Goal: Contribute content: Add original content to the website for others to see

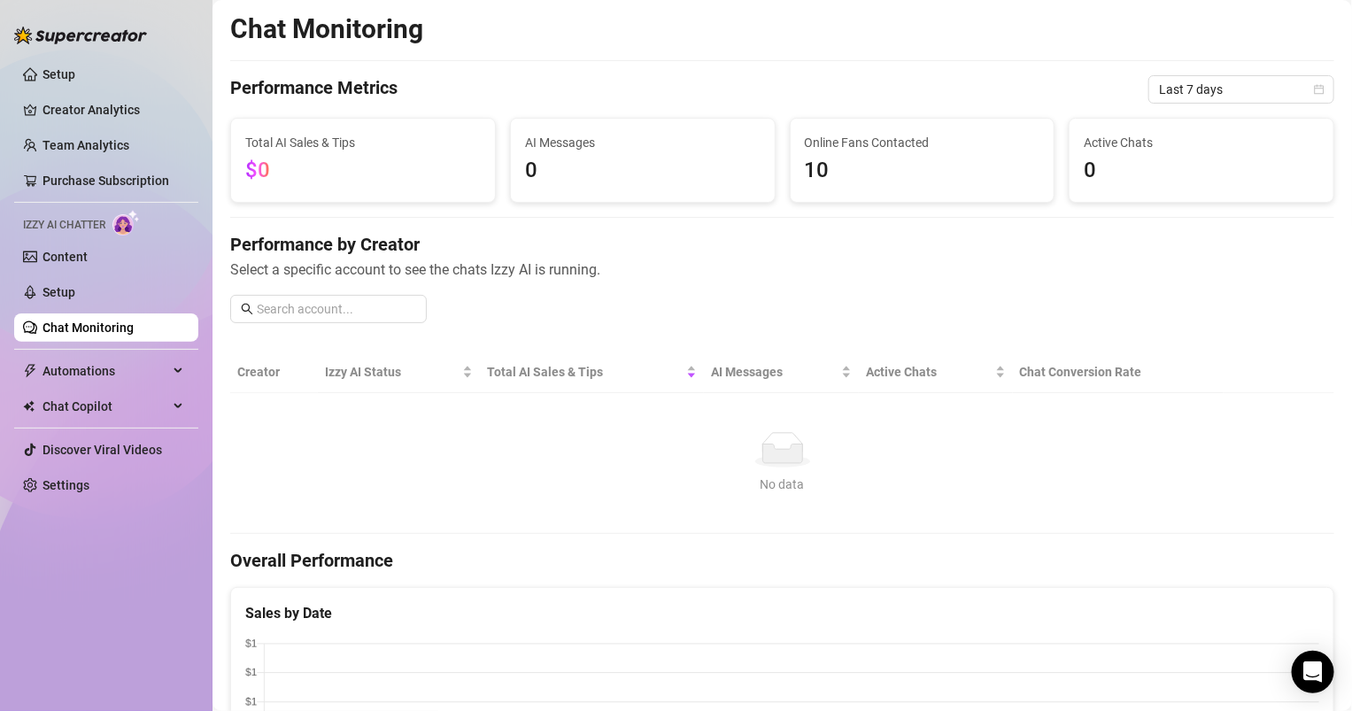
click at [84, 275] on ul "Setup Creator Analytics Team Analytics Purchase Subscription Izzy AI Chatter Co…" at bounding box center [106, 279] width 184 height 453
click at [75, 286] on link "Setup" at bounding box center [59, 292] width 33 height 14
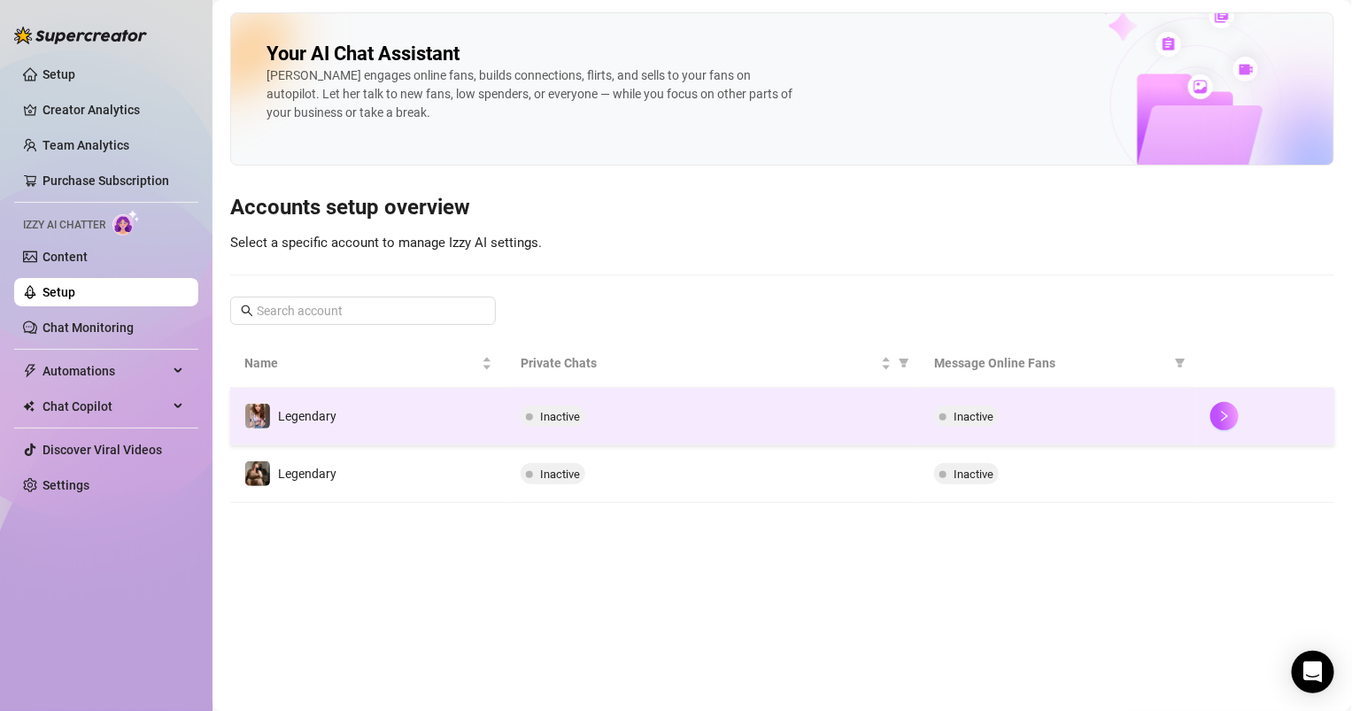
click at [561, 414] on span "Inactive" at bounding box center [560, 416] width 40 height 13
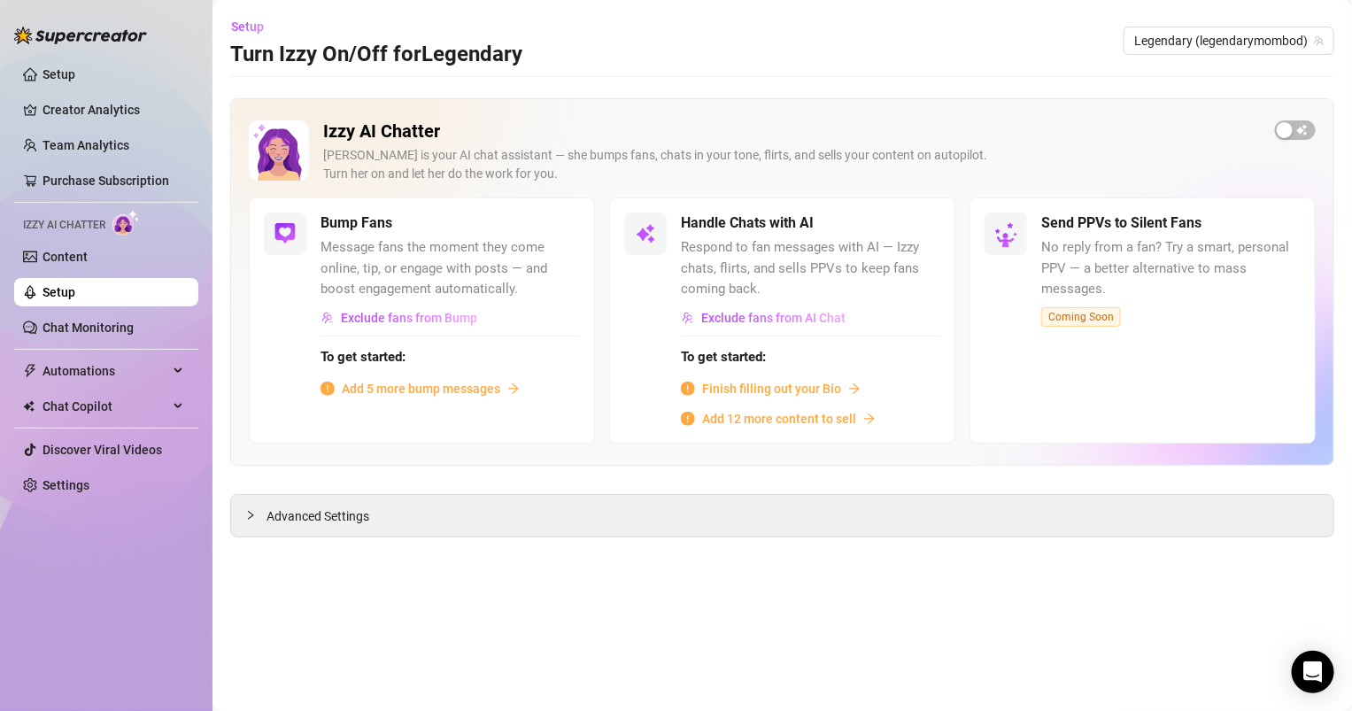
click at [417, 384] on span "Add 5 more bump messages" at bounding box center [421, 388] width 159 height 19
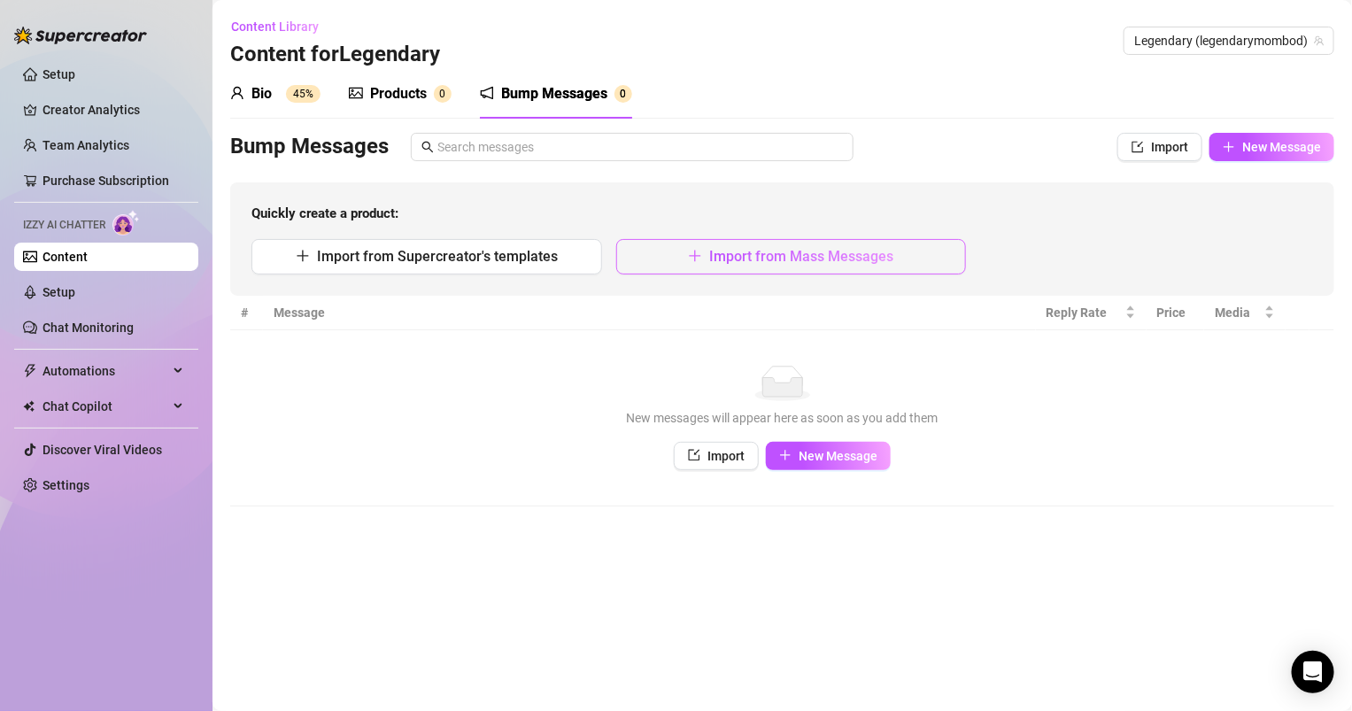
click at [653, 245] on button "Import from Mass Messages" at bounding box center [791, 256] width 351 height 35
type textarea "Type your message here..."
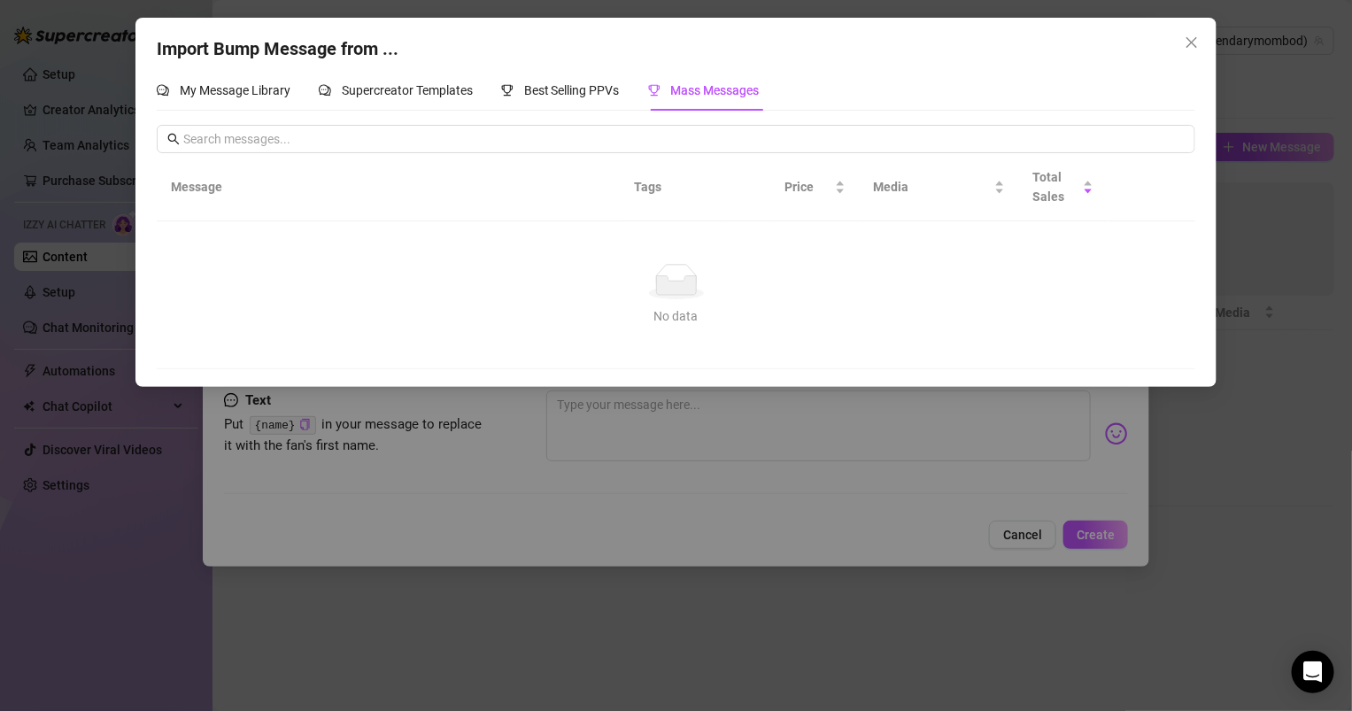
click at [508, 124] on div "My Message Library Supercreator Templates Best Selling PPVs Mass Messages Messa…" at bounding box center [677, 219] width 1040 height 299
click at [562, 84] on span "Best Selling PPVs" at bounding box center [572, 90] width 96 height 14
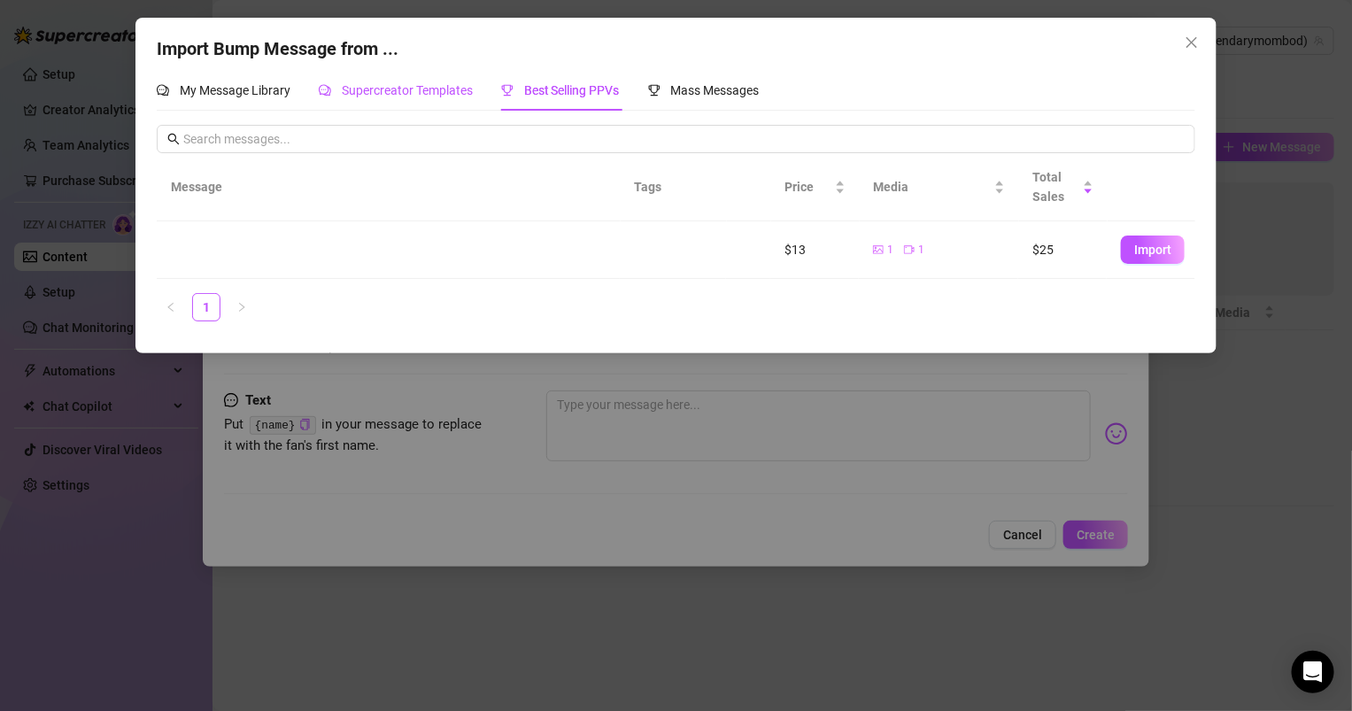
click at [421, 97] on span "Supercreator Templates" at bounding box center [407, 90] width 131 height 14
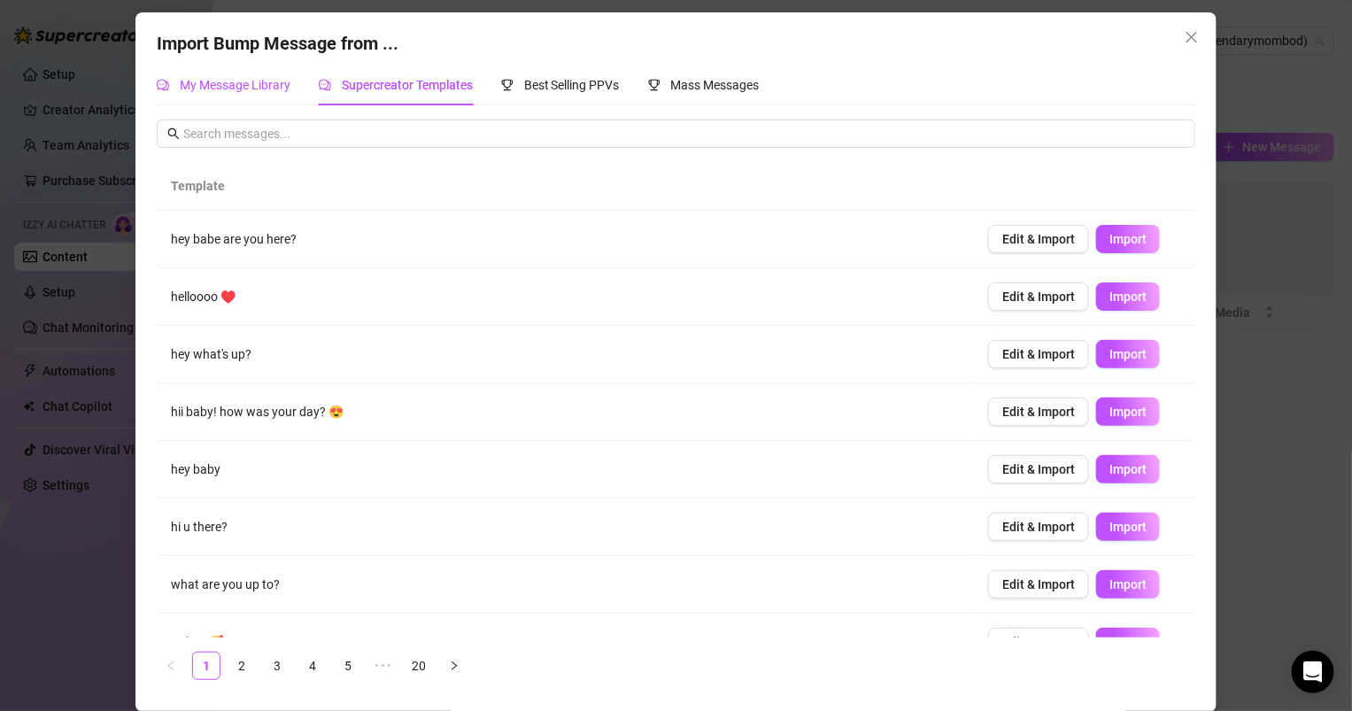
click at [257, 85] on span "My Message Library" at bounding box center [235, 85] width 111 height 14
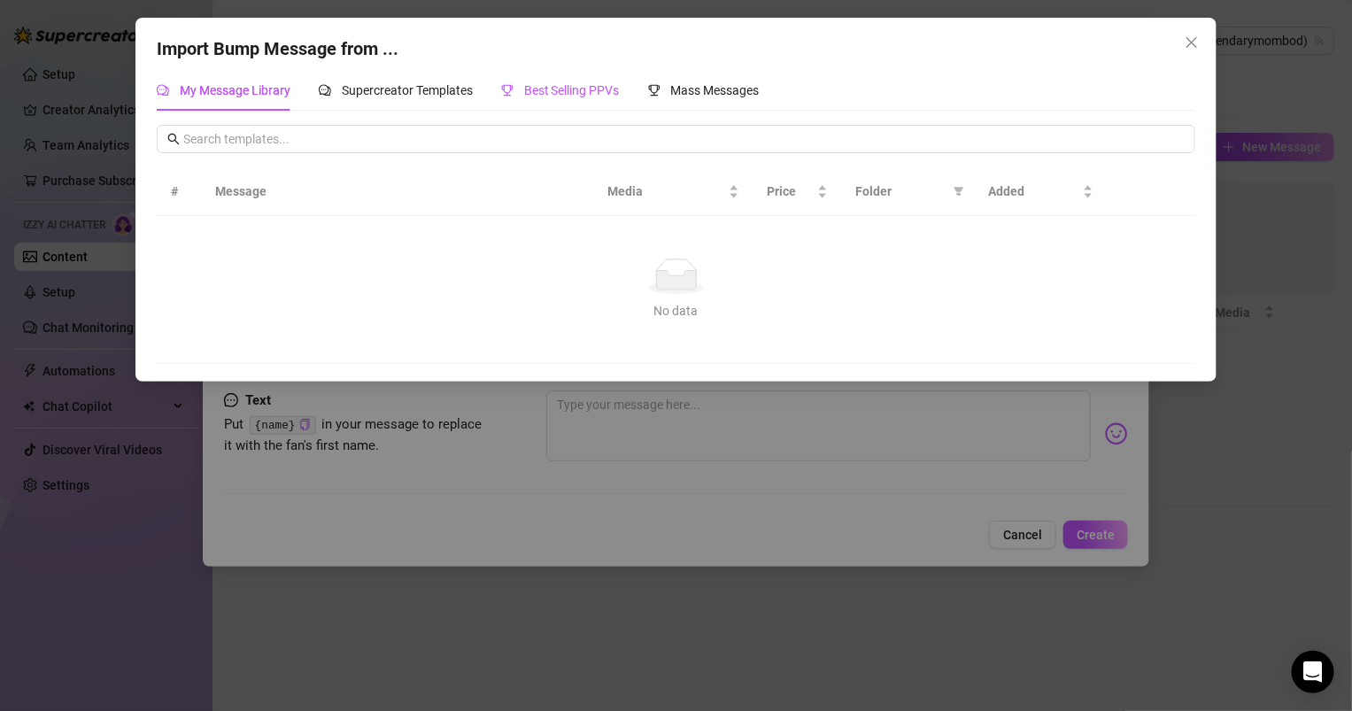
click at [585, 94] on span "Best Selling PPVs" at bounding box center [572, 90] width 96 height 14
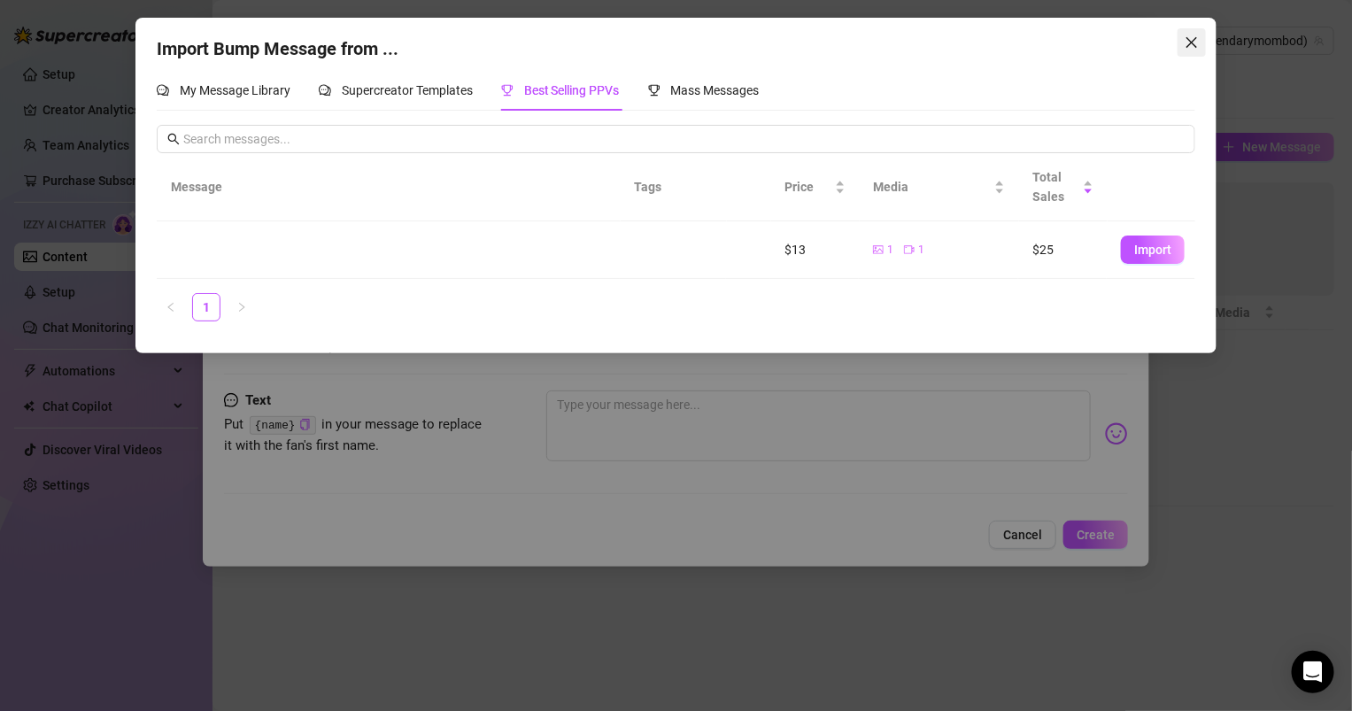
click at [1190, 40] on icon "close" at bounding box center [1192, 42] width 14 height 14
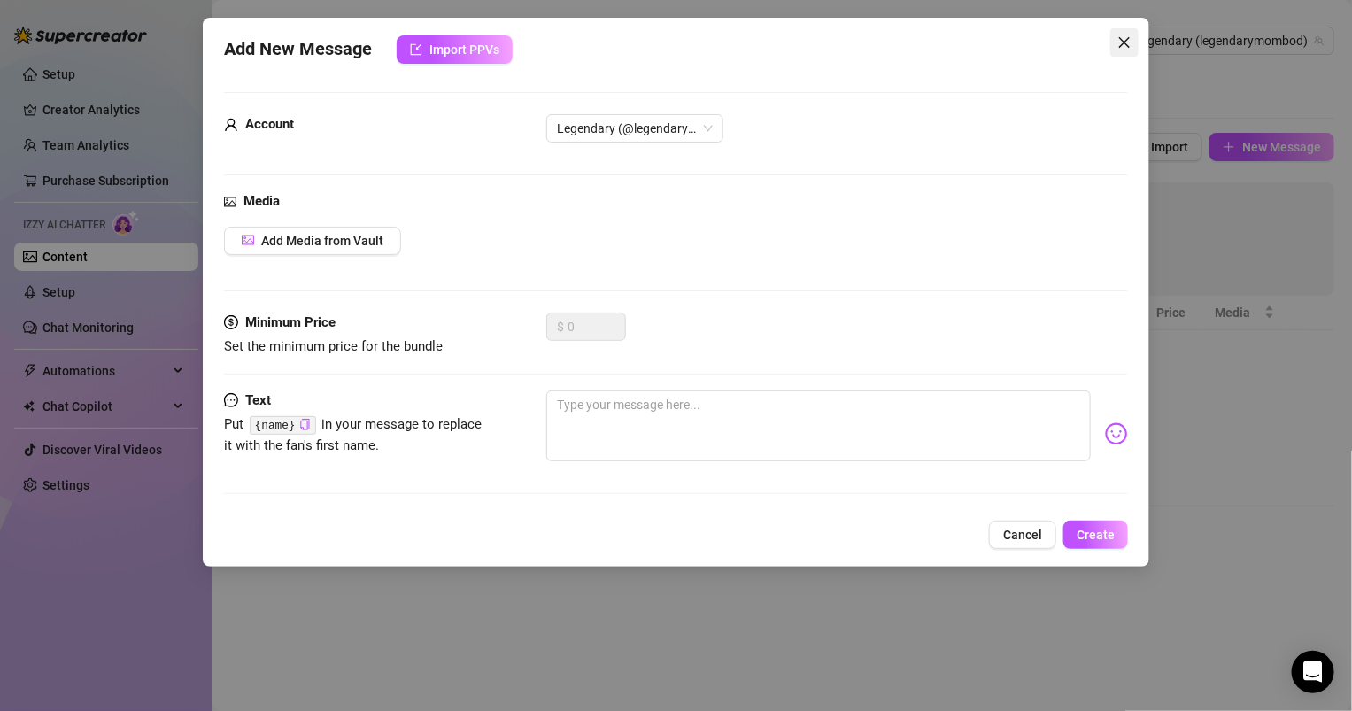
click at [1120, 30] on button "Close" at bounding box center [1125, 42] width 28 height 28
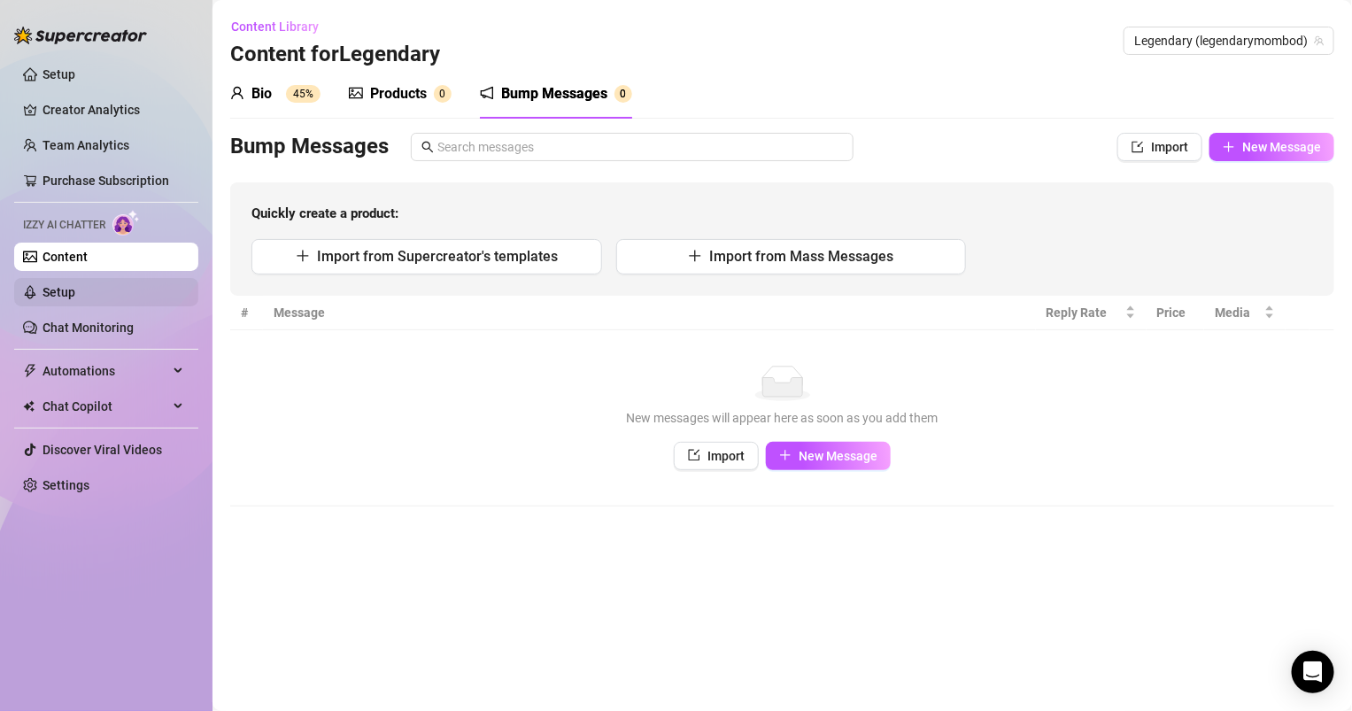
click at [75, 291] on link "Setup" at bounding box center [59, 292] width 33 height 14
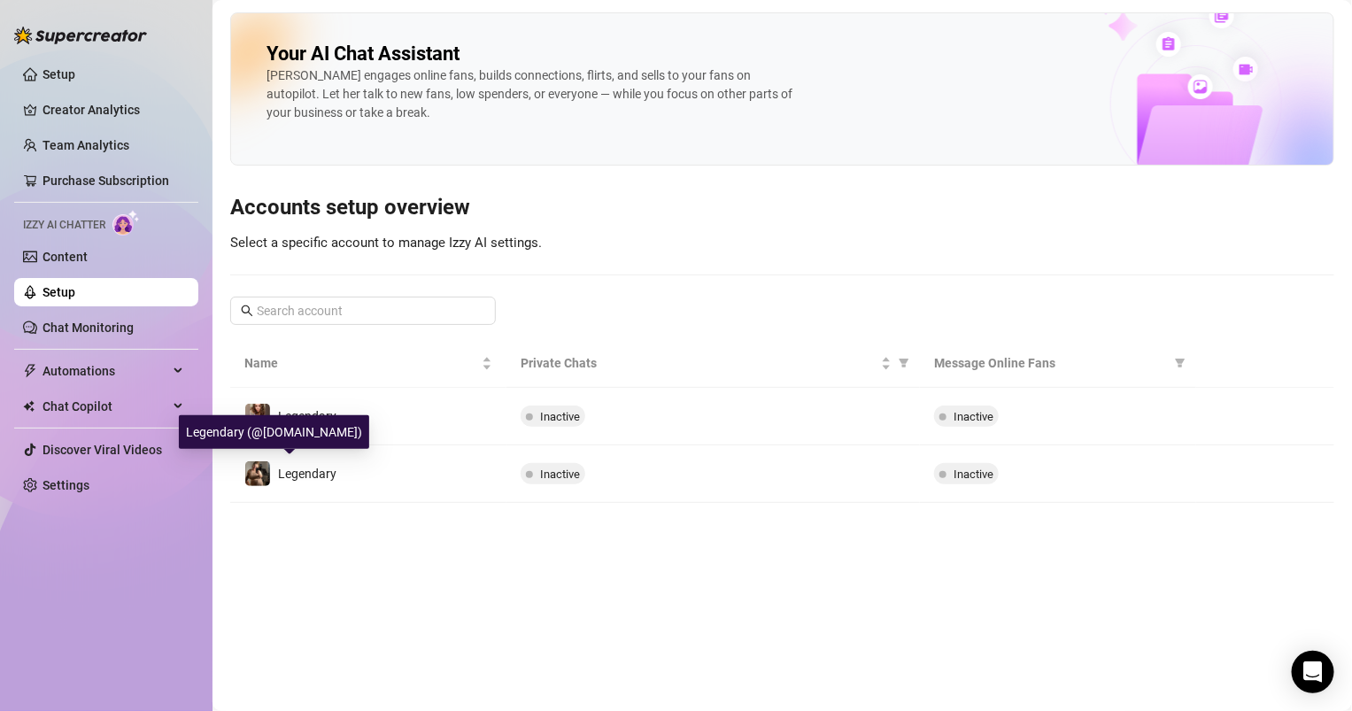
click at [311, 415] on div "Legendary (@[DOMAIN_NAME])" at bounding box center [274, 432] width 190 height 34
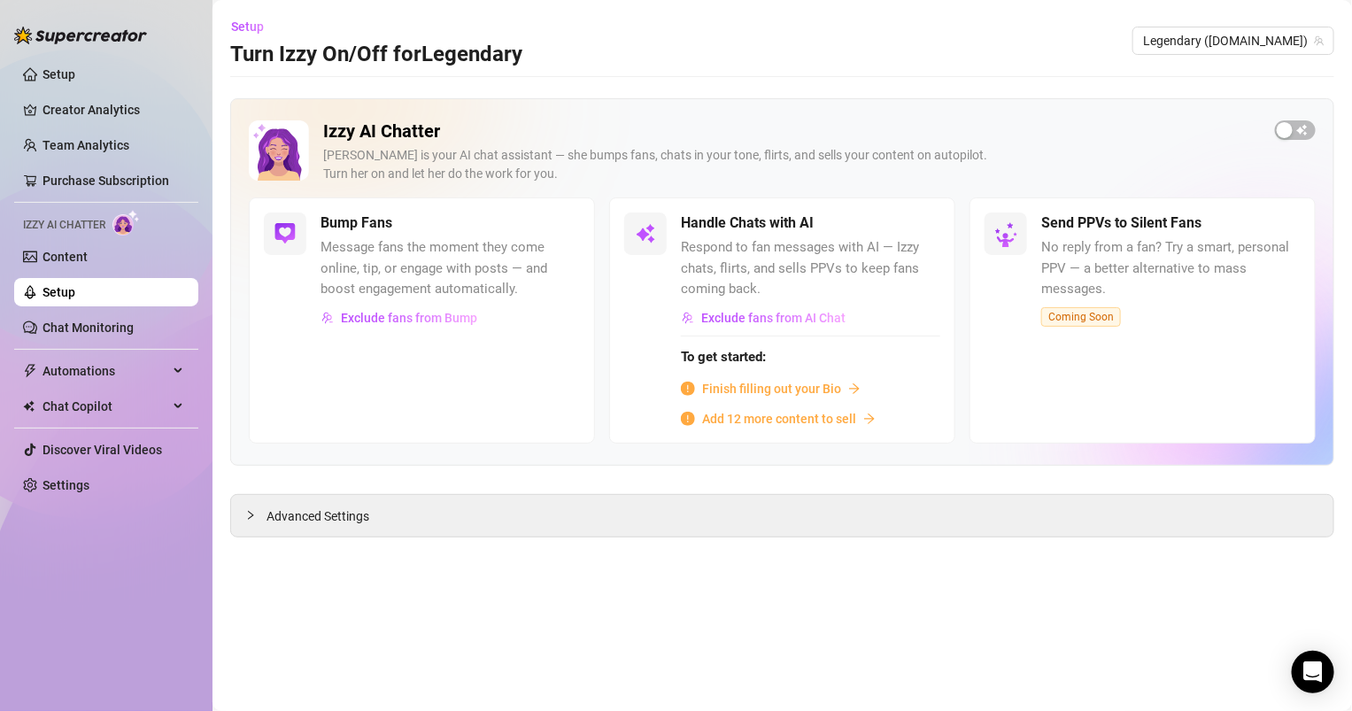
click at [748, 382] on span "Finish filling out your Bio" at bounding box center [771, 388] width 139 height 19
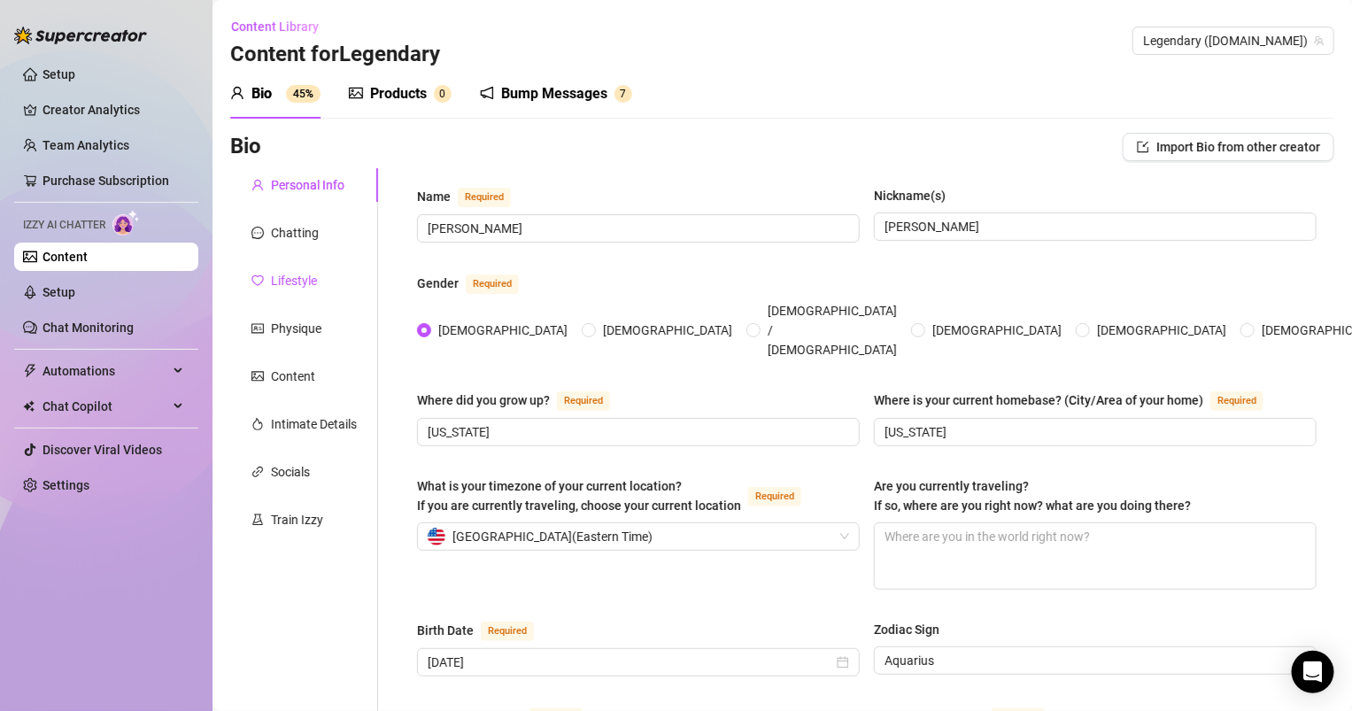
click at [298, 288] on div "Lifestyle" at bounding box center [294, 280] width 46 height 19
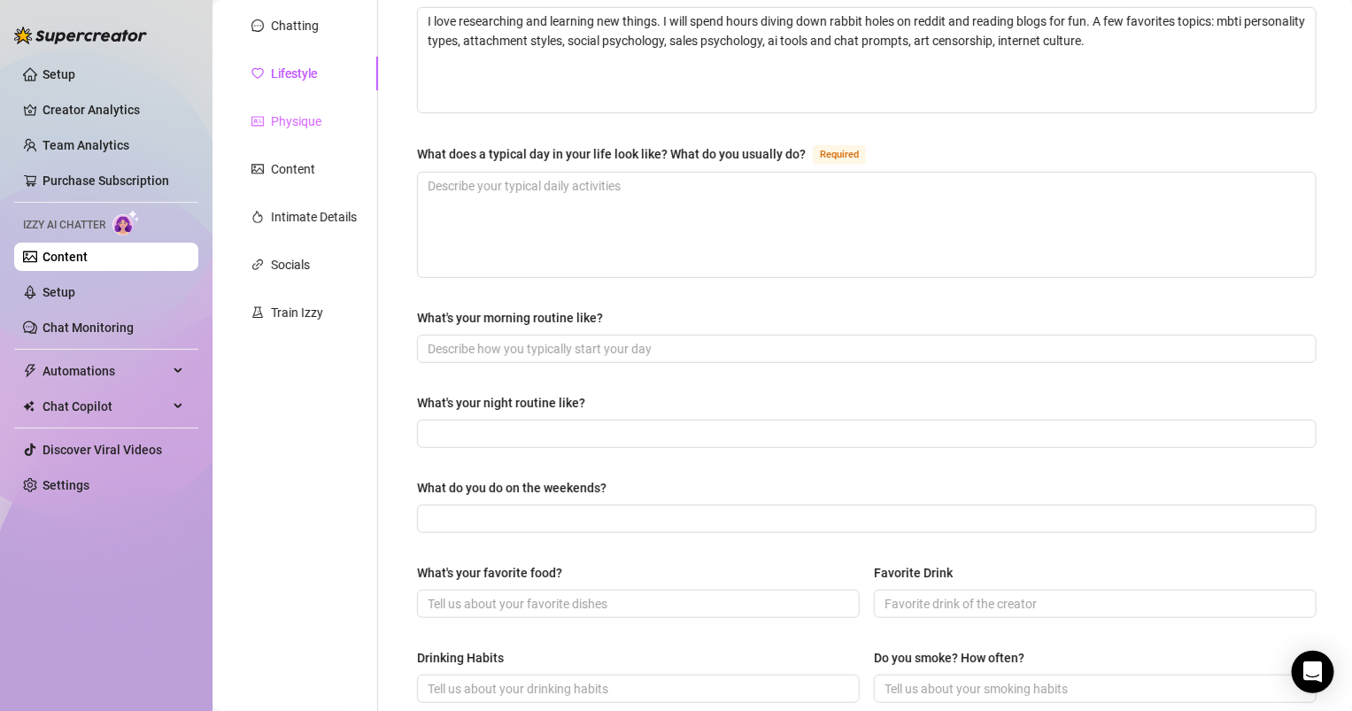
click at [304, 107] on div "Physique" at bounding box center [304, 122] width 148 height 34
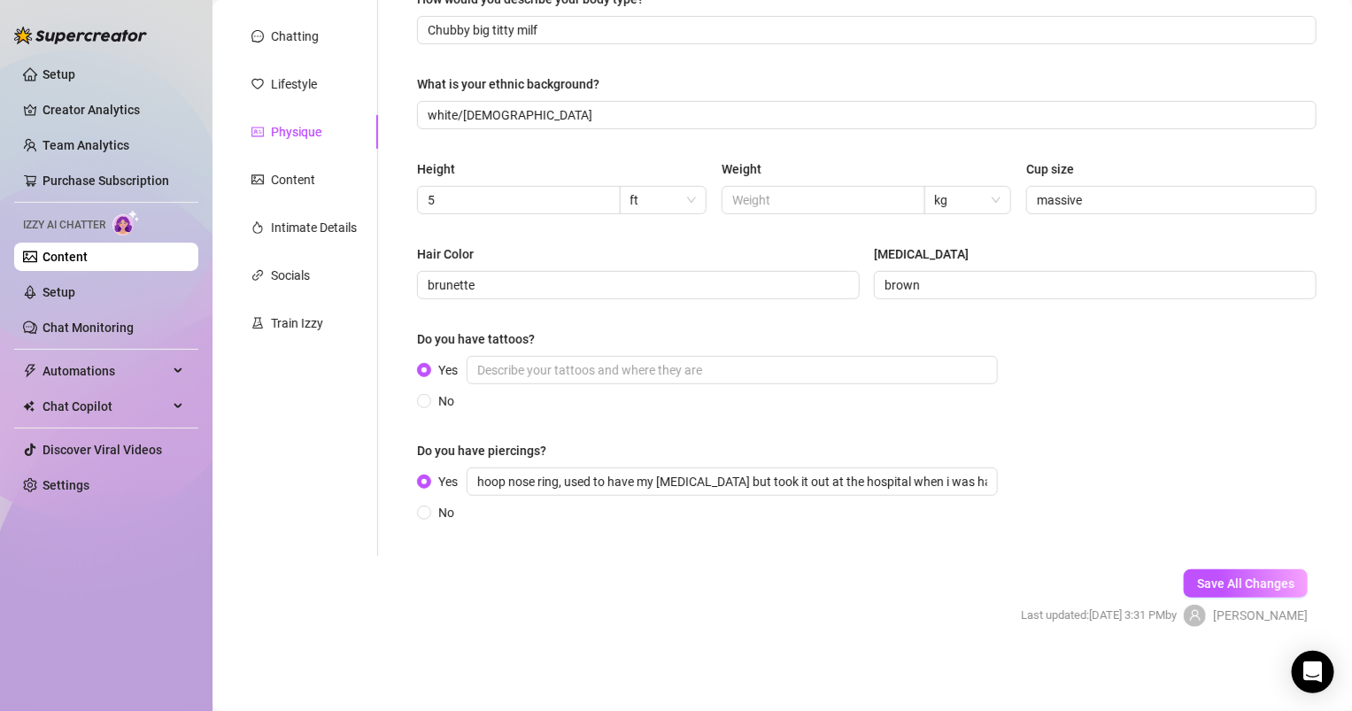
scroll to position [195, 0]
click at [311, 196] on div "Content" at bounding box center [304, 182] width 148 height 34
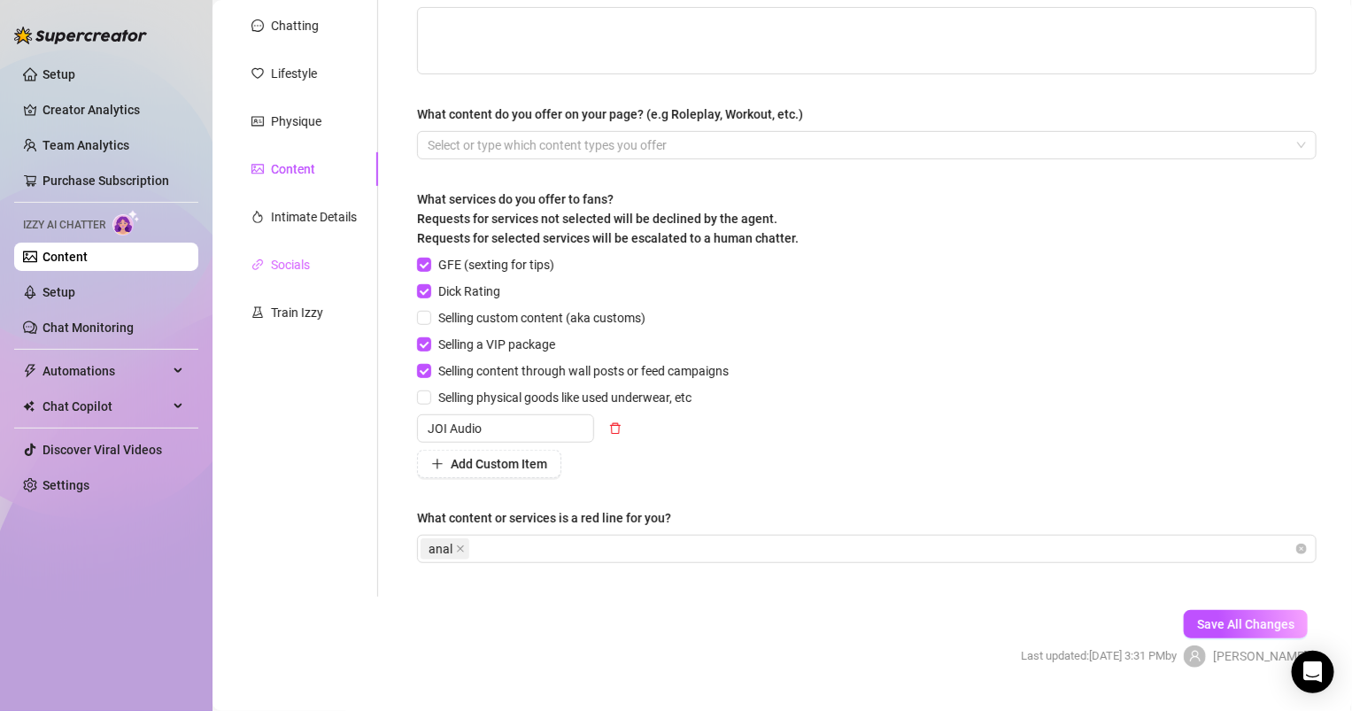
scroll to position [0, 0]
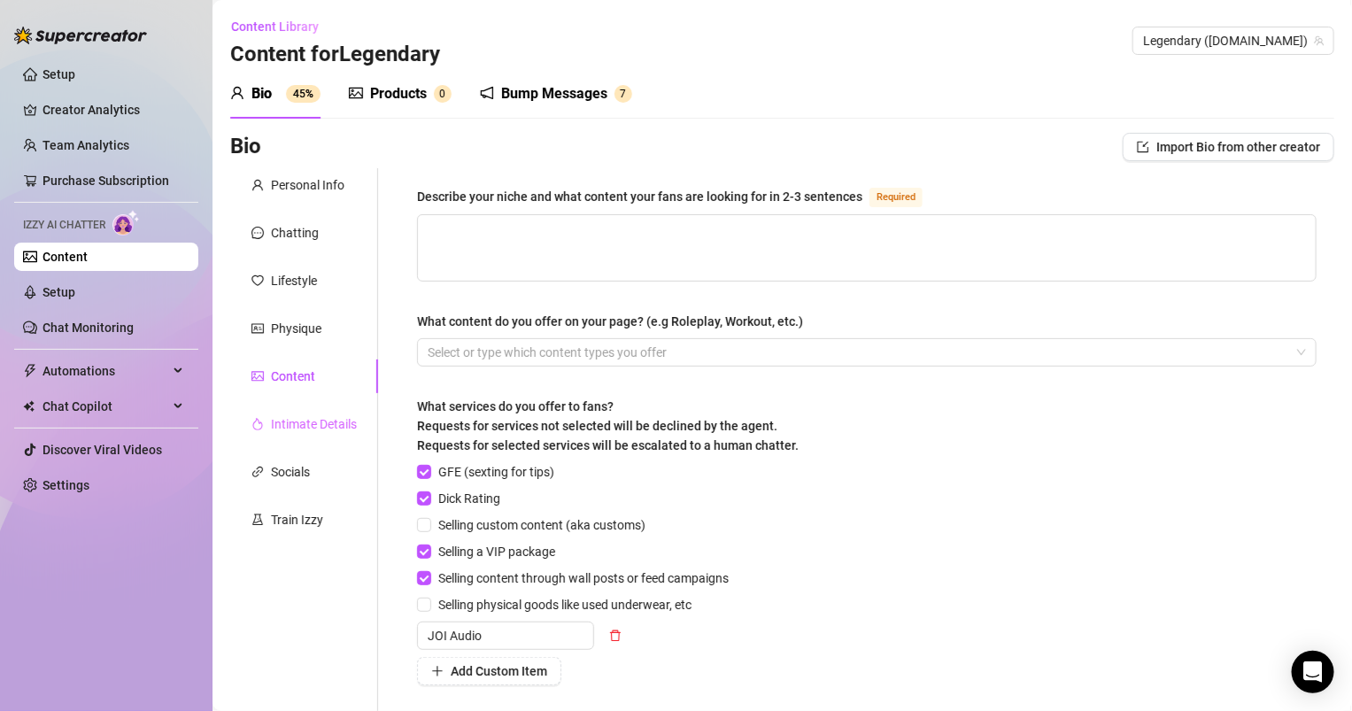
click at [288, 434] on div "Intimate Details" at bounding box center [304, 424] width 148 height 34
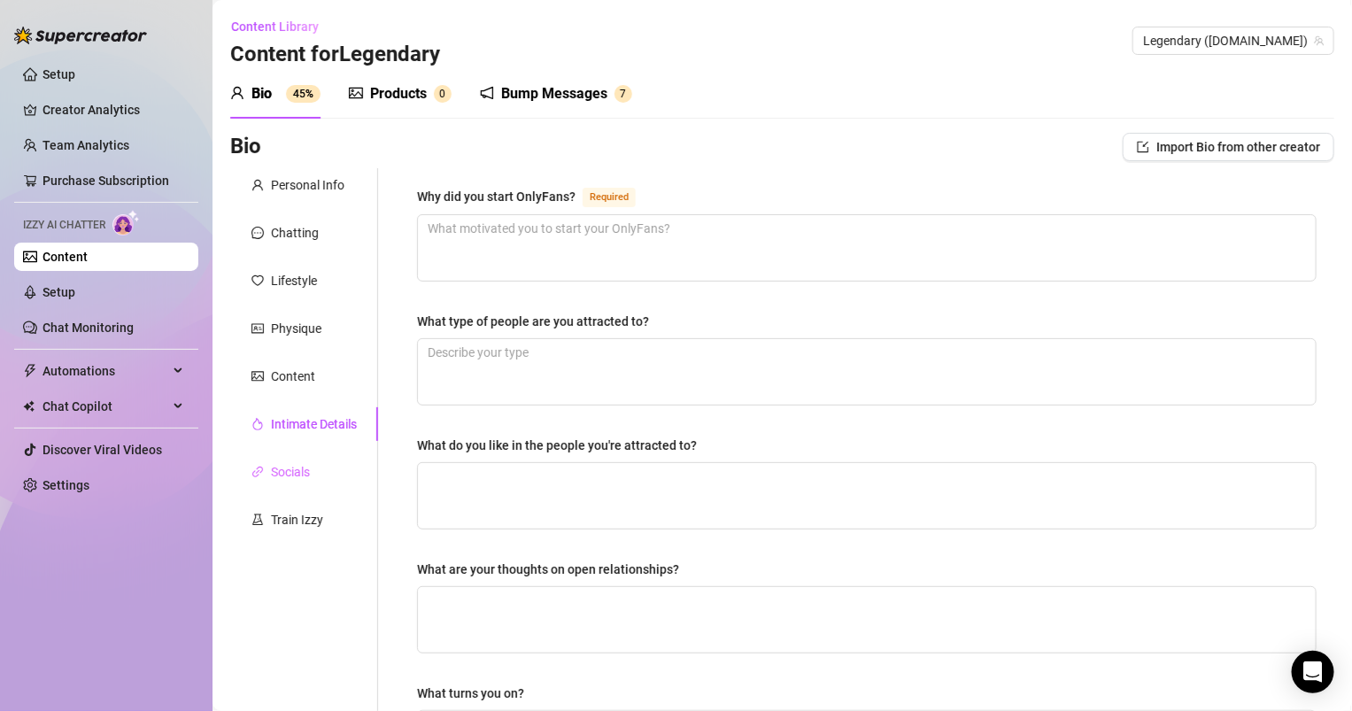
click at [317, 464] on div "Socials" at bounding box center [304, 472] width 148 height 34
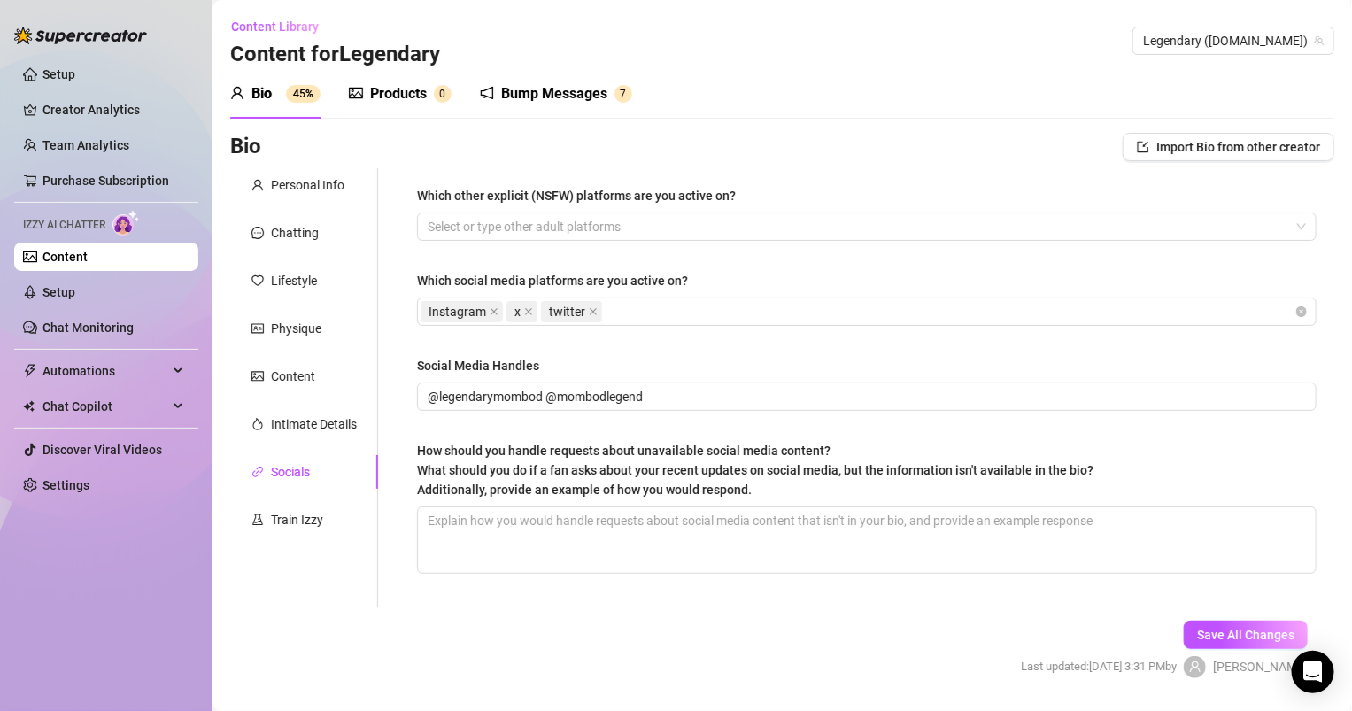
click at [296, 500] on div "Personal Info Chatting Lifestyle Physique Content Intimate Details Socials Trai…" at bounding box center [304, 387] width 148 height 439
click at [296, 521] on div "Train Izzy" at bounding box center [297, 519] width 52 height 19
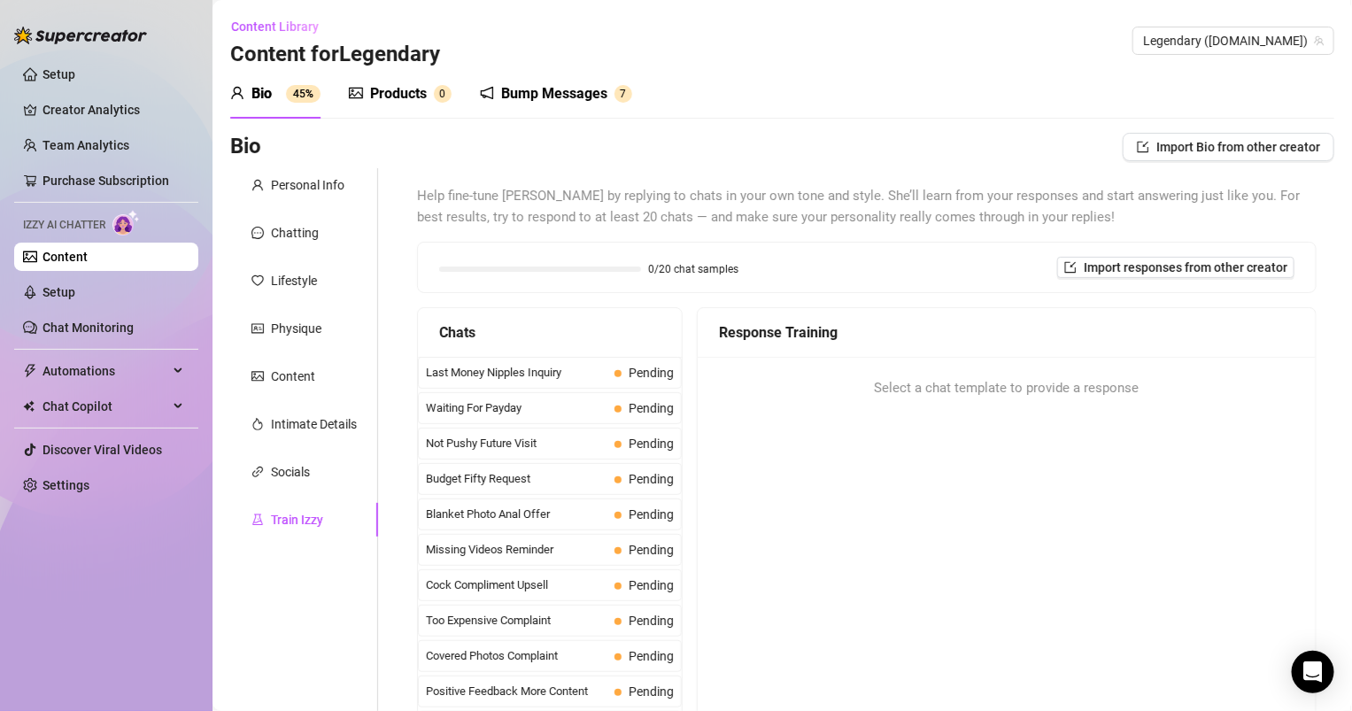
click at [521, 374] on span "Last Money Nipples Inquiry" at bounding box center [517, 373] width 182 height 18
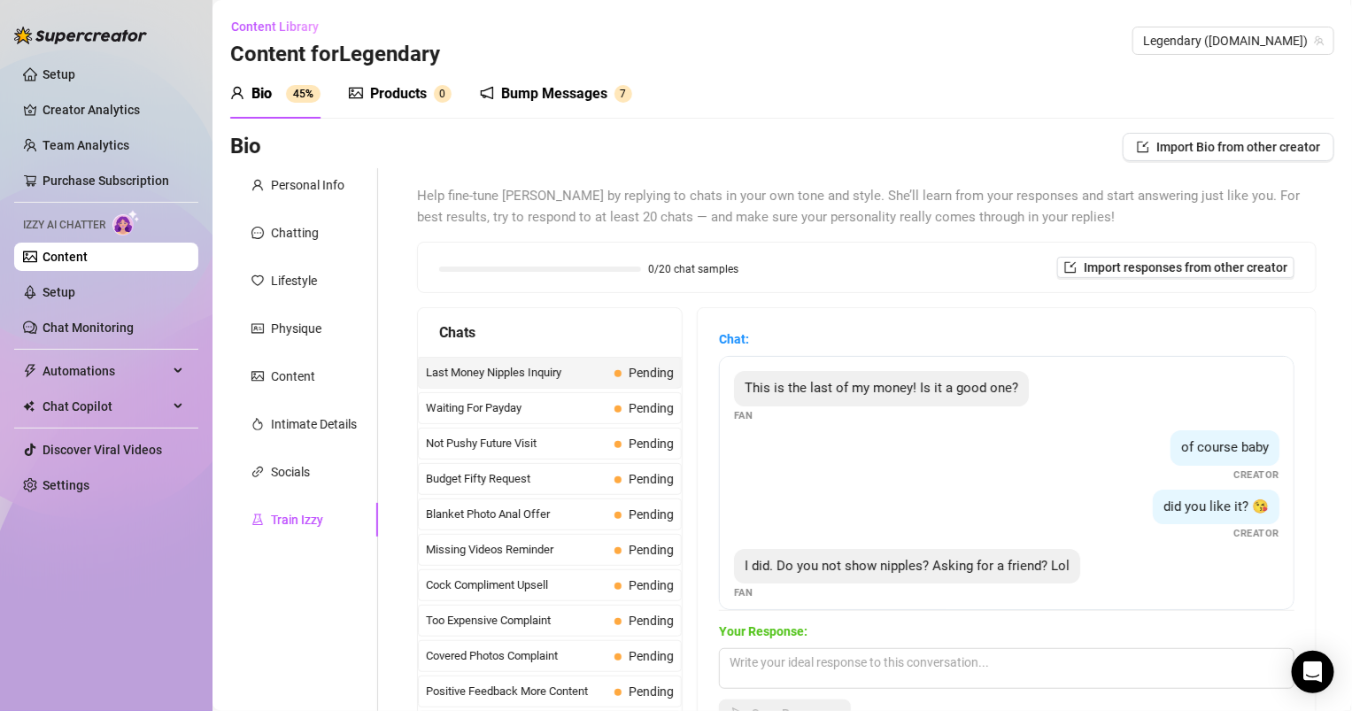
scroll to position [12, 0]
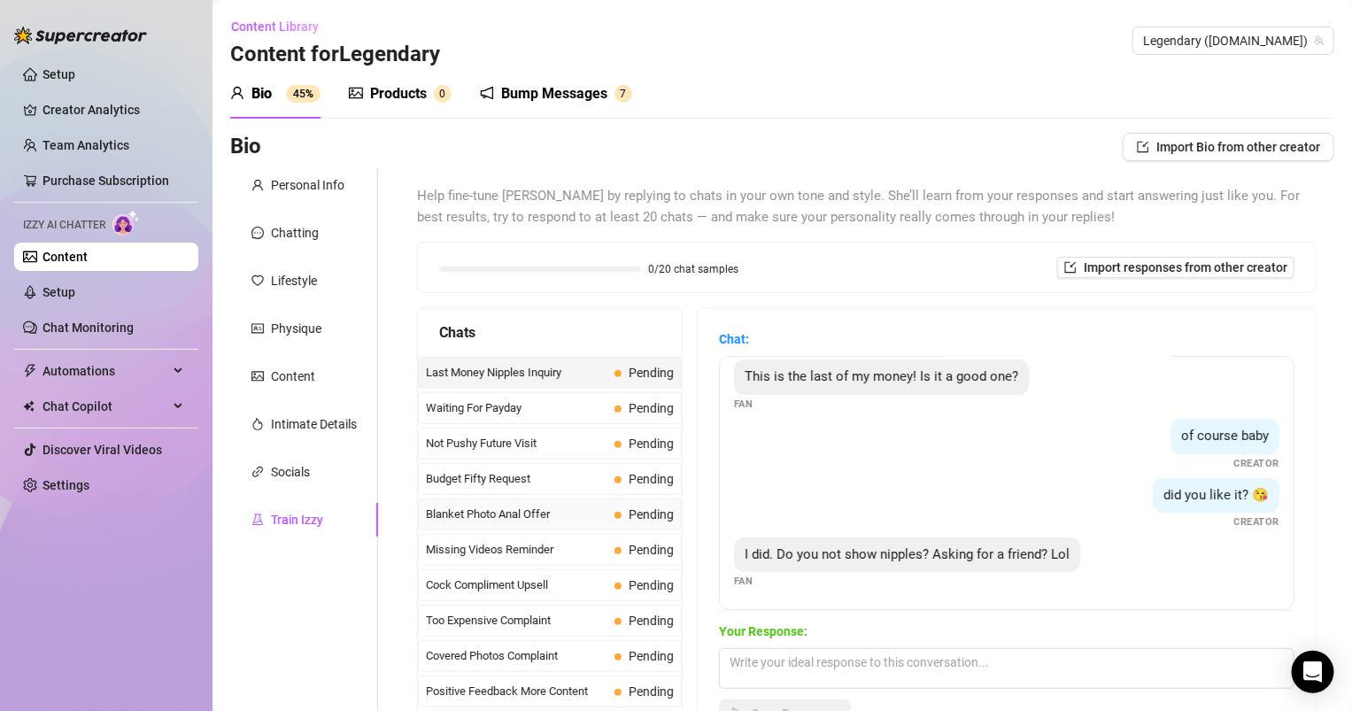
click at [611, 515] on div "Blanket Photo Anal Offer Pending" at bounding box center [550, 515] width 264 height 32
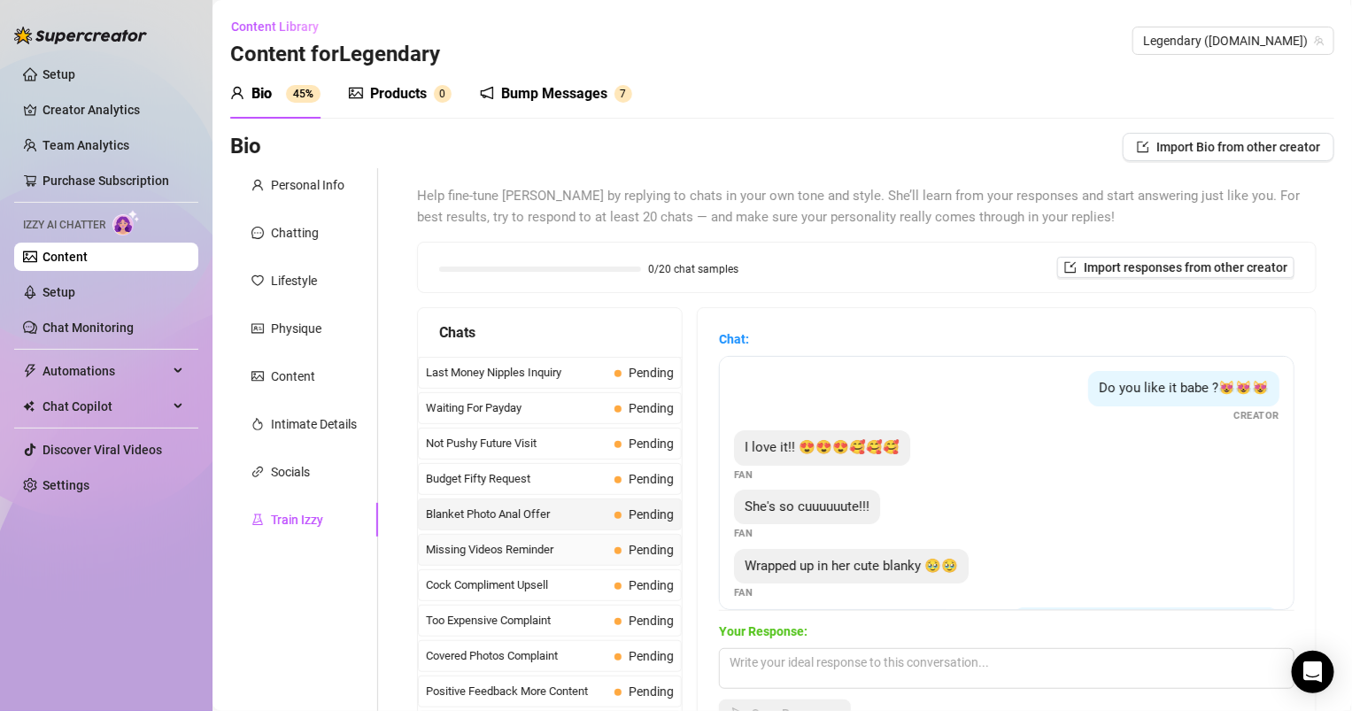
click at [508, 550] on span "Missing Videos Reminder" at bounding box center [517, 550] width 182 height 18
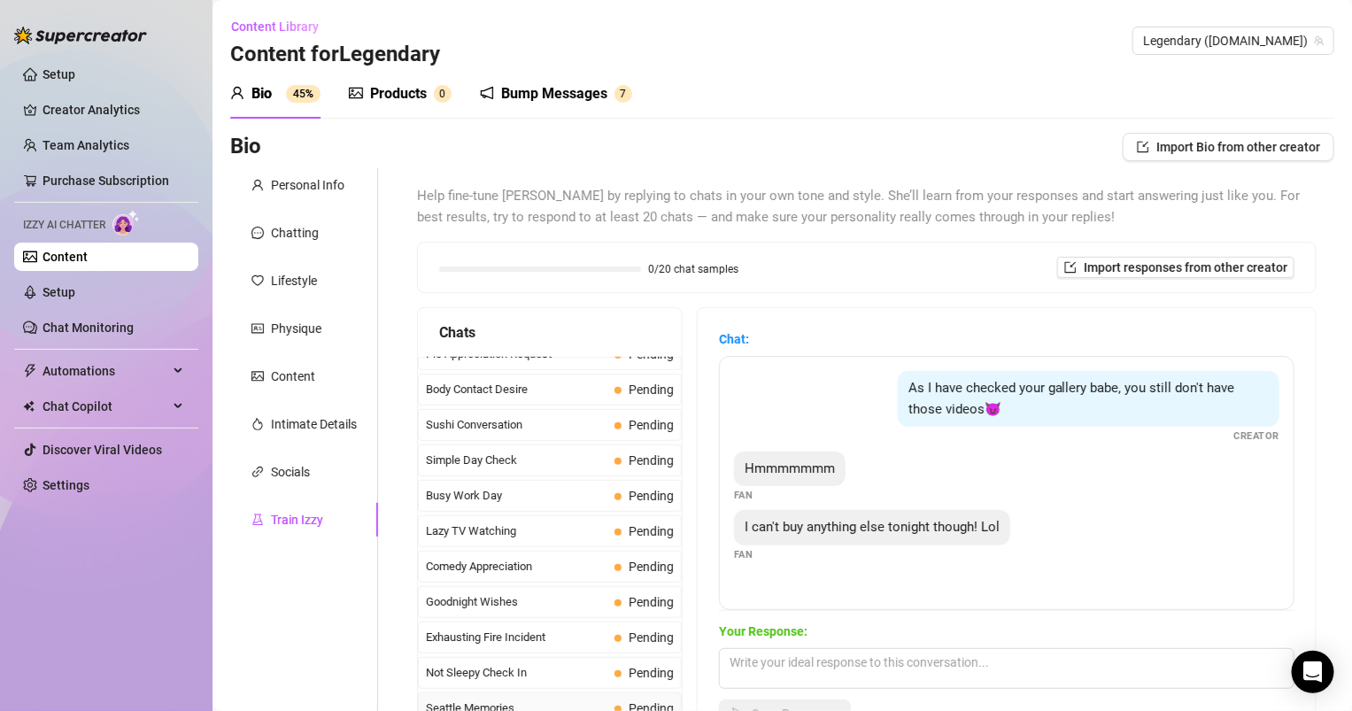
scroll to position [705, 0]
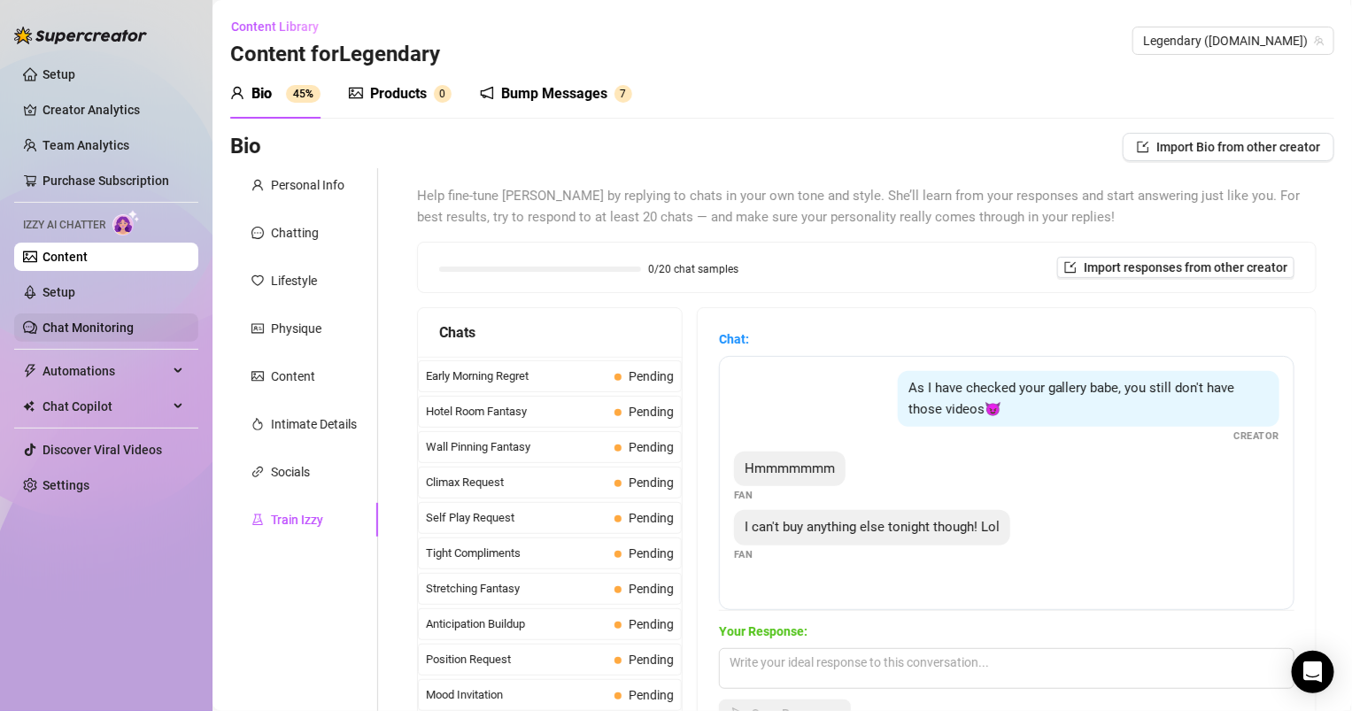
click at [91, 329] on link "Chat Monitoring" at bounding box center [88, 328] width 91 height 14
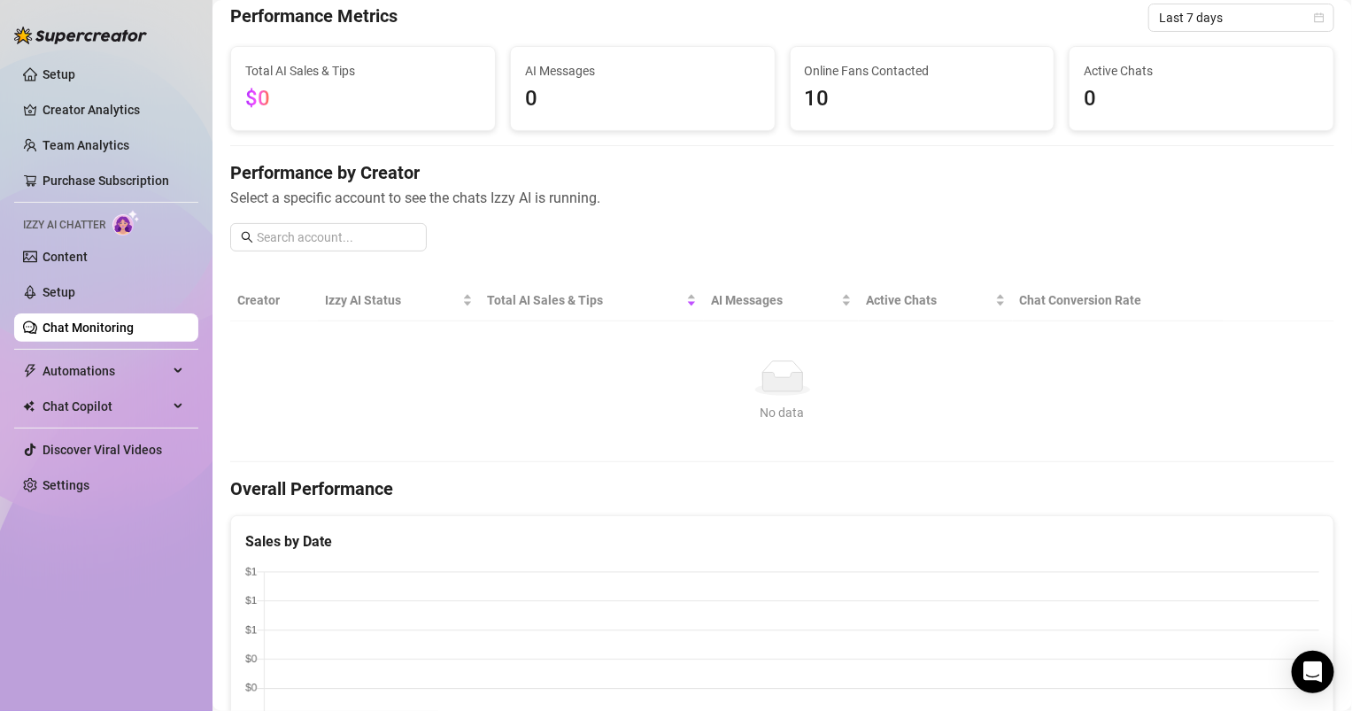
scroll to position [66, 0]
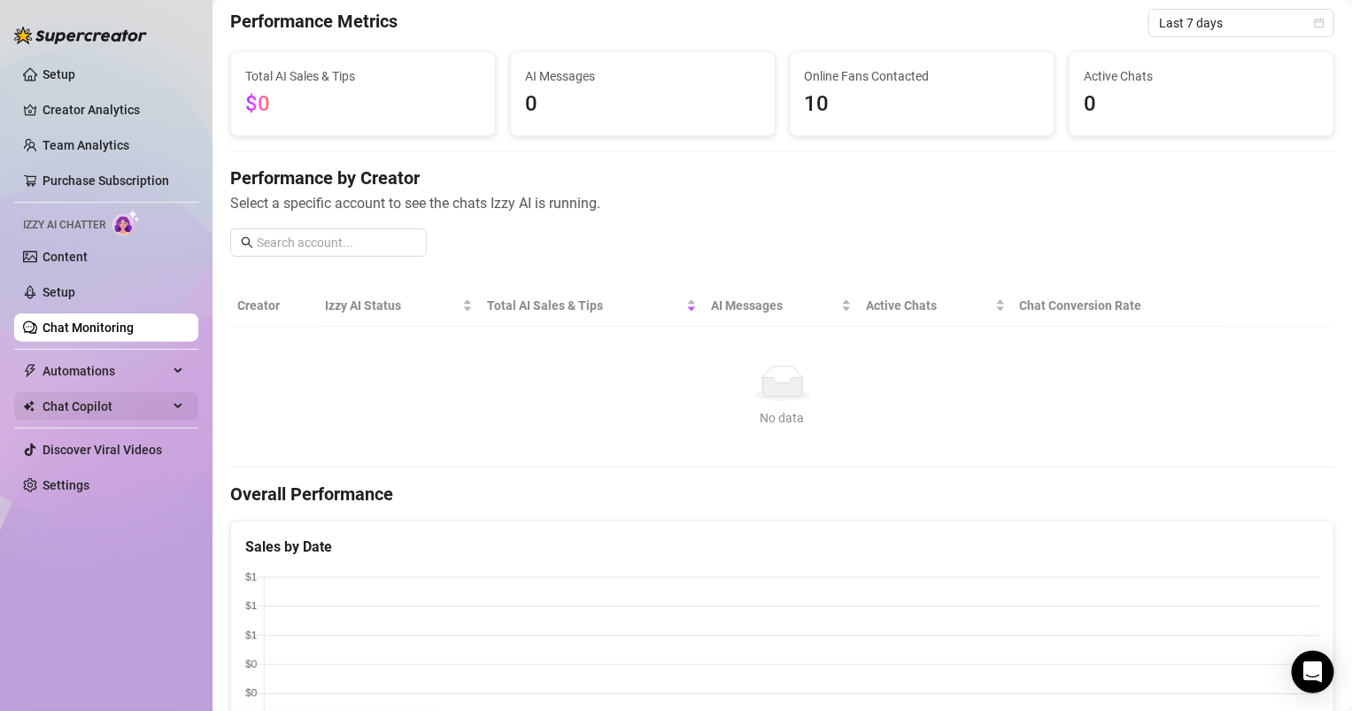
click at [112, 397] on span "Chat Copilot" at bounding box center [106, 406] width 126 height 28
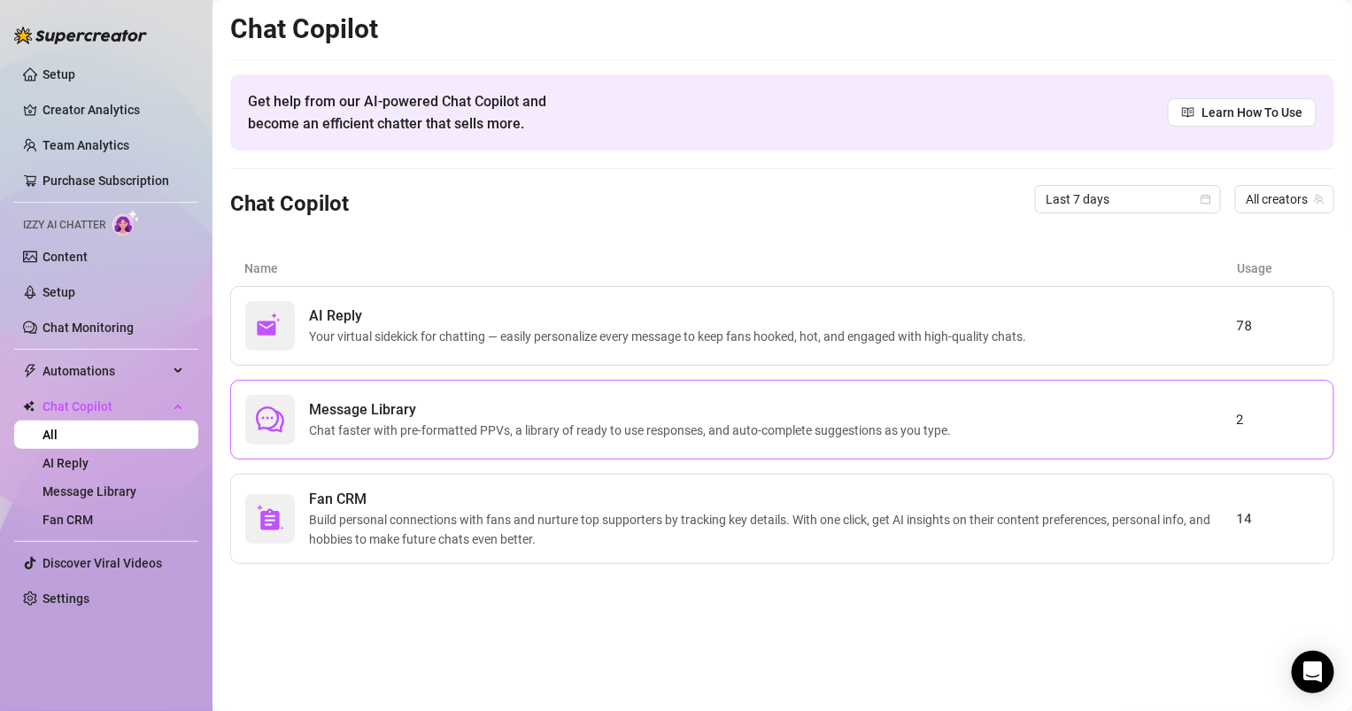
click at [445, 399] on span "Message Library" at bounding box center [633, 409] width 649 height 21
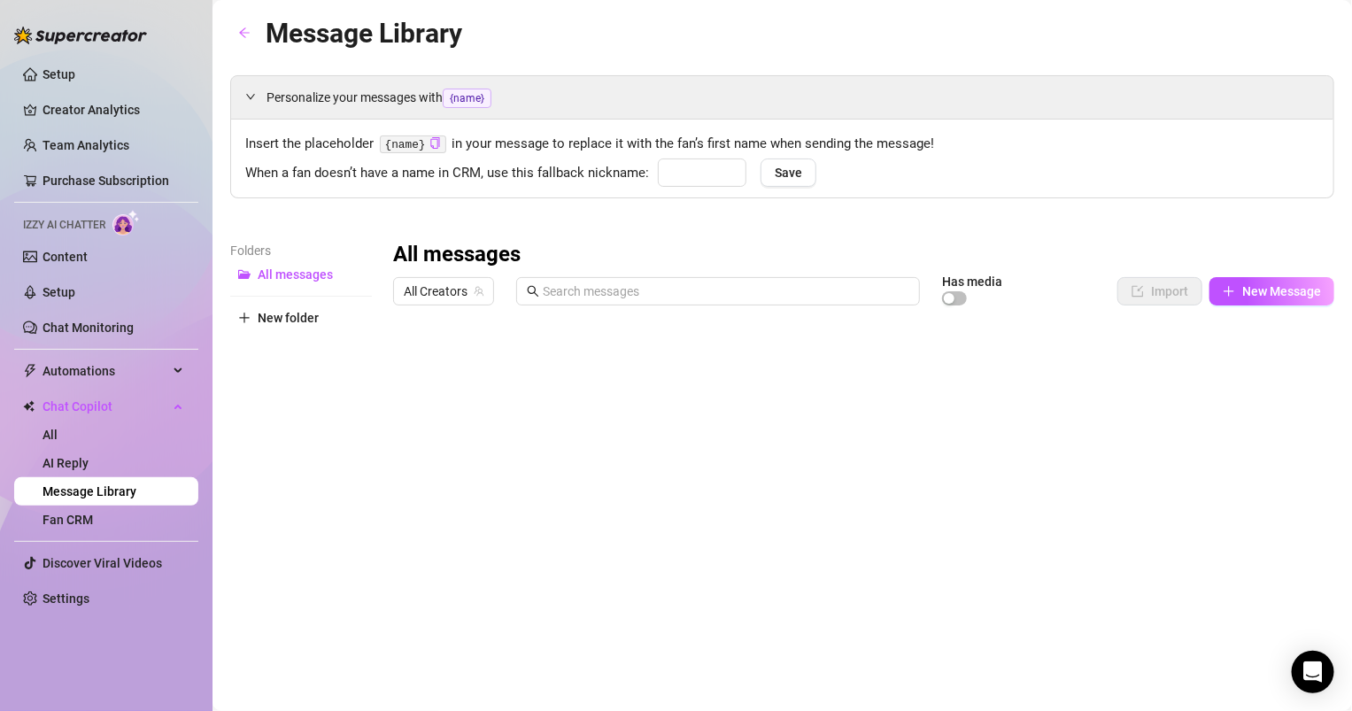
type input "babe"
click at [128, 181] on link "Purchase Subscription" at bounding box center [106, 181] width 127 height 14
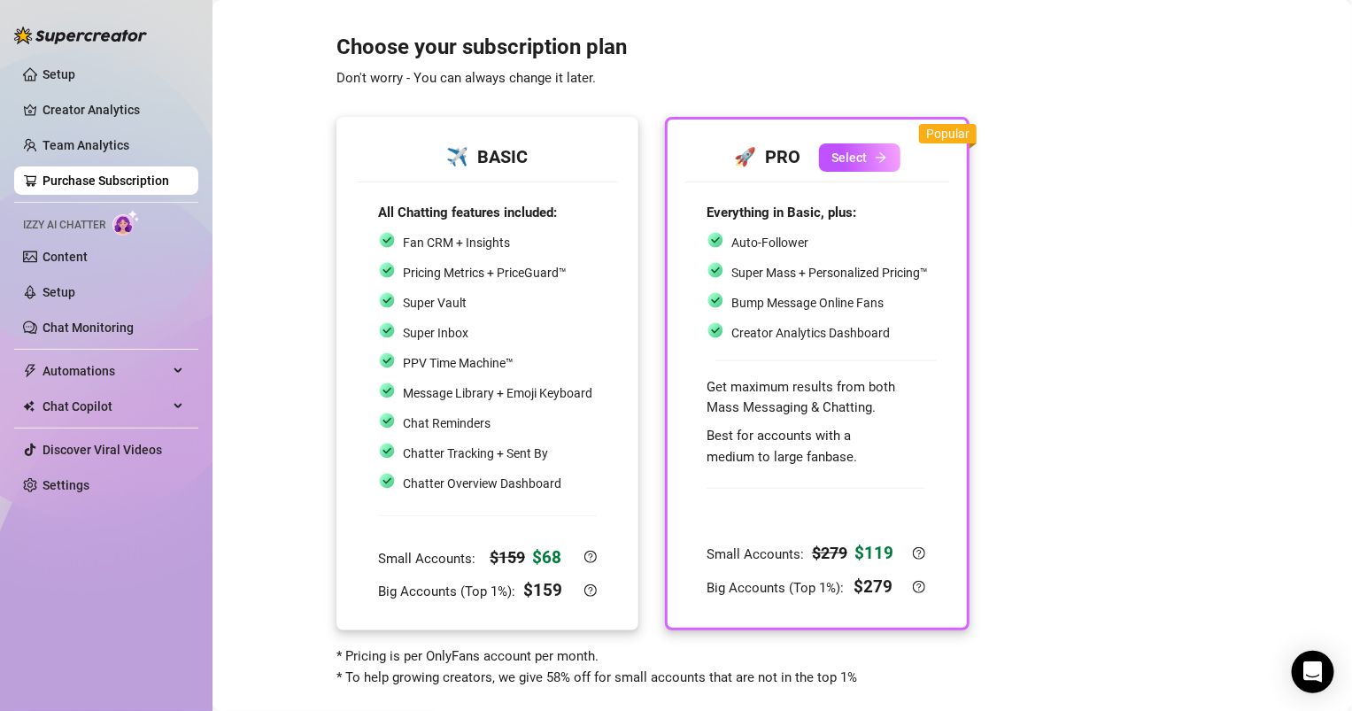
click at [536, 340] on div "Super Inbox" at bounding box center [485, 333] width 214 height 23
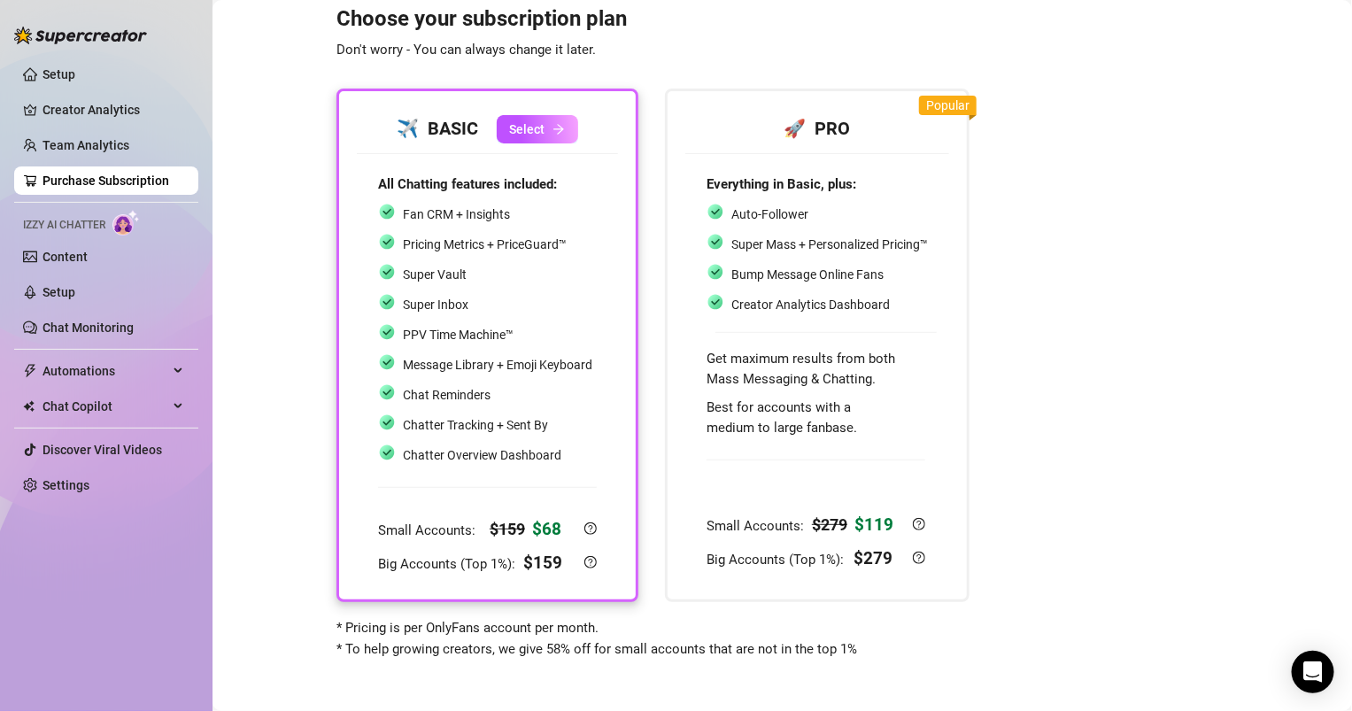
scroll to position [30, 0]
click at [432, 624] on span "* Pricing is per OnlyFans account per month. * To help growing creators, we giv…" at bounding box center [597, 636] width 521 height 37
click at [606, 626] on div "* Pricing is per OnlyFans account per month. * To help growing creators, we giv…" at bounding box center [653, 637] width 633 height 42
click at [1112, 223] on div "Choose your subscription plan Don't worry - You can always change it later. ✈️ …" at bounding box center [782, 320] width 1104 height 676
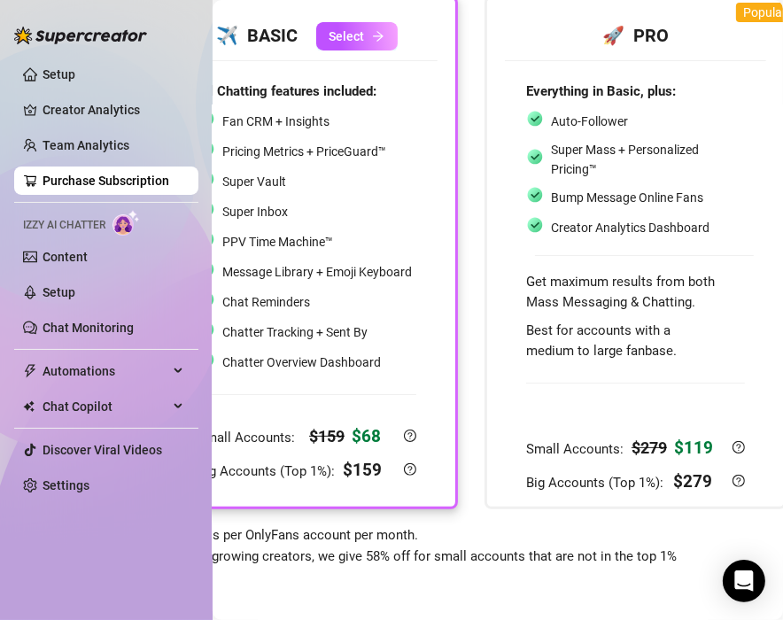
scroll to position [0, 181]
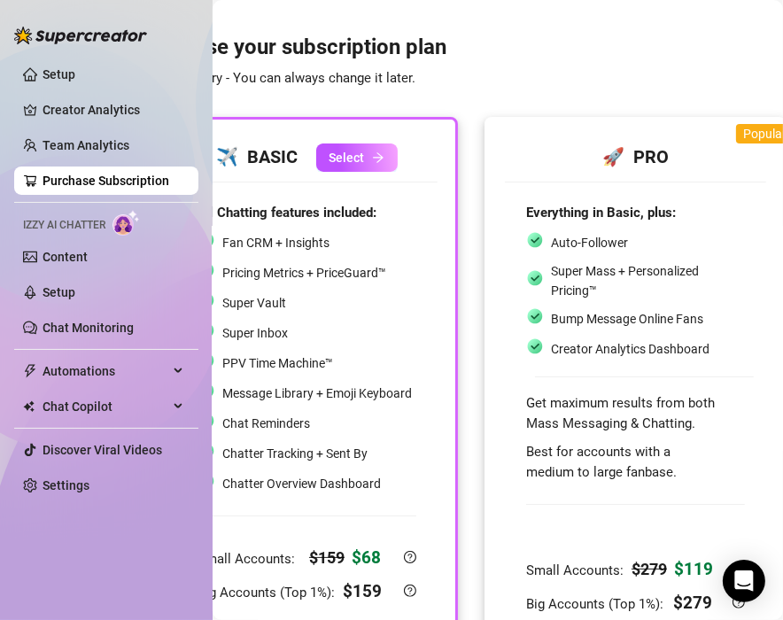
click at [541, 197] on div "Everything in Basic, plus: Auto-Follower Super Mass + Personalized Pricing™ Bum…" at bounding box center [635, 410] width 261 height 456
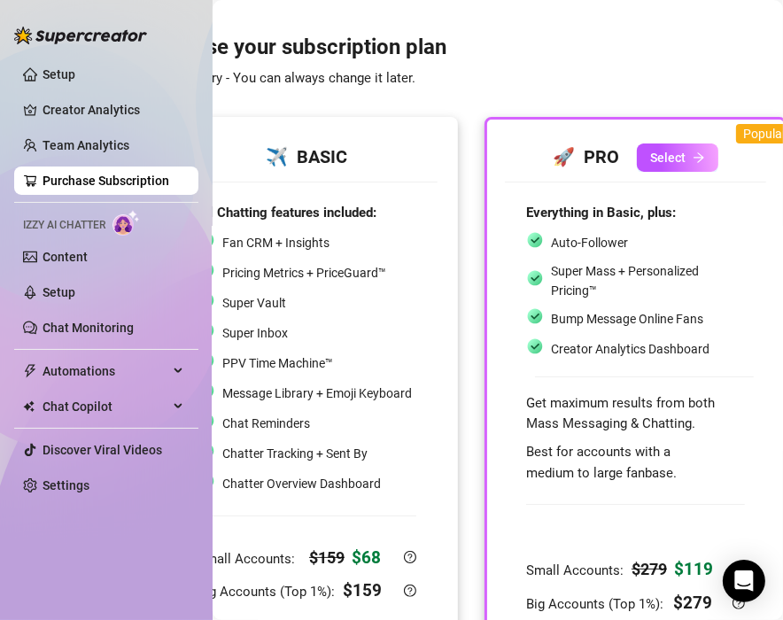
click at [401, 333] on div "Super Inbox" at bounding box center [305, 333] width 214 height 23
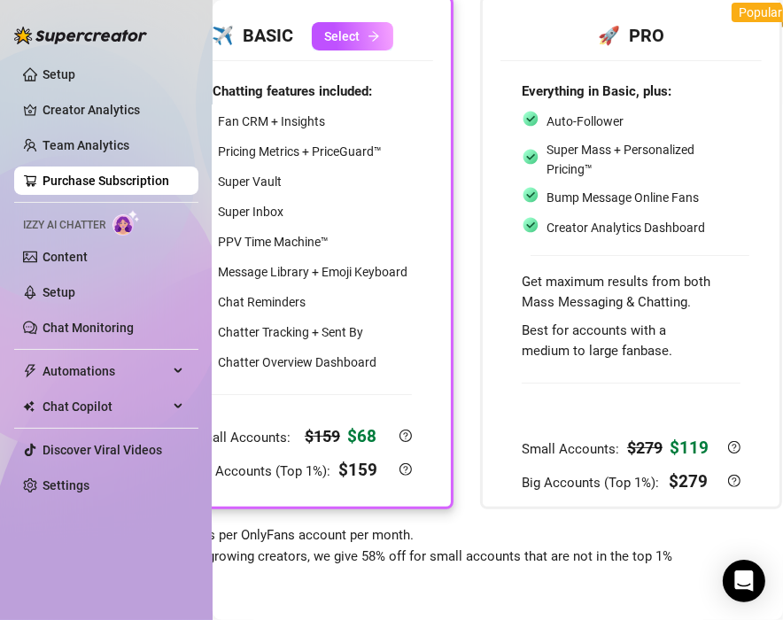
scroll to position [121, 190]
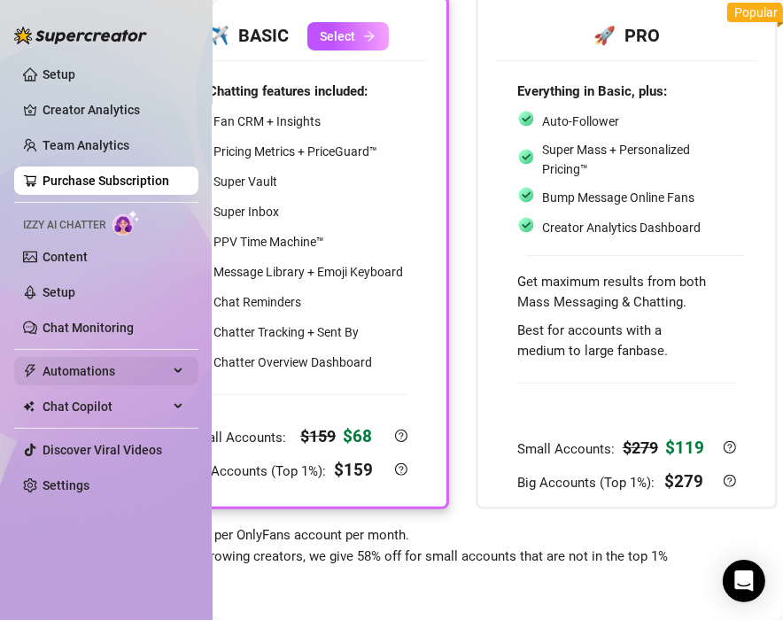
click at [159, 378] on span "Automations" at bounding box center [106, 371] width 126 height 28
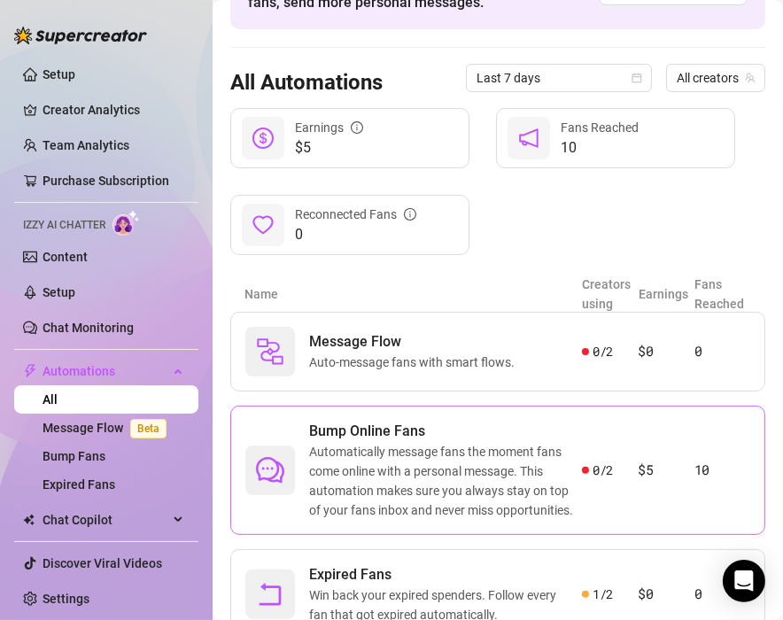
scroll to position [192, 0]
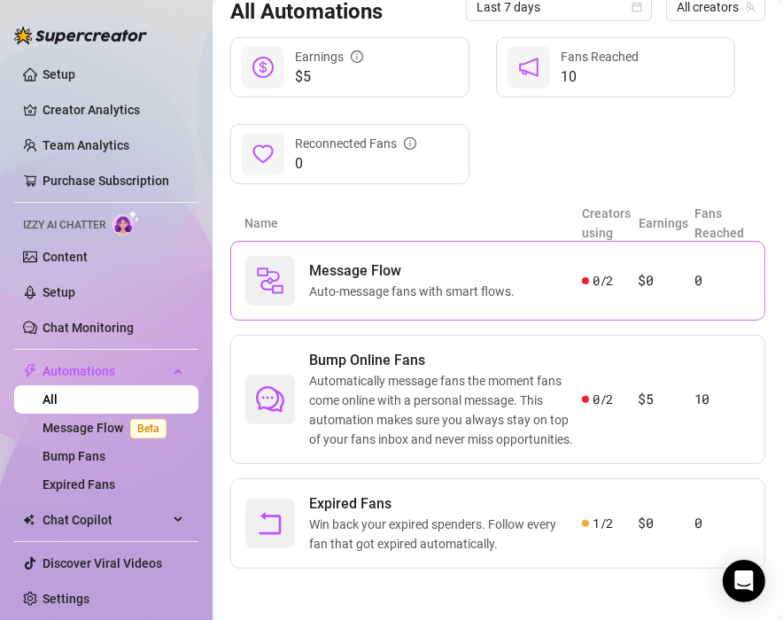
click at [527, 257] on div "Message Flow Auto-message fans with smart flows." at bounding box center [413, 281] width 337 height 50
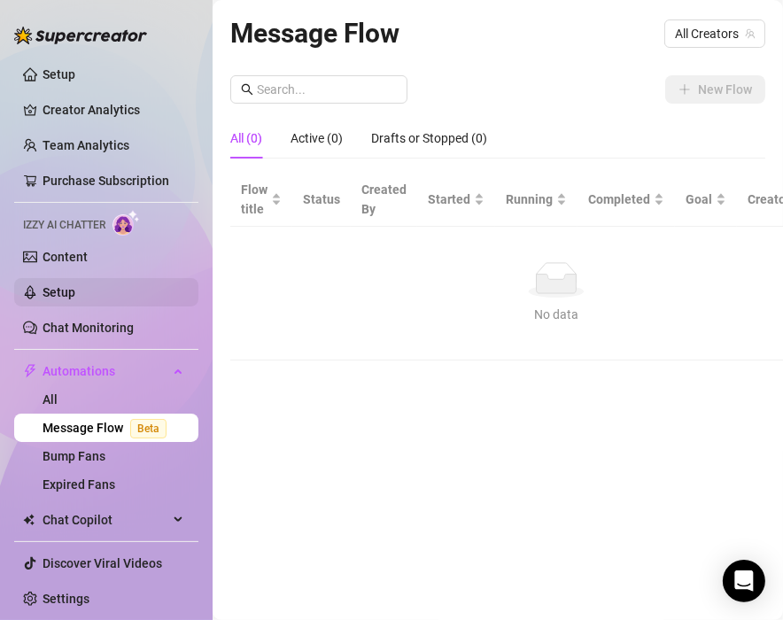
click at [75, 286] on link "Setup" at bounding box center [59, 292] width 33 height 14
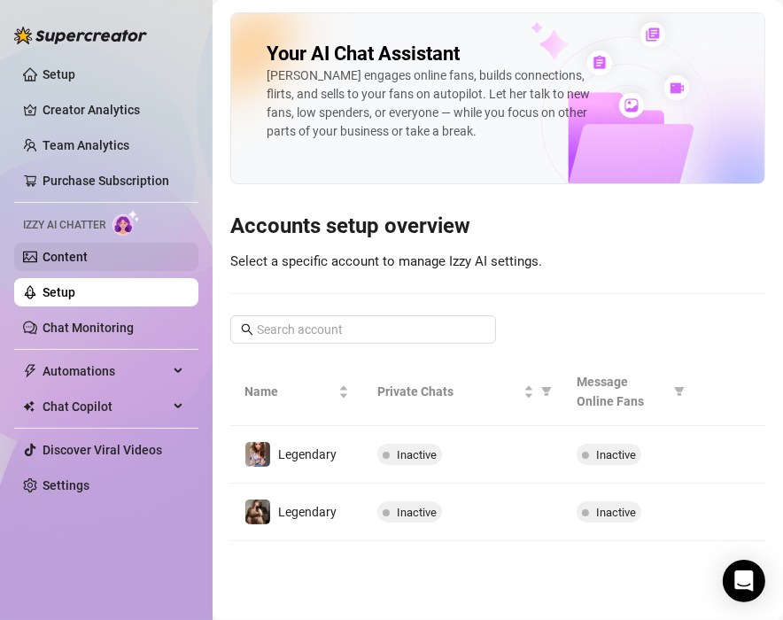
click at [88, 264] on link "Content" at bounding box center [65, 257] width 45 height 14
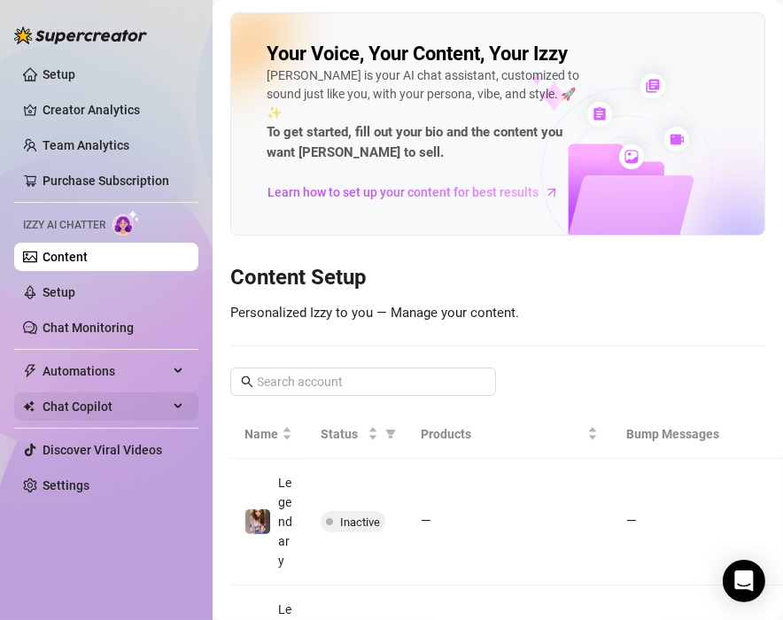
click at [159, 411] on span "Chat Copilot" at bounding box center [106, 406] width 126 height 28
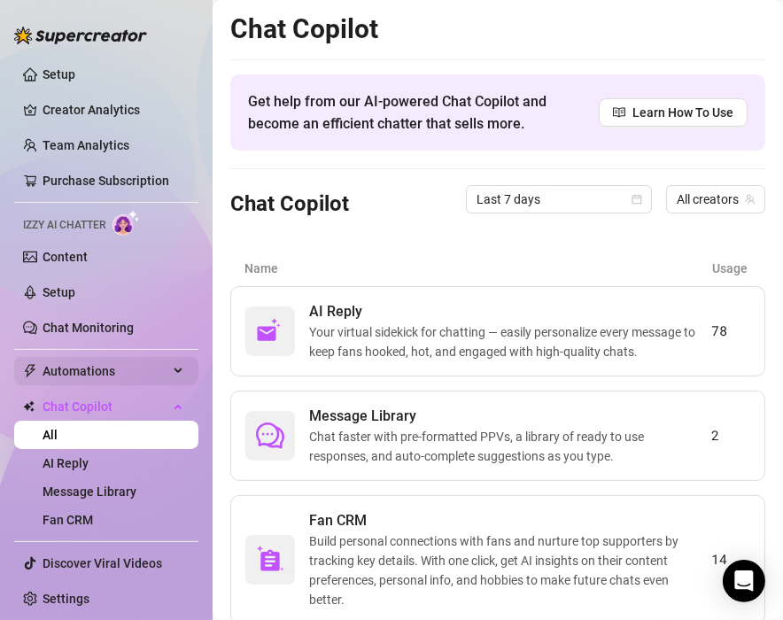
click at [149, 368] on span "Automations" at bounding box center [106, 371] width 126 height 28
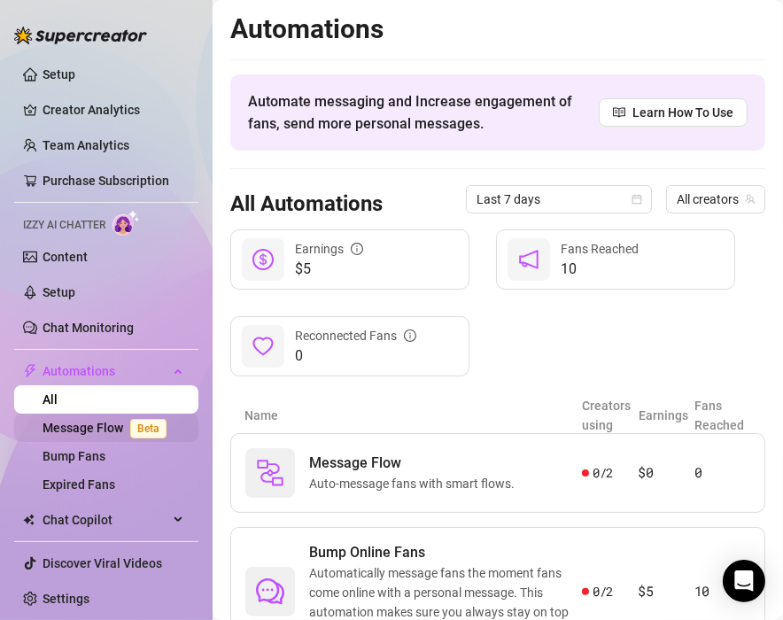
click at [109, 428] on link "Message Flow Beta" at bounding box center [108, 428] width 131 height 14
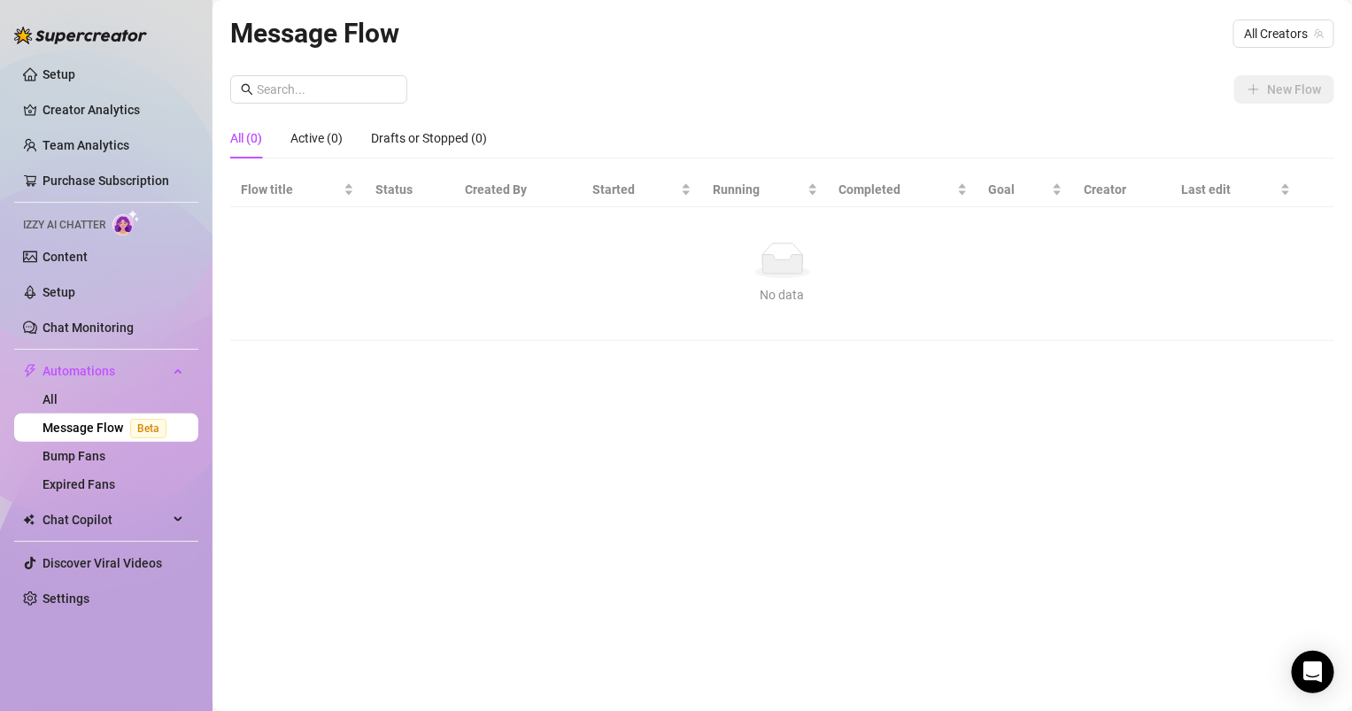
click at [1319, 65] on div "Message Flow All Creators New Flow All (0) Active (0) Drafts or Stopped (0) Flo…" at bounding box center [782, 335] width 1104 height 646
click at [1314, 36] on span "All Creators" at bounding box center [1284, 33] width 80 height 27
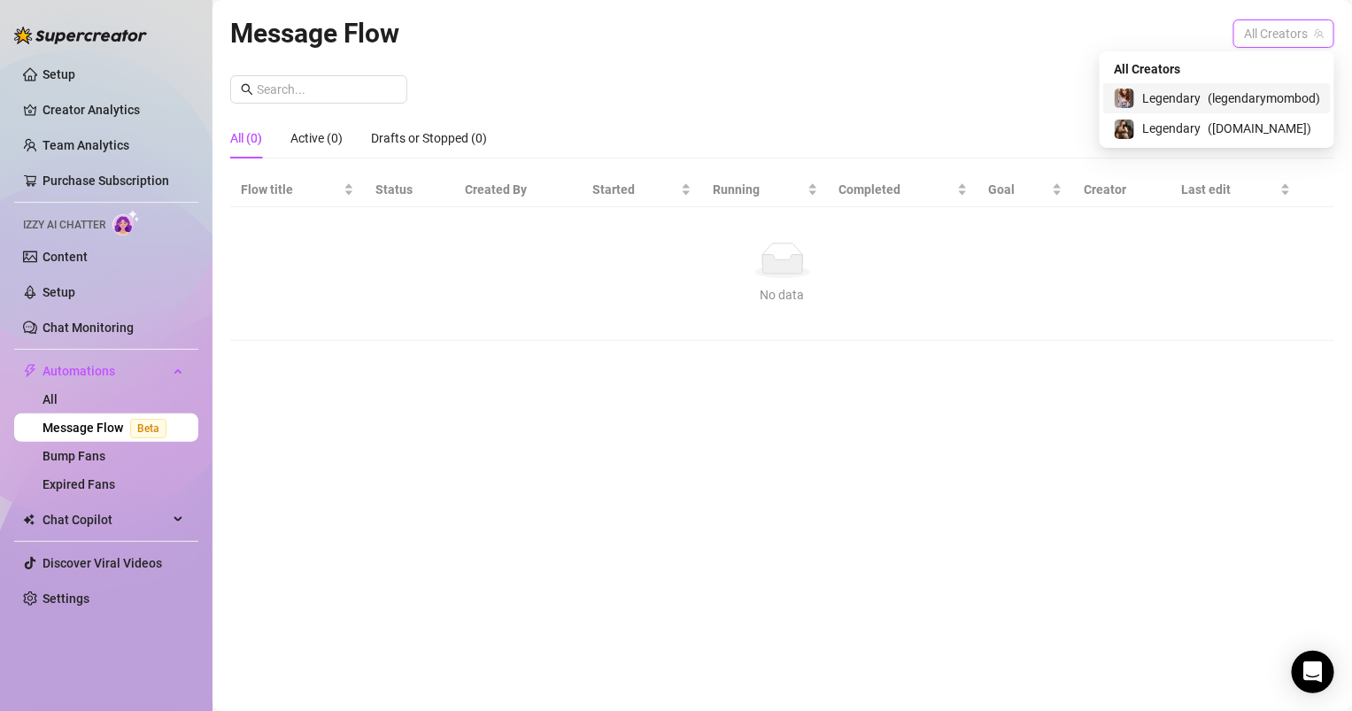
click at [1290, 99] on span "( legendarymombod )" at bounding box center [1264, 98] width 112 height 19
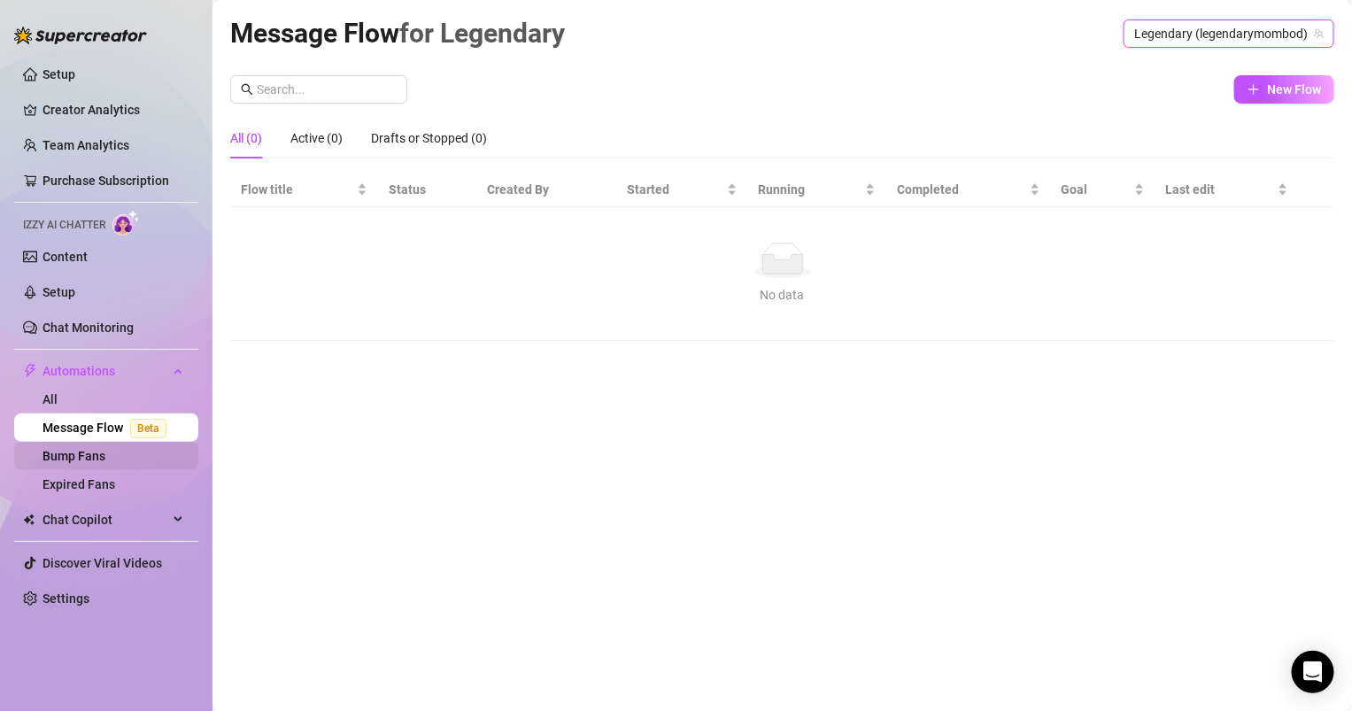
click at [105, 454] on link "Bump Fans" at bounding box center [74, 456] width 63 height 14
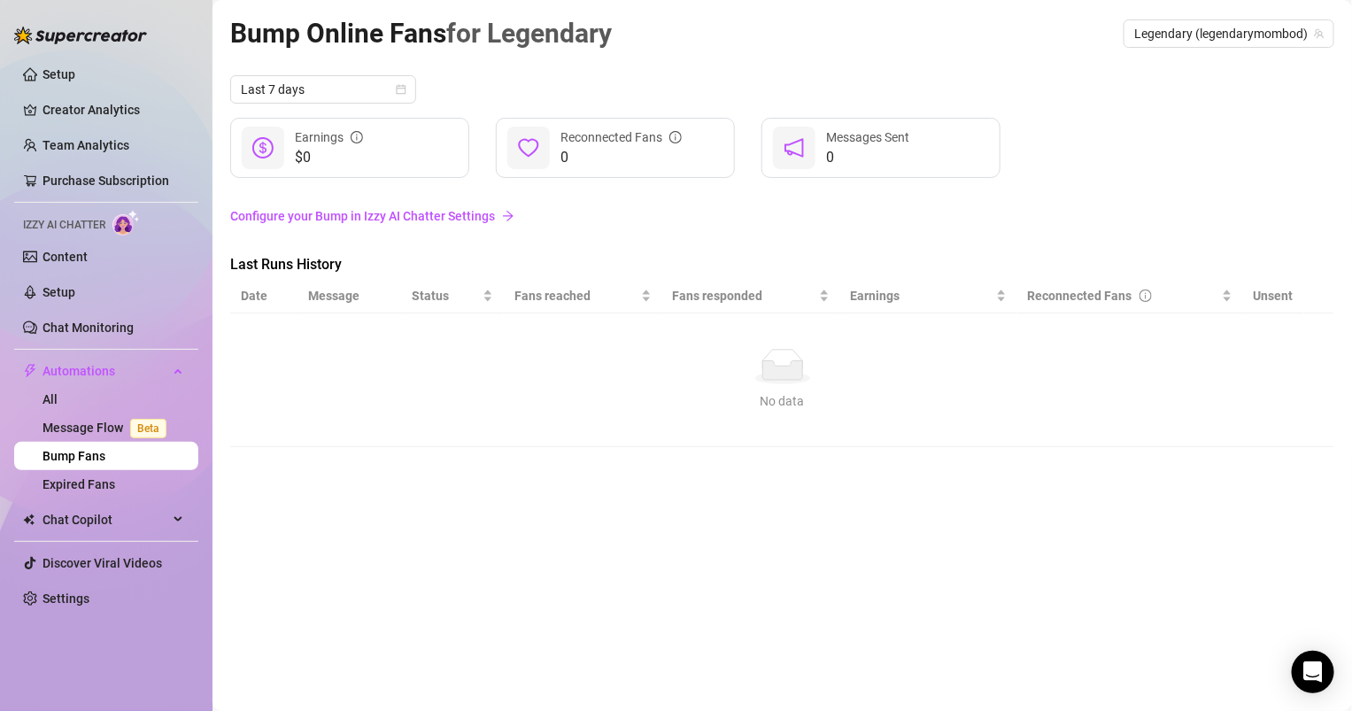
click at [117, 230] on img at bounding box center [125, 223] width 27 height 26
click at [128, 115] on link "Creator Analytics" at bounding box center [114, 110] width 142 height 28
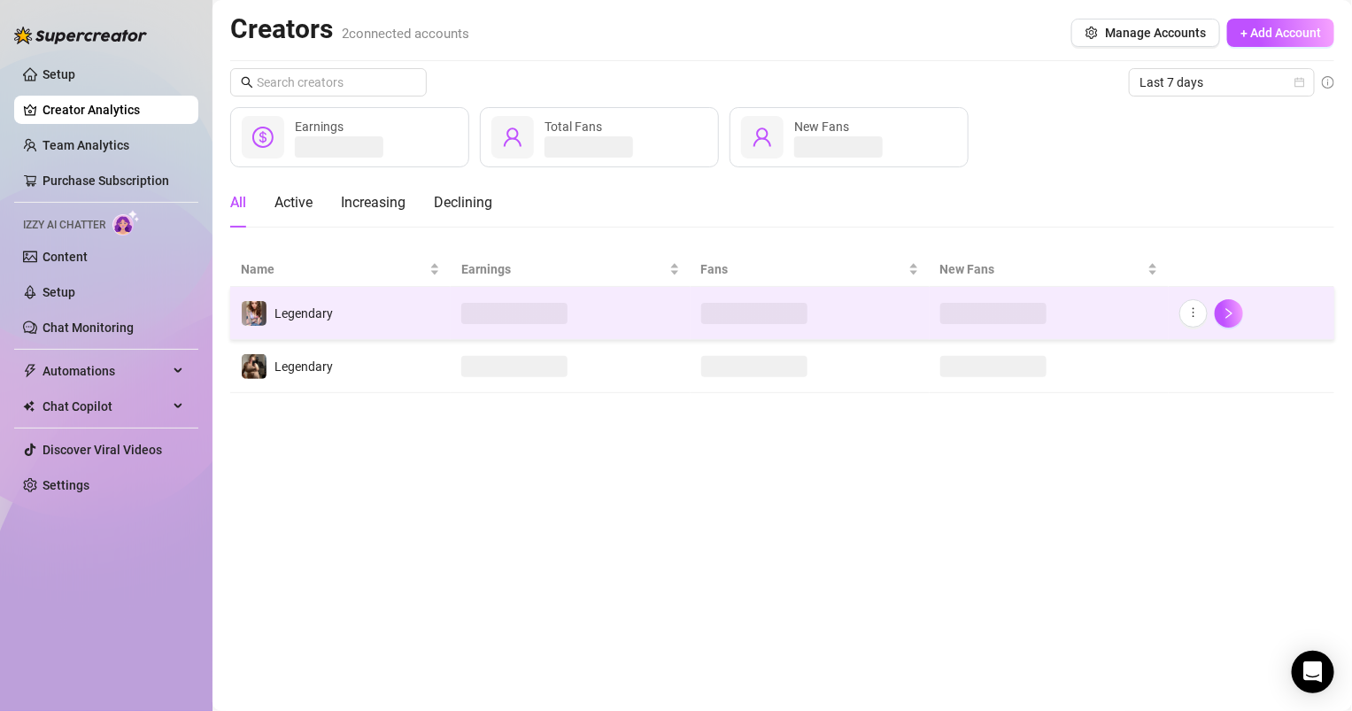
click at [536, 314] on span at bounding box center [514, 313] width 106 height 21
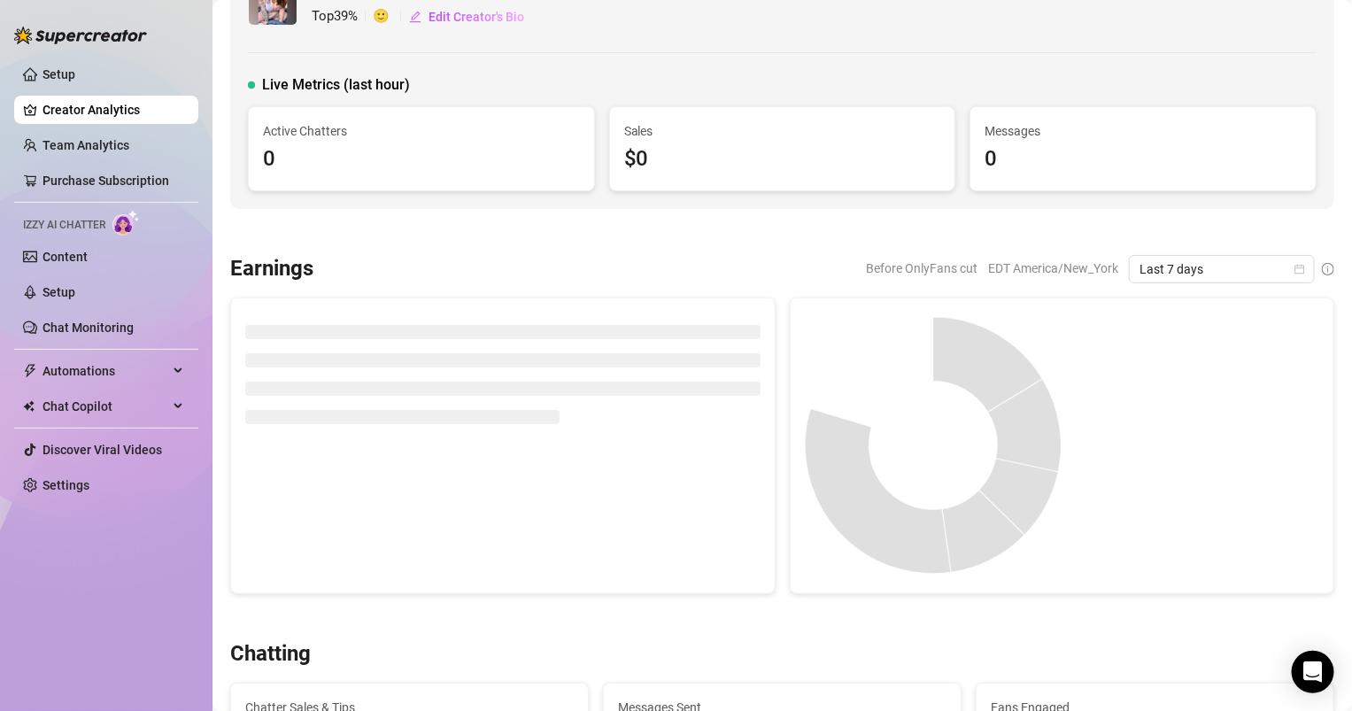
scroll to position [61, 0]
click at [809, 222] on div at bounding box center [782, 230] width 1104 height 18
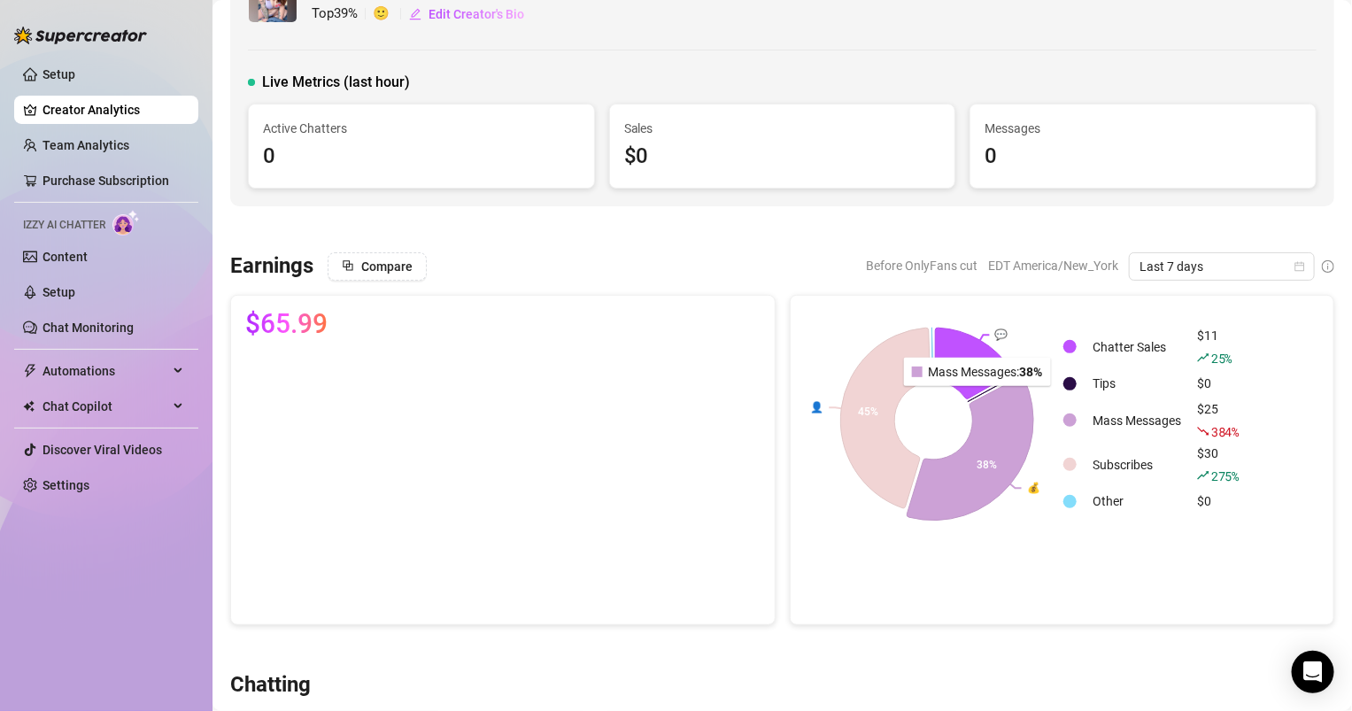
scroll to position [82, 0]
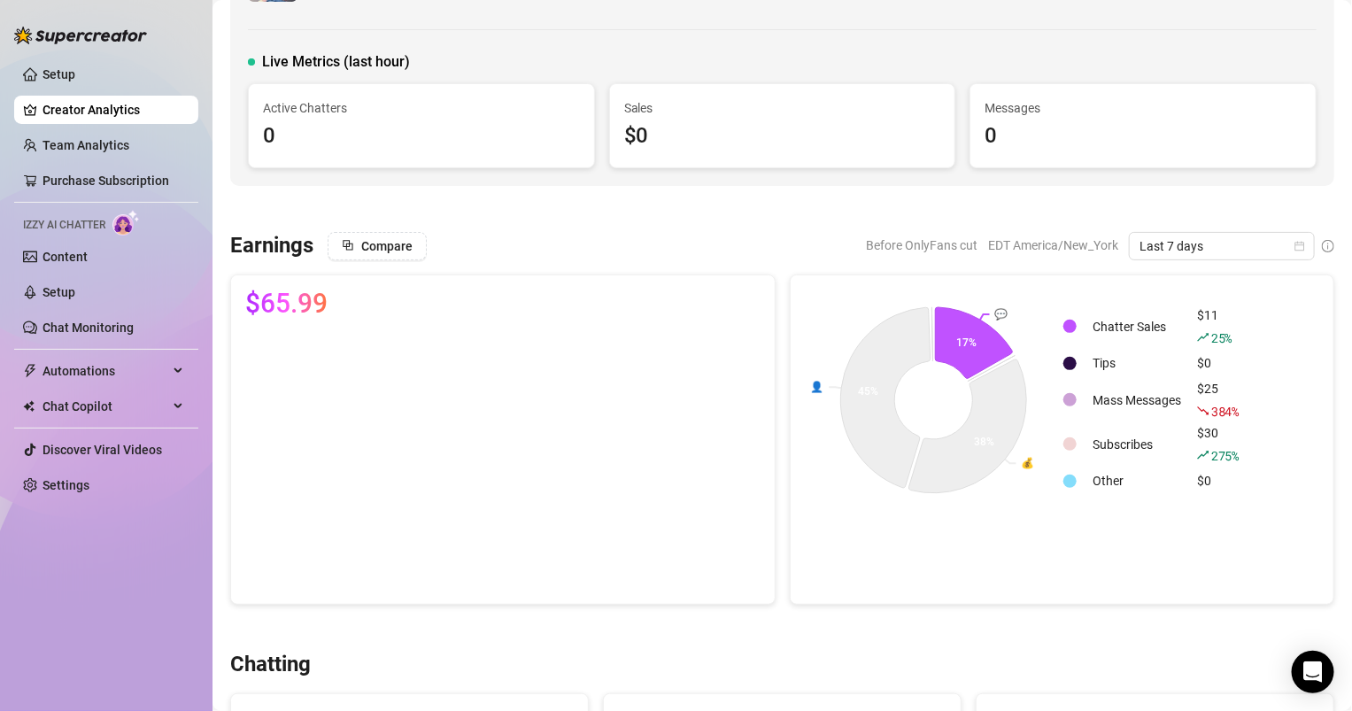
click at [1130, 307] on td "Chatter Sales" at bounding box center [1137, 327] width 103 height 43
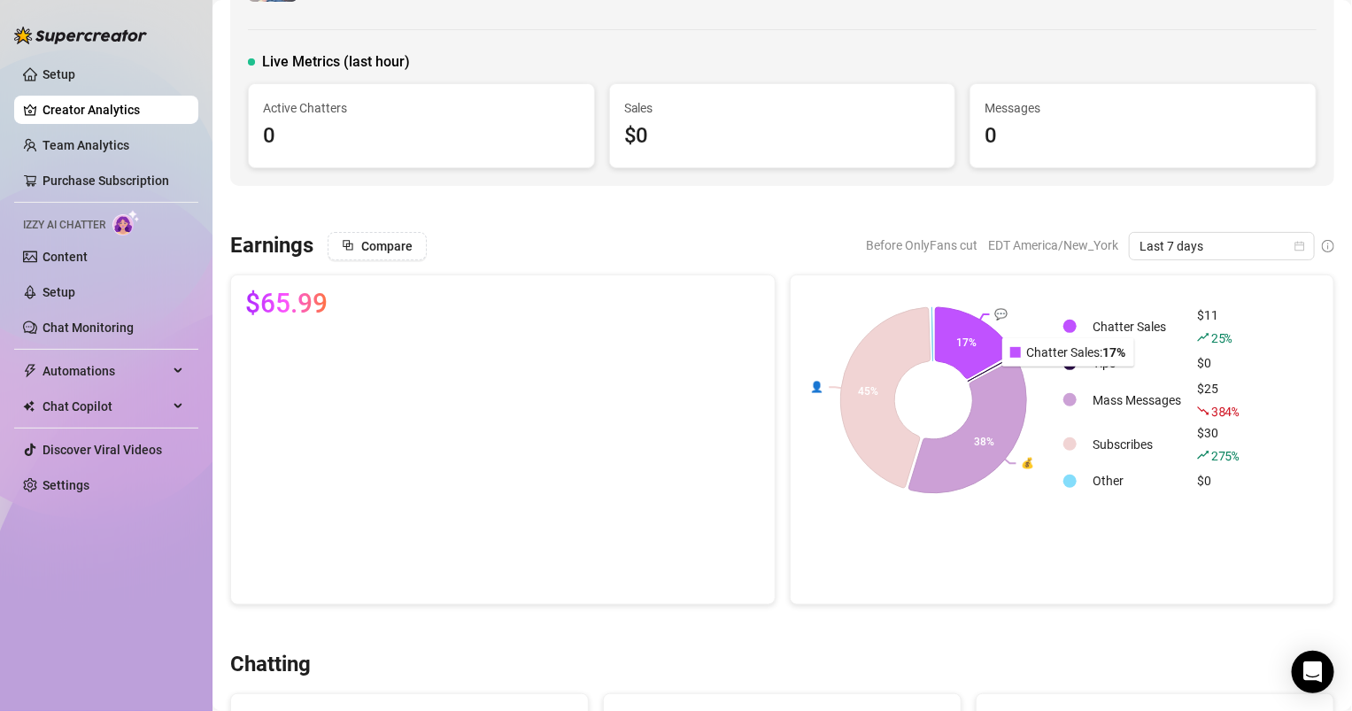
click at [985, 334] on icon at bounding box center [973, 342] width 77 height 71
click at [1006, 311] on text "💬" at bounding box center [1001, 313] width 13 height 13
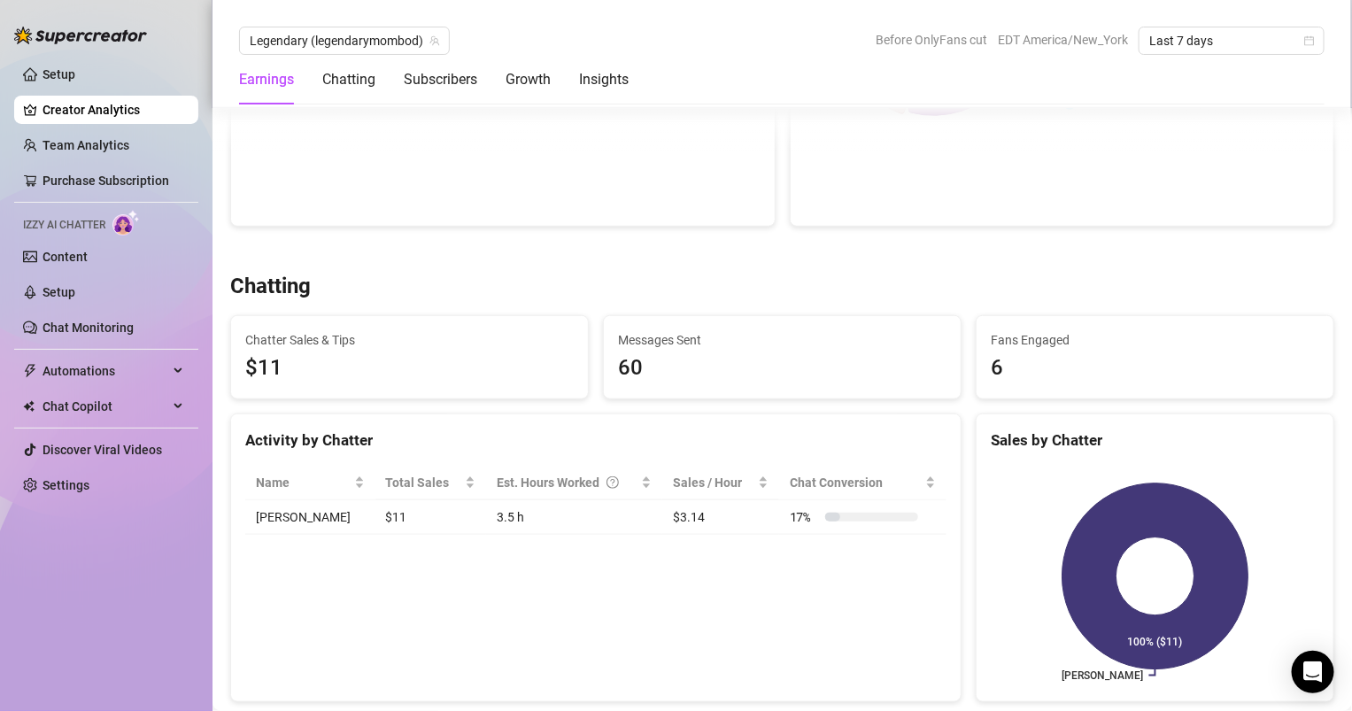
scroll to position [509, 0]
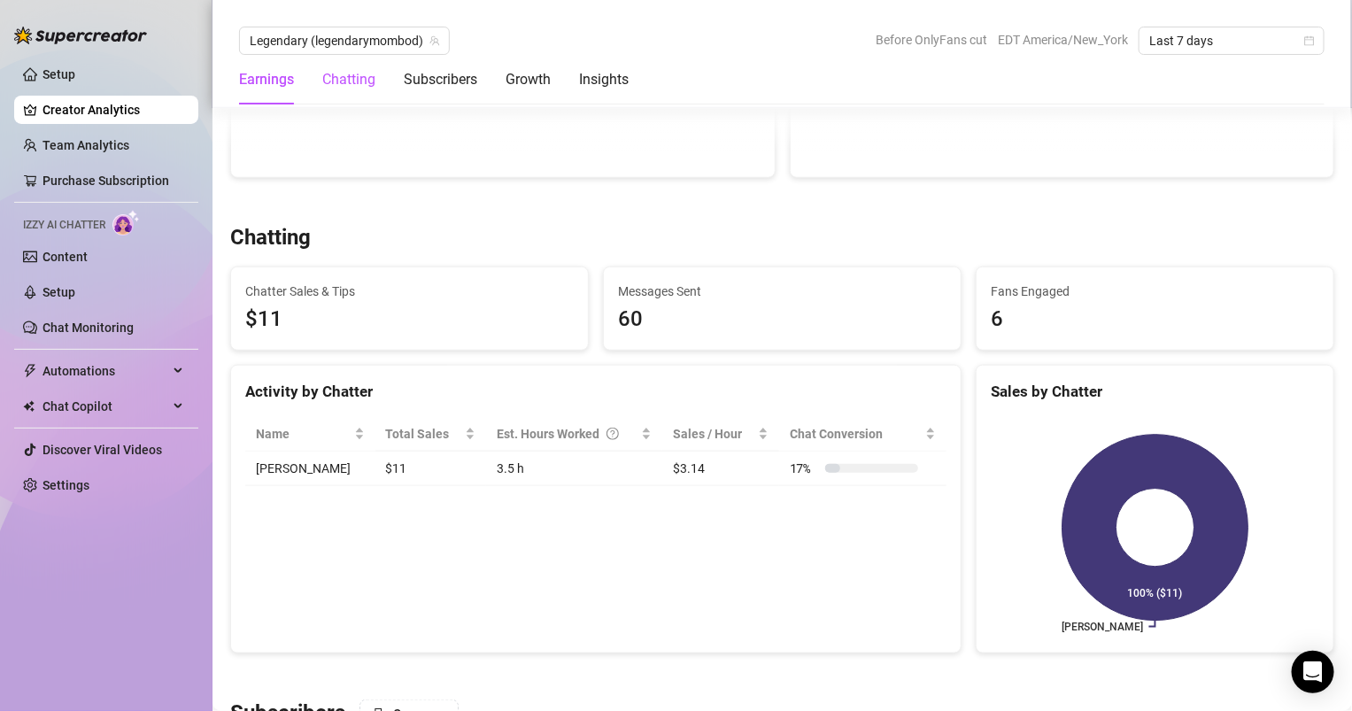
click at [358, 76] on div "Chatting" at bounding box center [348, 79] width 53 height 21
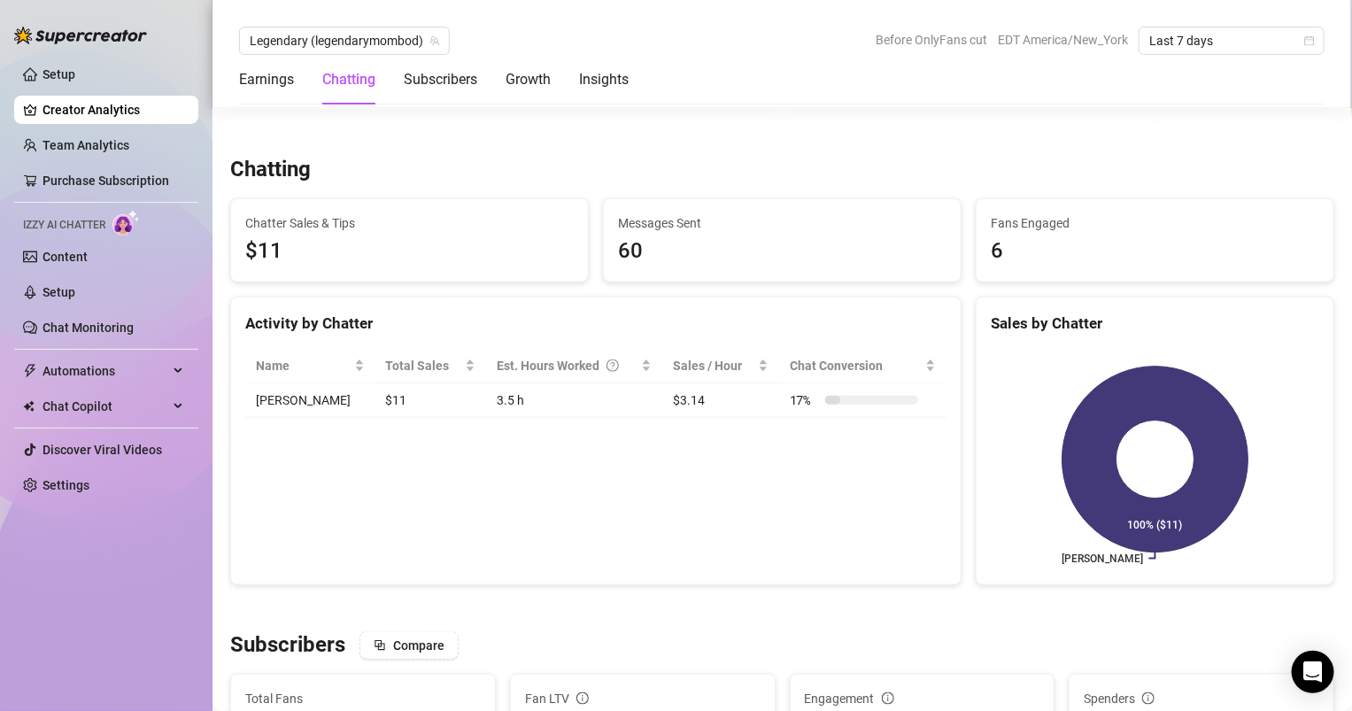
scroll to position [616, 0]
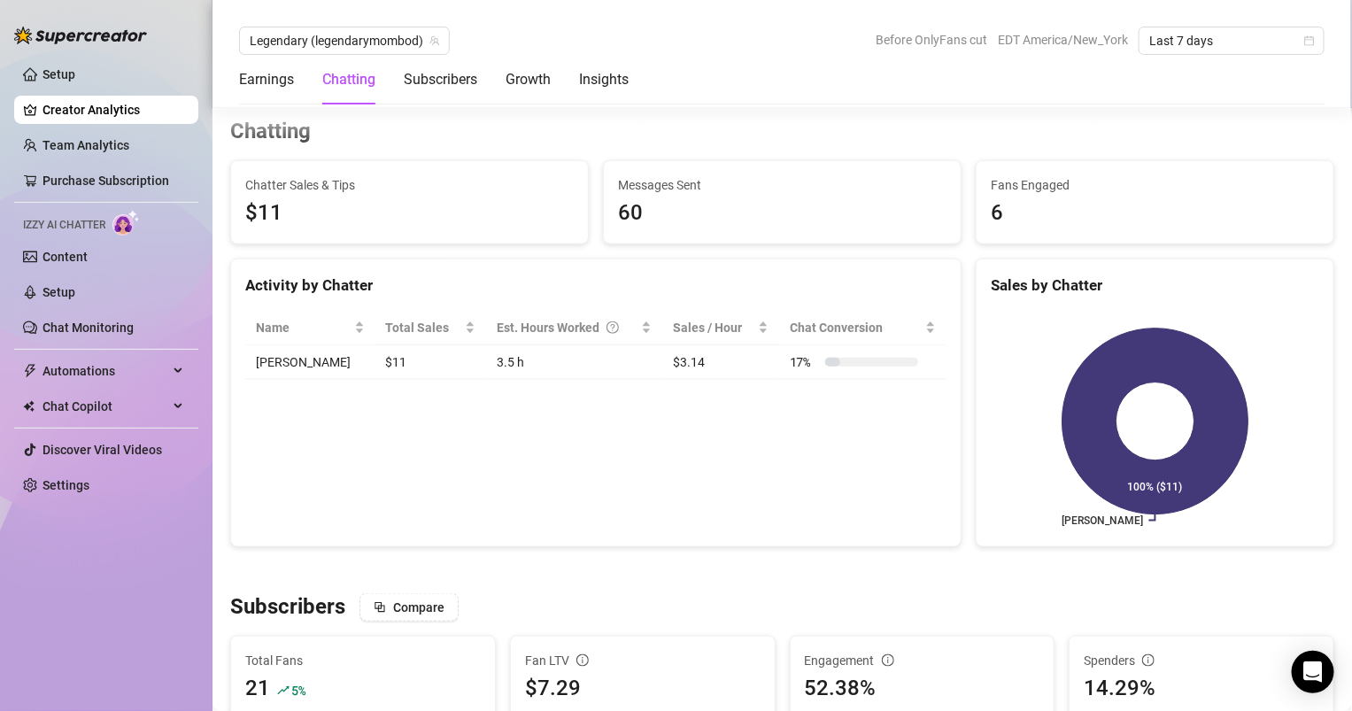
click at [339, 213] on span "$11" at bounding box center [409, 214] width 329 height 34
click at [319, 362] on td "[PERSON_NAME]" at bounding box center [310, 362] width 130 height 35
click at [830, 358] on div at bounding box center [871, 362] width 93 height 9
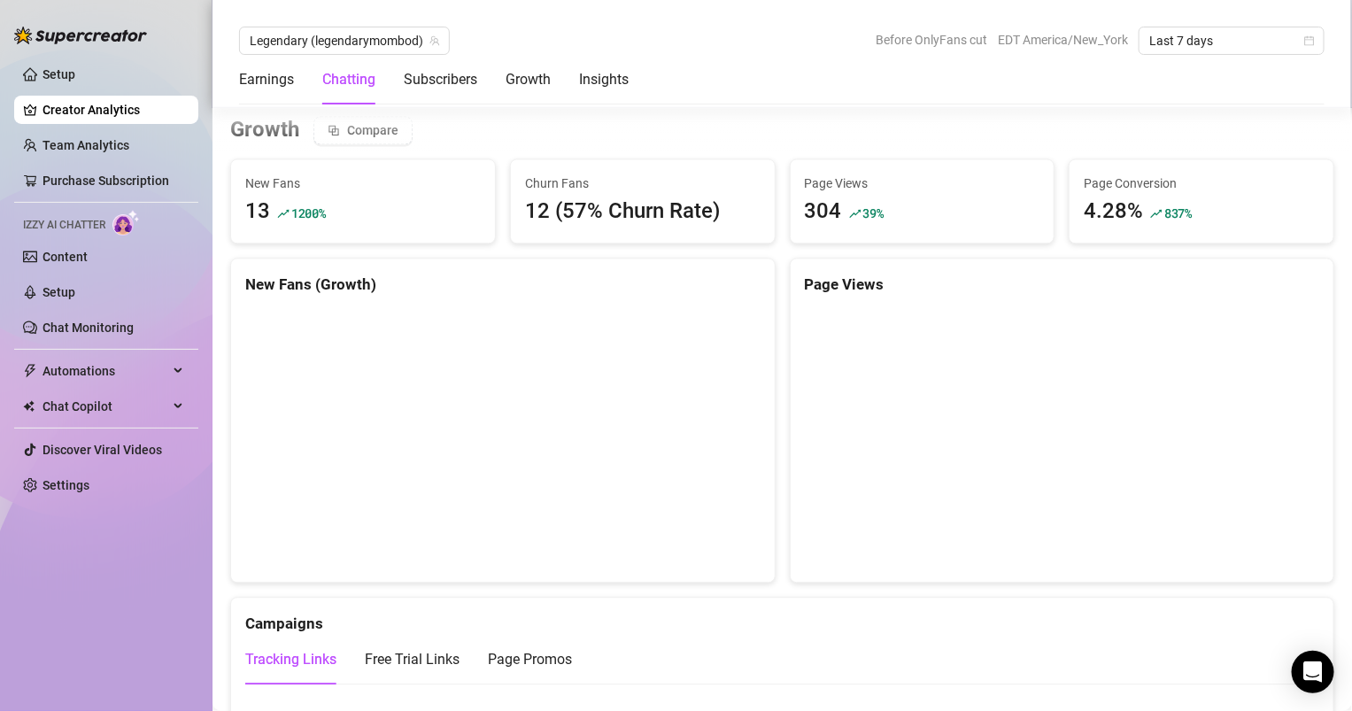
scroll to position [1235, 0]
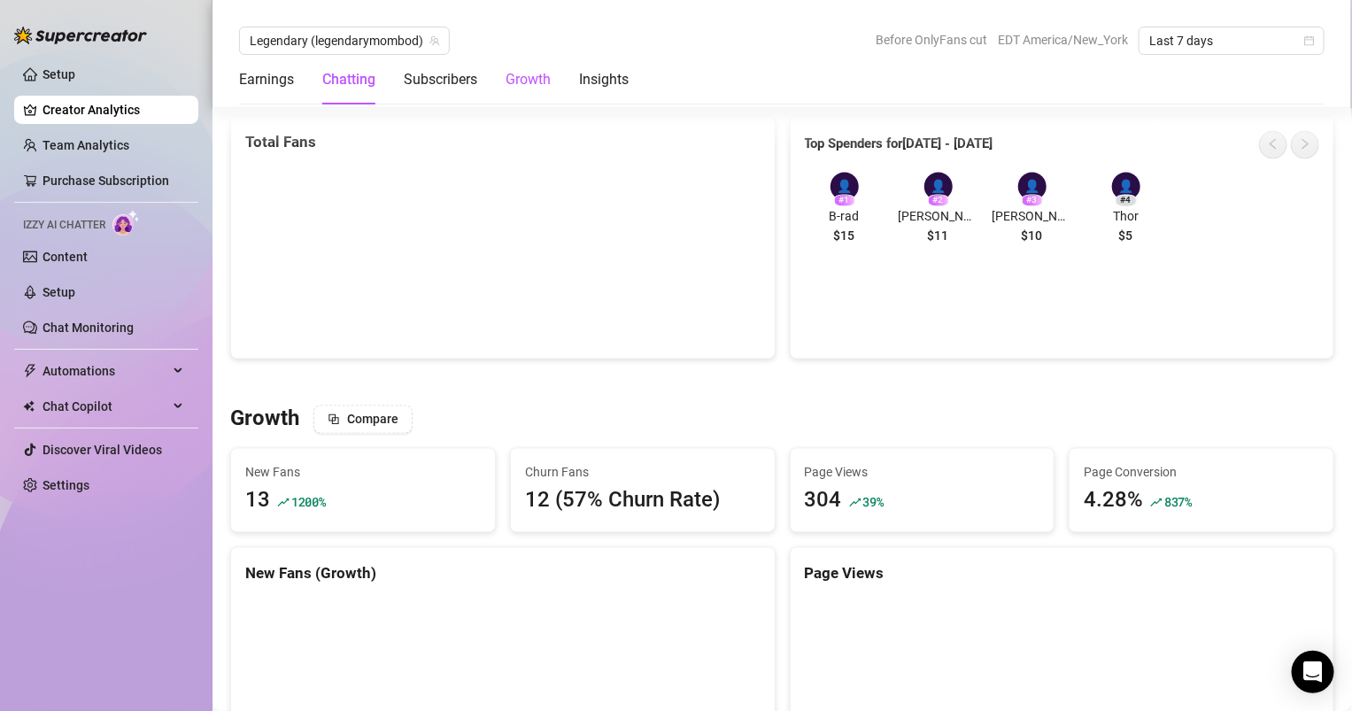
click at [536, 74] on div "Growth" at bounding box center [528, 79] width 45 height 21
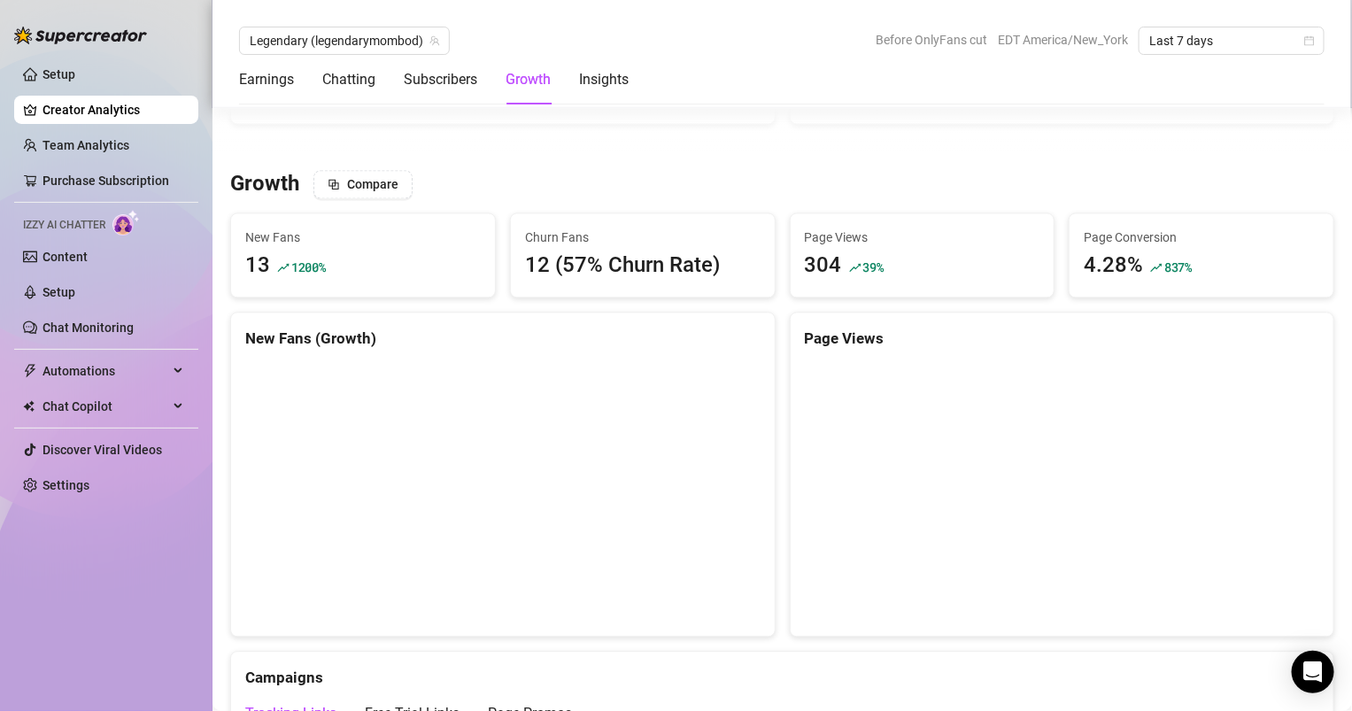
scroll to position [1521, 0]
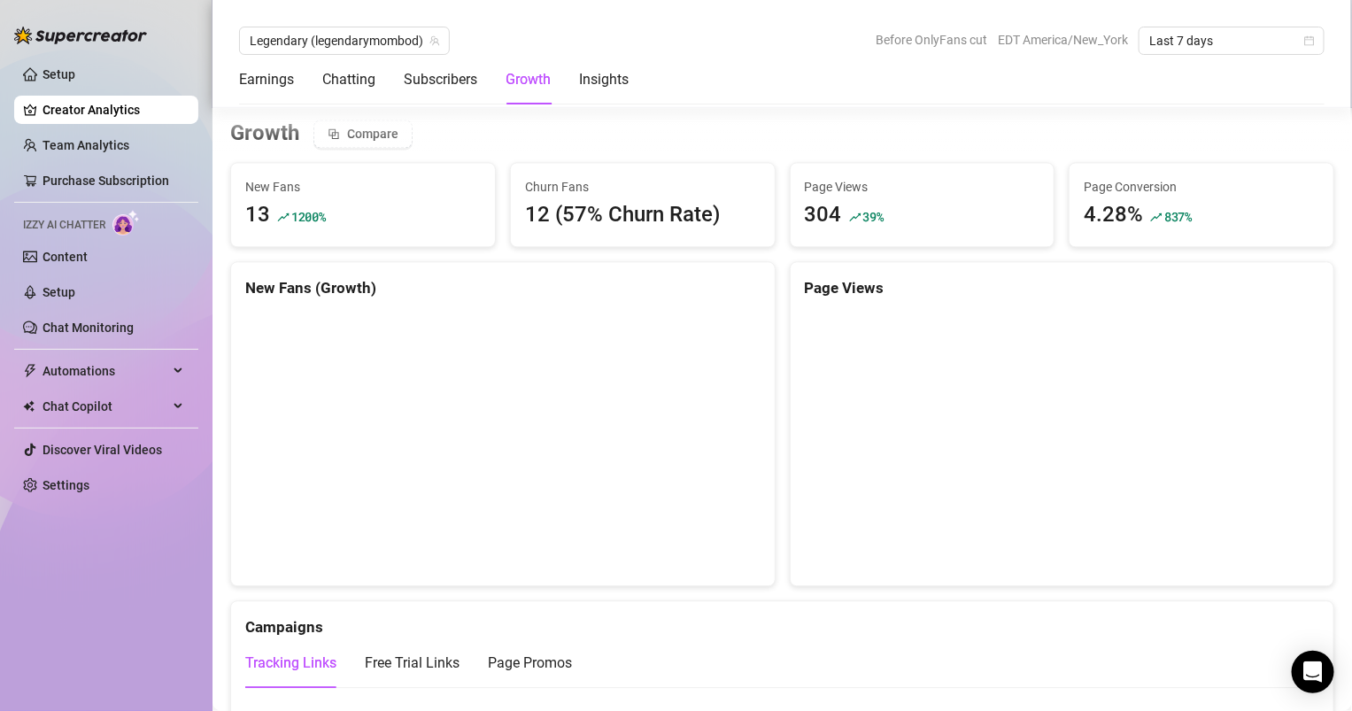
click at [394, 59] on div "Earnings Chatting Subscribers Growth Insights" at bounding box center [434, 80] width 390 height 50
click at [400, 39] on span "Legendary (legendarymombod)" at bounding box center [345, 40] width 190 height 27
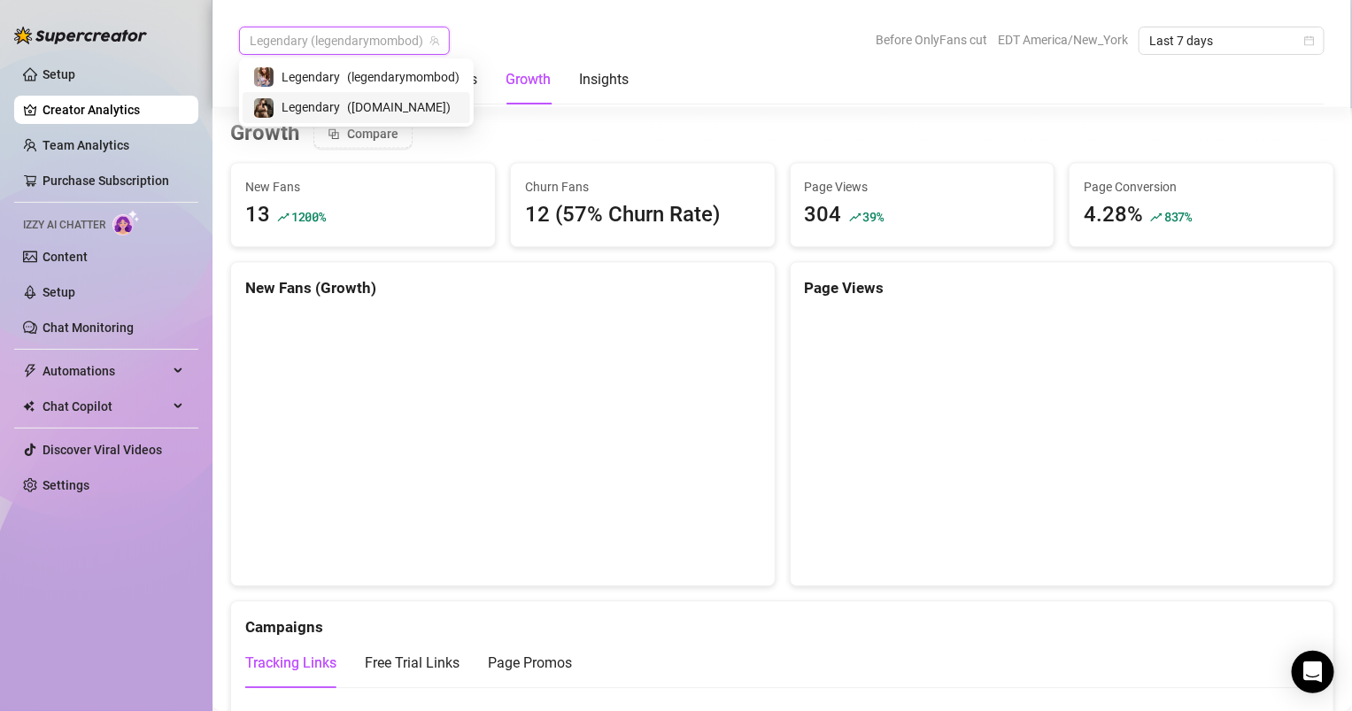
click at [395, 112] on span "( legendarymombod.free )" at bounding box center [399, 106] width 104 height 19
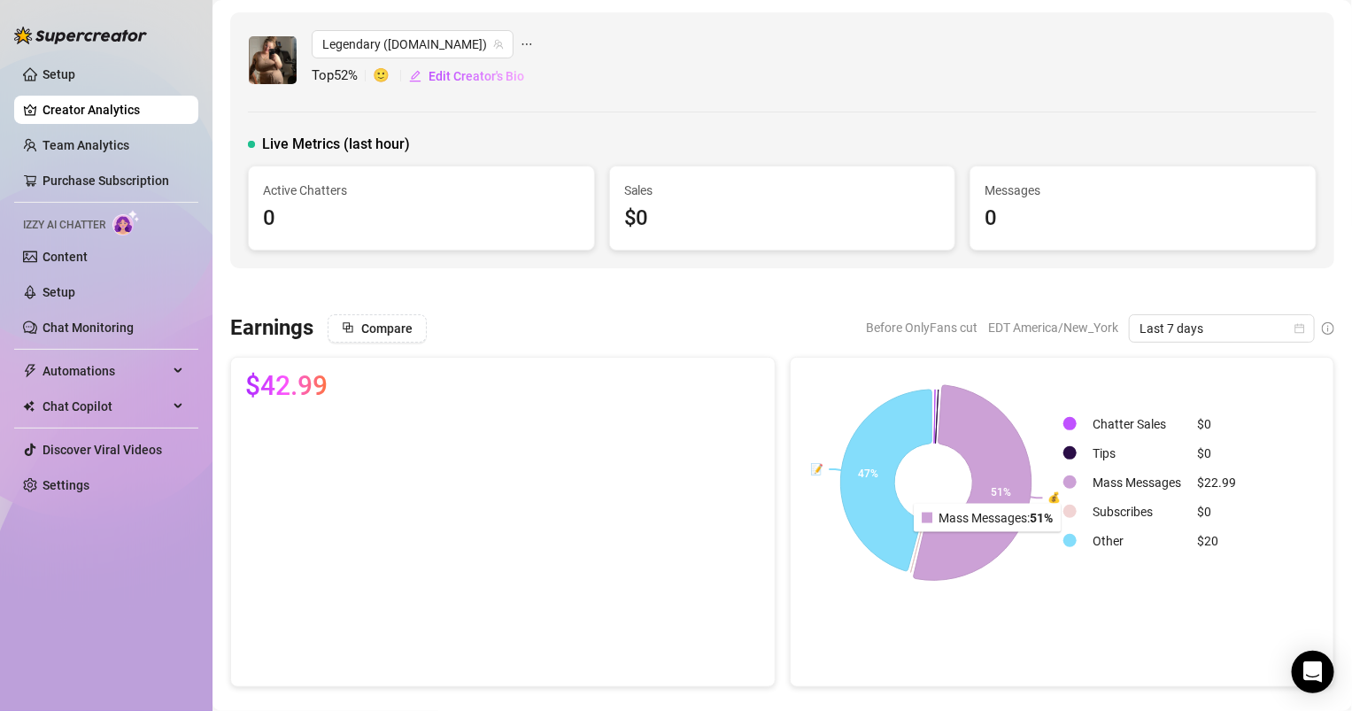
click at [984, 542] on icon at bounding box center [972, 482] width 118 height 195
click at [1329, 334] on div "Last 7 days" at bounding box center [1231, 328] width 205 height 28
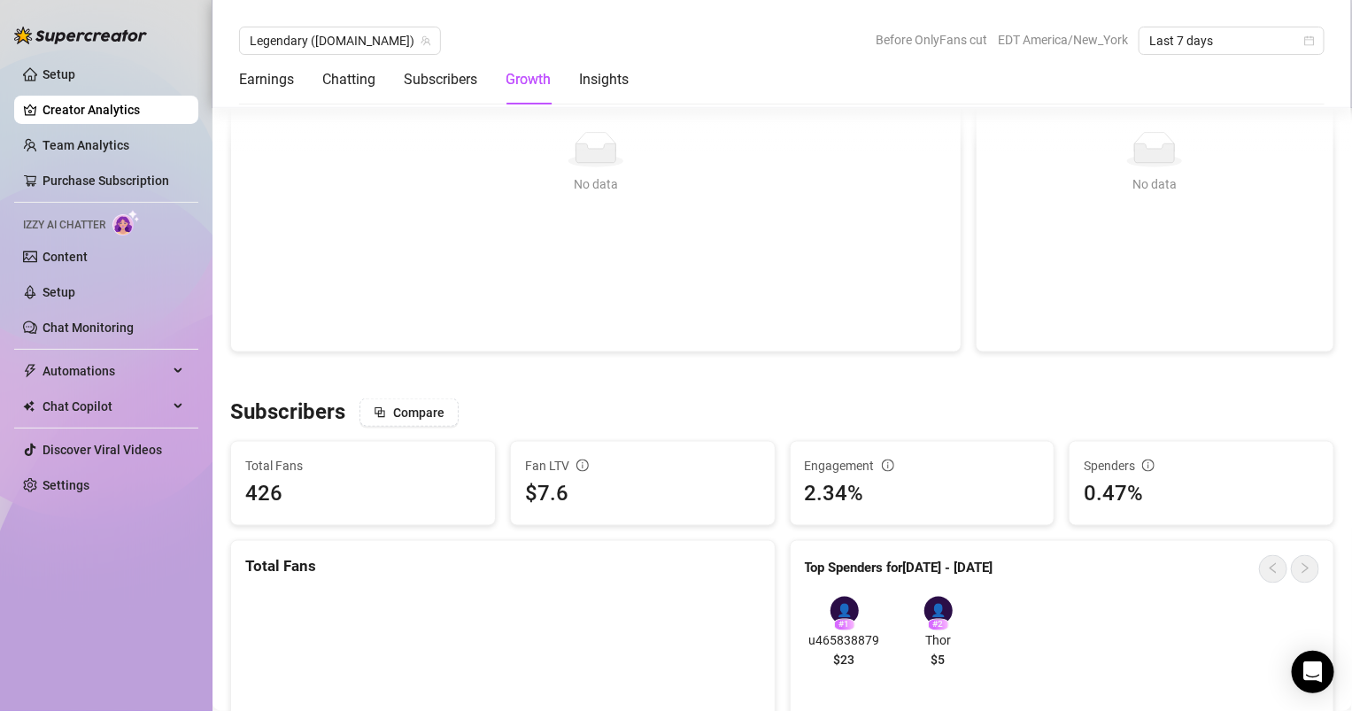
scroll to position [949, 0]
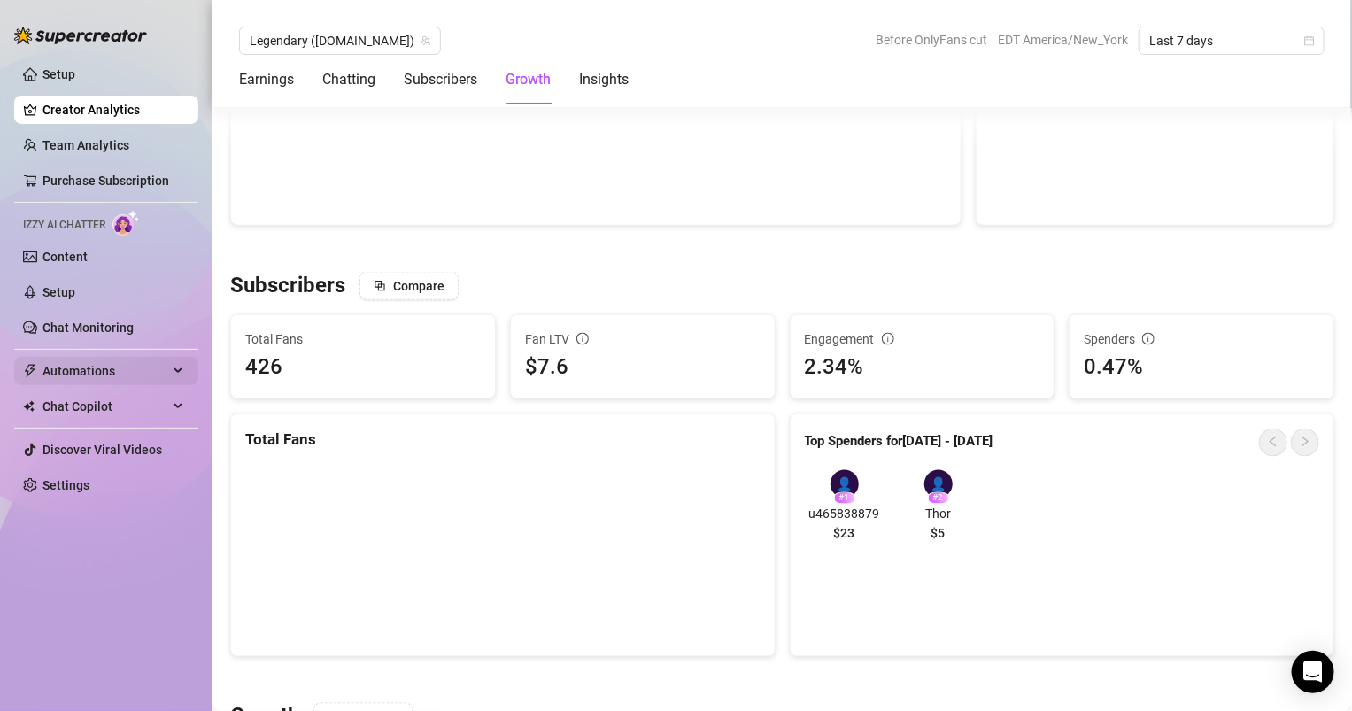
click at [146, 380] on span "Automations" at bounding box center [106, 371] width 126 height 28
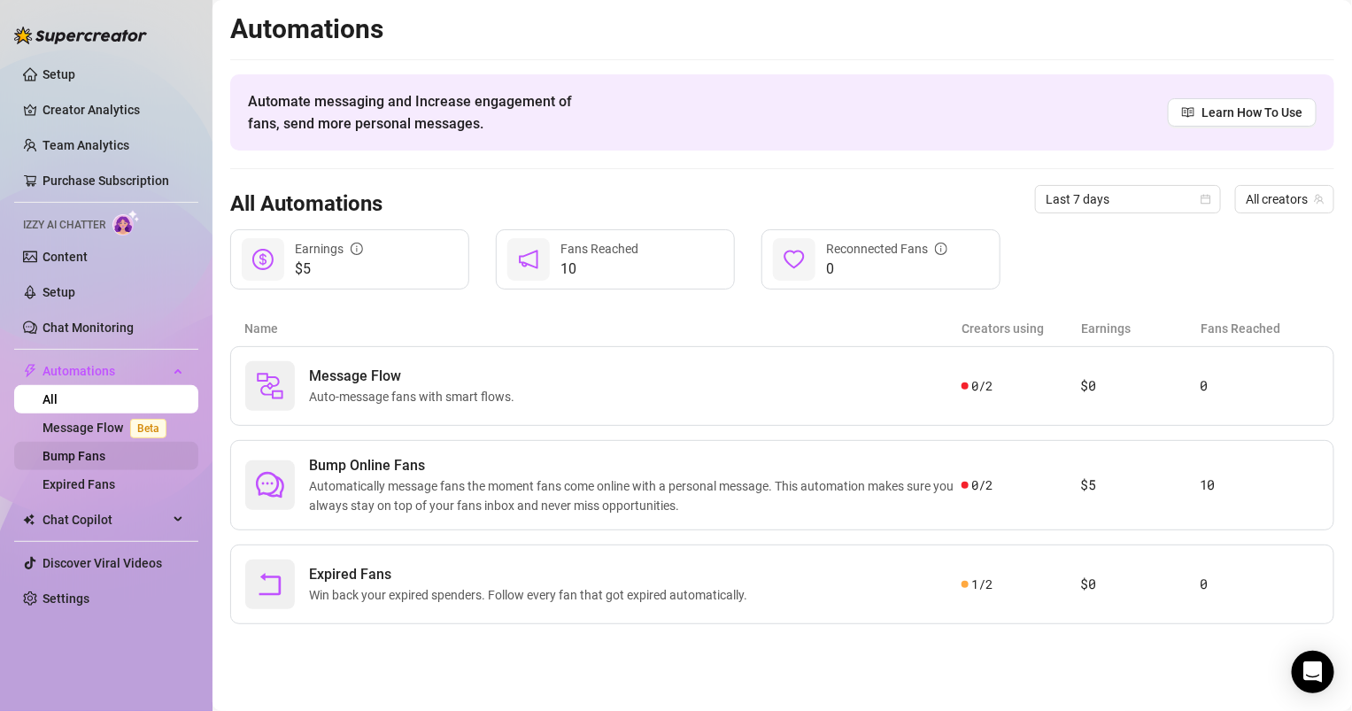
click at [105, 453] on link "Bump Fans" at bounding box center [74, 456] width 63 height 14
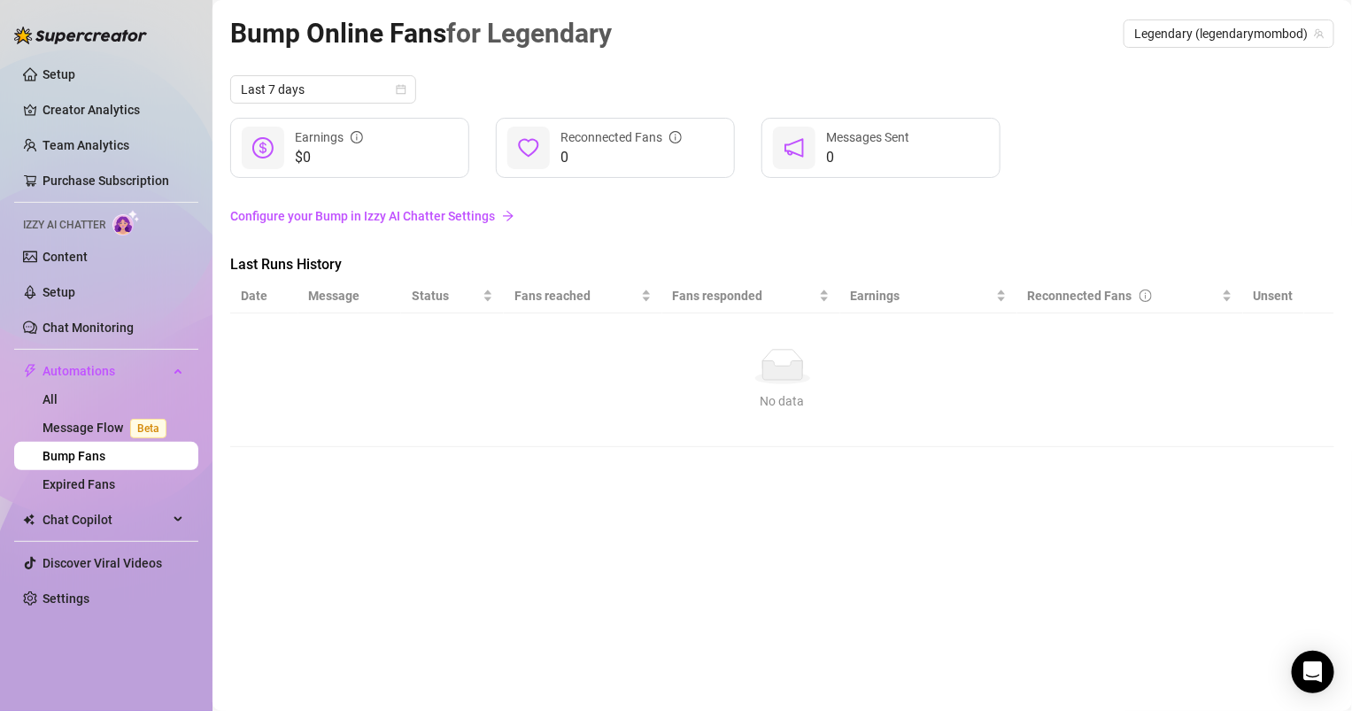
click at [368, 298] on th "Message" at bounding box center [349, 296] width 103 height 35
click at [1241, 24] on span "Legendary (legendarymombod)" at bounding box center [1230, 33] width 190 height 27
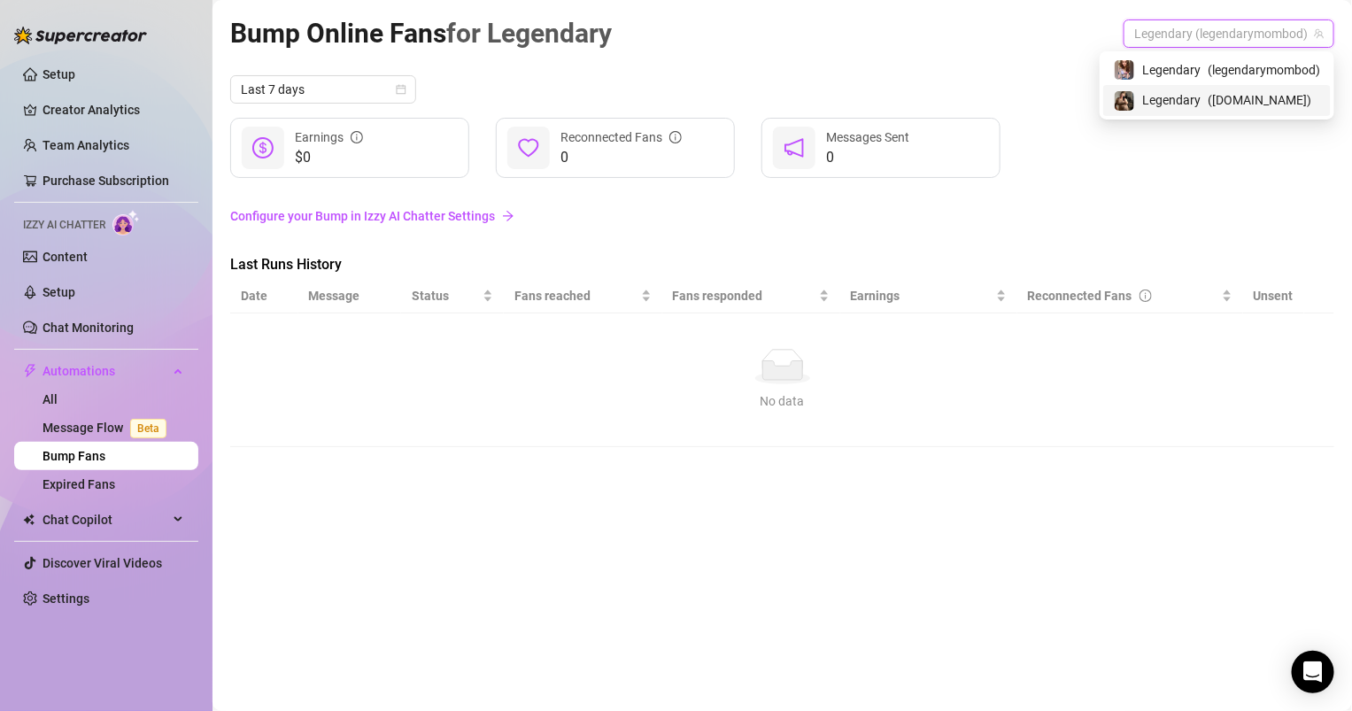
click at [1143, 103] on span "Legendary" at bounding box center [1172, 99] width 58 height 19
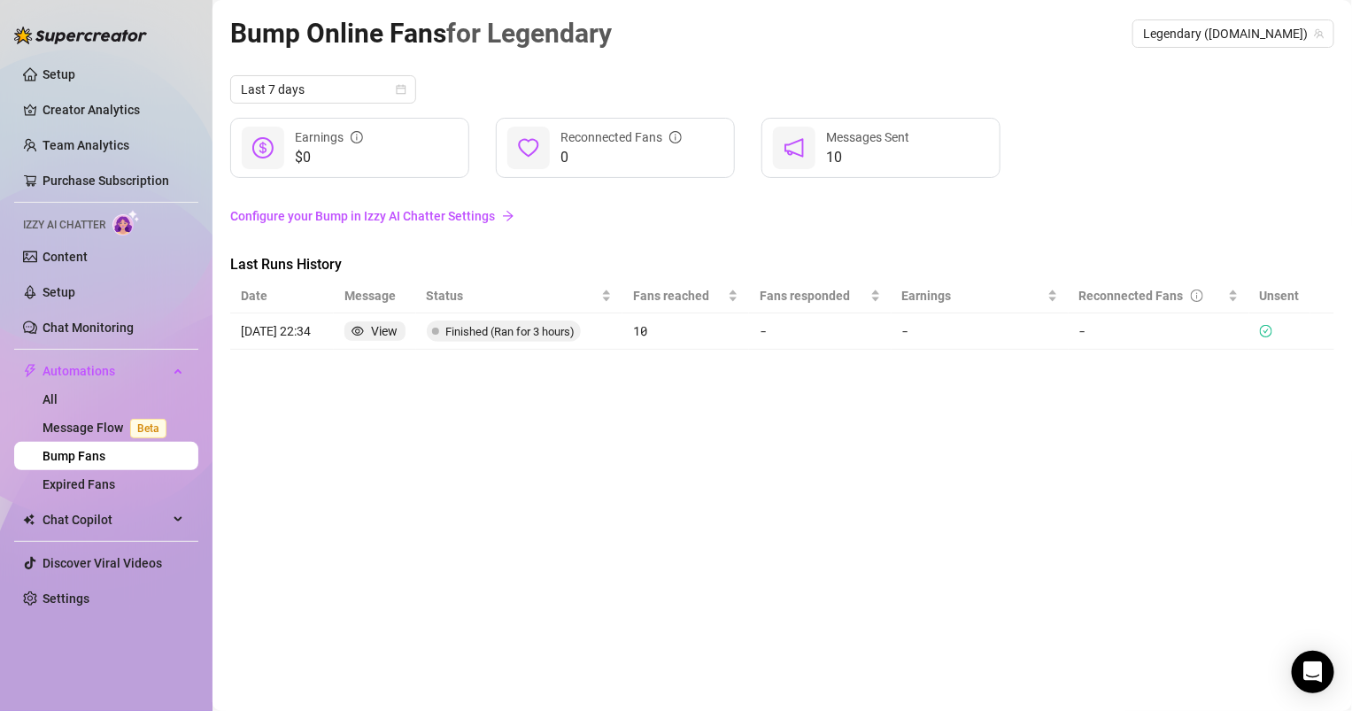
click at [649, 328] on article "10" at bounding box center [685, 331] width 105 height 19
click at [377, 333] on div "View" at bounding box center [384, 331] width 27 height 19
click at [71, 490] on link "Expired Fans" at bounding box center [79, 484] width 73 height 14
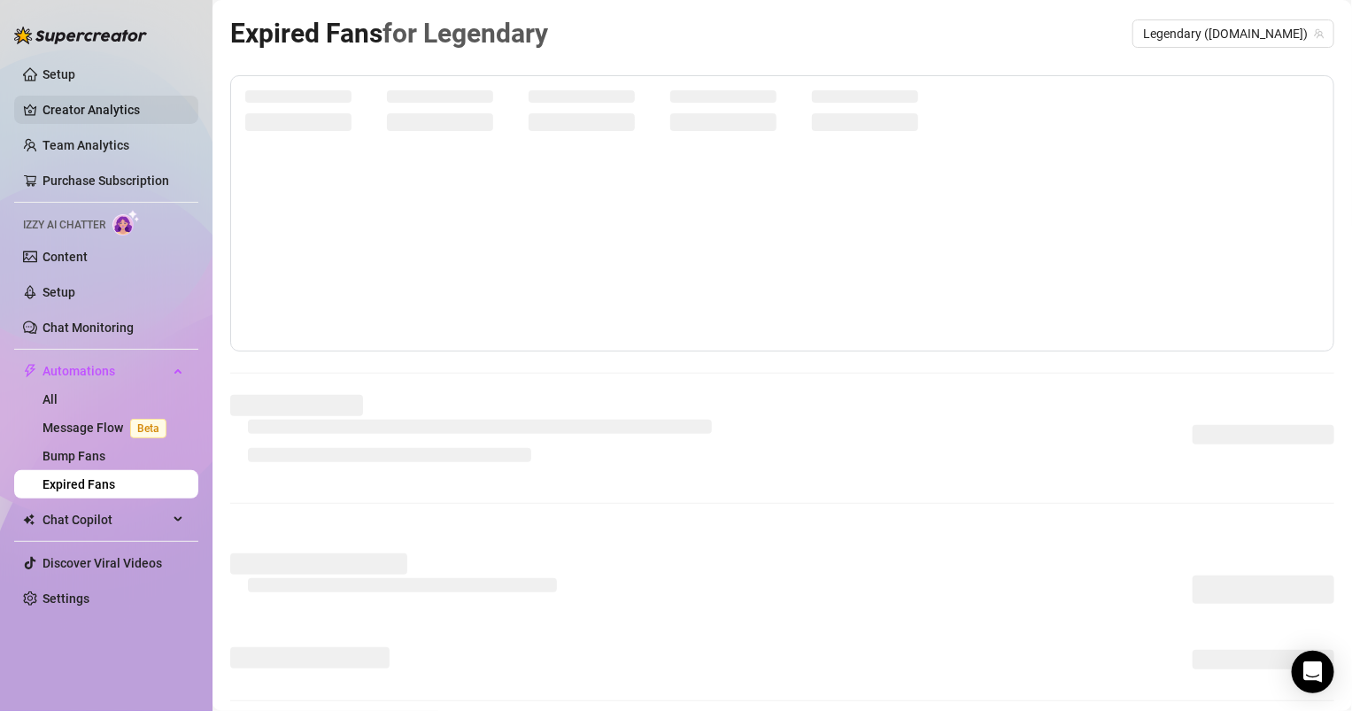
click at [89, 112] on link "Creator Analytics" at bounding box center [114, 110] width 142 height 28
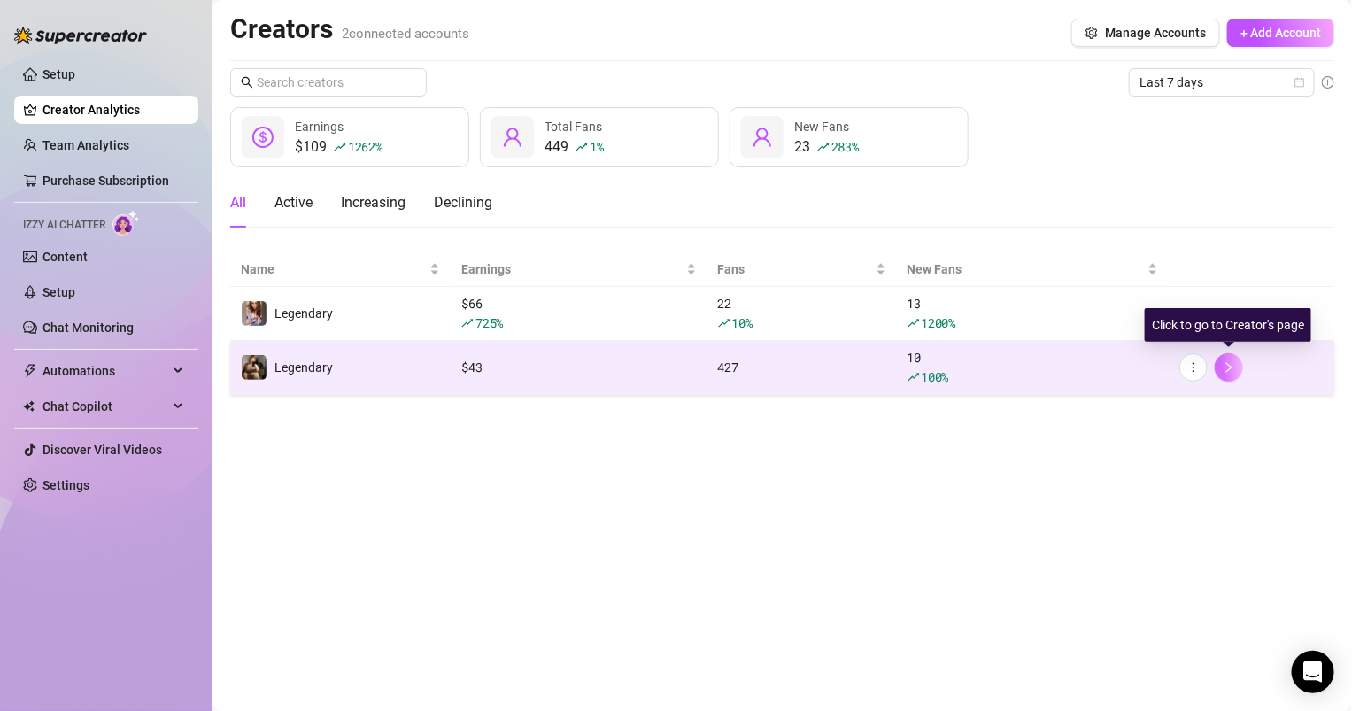
click at [1239, 360] on button "button" at bounding box center [1229, 367] width 28 height 28
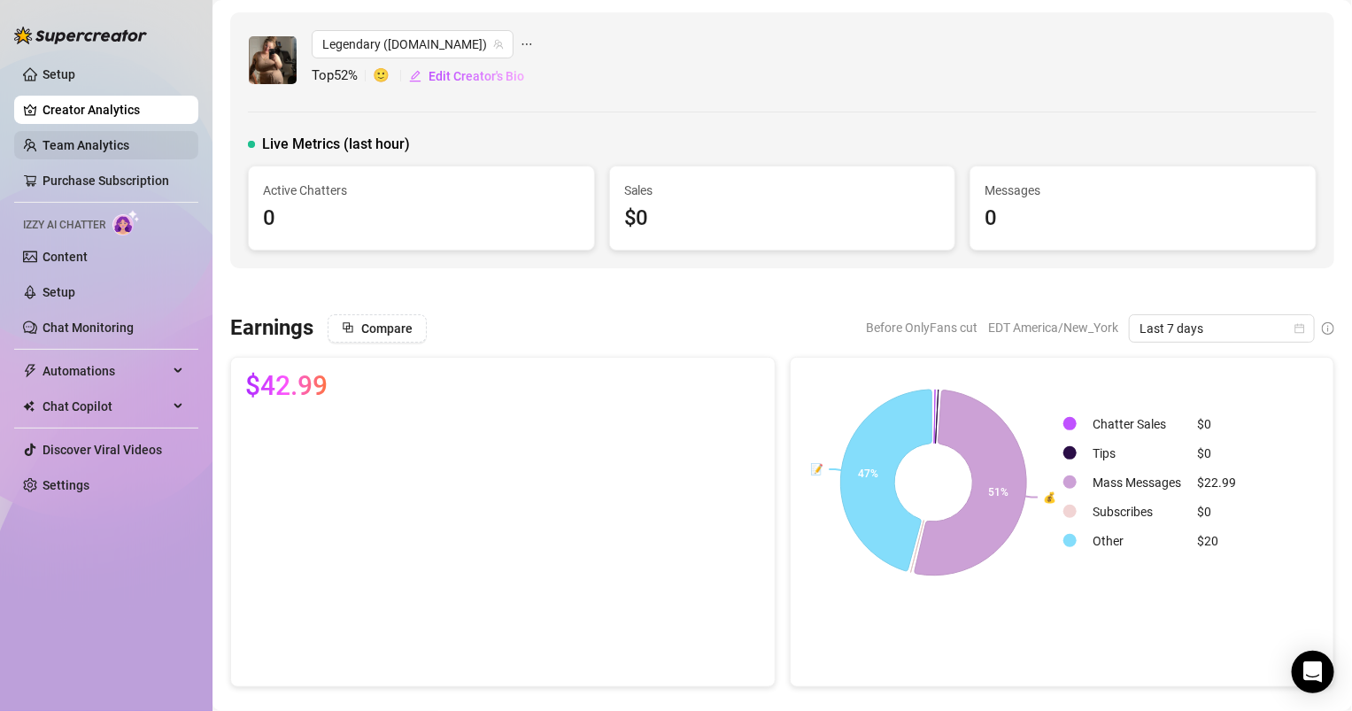
click at [86, 152] on link "Team Analytics" at bounding box center [86, 145] width 87 height 14
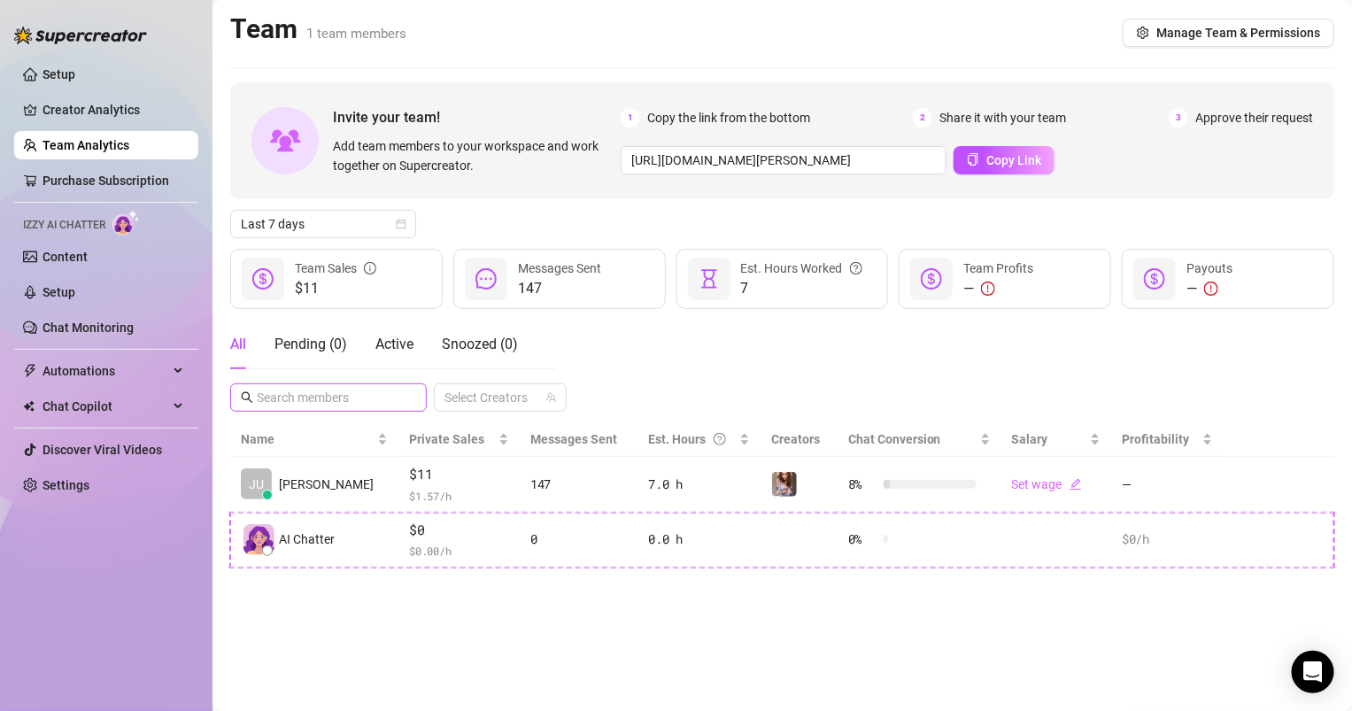
click at [417, 392] on span at bounding box center [328, 398] width 197 height 28
click at [353, 207] on div "Invite your team! Add team members to your workspace and work together on Super…" at bounding box center [782, 324] width 1104 height 485
click at [353, 212] on span "Last 7 days" at bounding box center [323, 224] width 165 height 27
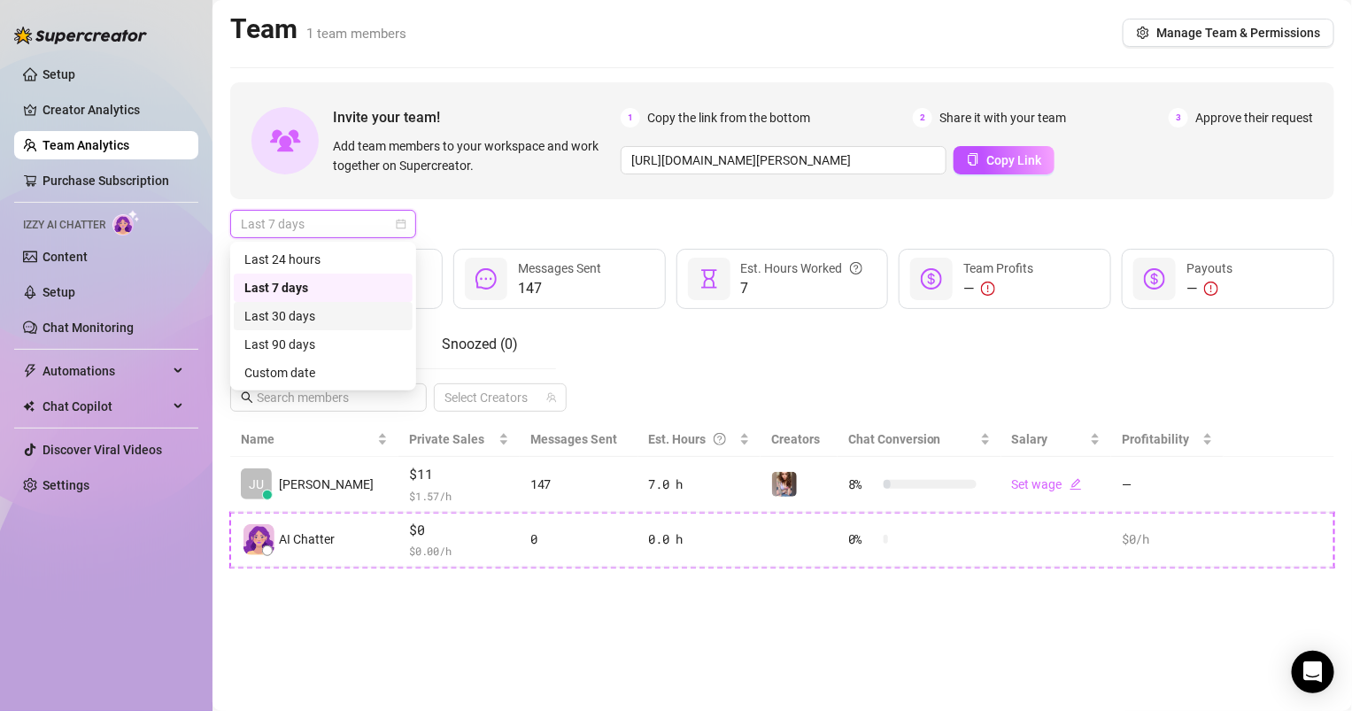
click at [353, 305] on div "Last 30 days" at bounding box center [323, 316] width 179 height 28
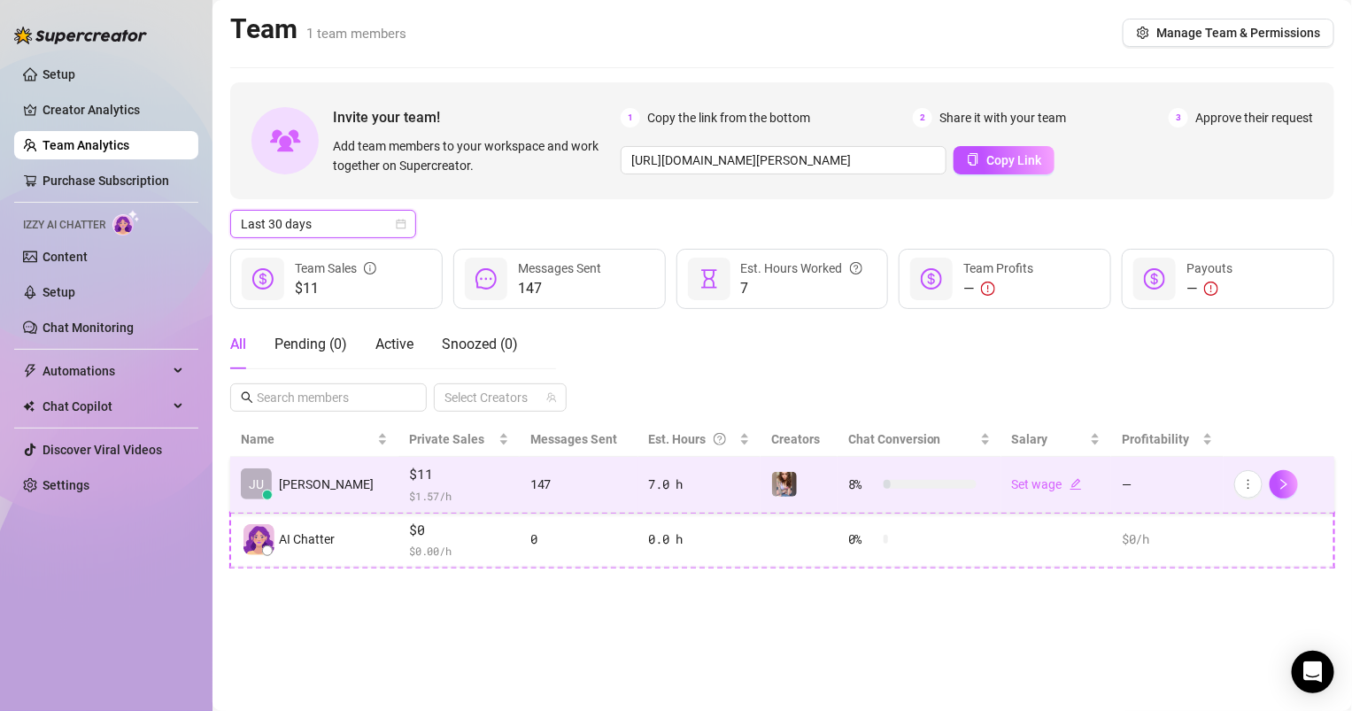
click at [437, 482] on span "$11" at bounding box center [459, 474] width 100 height 21
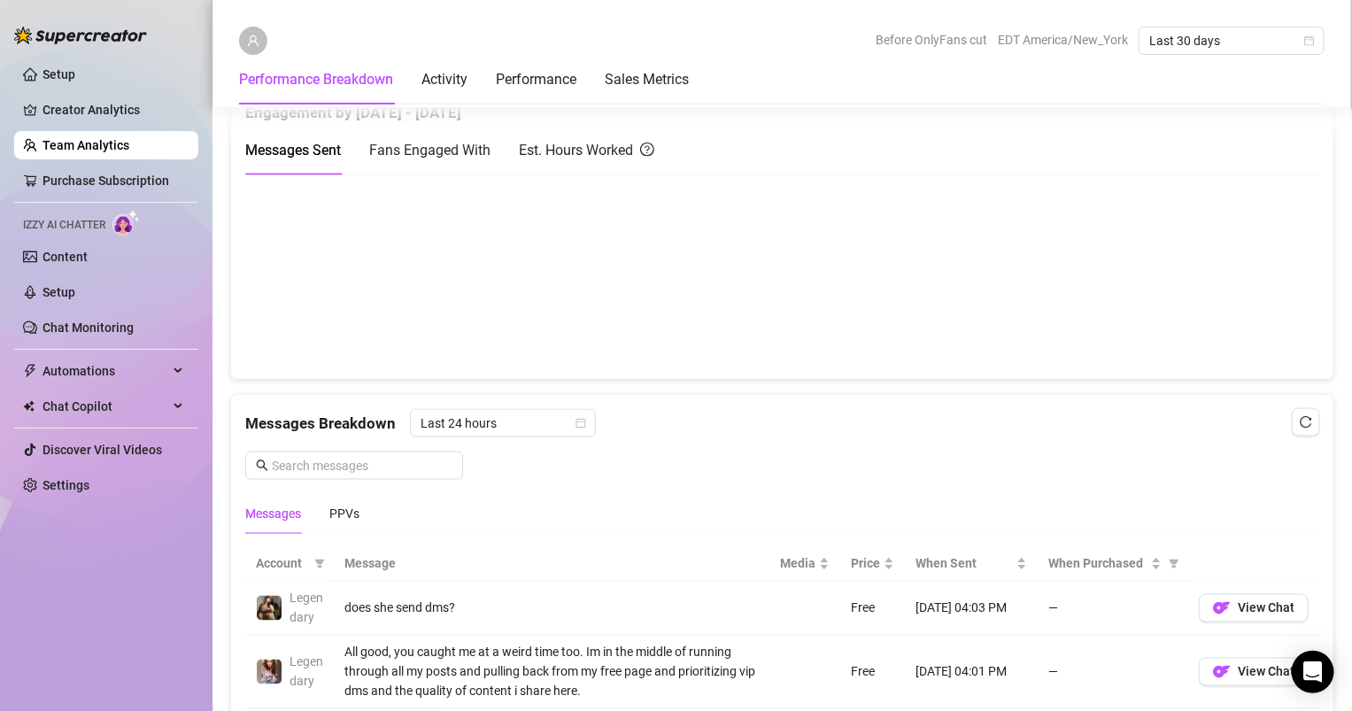
scroll to position [1124, 0]
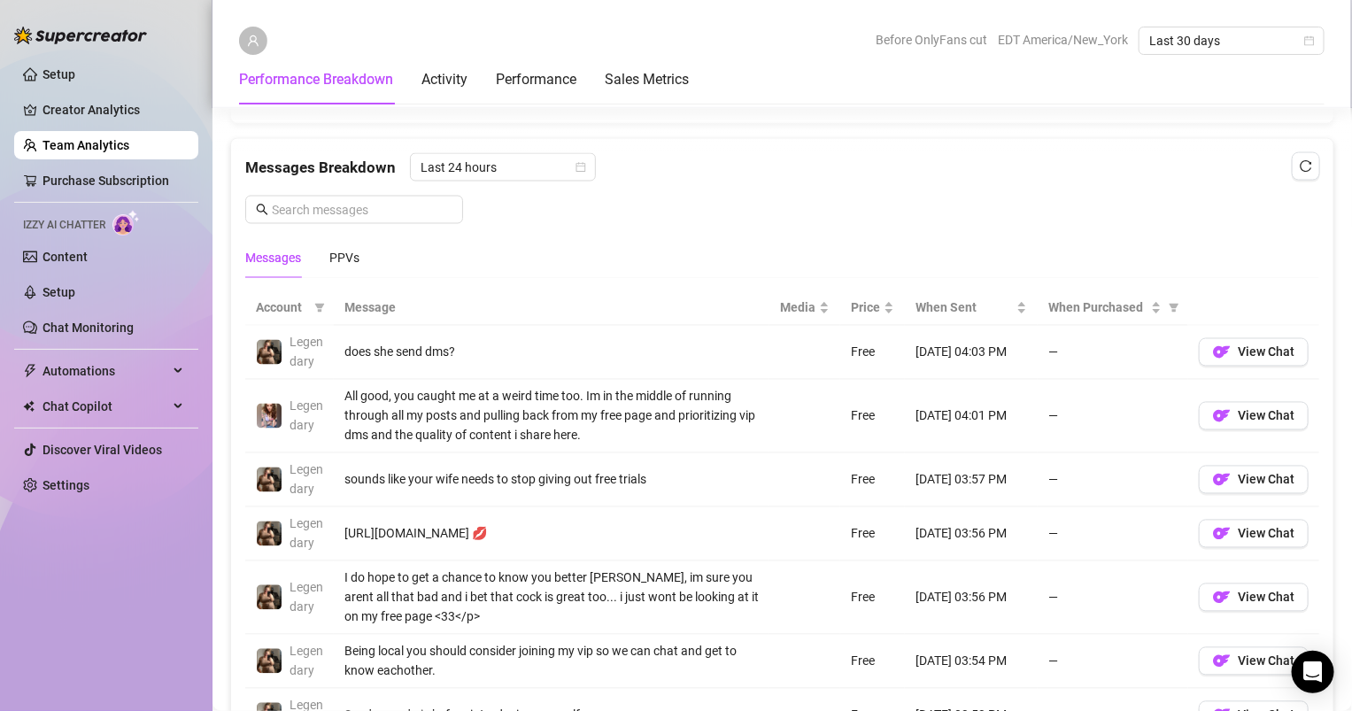
click at [743, 191] on div "Messages Breakdown Last 24 hours Messages PPVs" at bounding box center [782, 215] width 1074 height 125
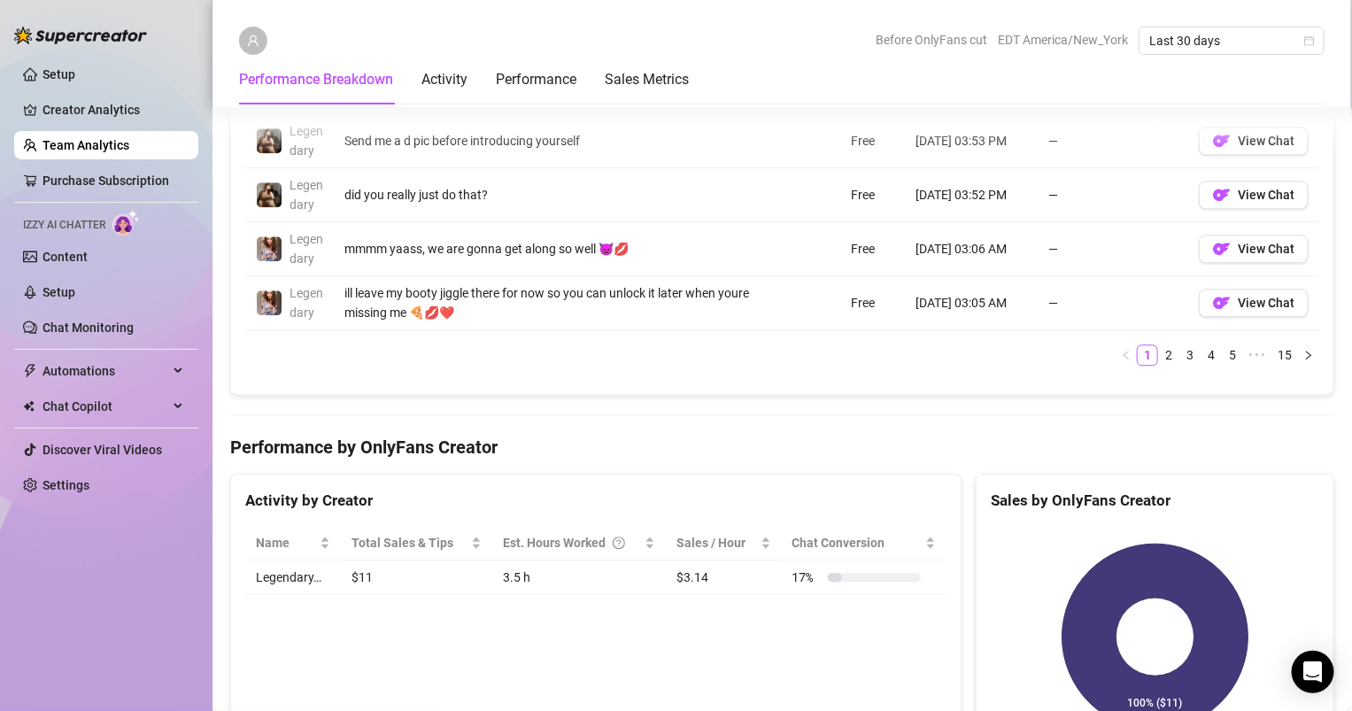
scroll to position [1766, 0]
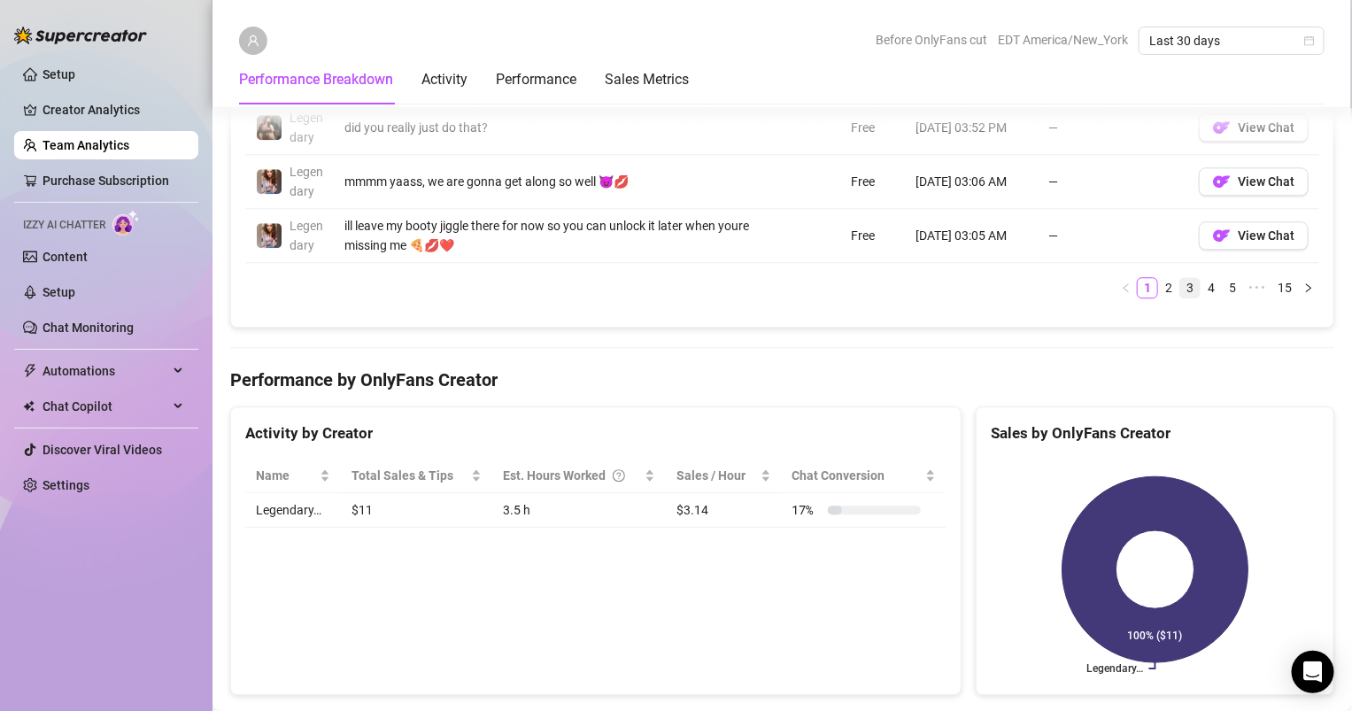
click at [1197, 277] on li "3" at bounding box center [1190, 287] width 21 height 21
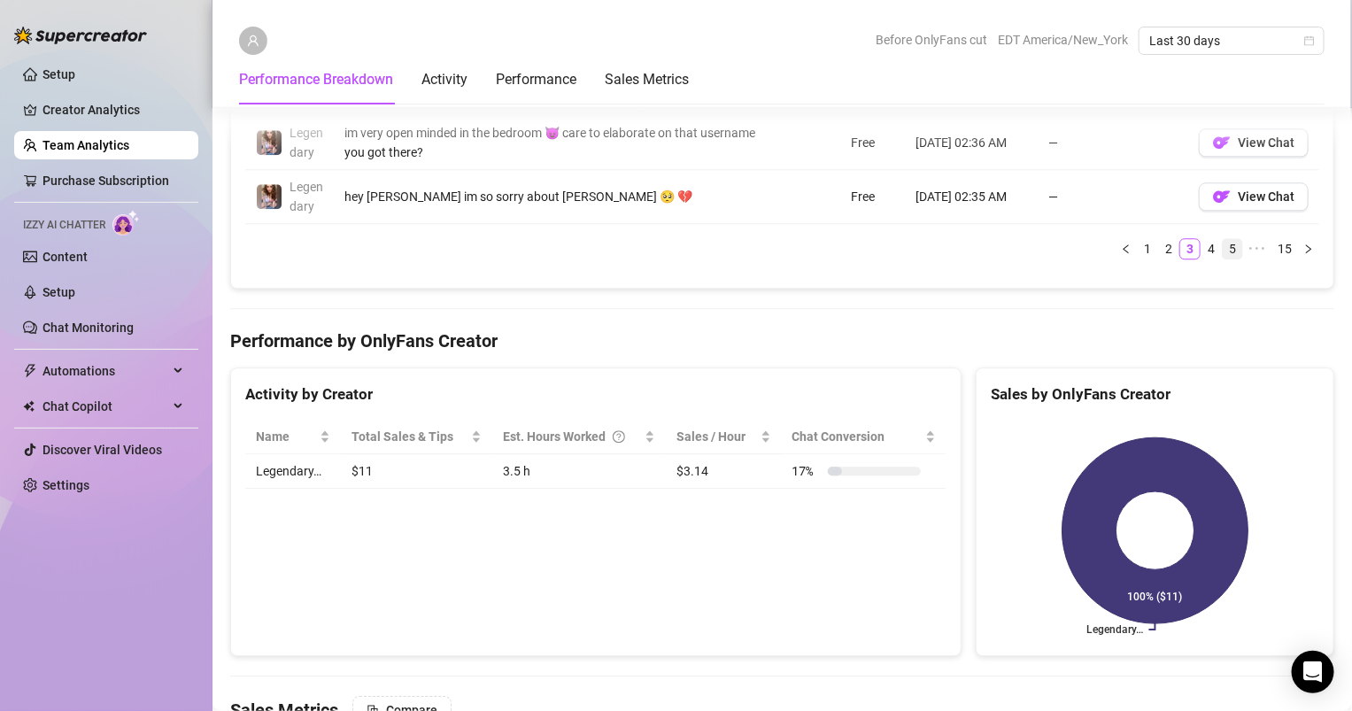
click at [1228, 239] on link "5" at bounding box center [1232, 248] width 19 height 19
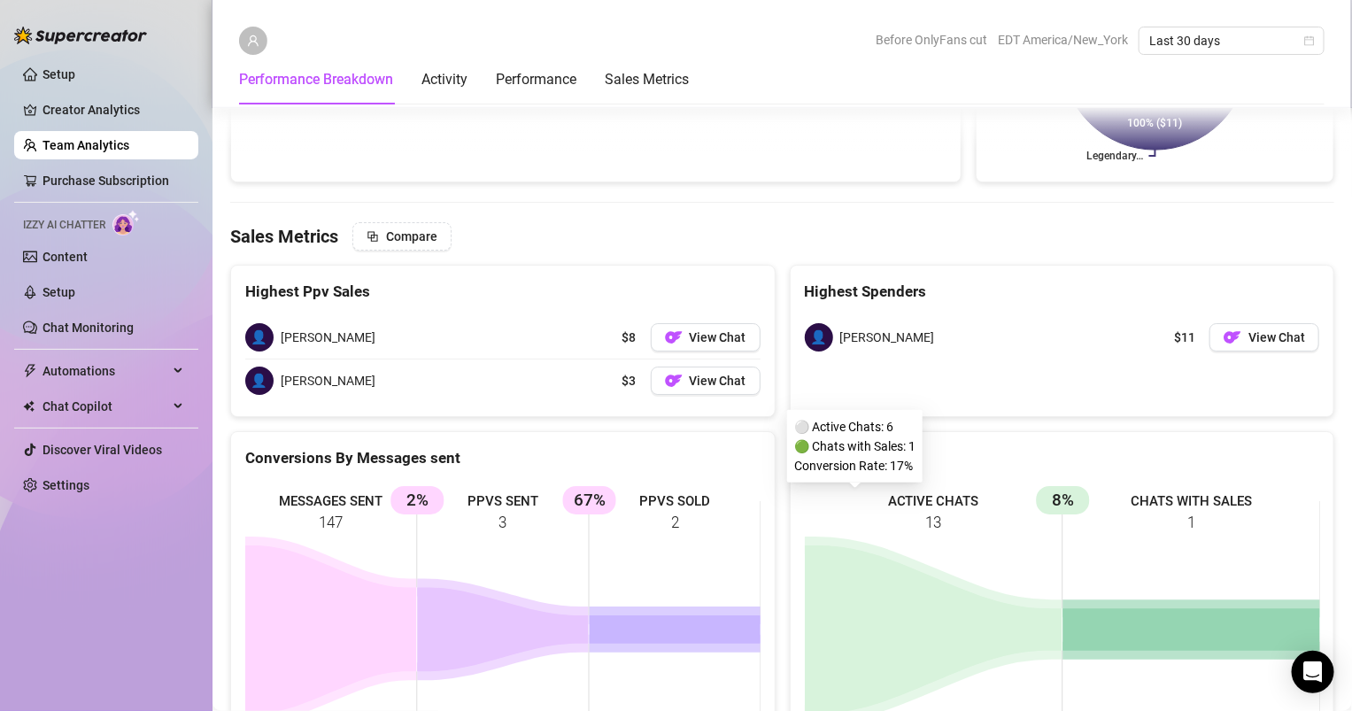
scroll to position [2542, 0]
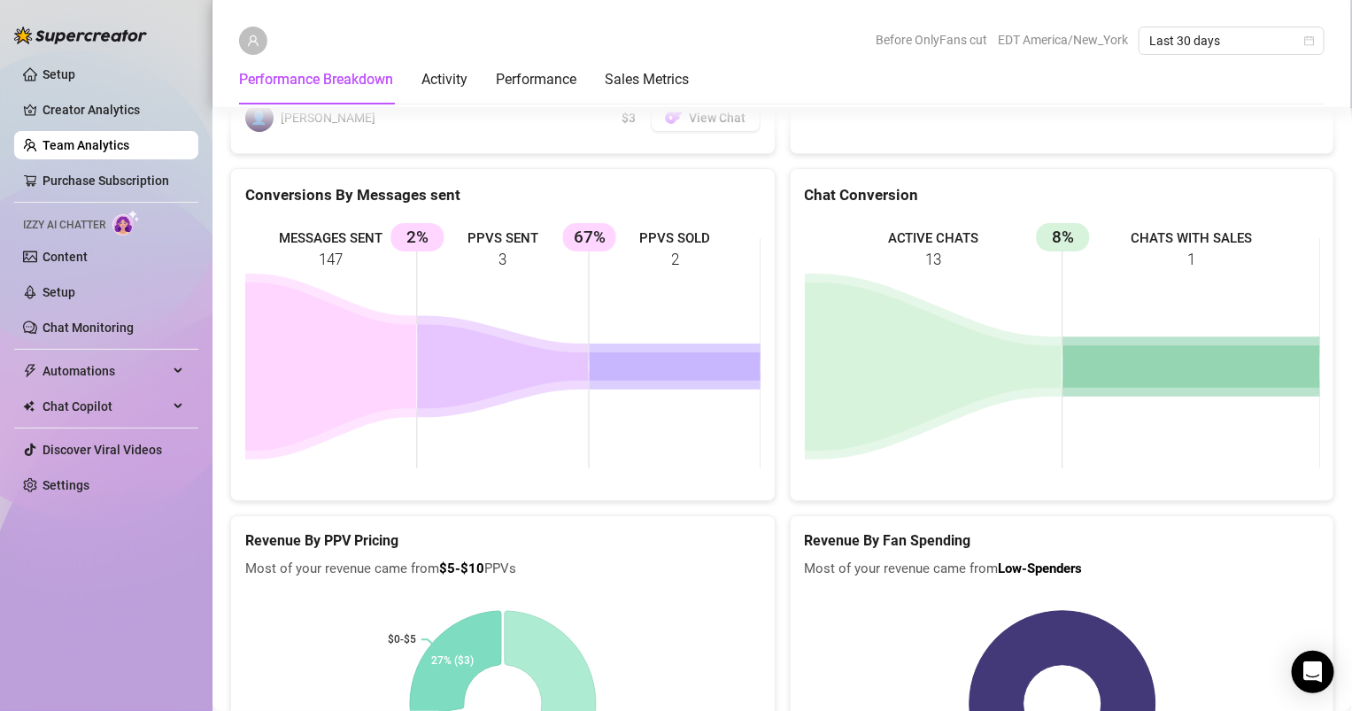
click at [330, 342] on icon at bounding box center [330, 367] width 171 height 168
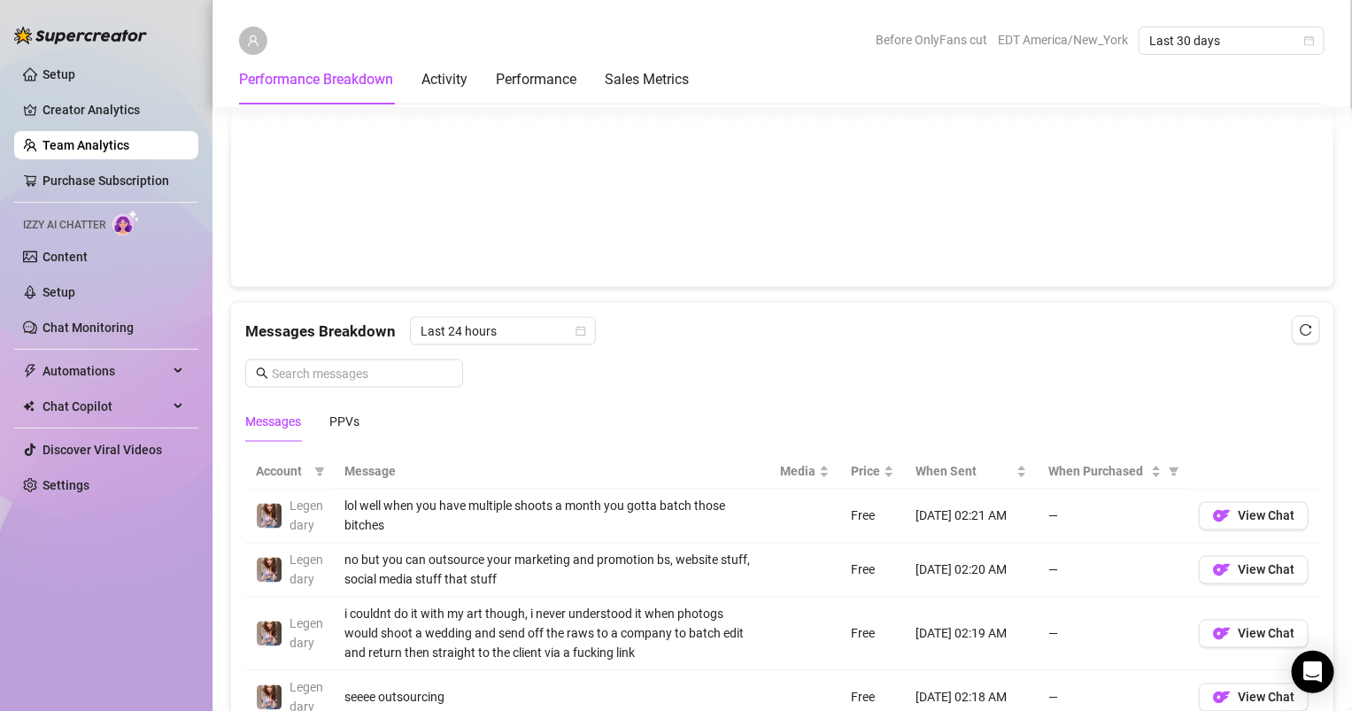
scroll to position [0, 0]
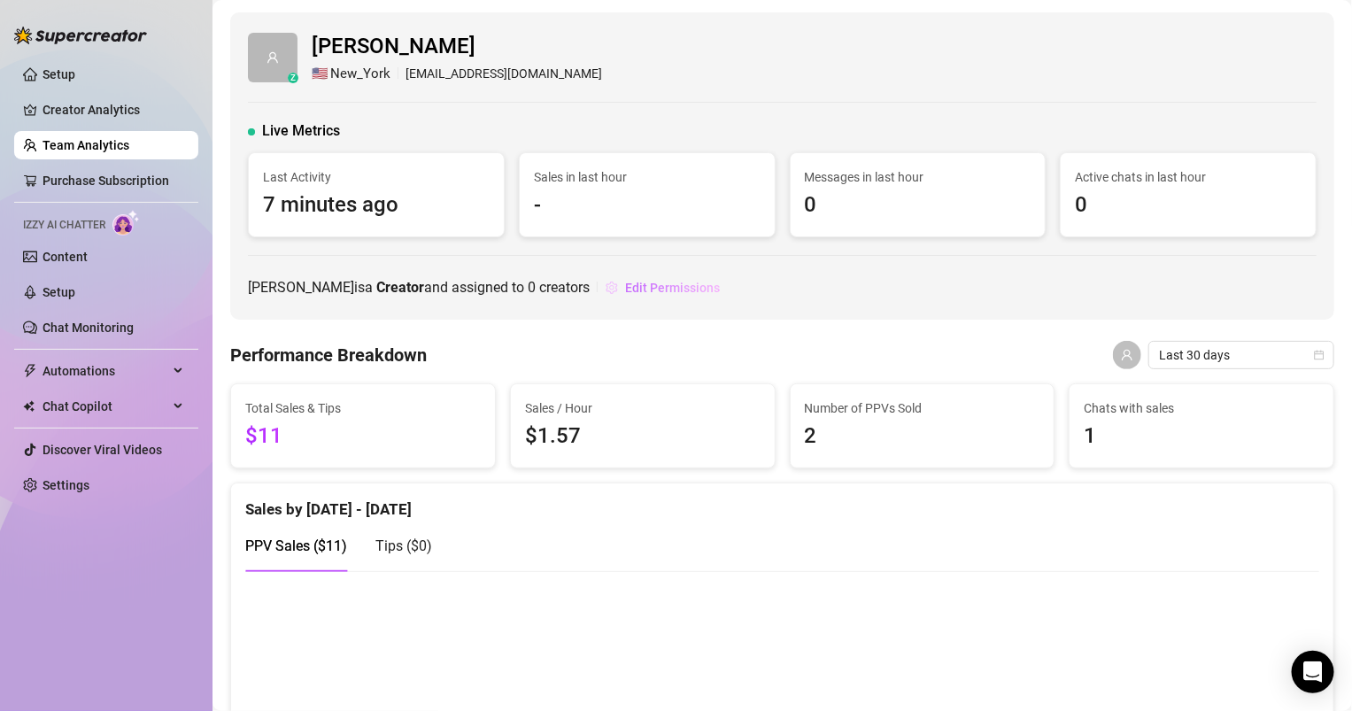
click at [629, 291] on span "Edit Permissions" at bounding box center [672, 288] width 95 height 14
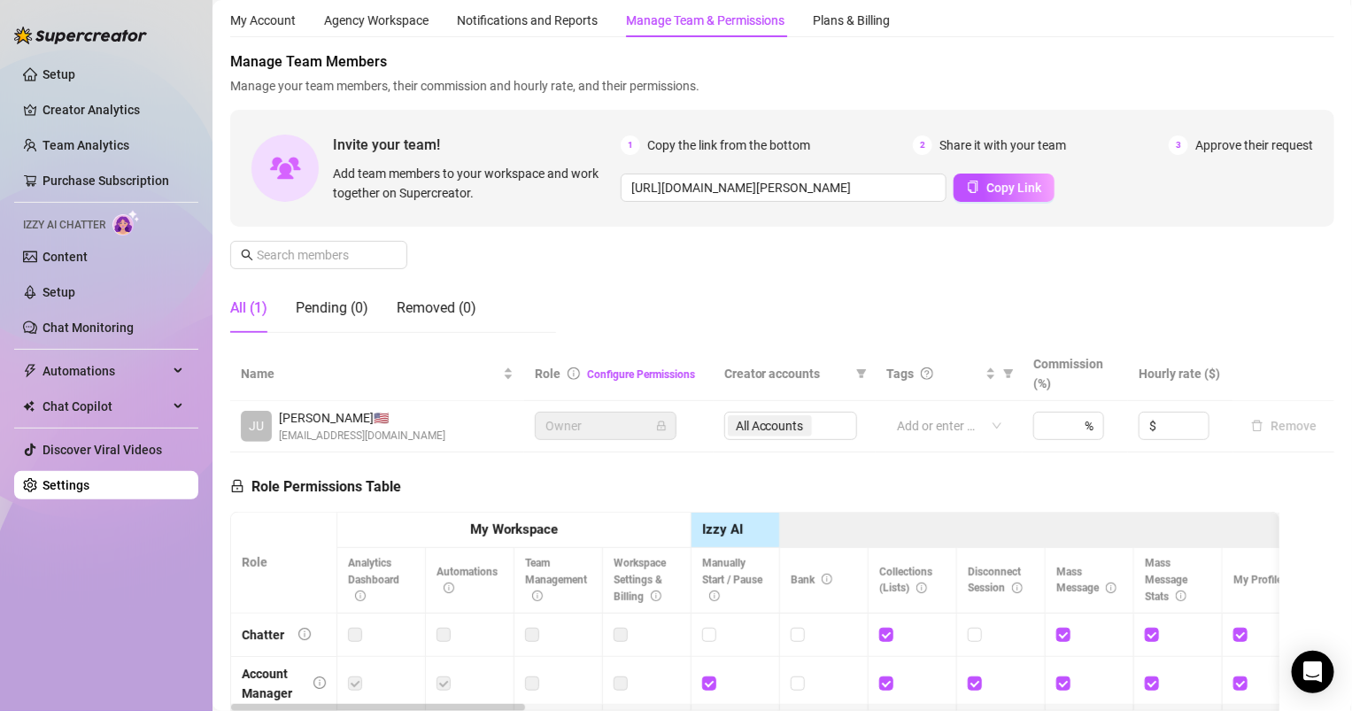
scroll to position [106, 0]
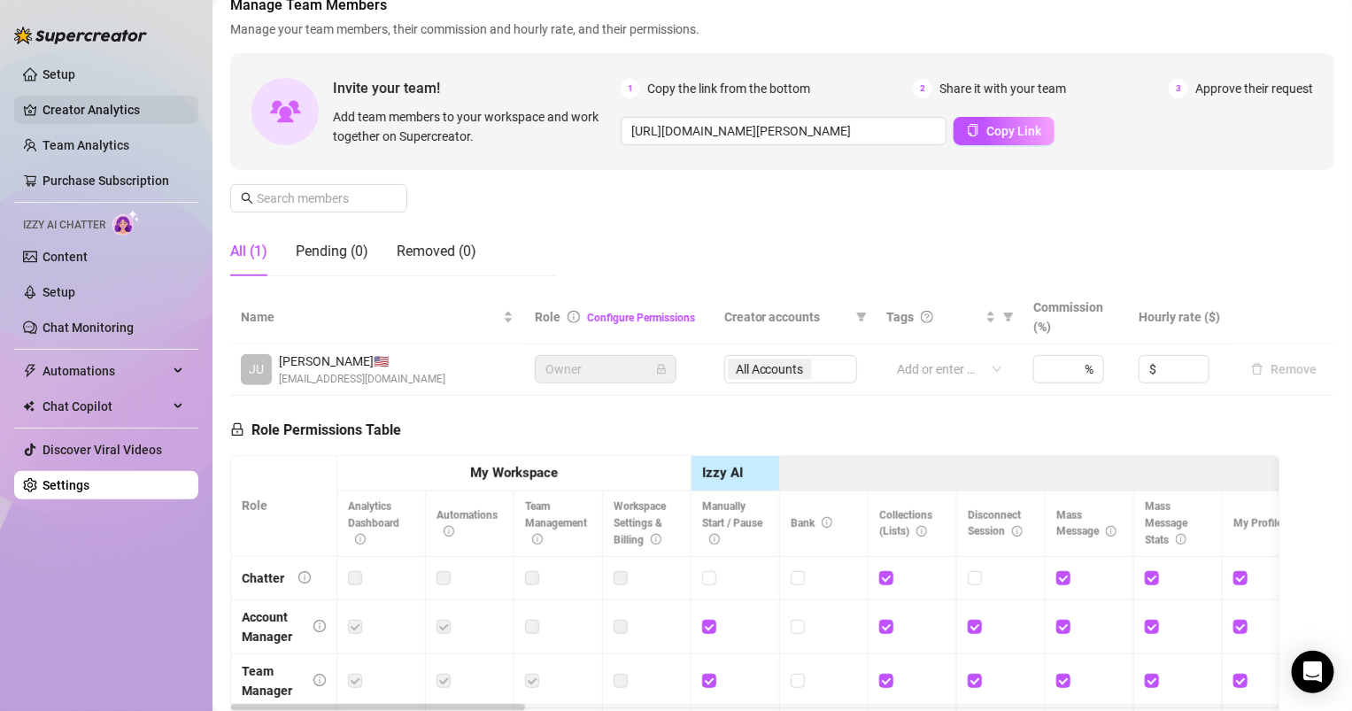
click at [91, 100] on link "Creator Analytics" at bounding box center [114, 110] width 142 height 28
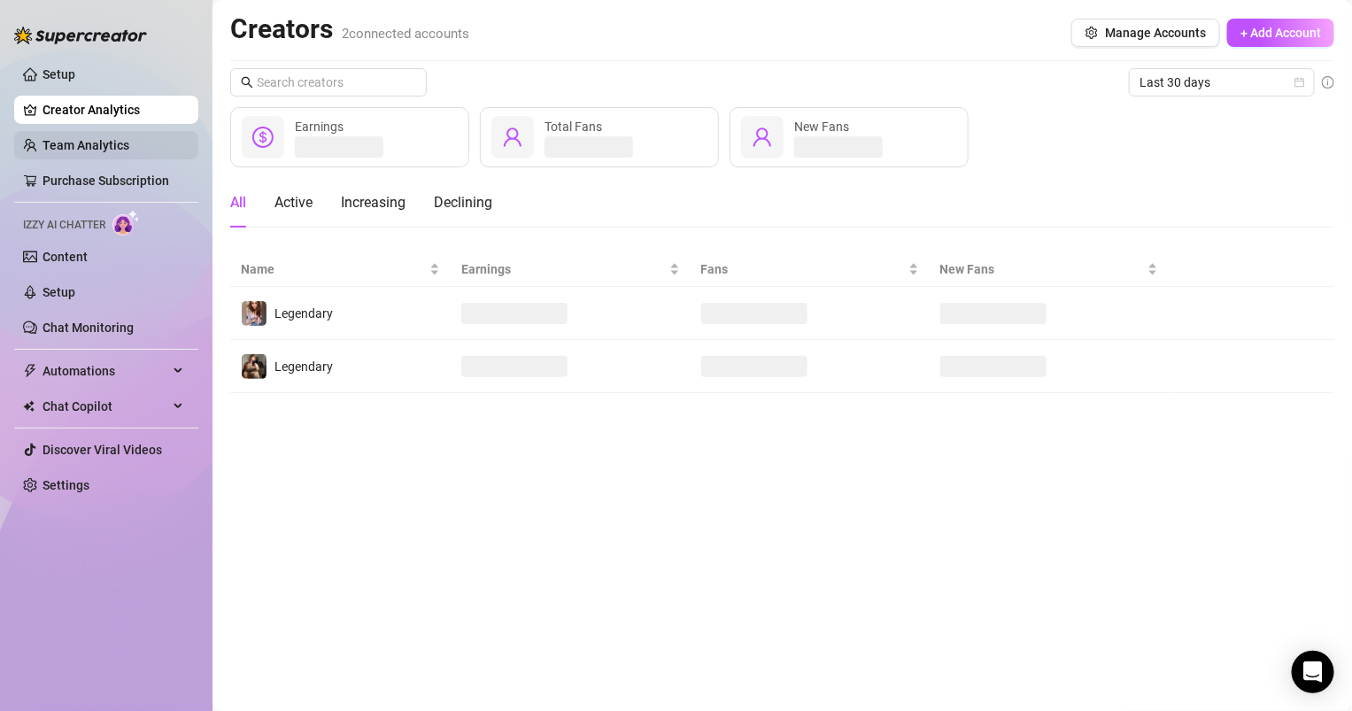
click at [88, 146] on link "Team Analytics" at bounding box center [86, 145] width 87 height 14
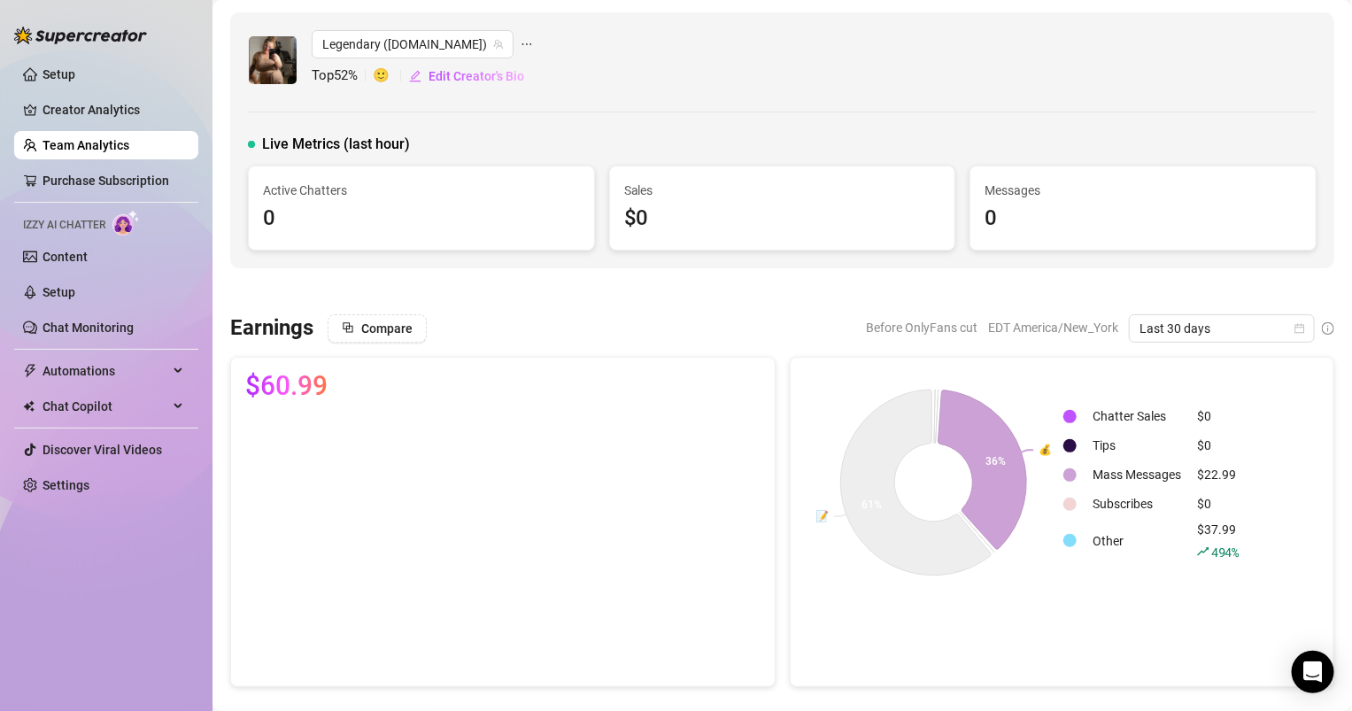
click at [1116, 477] on td "Mass Messages" at bounding box center [1137, 474] width 103 height 27
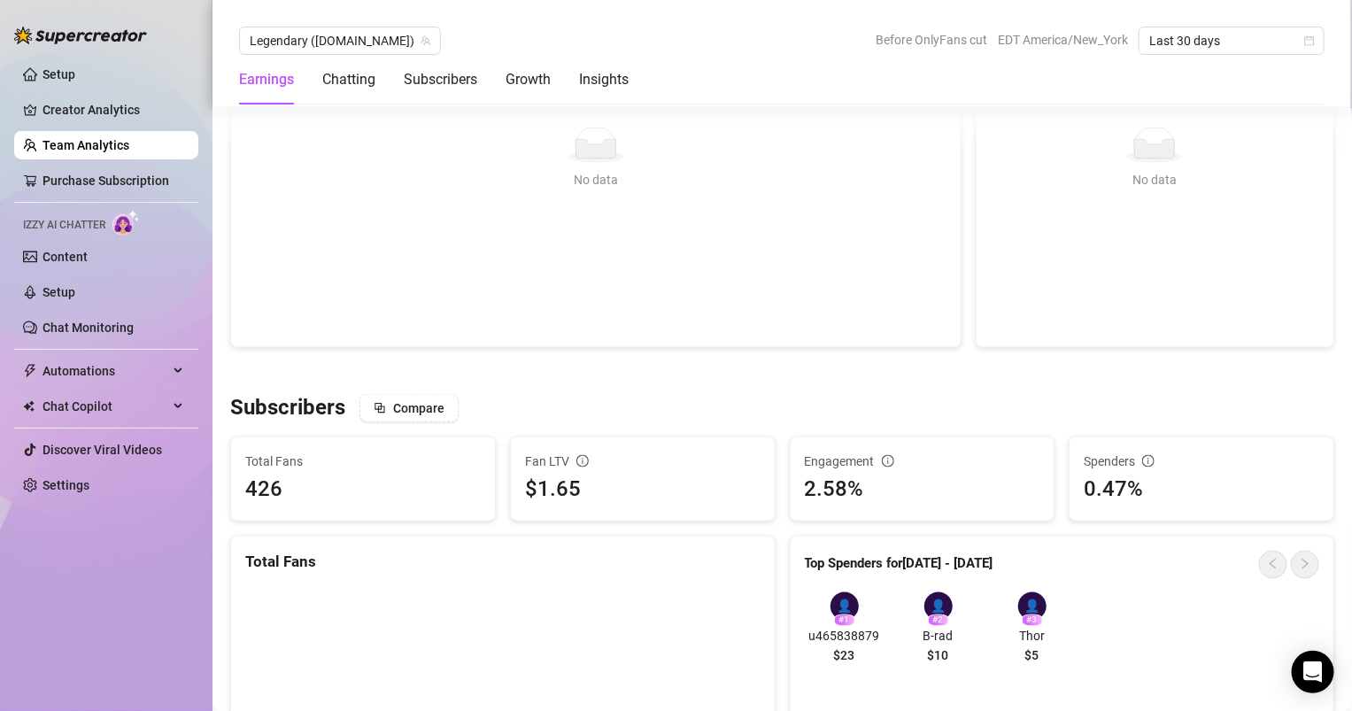
scroll to position [876, 0]
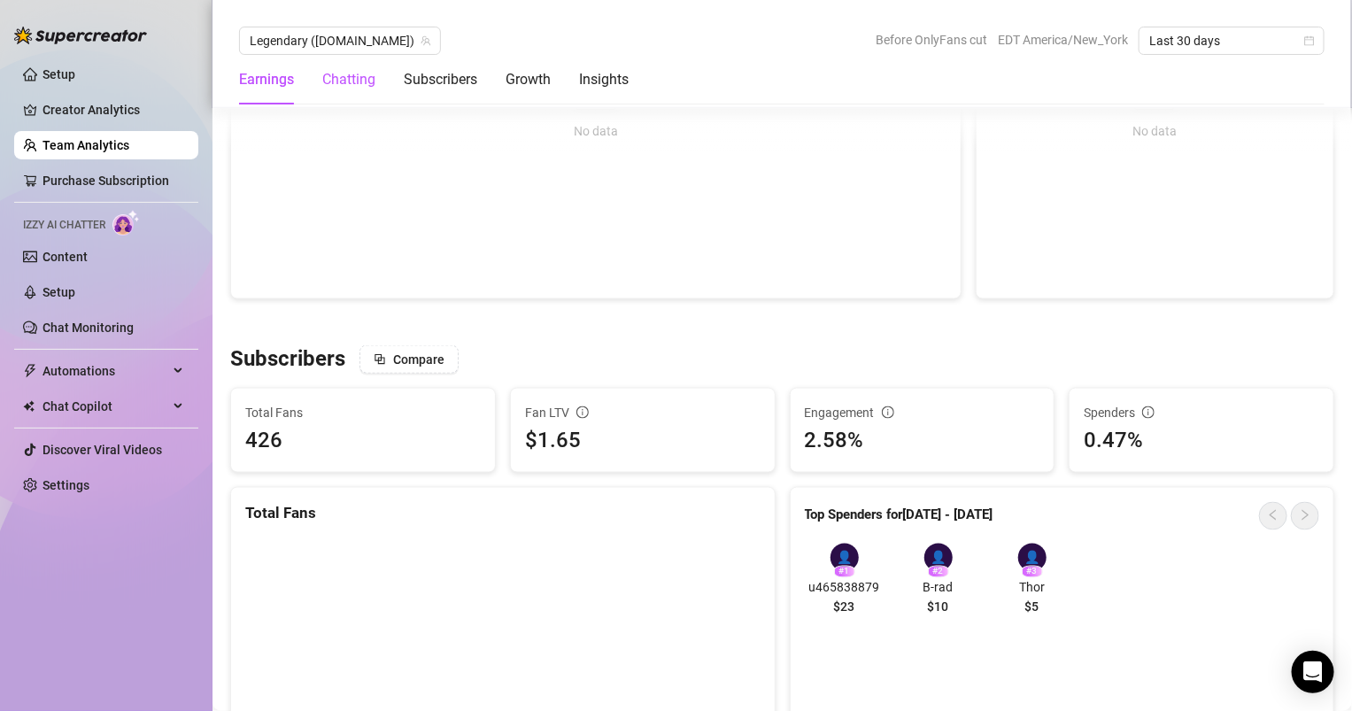
click at [358, 89] on div "Chatting" at bounding box center [348, 79] width 53 height 21
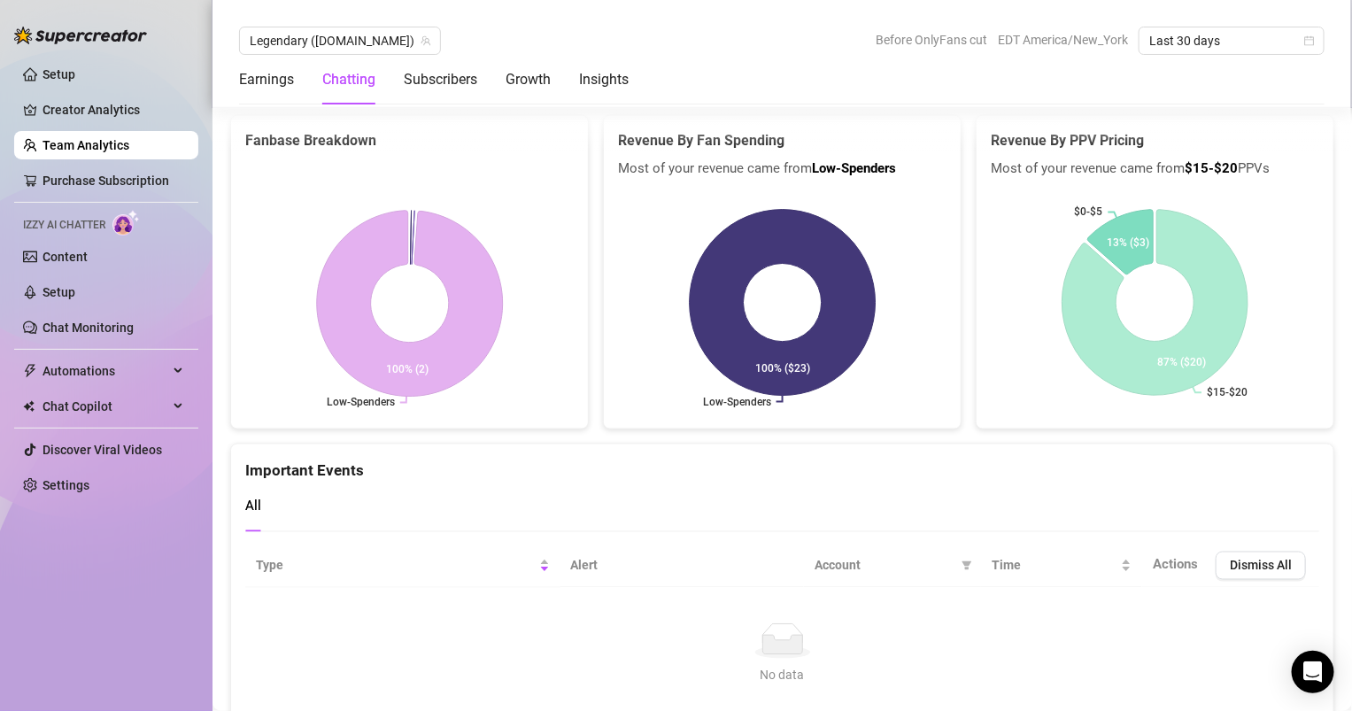
scroll to position [3635, 0]
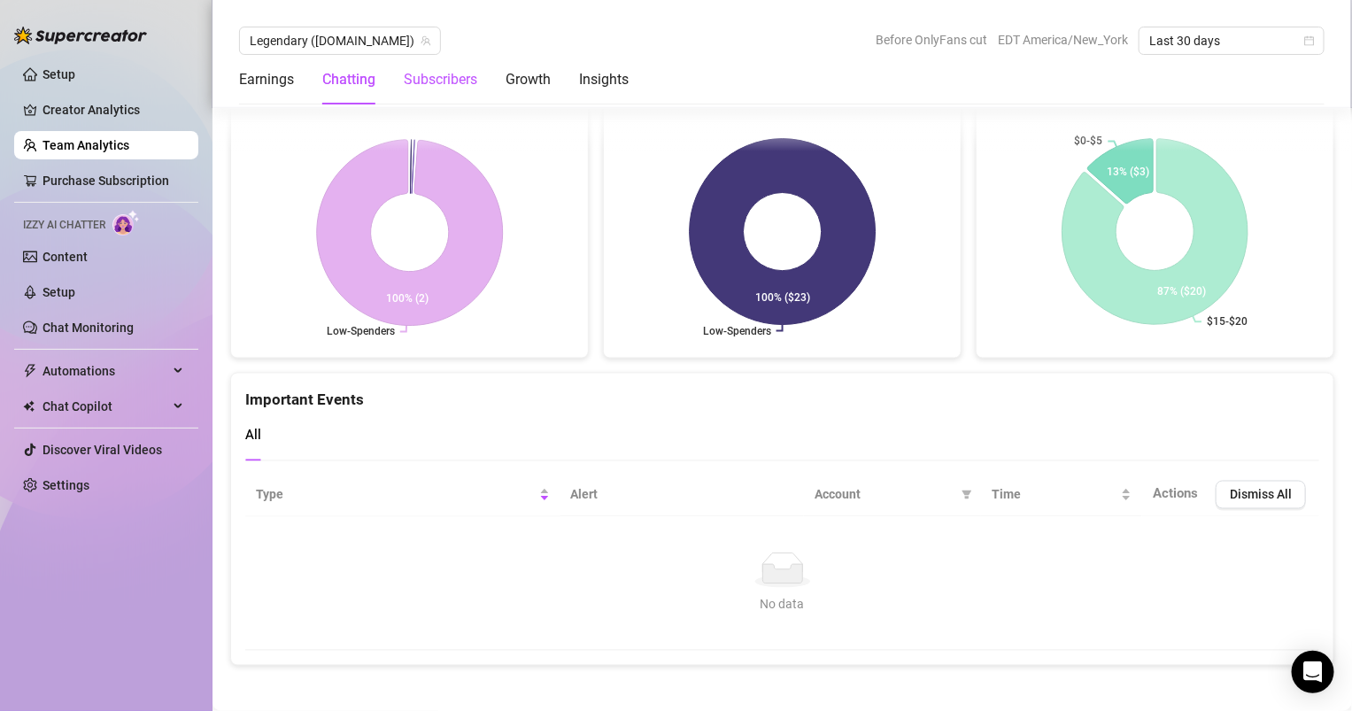
click at [409, 81] on div "Subscribers" at bounding box center [441, 79] width 74 height 21
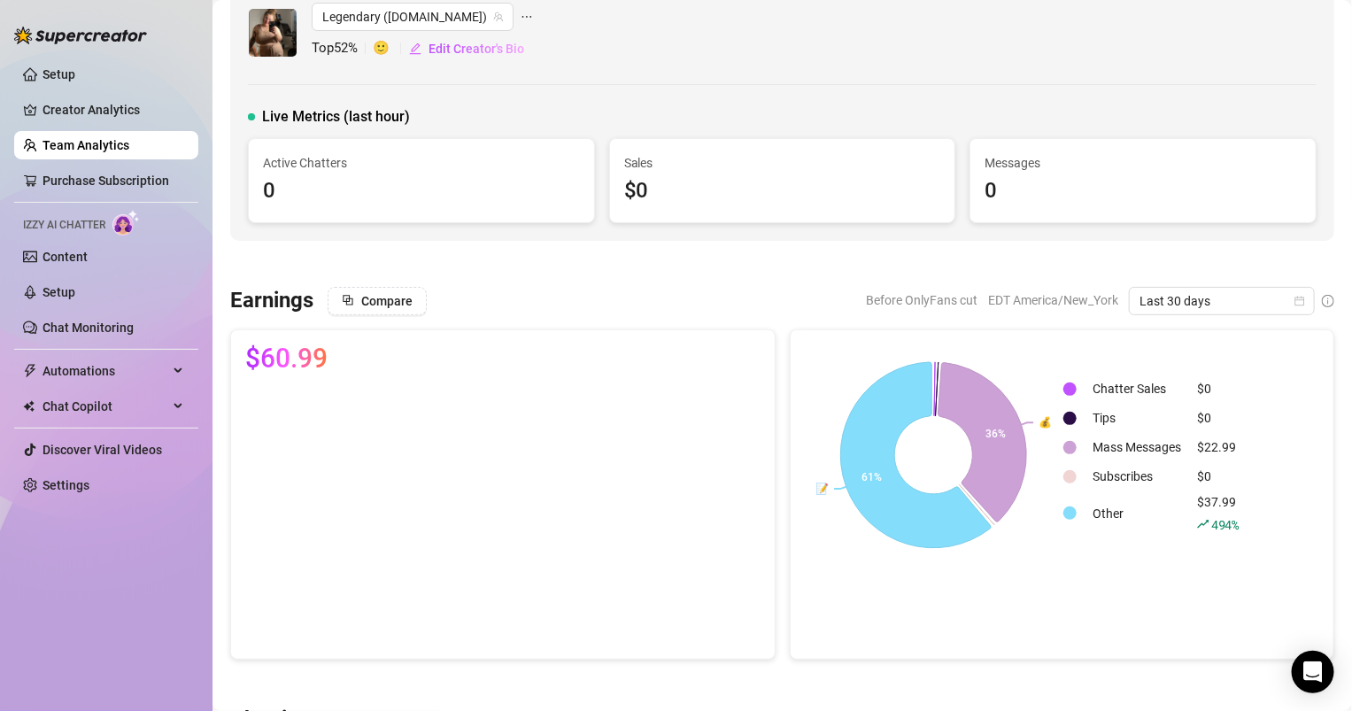
scroll to position [0, 0]
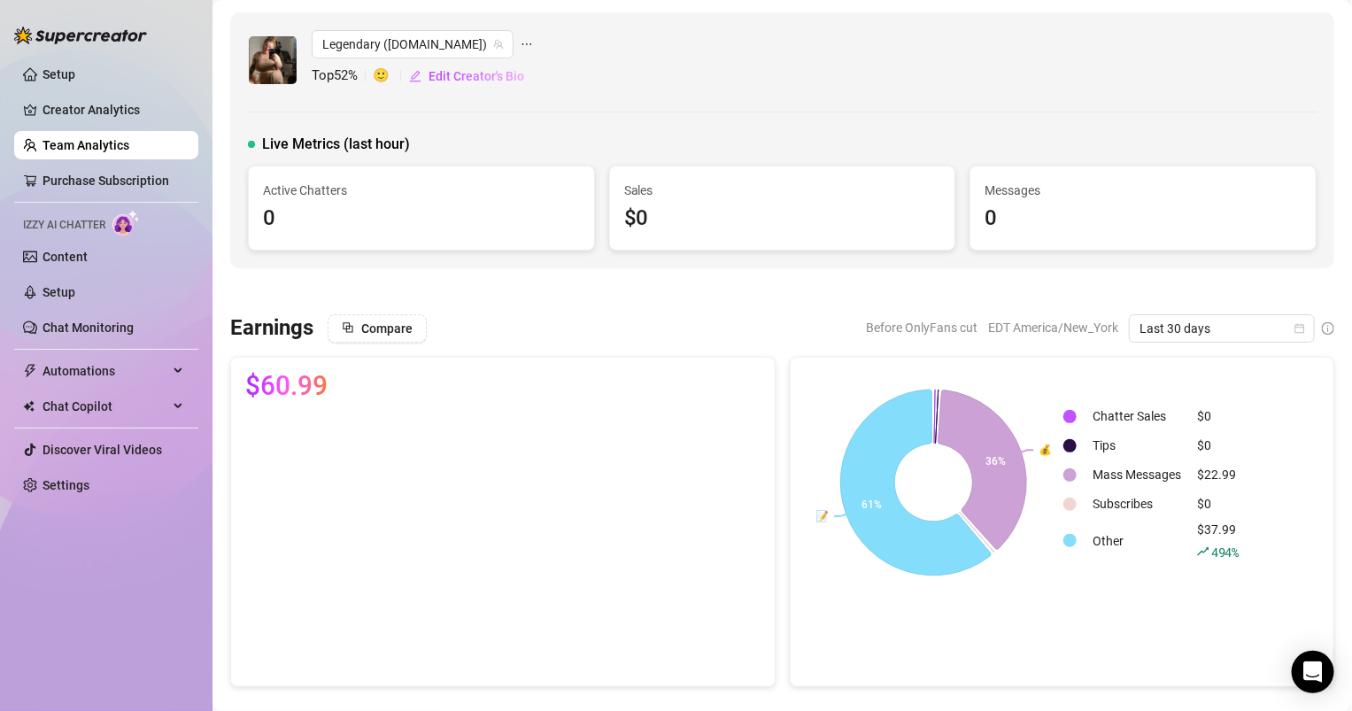
click at [293, 59] on img at bounding box center [273, 60] width 48 height 48
click at [128, 112] on link "Creator Analytics" at bounding box center [114, 110] width 142 height 28
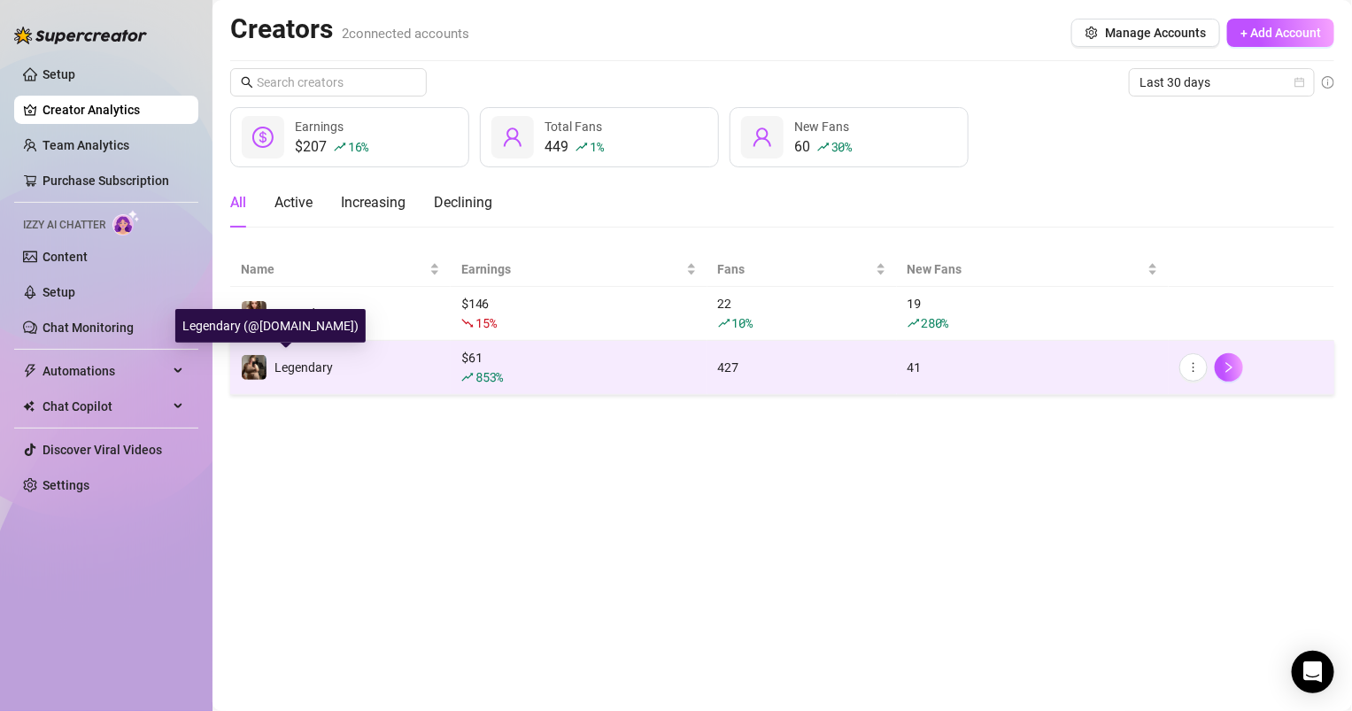
click at [257, 355] on img at bounding box center [254, 367] width 25 height 25
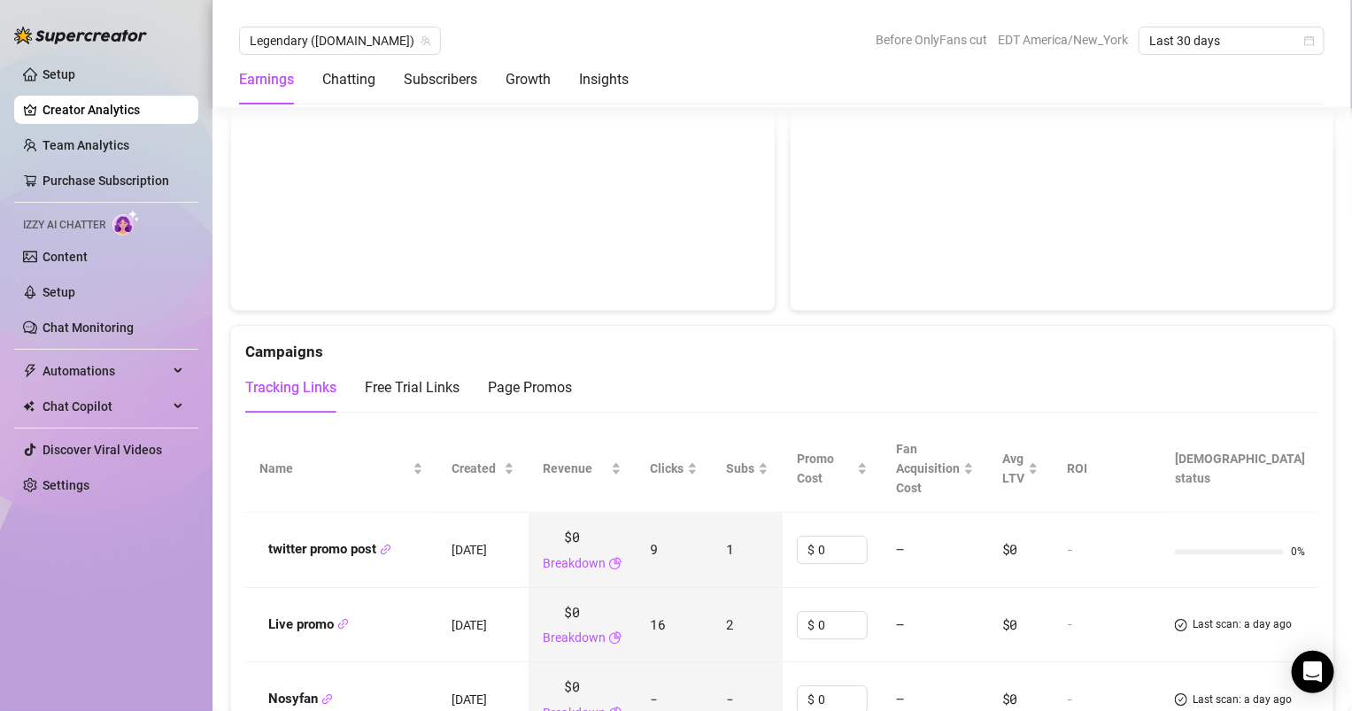
scroll to position [1811, 0]
click at [422, 376] on div "Free Trial Links" at bounding box center [412, 385] width 95 height 21
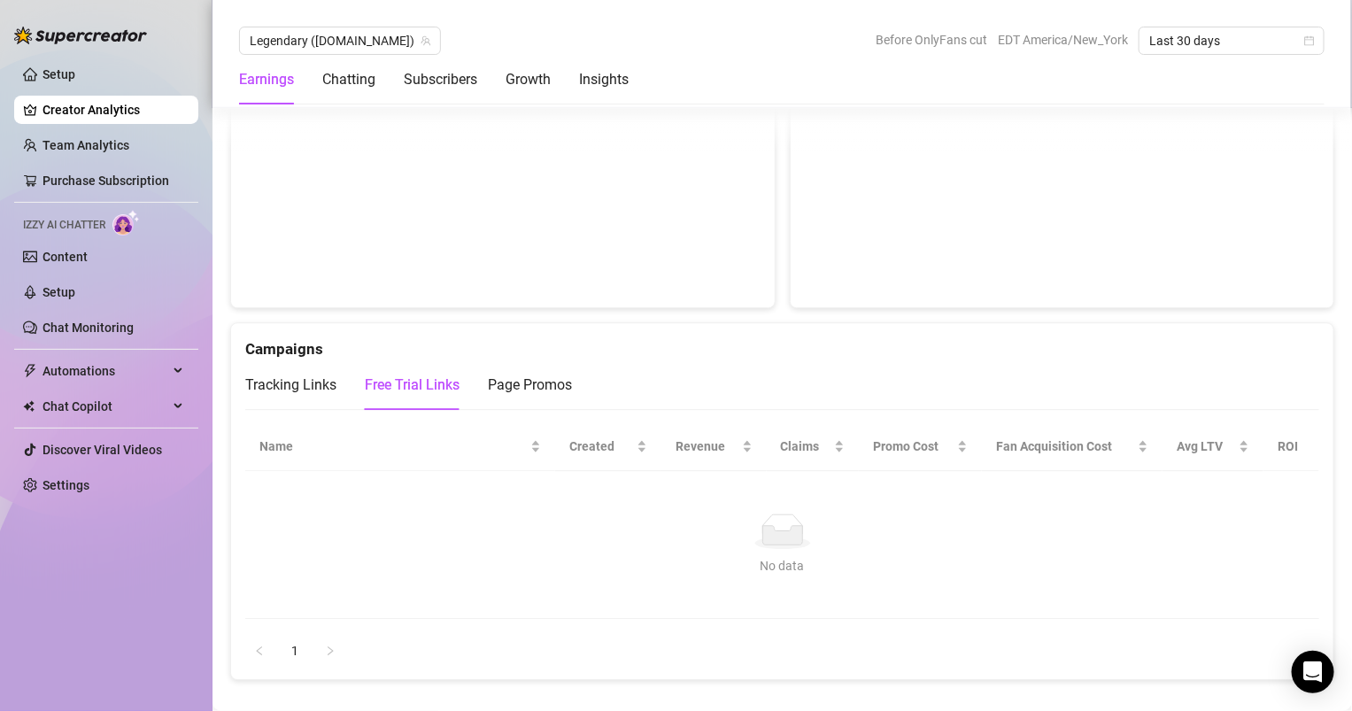
click at [518, 356] on div "Campaigns" at bounding box center [782, 342] width 1074 height 38
click at [518, 375] on div "Page Promos" at bounding box center [530, 385] width 84 height 21
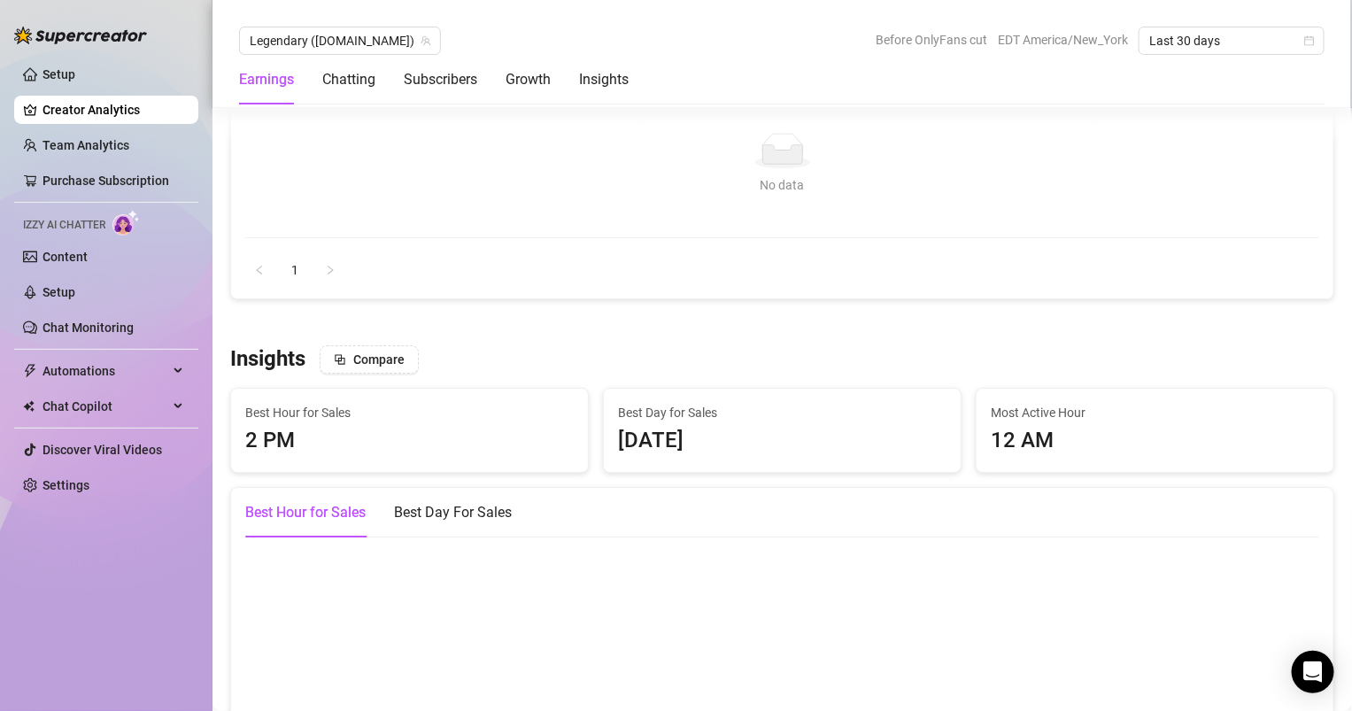
scroll to position [2057, 0]
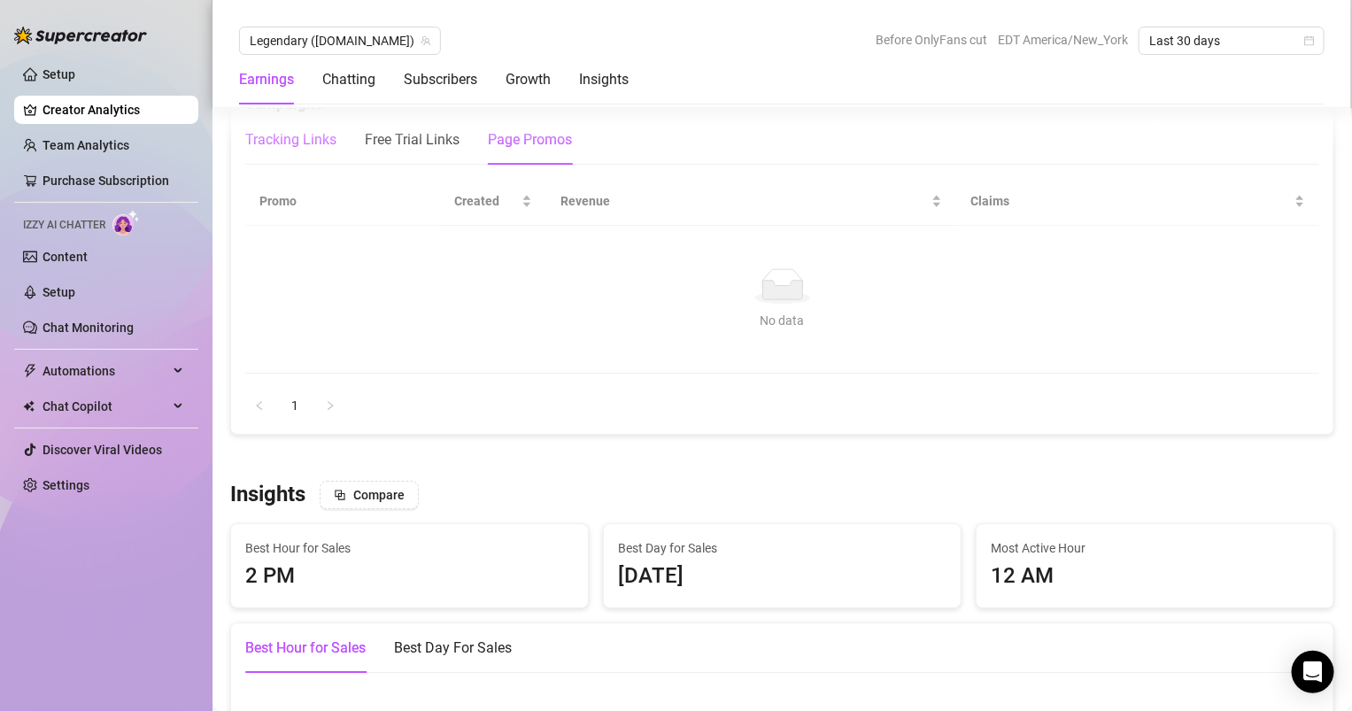
click at [288, 140] on div "Tracking Links" at bounding box center [290, 139] width 91 height 21
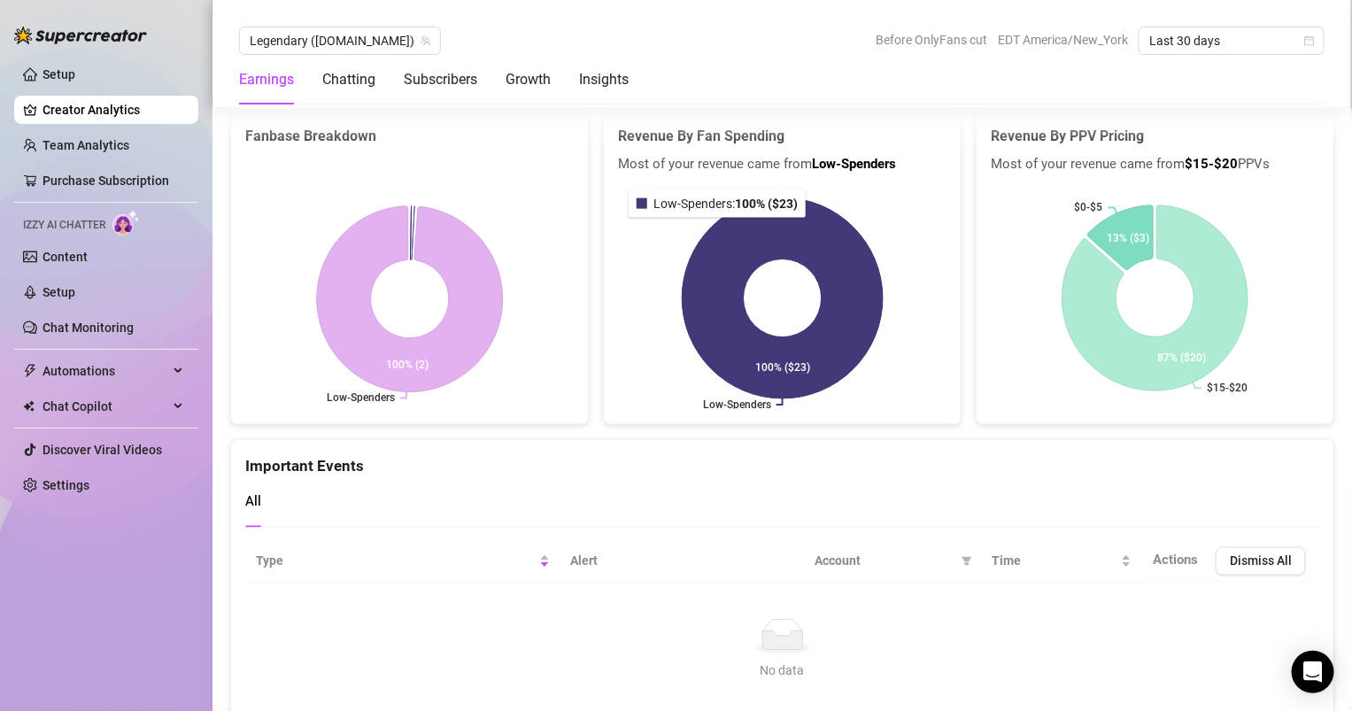
scroll to position [3635, 0]
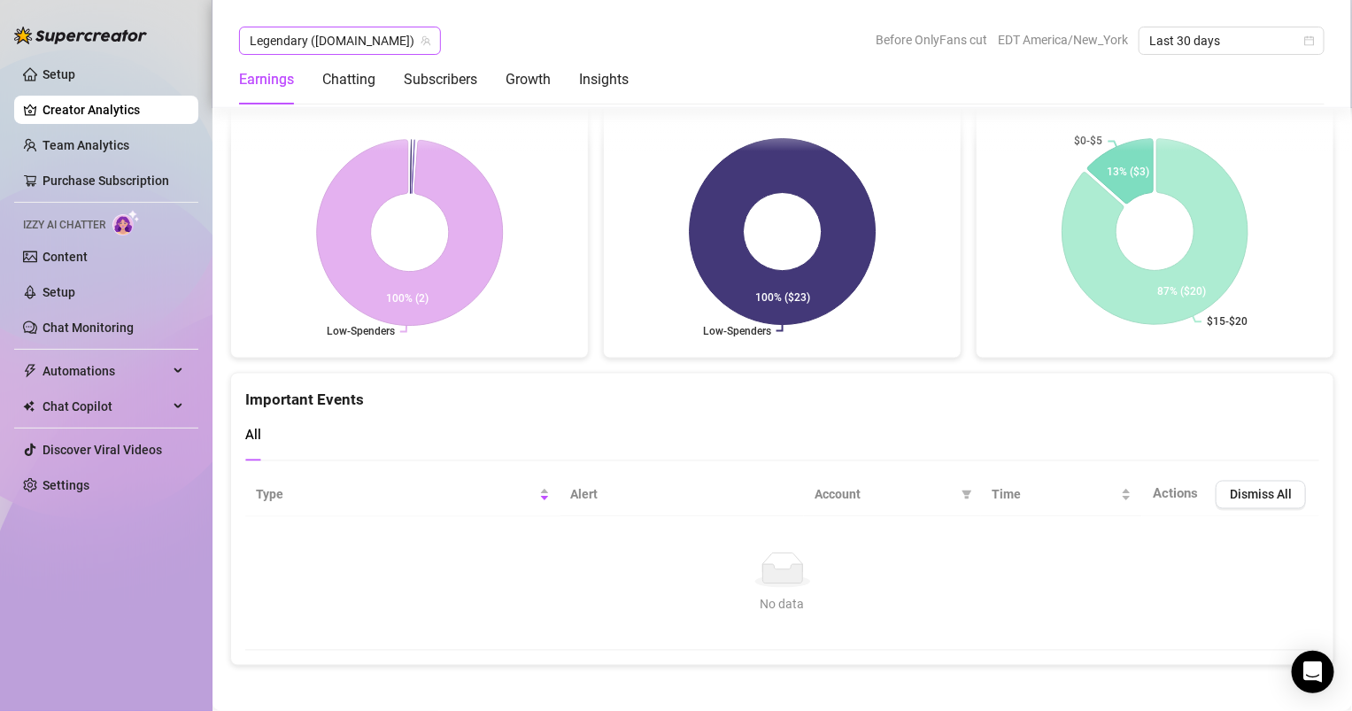
click at [320, 36] on span "Legendary ([DOMAIN_NAME])" at bounding box center [340, 40] width 181 height 27
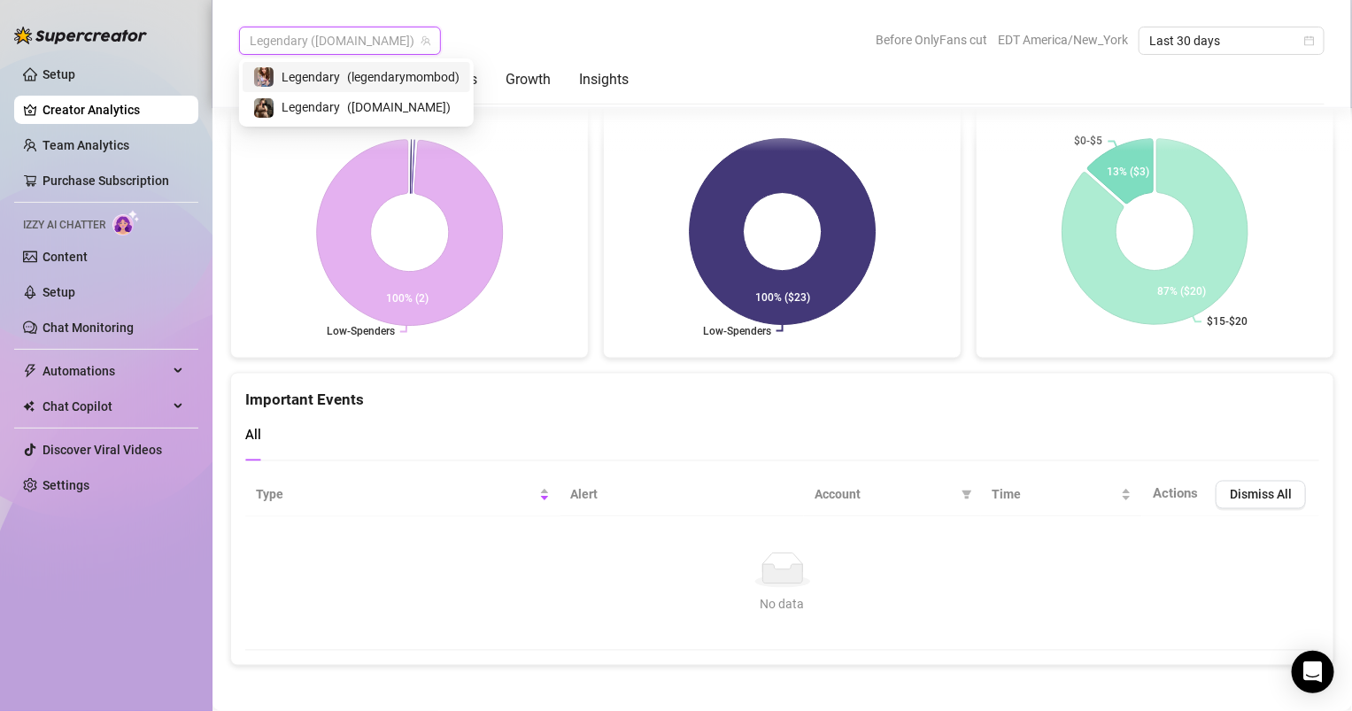
click at [347, 67] on span "( legendarymombod )" at bounding box center [403, 76] width 112 height 19
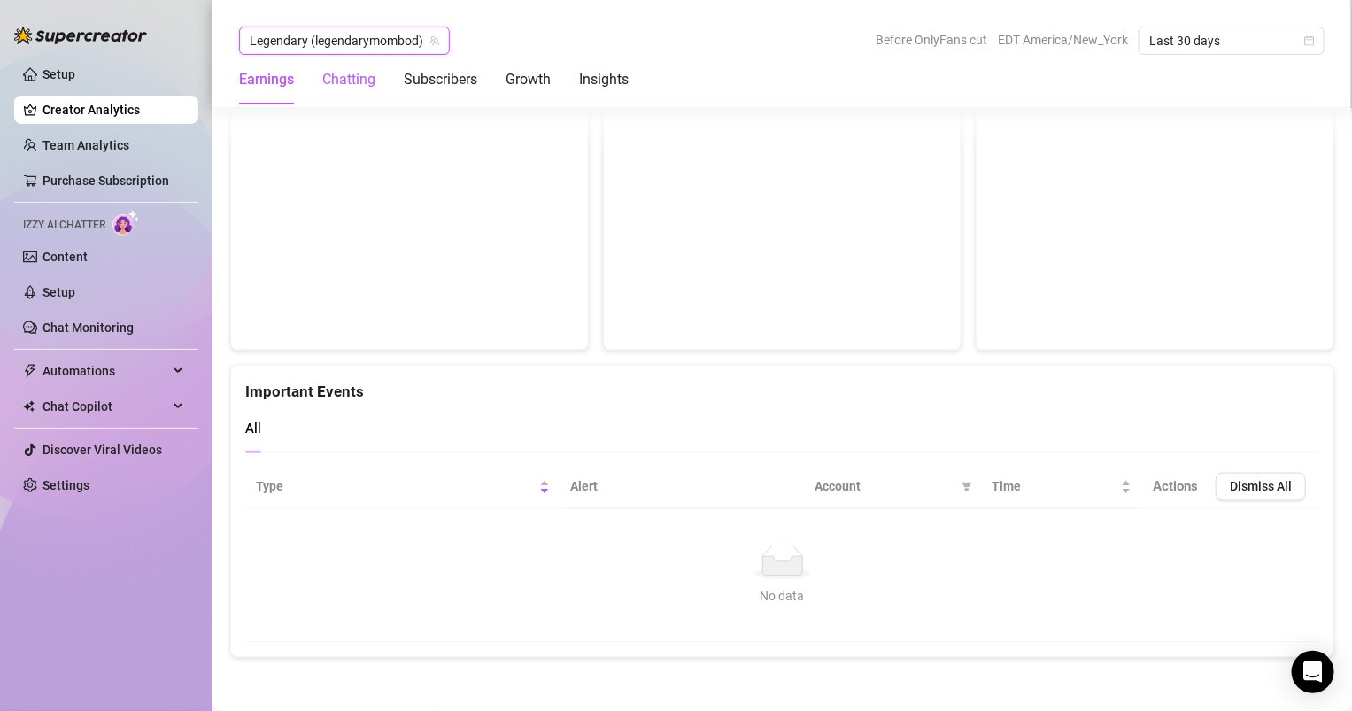
click at [347, 77] on div "Chatting" at bounding box center [348, 79] width 53 height 21
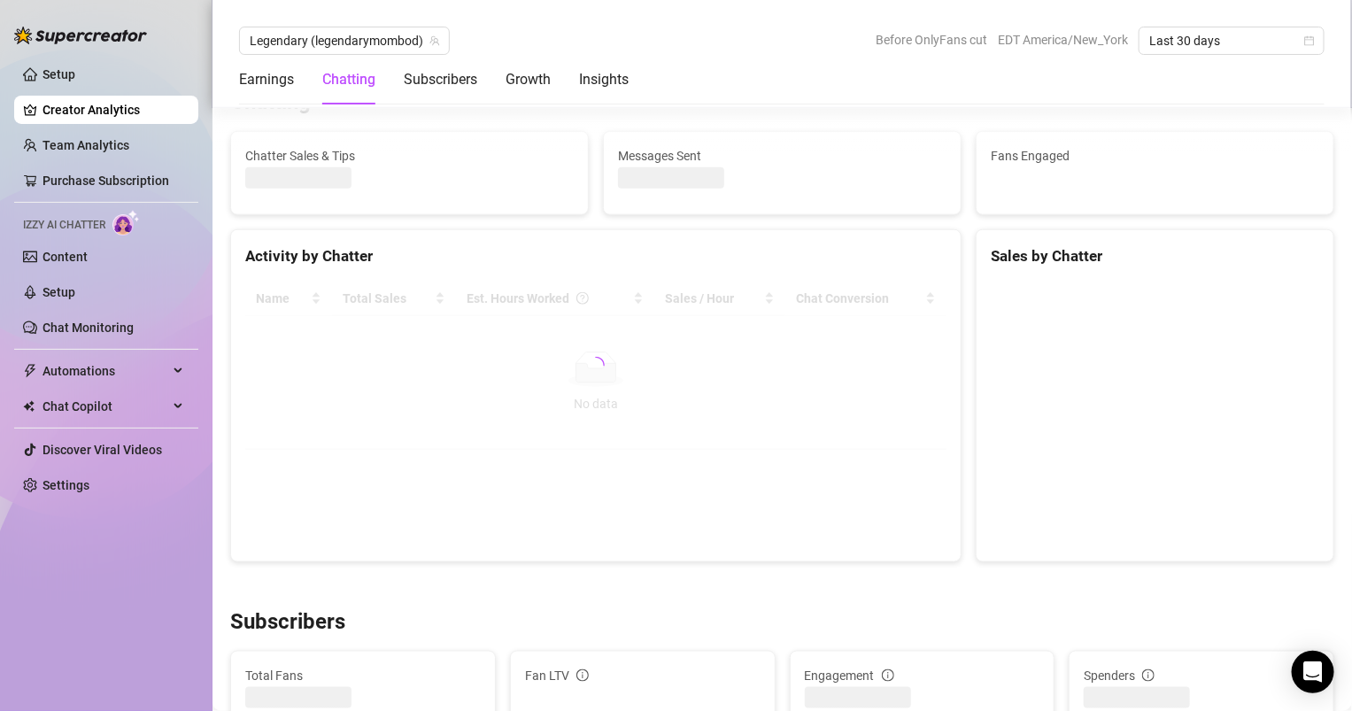
scroll to position [581, 0]
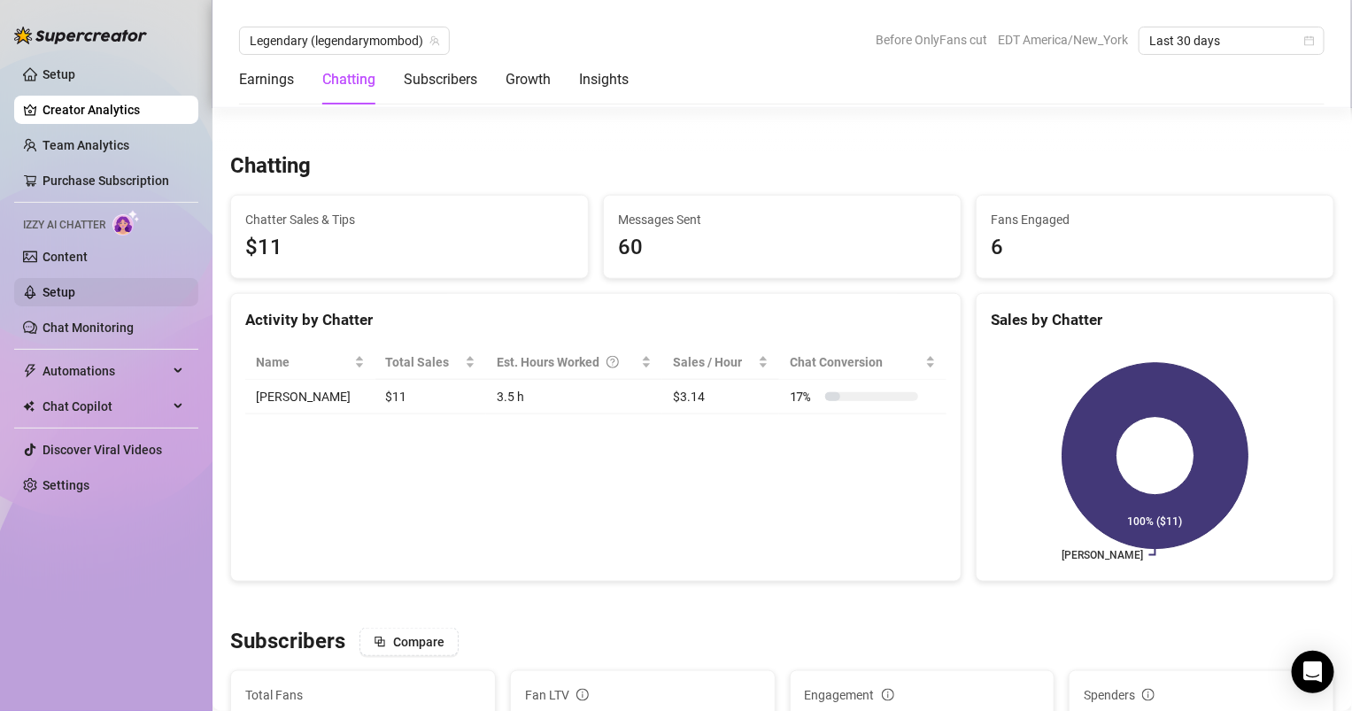
click at [75, 291] on link "Setup" at bounding box center [59, 292] width 33 height 14
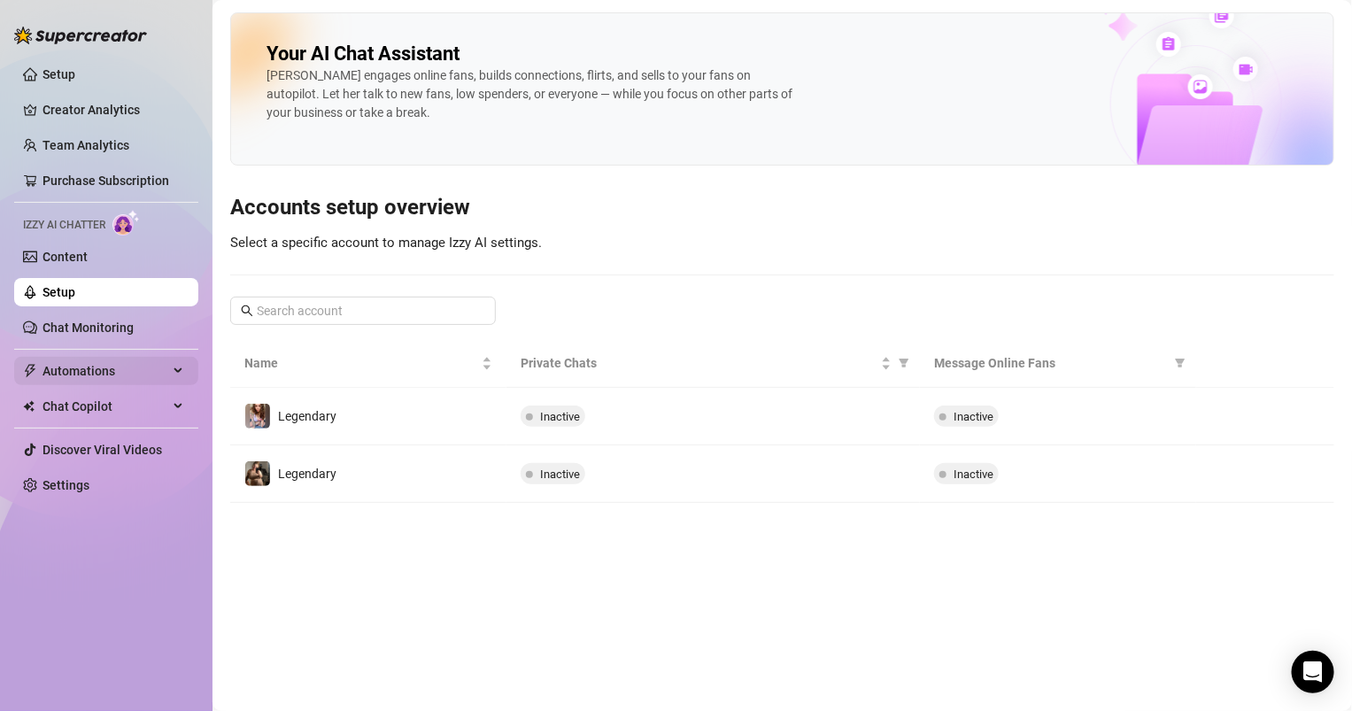
click at [105, 373] on span "Automations" at bounding box center [106, 371] width 126 height 28
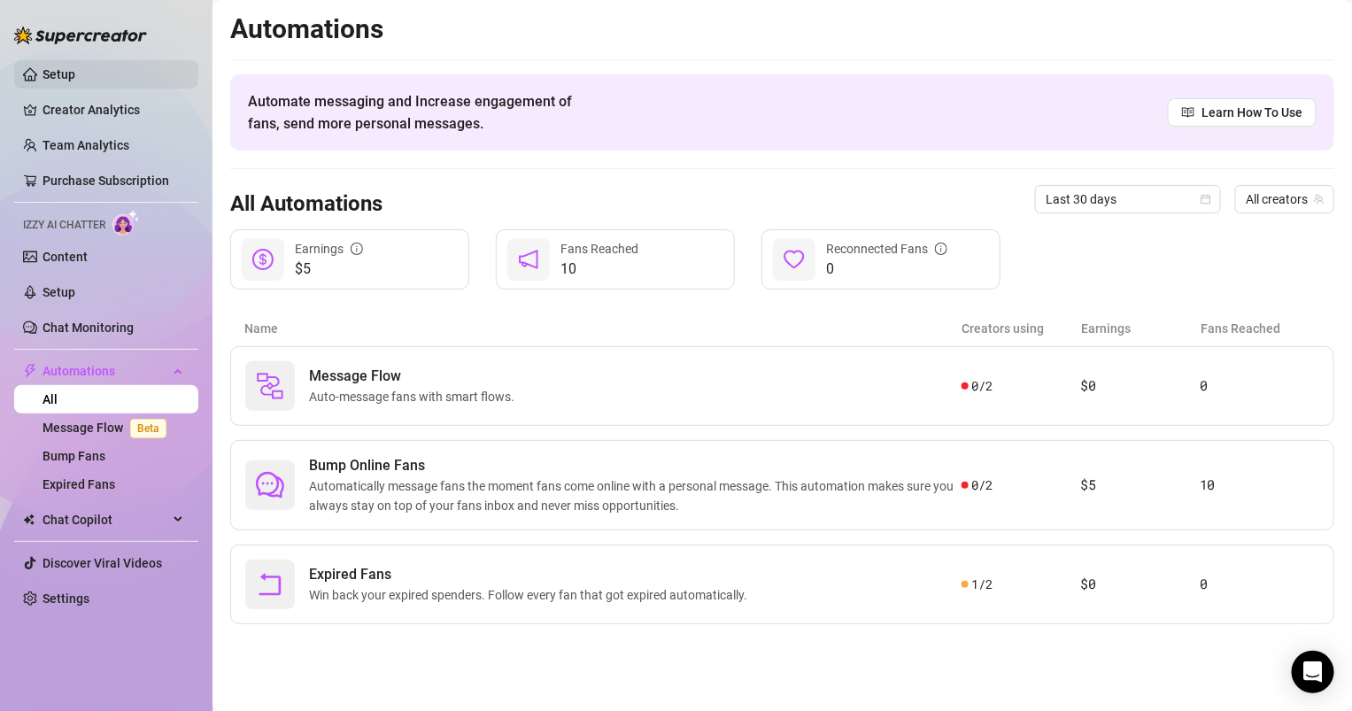
click at [75, 74] on link "Setup" at bounding box center [59, 74] width 33 height 14
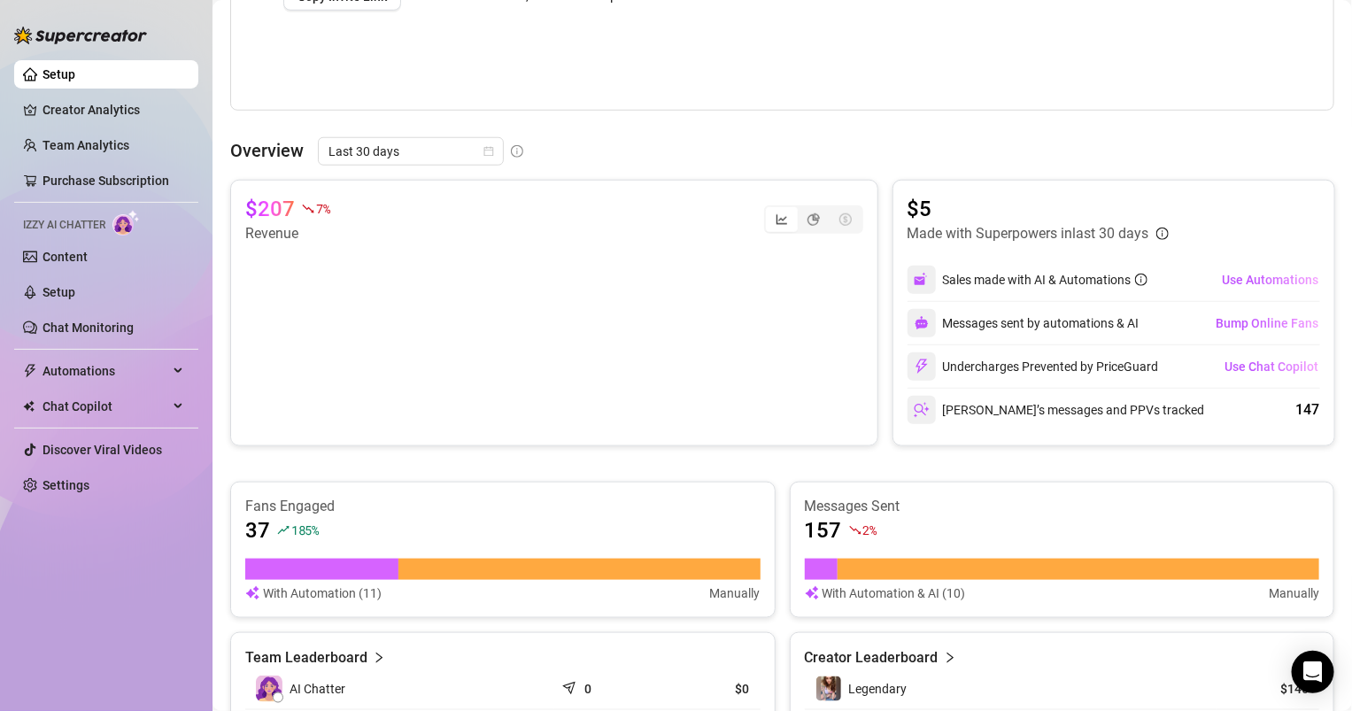
scroll to position [549, 0]
click at [404, 150] on span "Last 30 days" at bounding box center [411, 151] width 165 height 27
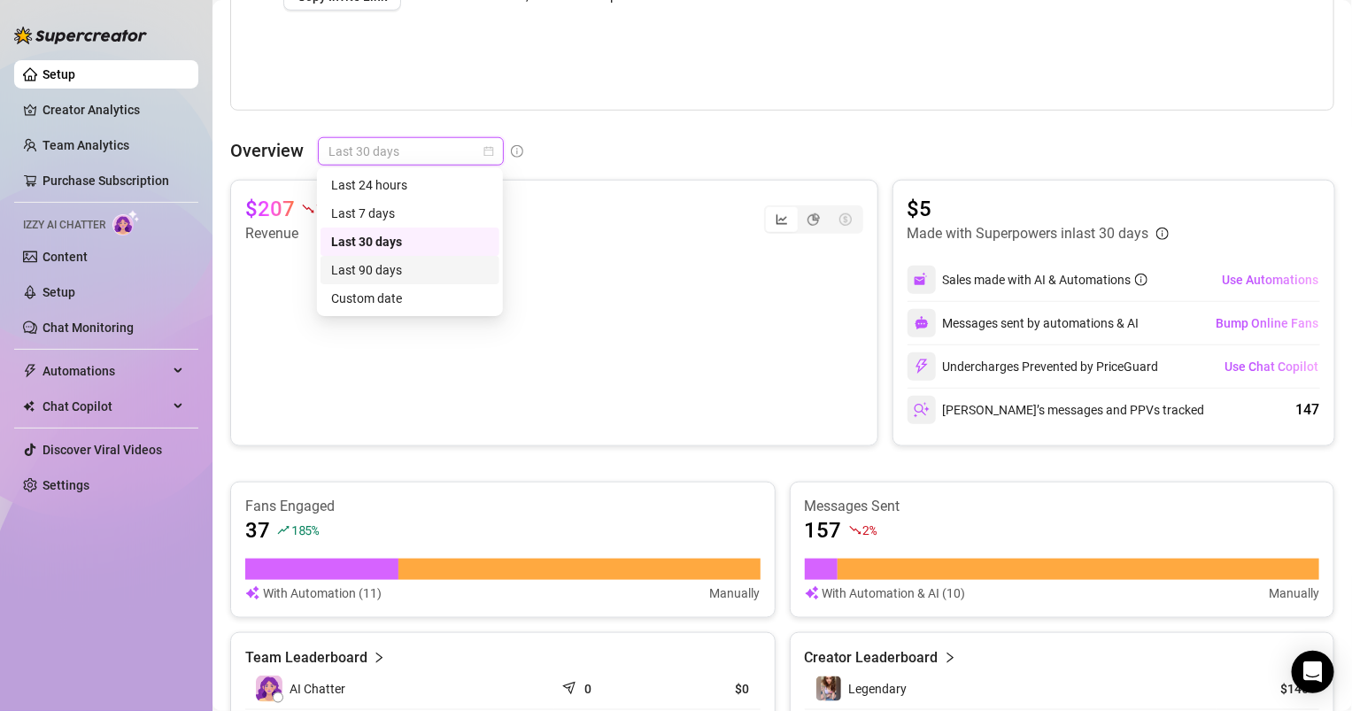
click at [405, 267] on div "Last 90 days" at bounding box center [410, 269] width 158 height 19
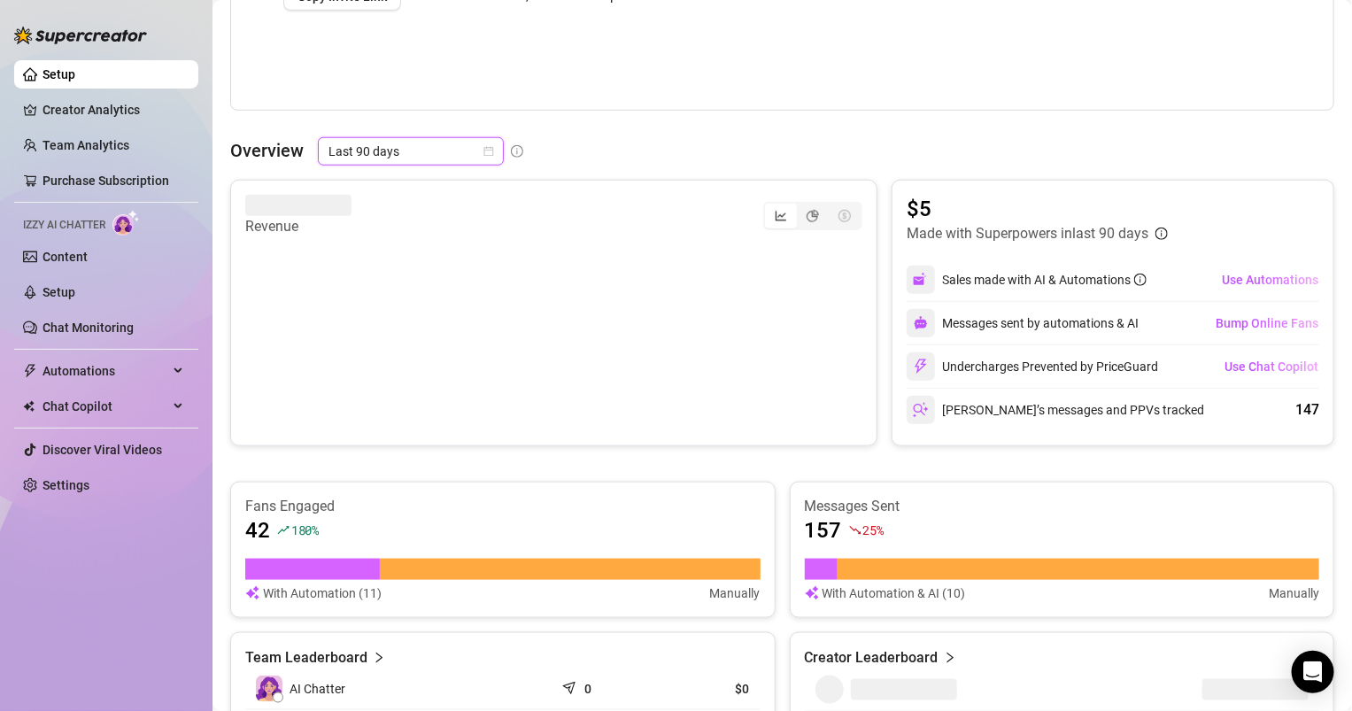
click at [471, 144] on span "Last 90 days" at bounding box center [411, 151] width 165 height 27
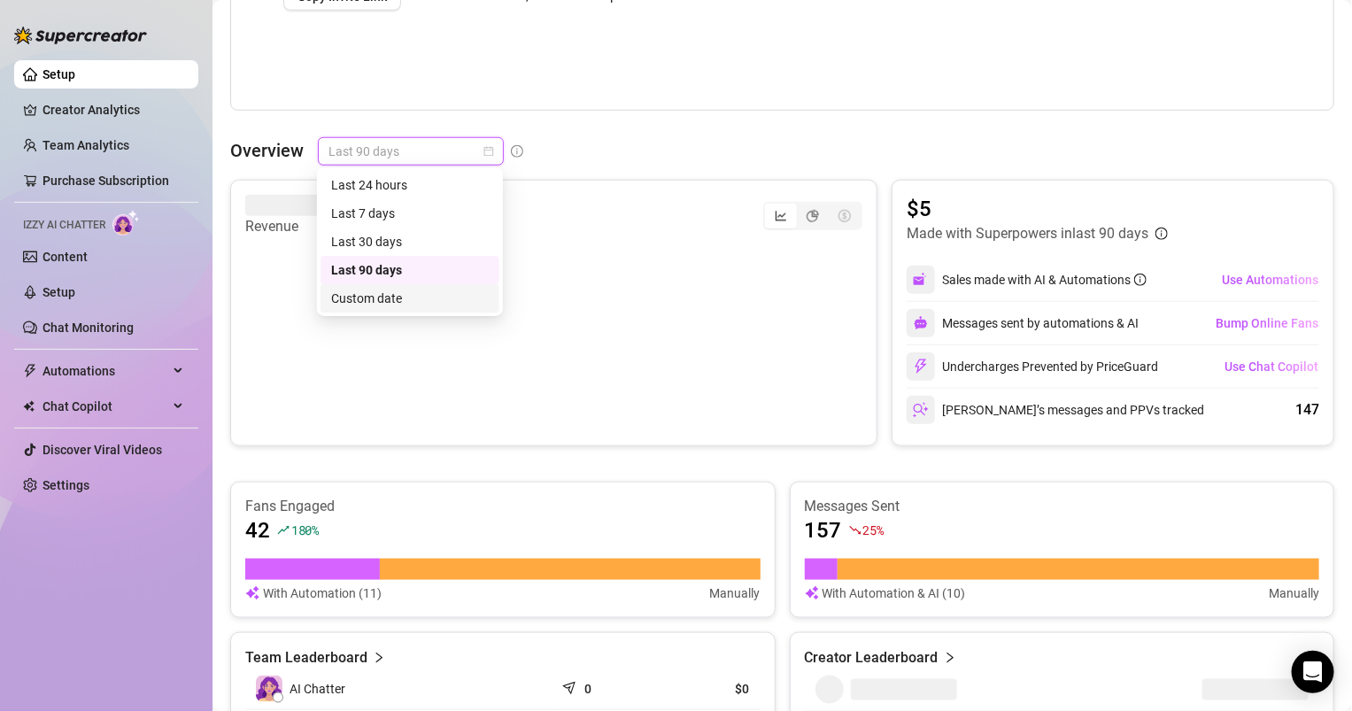
click at [393, 303] on div "Custom date" at bounding box center [410, 298] width 158 height 19
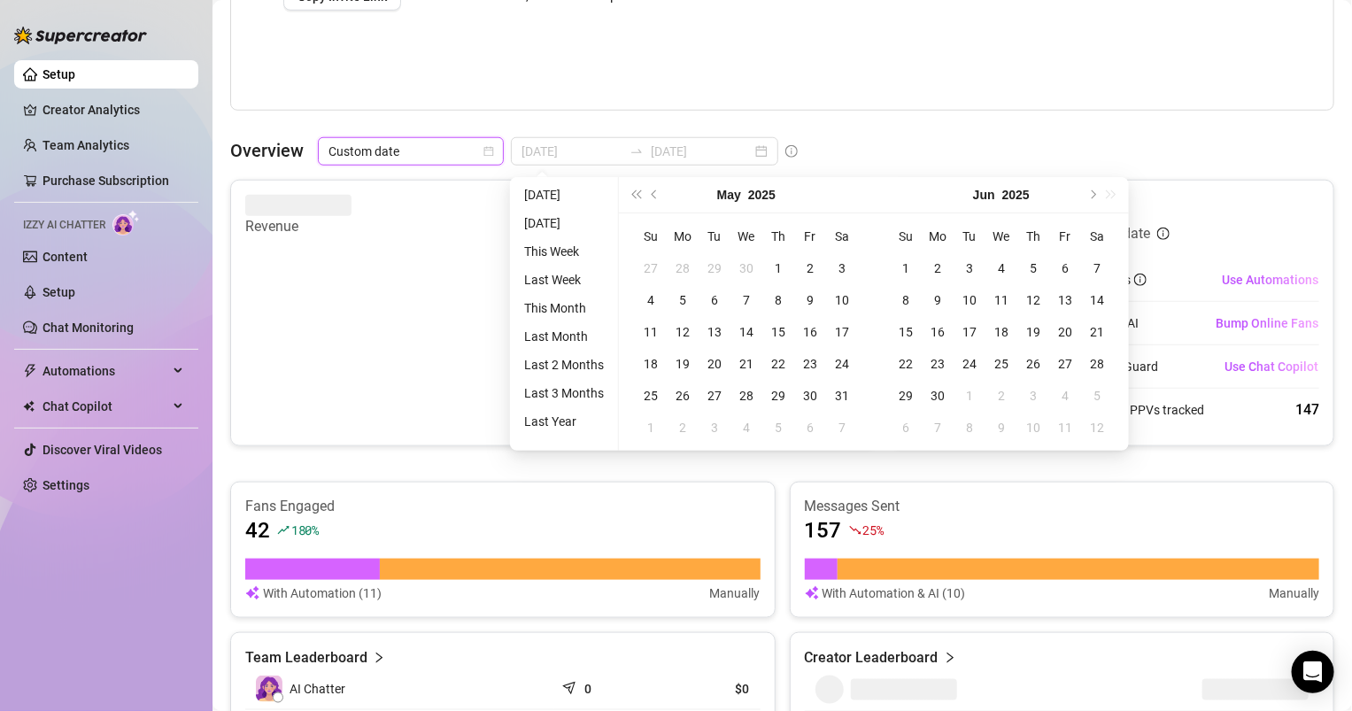
type input "2025-08-12"
type input "[DATE]"
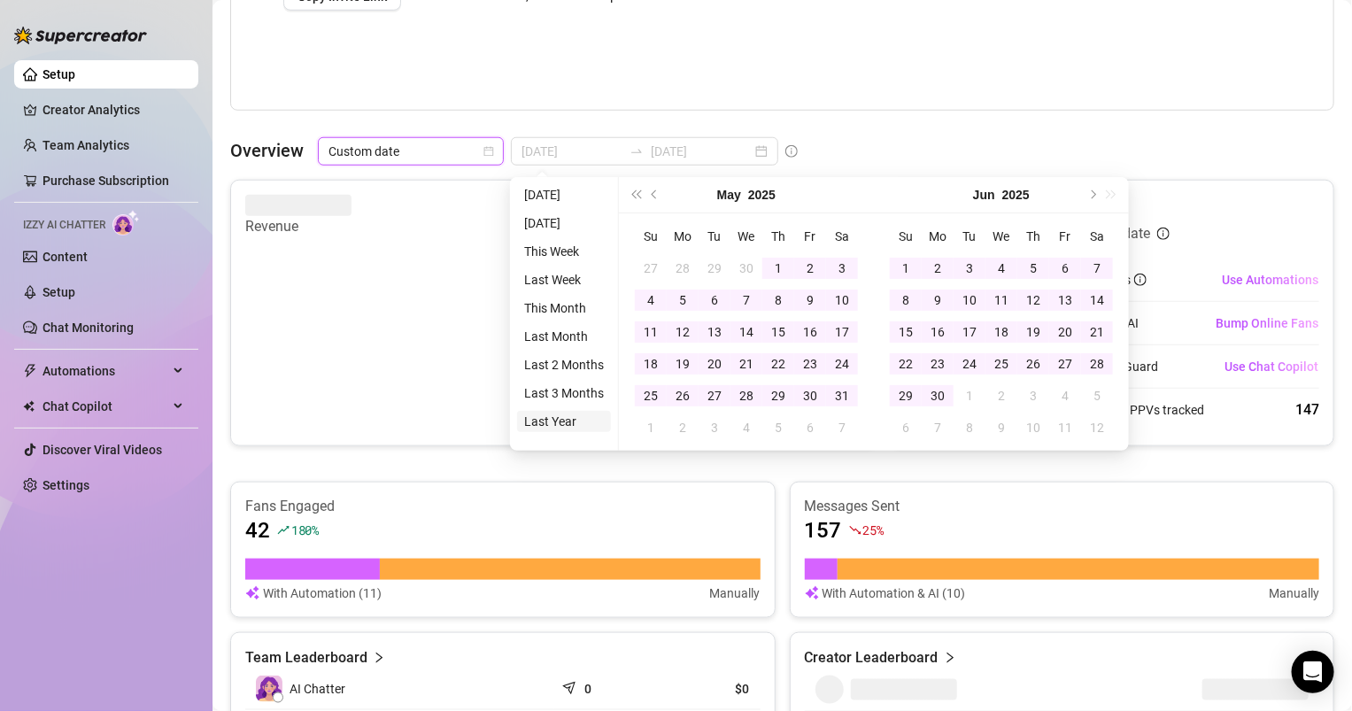
type input "[DATE]"
click at [570, 424] on li "Last Year" at bounding box center [564, 421] width 94 height 21
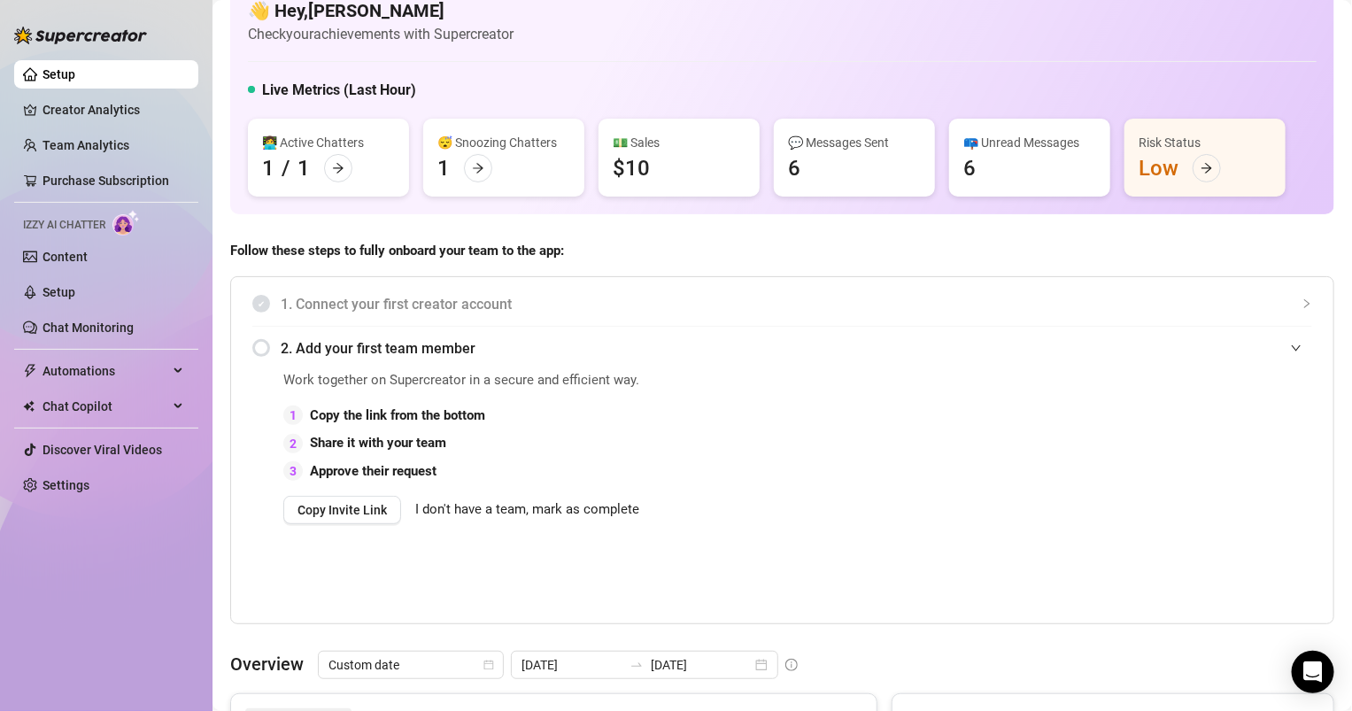
scroll to position [0, 0]
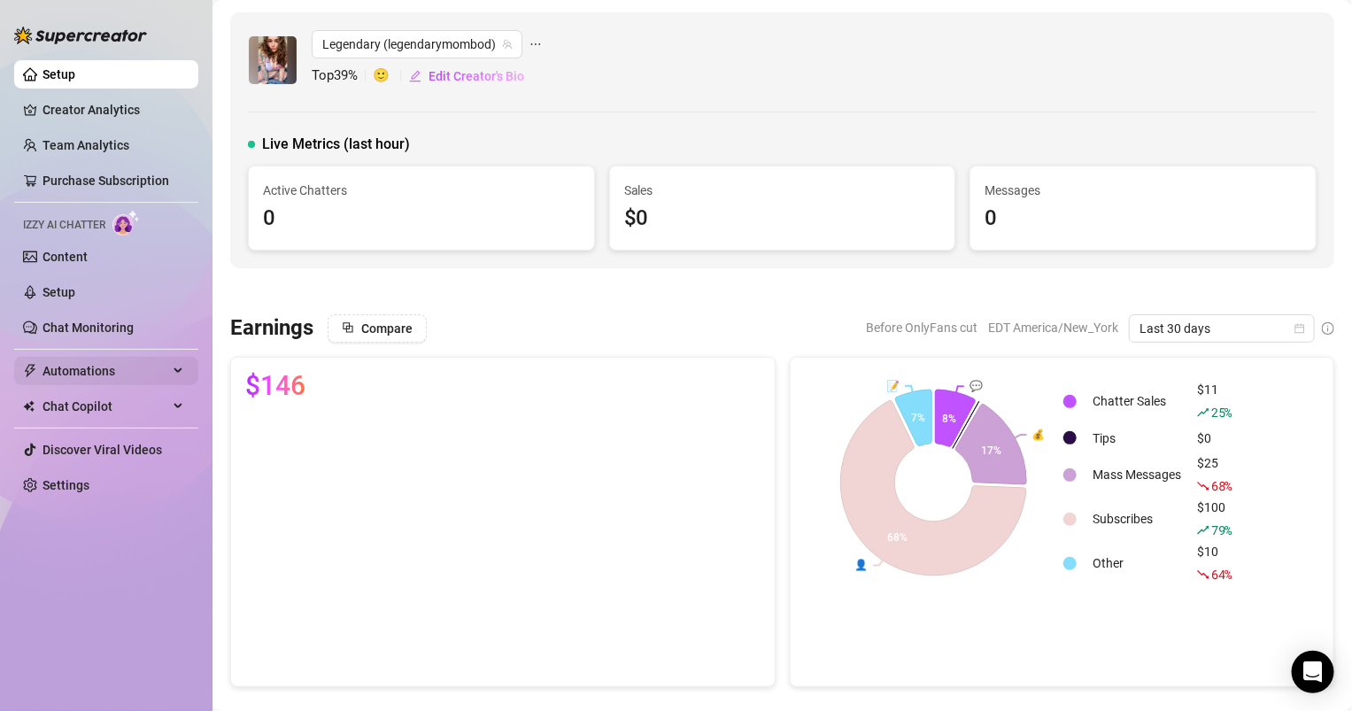
click at [113, 368] on span "Automations" at bounding box center [106, 371] width 126 height 28
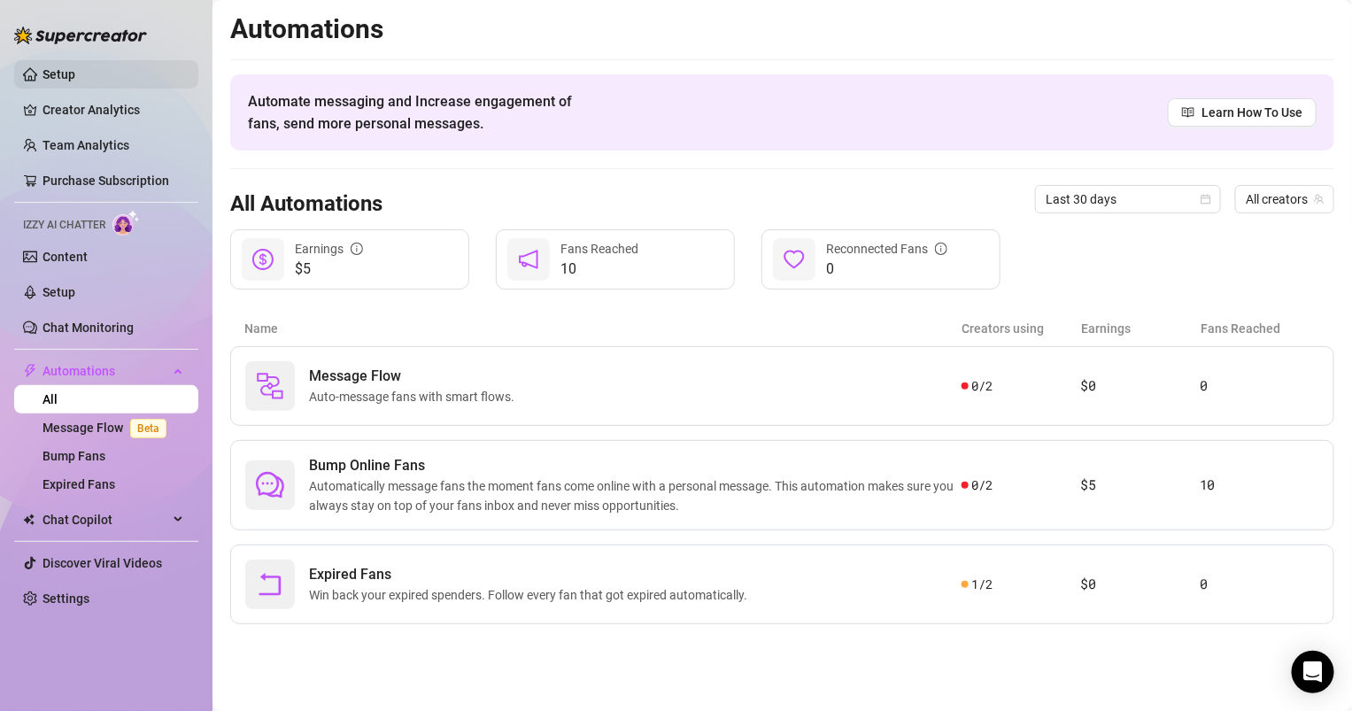
click at [75, 76] on link "Setup" at bounding box center [59, 74] width 33 height 14
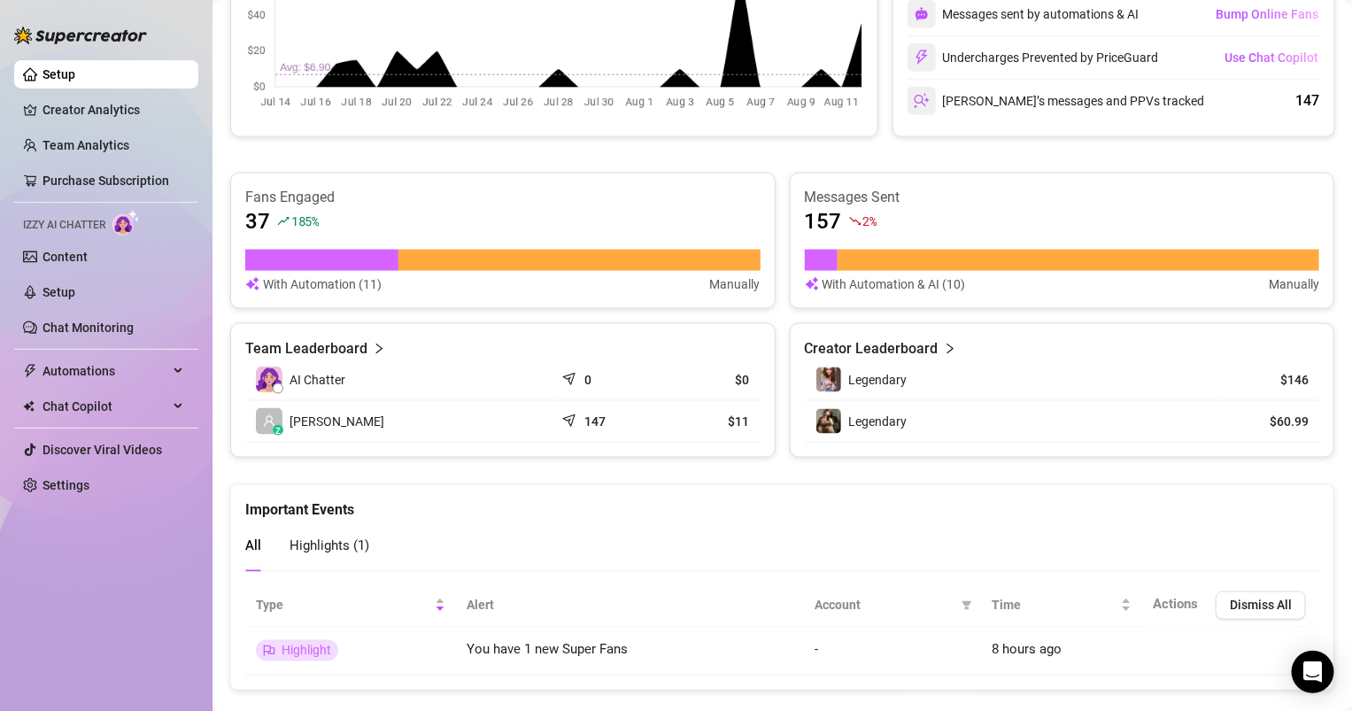
scroll to position [887, 0]
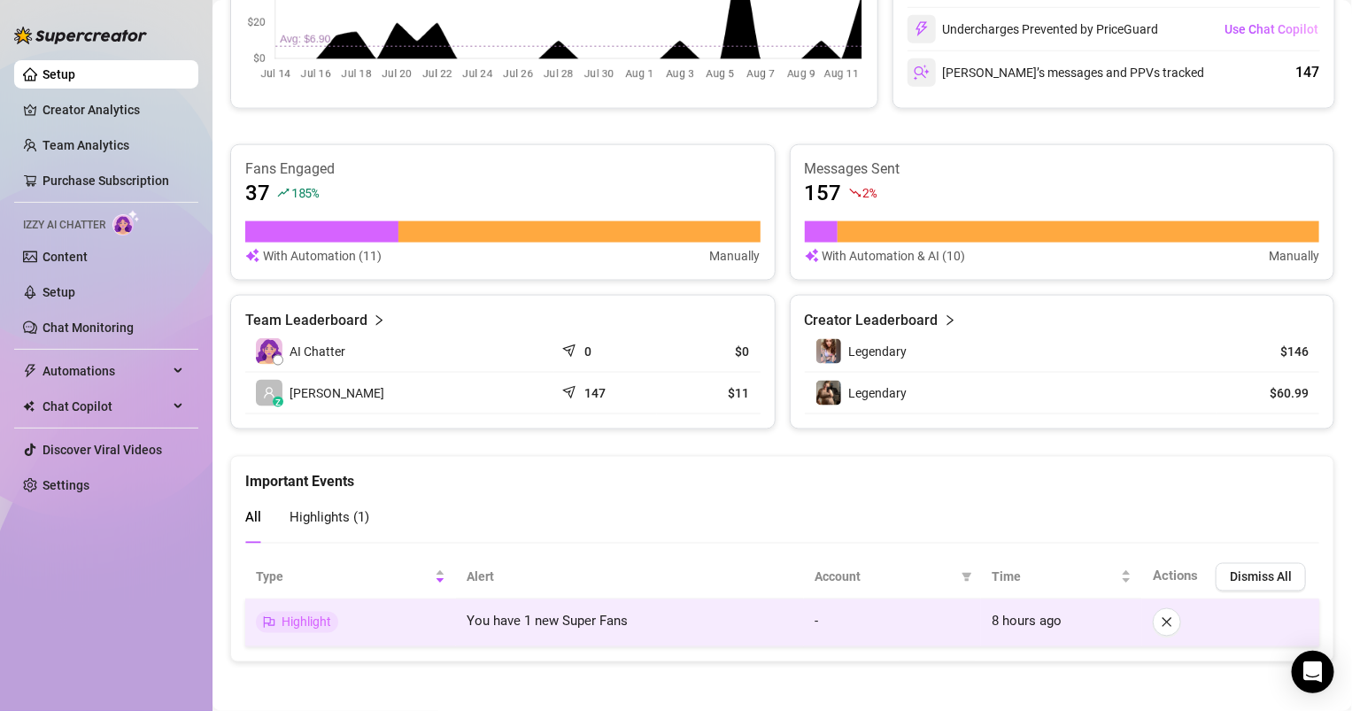
click at [585, 616] on span "You have 1 new Super Fans" at bounding box center [547, 622] width 161 height 16
click at [601, 614] on span "You have 1 new Super Fans" at bounding box center [547, 622] width 161 height 16
click at [981, 616] on td "8 hours ago" at bounding box center [1061, 624] width 161 height 48
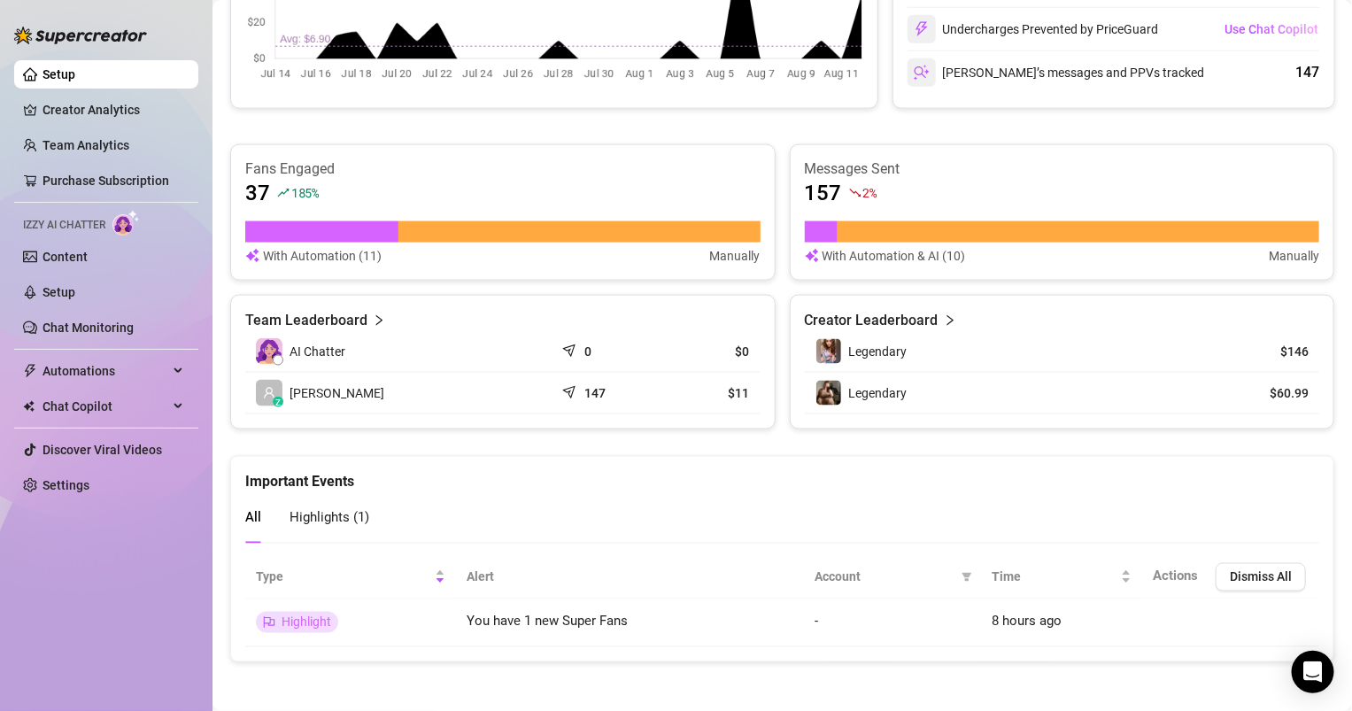
click at [1064, 387] on div "Legendary" at bounding box center [1012, 393] width 392 height 27
click at [883, 391] on span "Legendary" at bounding box center [878, 393] width 58 height 14
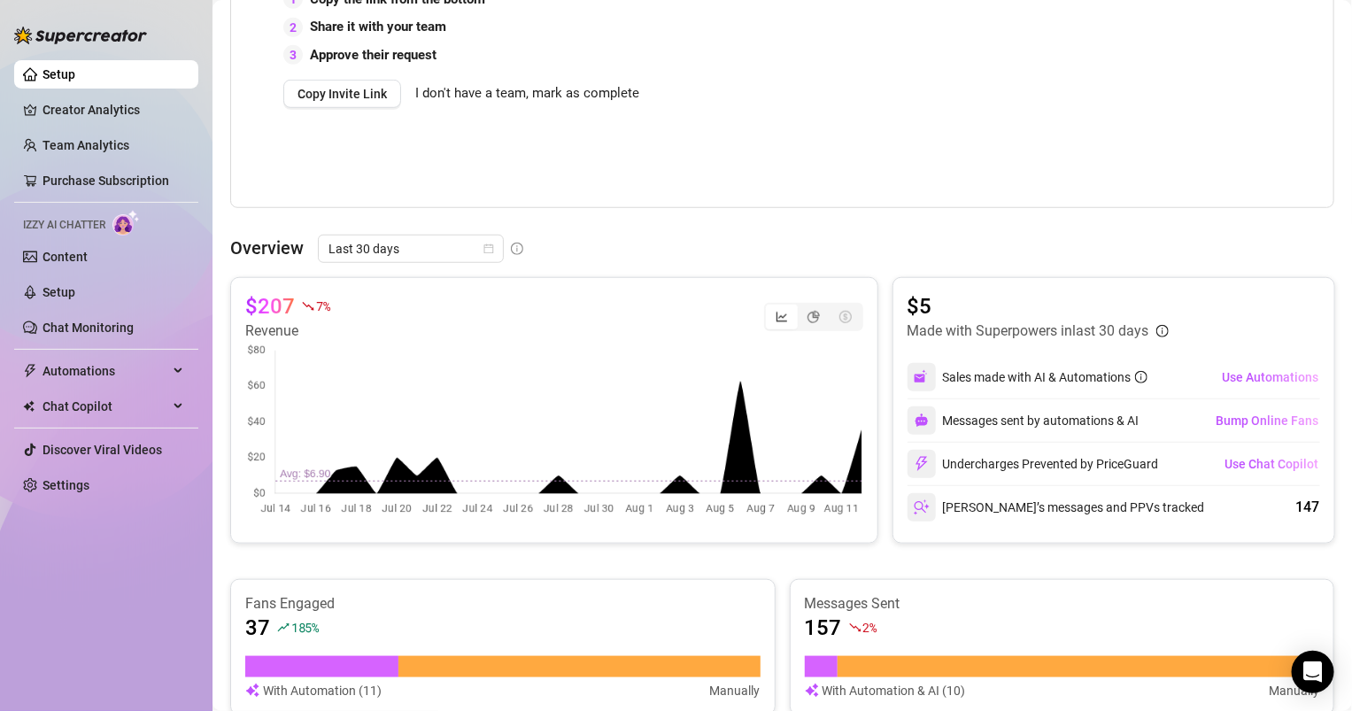
scroll to position [615, 0]
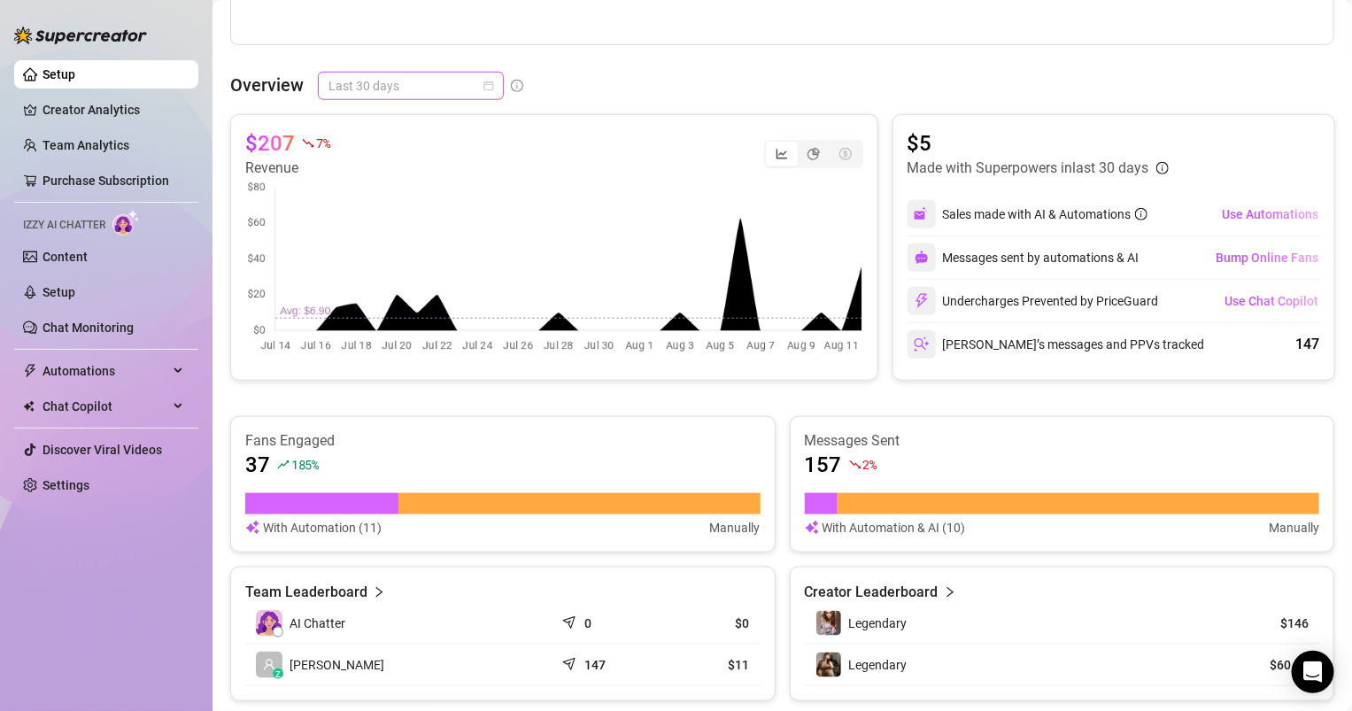
click at [385, 93] on span "Last 30 days" at bounding box center [411, 86] width 165 height 27
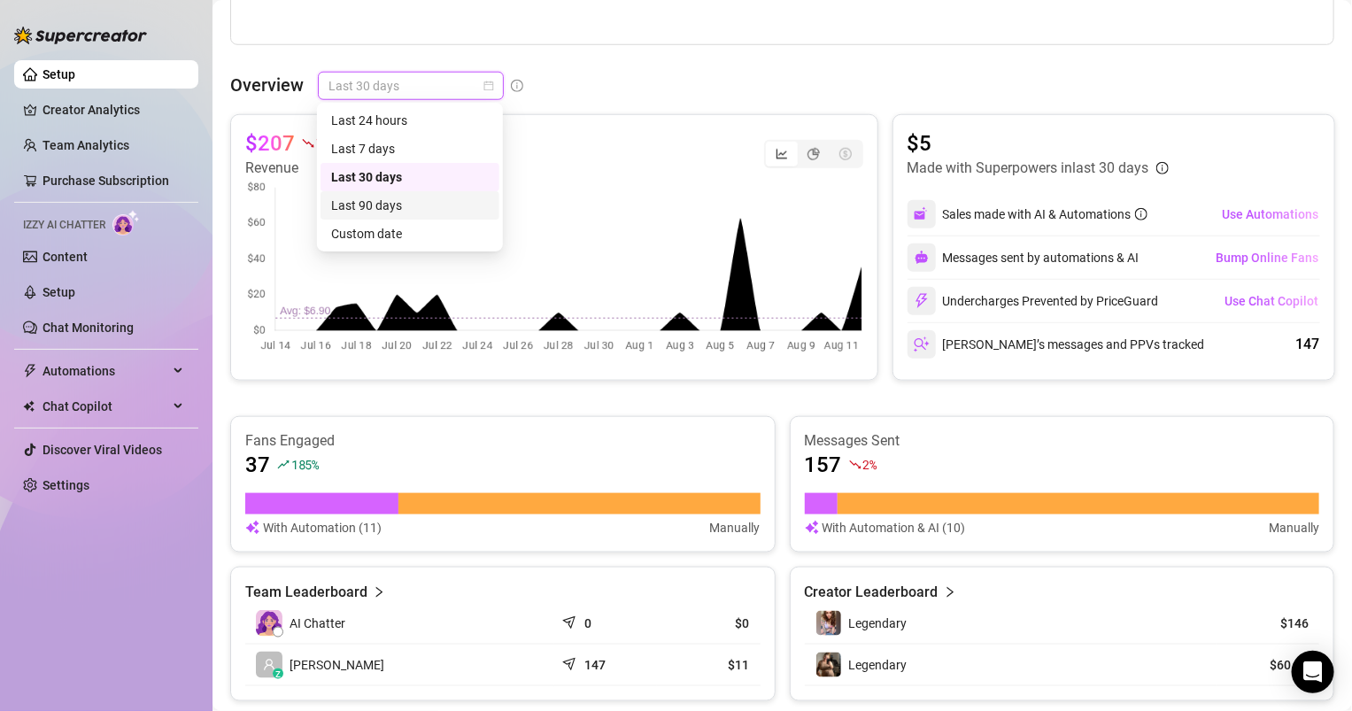
click at [391, 205] on div "Last 90 days" at bounding box center [410, 205] width 158 height 19
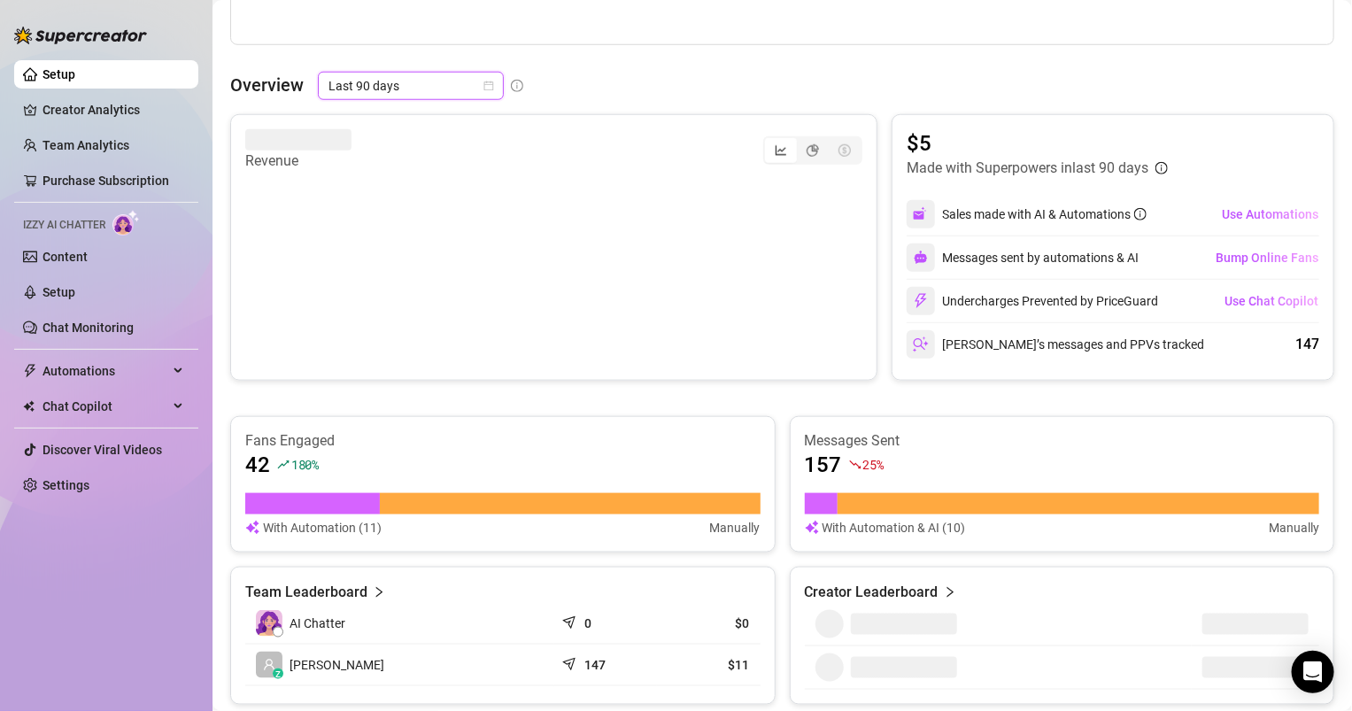
click at [422, 80] on span "Last 90 days" at bounding box center [411, 86] width 165 height 27
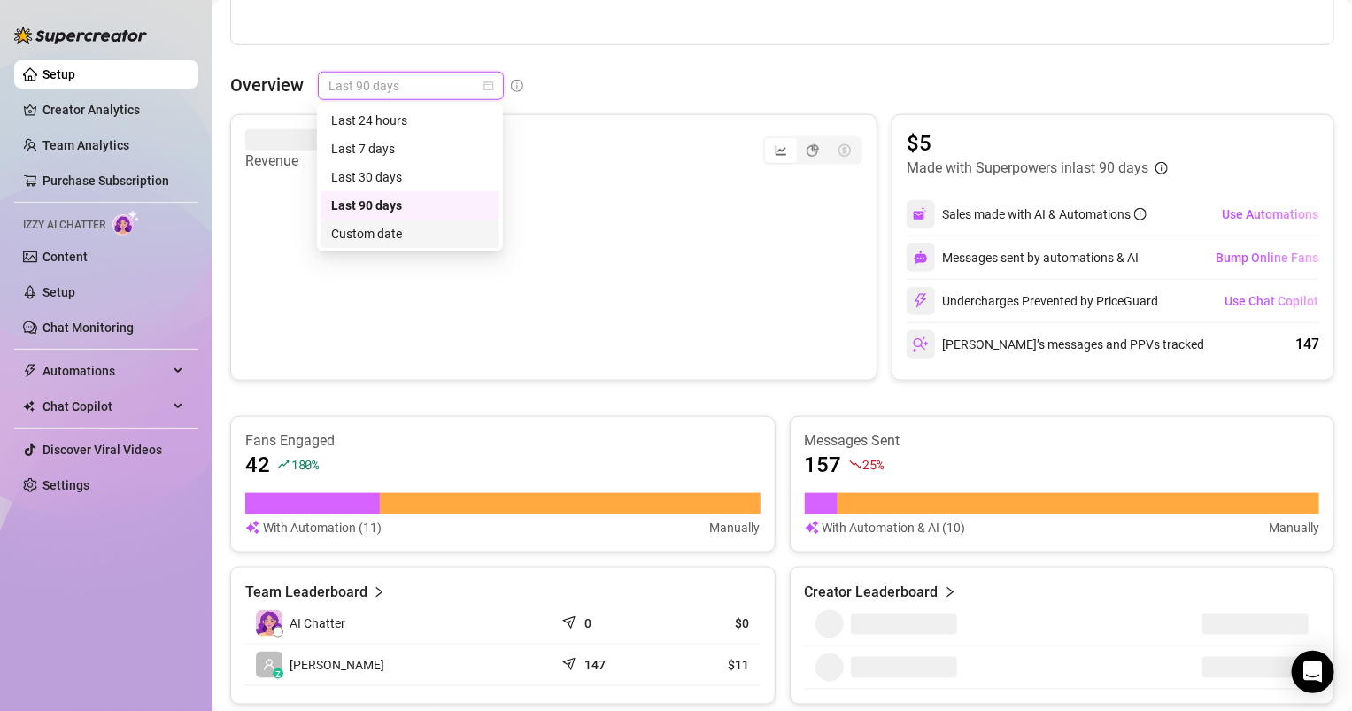
click at [355, 236] on div "Custom date" at bounding box center [410, 233] width 158 height 19
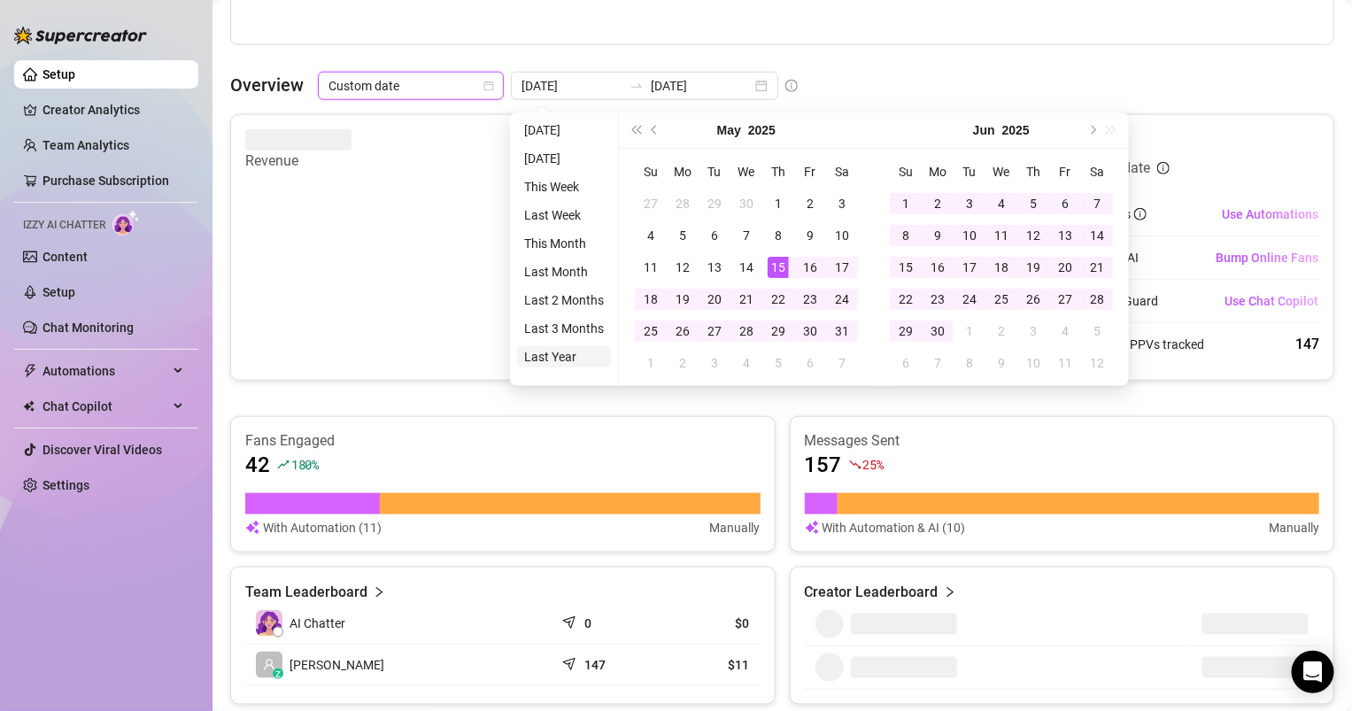
type input "[DATE]"
click at [542, 360] on li "Last Year" at bounding box center [564, 356] width 94 height 21
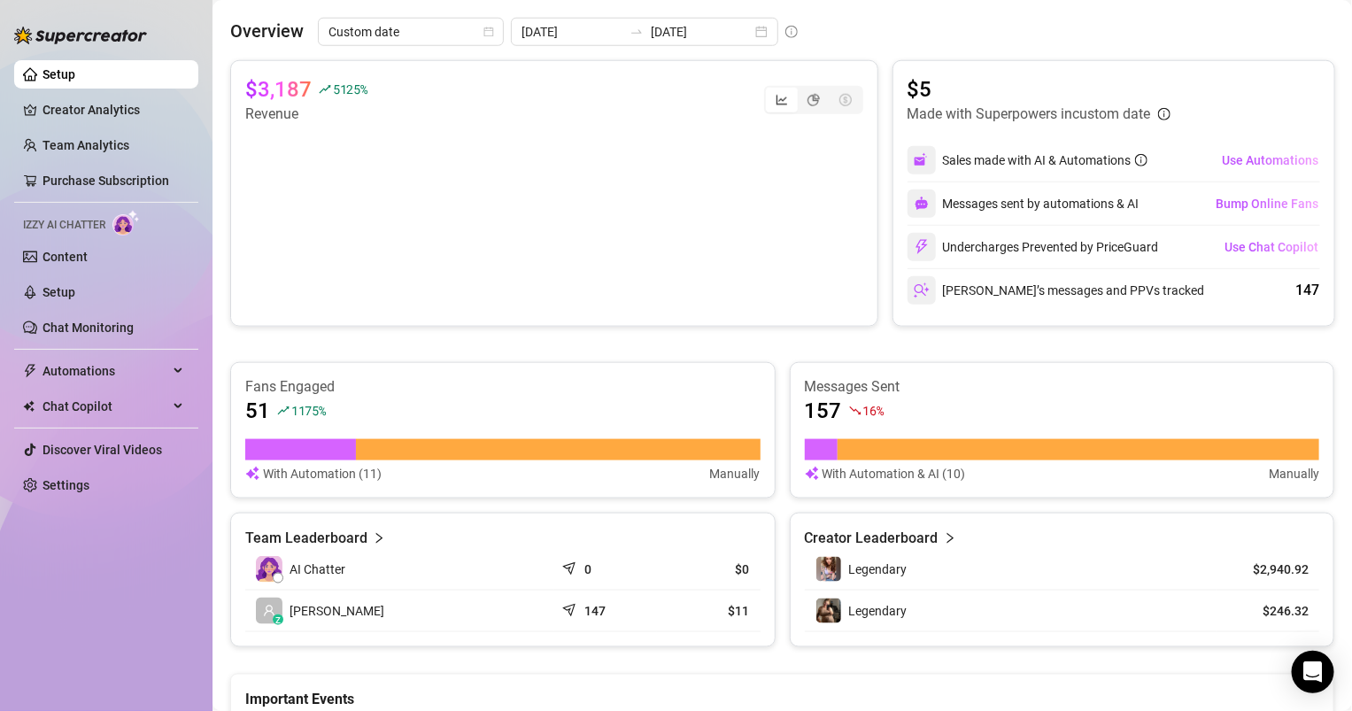
scroll to position [667, 0]
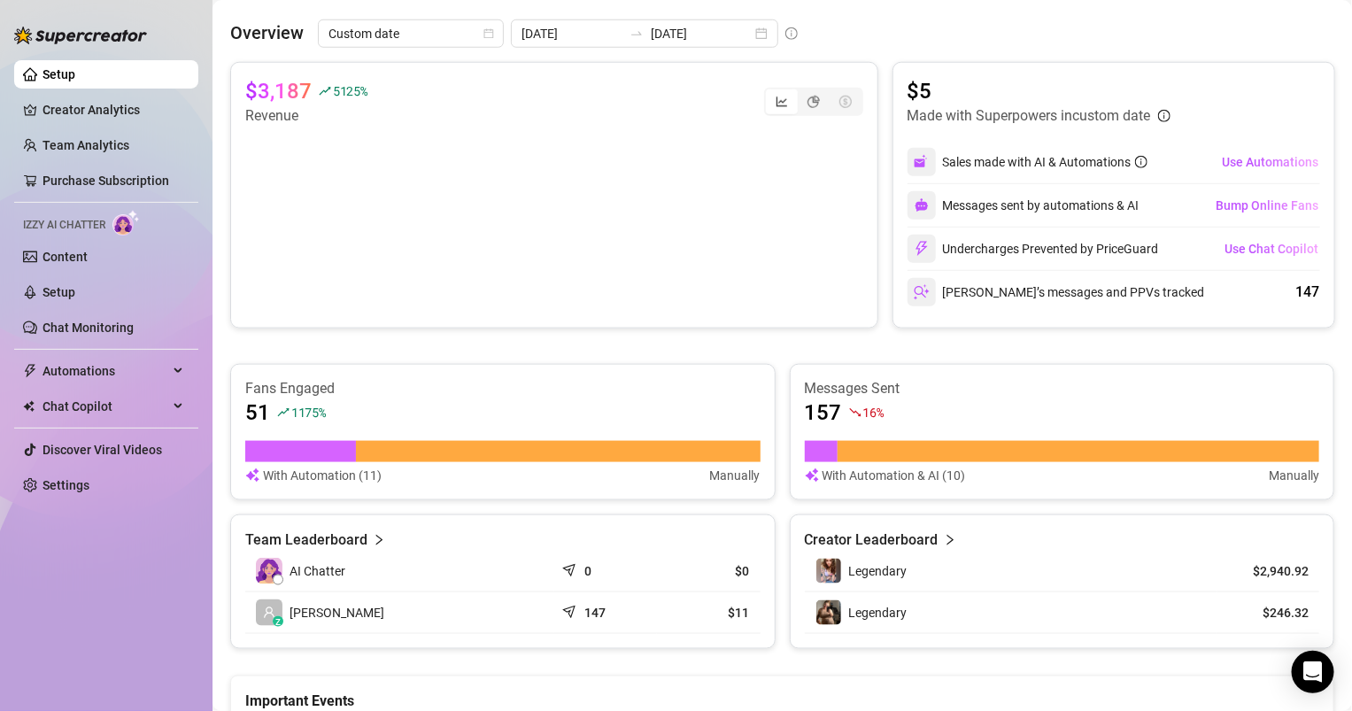
click at [891, 606] on span "Legendary" at bounding box center [878, 613] width 58 height 14
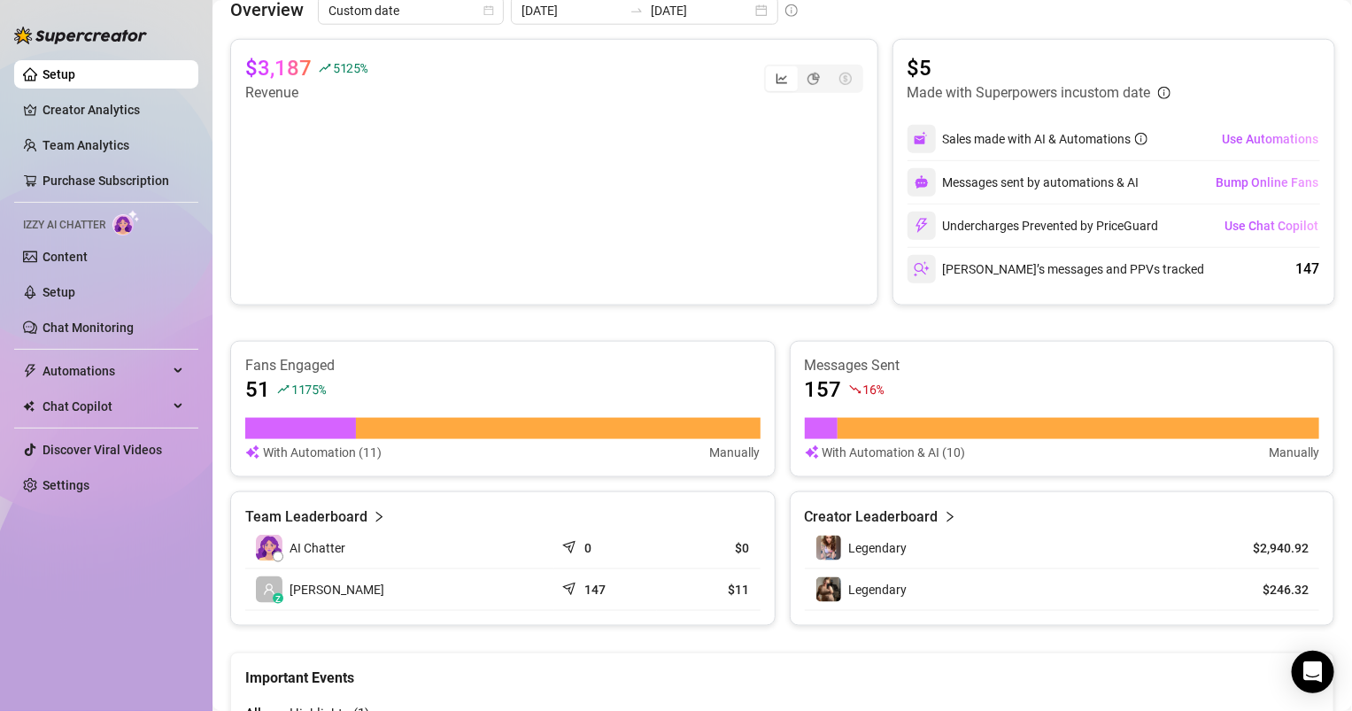
click at [1166, 549] on div "Legendary" at bounding box center [1012, 548] width 392 height 27
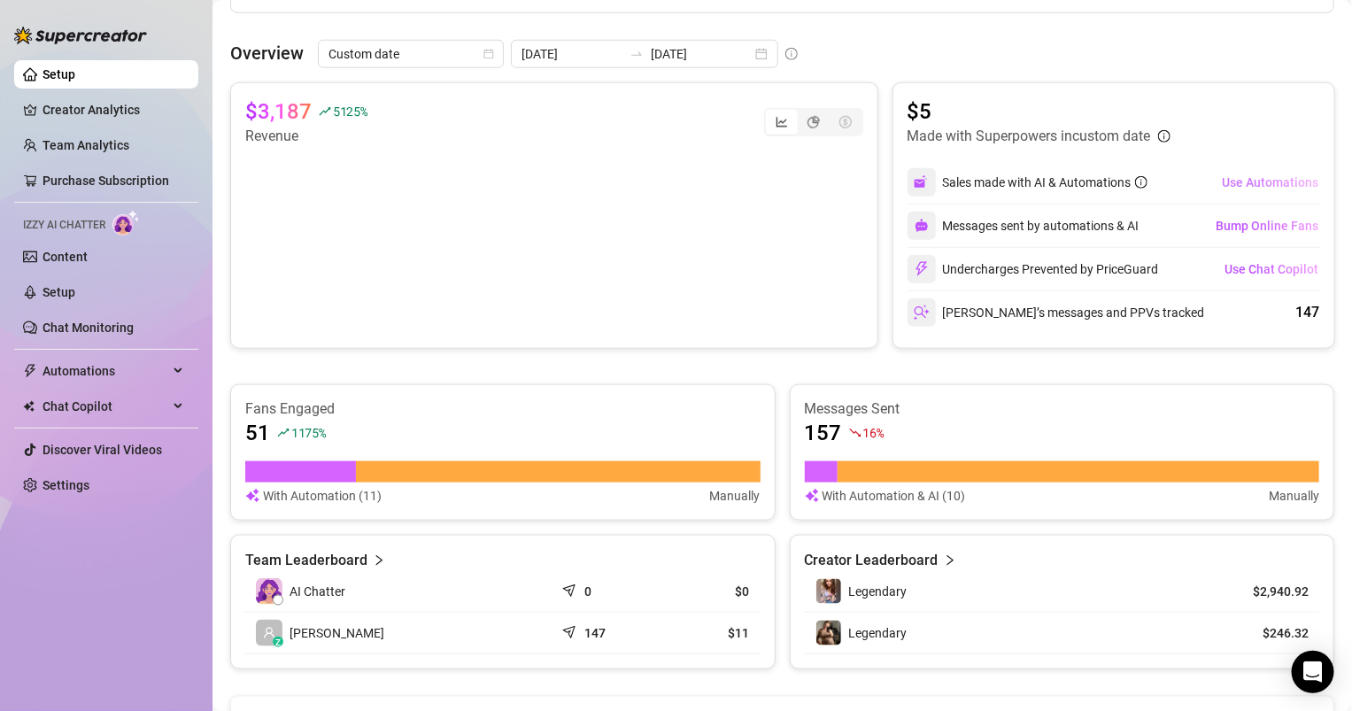
scroll to position [638, 0]
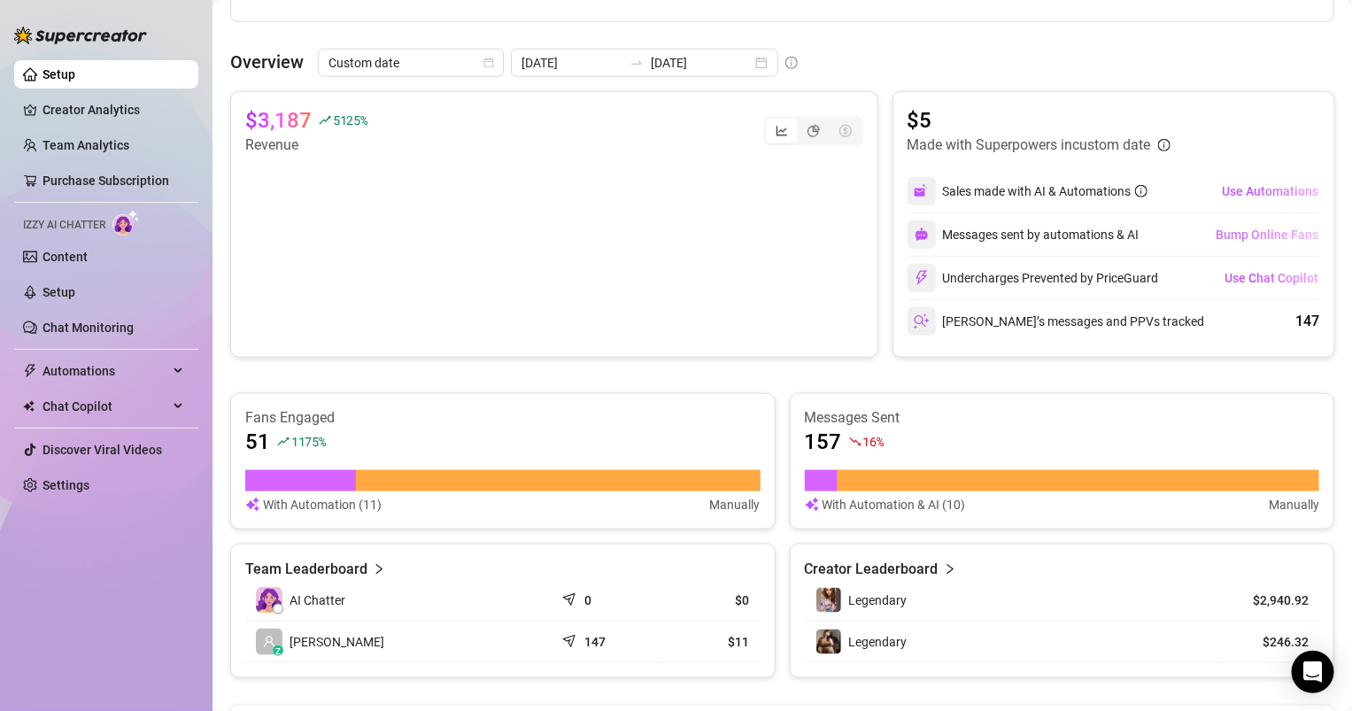
click at [1273, 228] on span "Bump Online Fans" at bounding box center [1268, 235] width 103 height 14
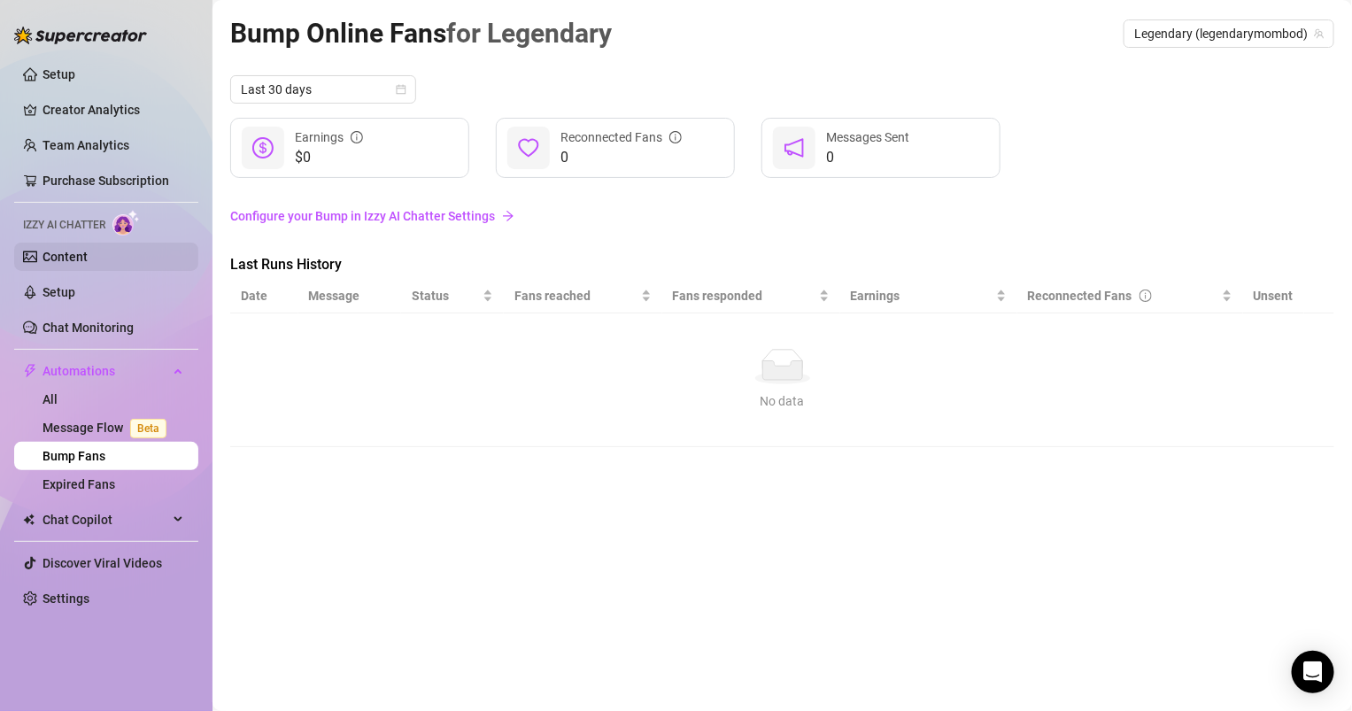
click at [79, 250] on link "Content" at bounding box center [65, 257] width 45 height 14
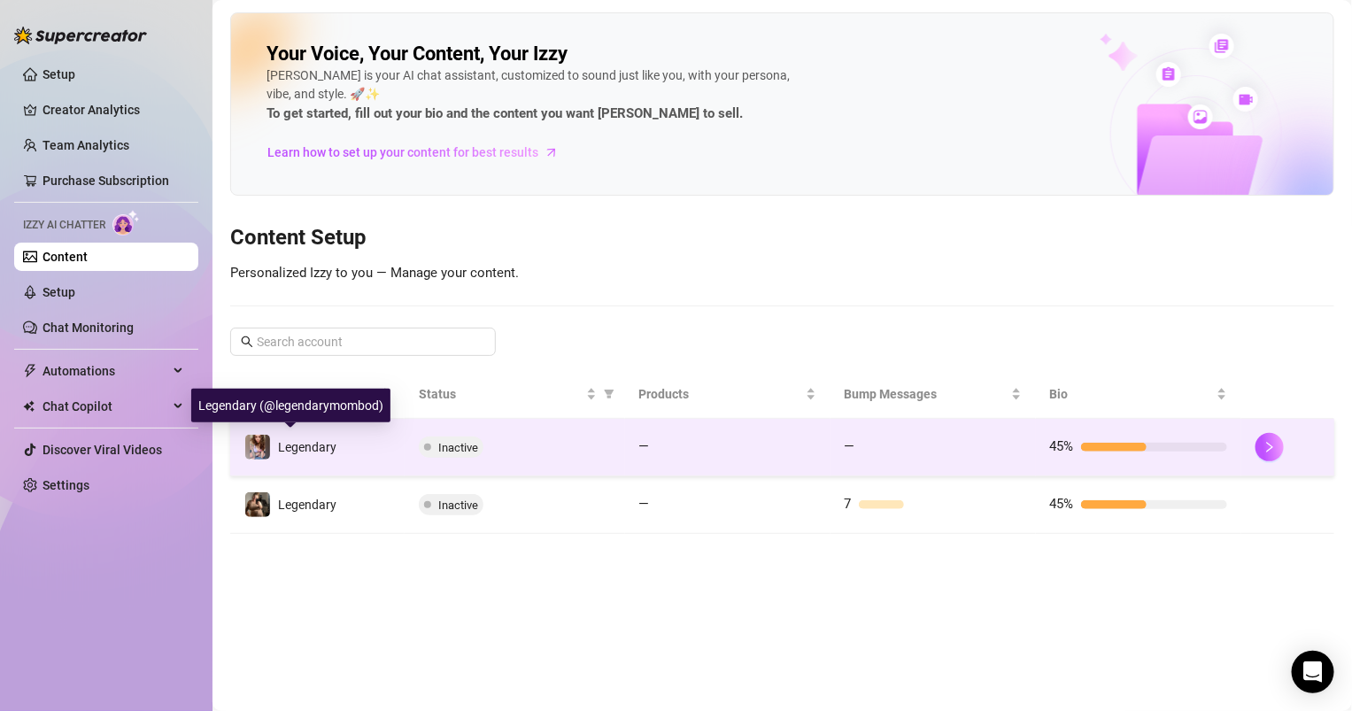
click at [278, 443] on span "Legendary" at bounding box center [307, 447] width 58 height 14
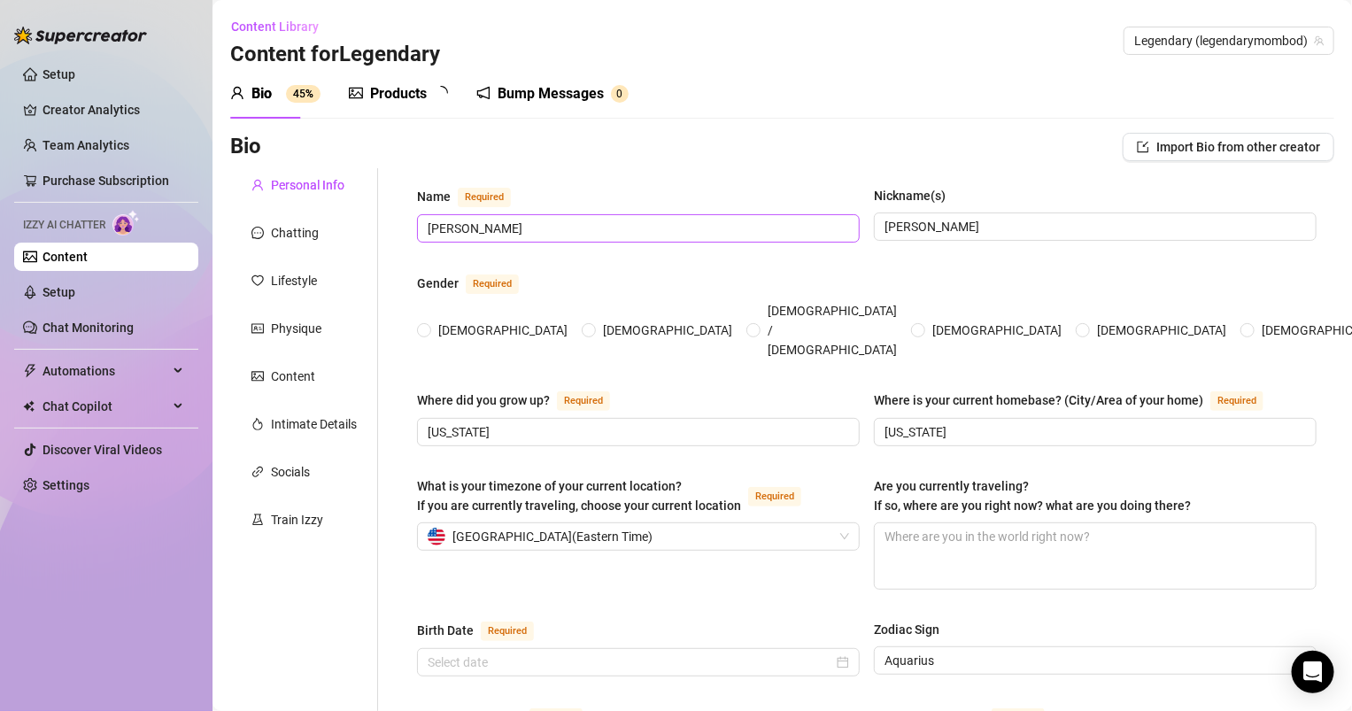
radio input "true"
type input "[DATE]"
click at [409, 89] on div "Products" at bounding box center [398, 93] width 57 height 21
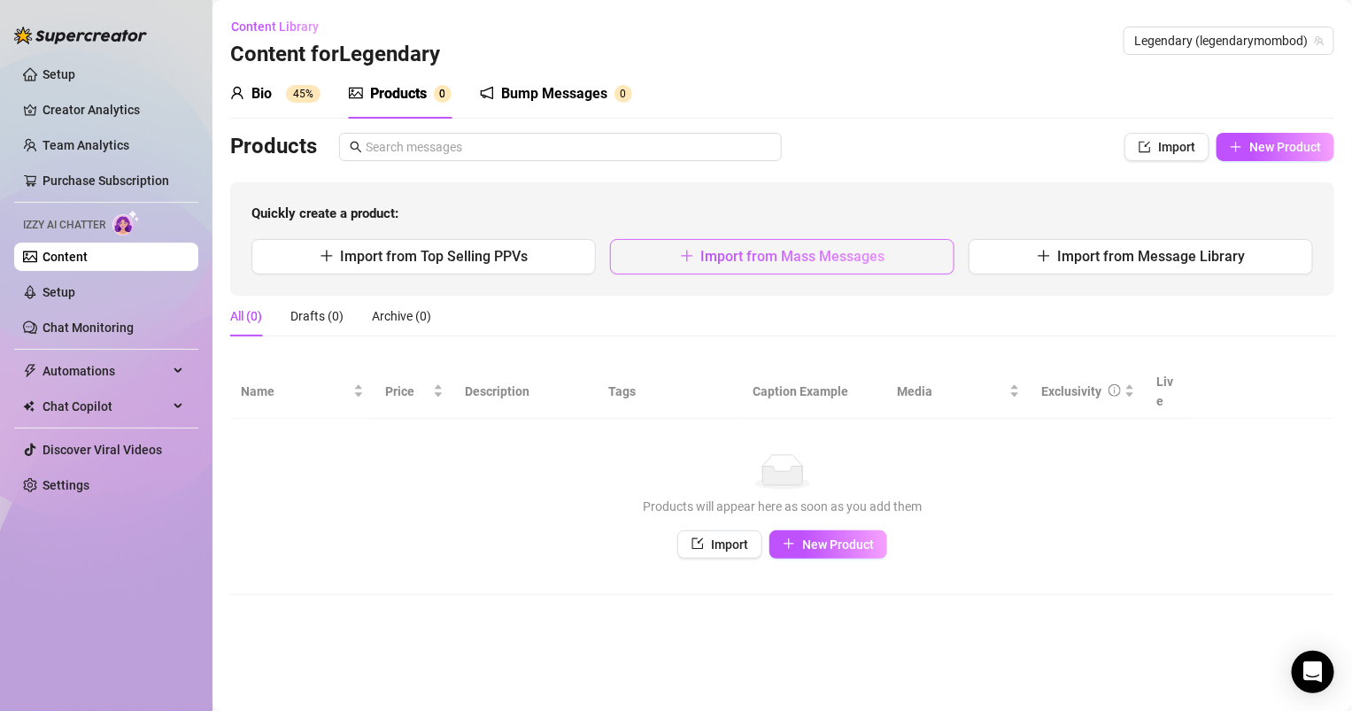
click at [884, 258] on span "Import from Mass Messages" at bounding box center [793, 256] width 184 height 17
type textarea "Type your message here..."
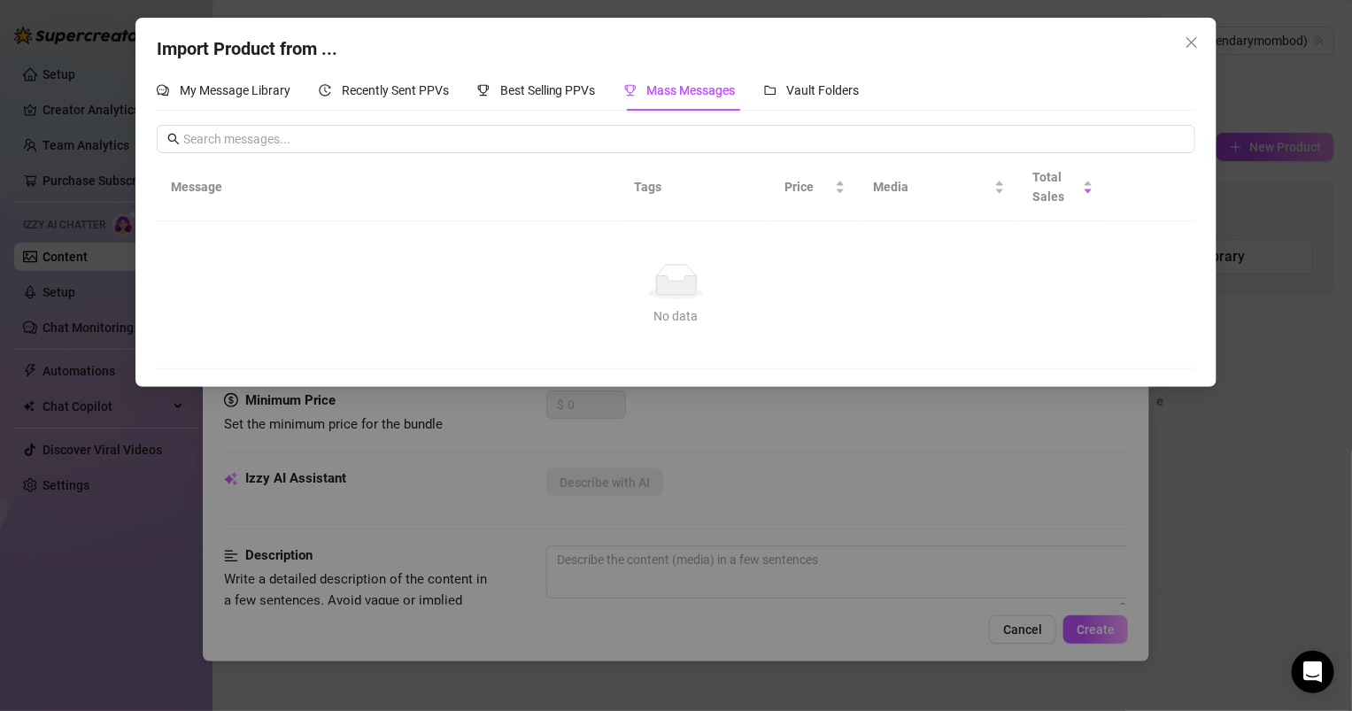
click at [915, 414] on div "Import Product from ... My Message Library Recently Sent PPVs Best Selling PPVs…" at bounding box center [676, 355] width 1352 height 711
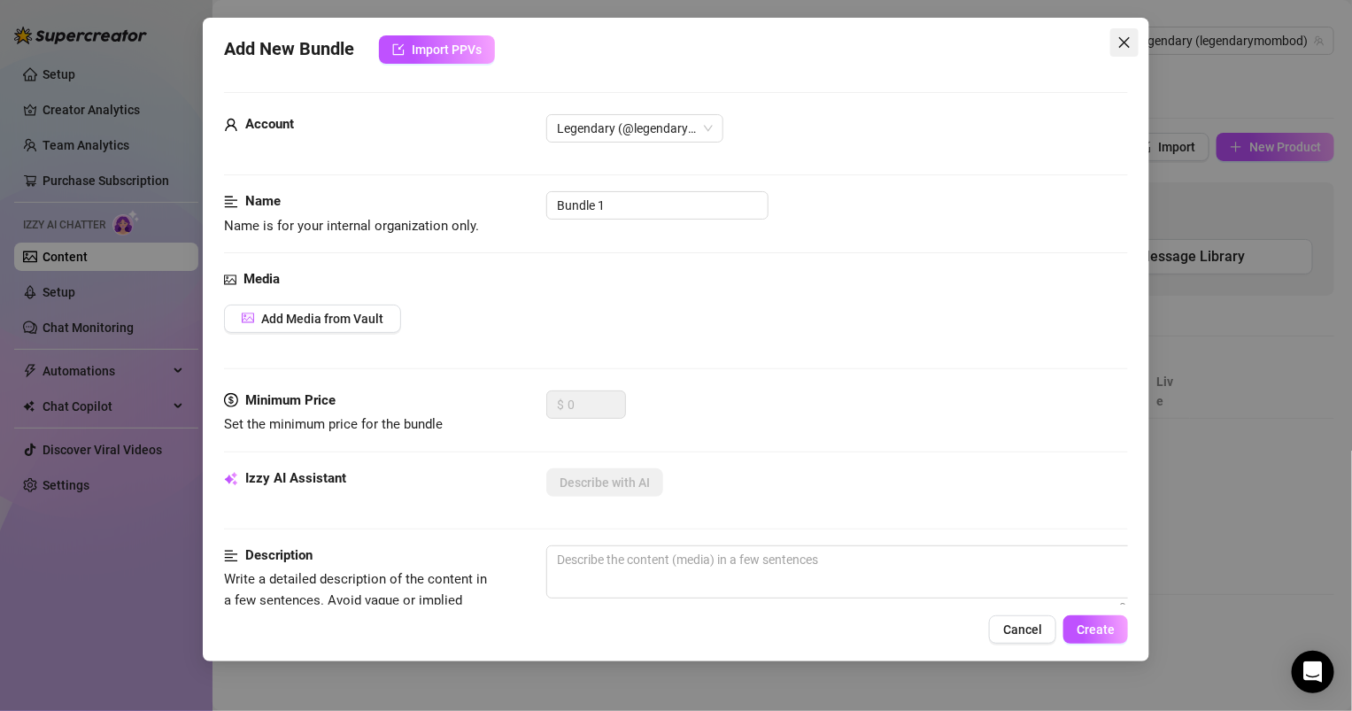
click at [1126, 54] on button "Close" at bounding box center [1125, 42] width 28 height 28
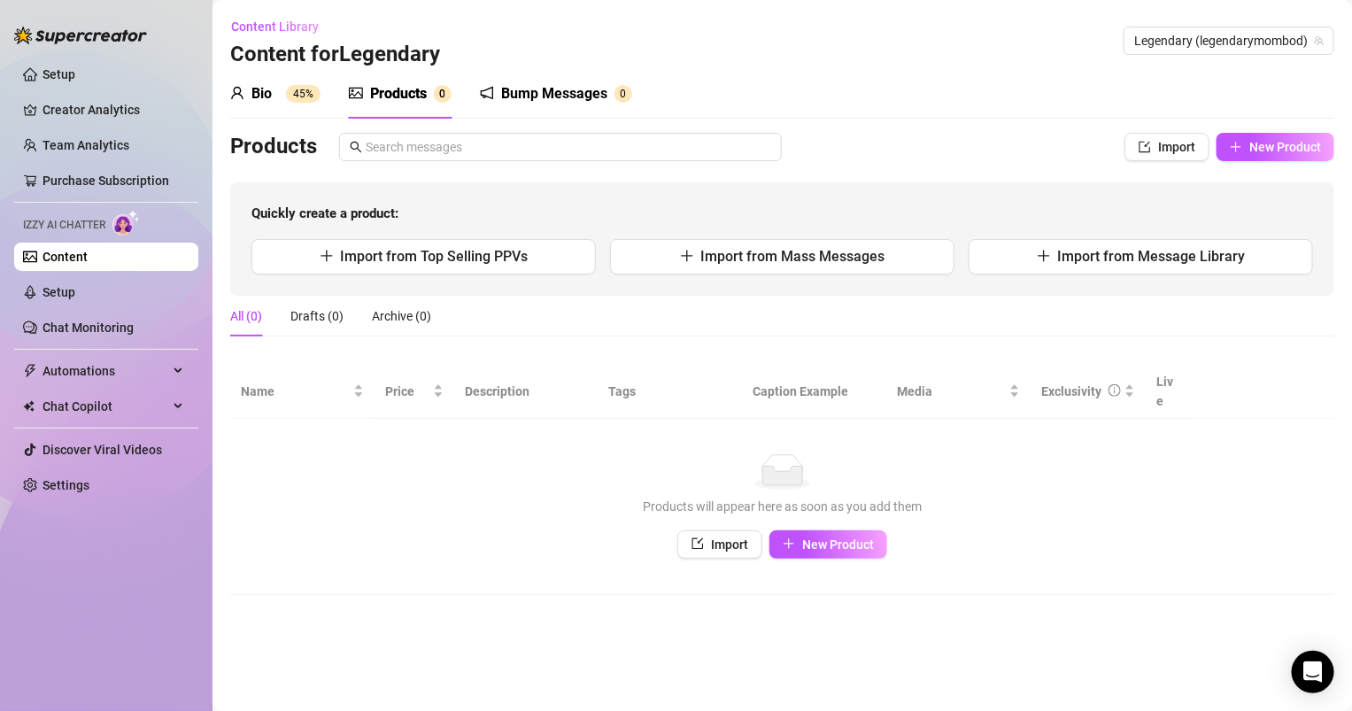
click at [539, 100] on div "Bump Messages" at bounding box center [554, 93] width 106 height 21
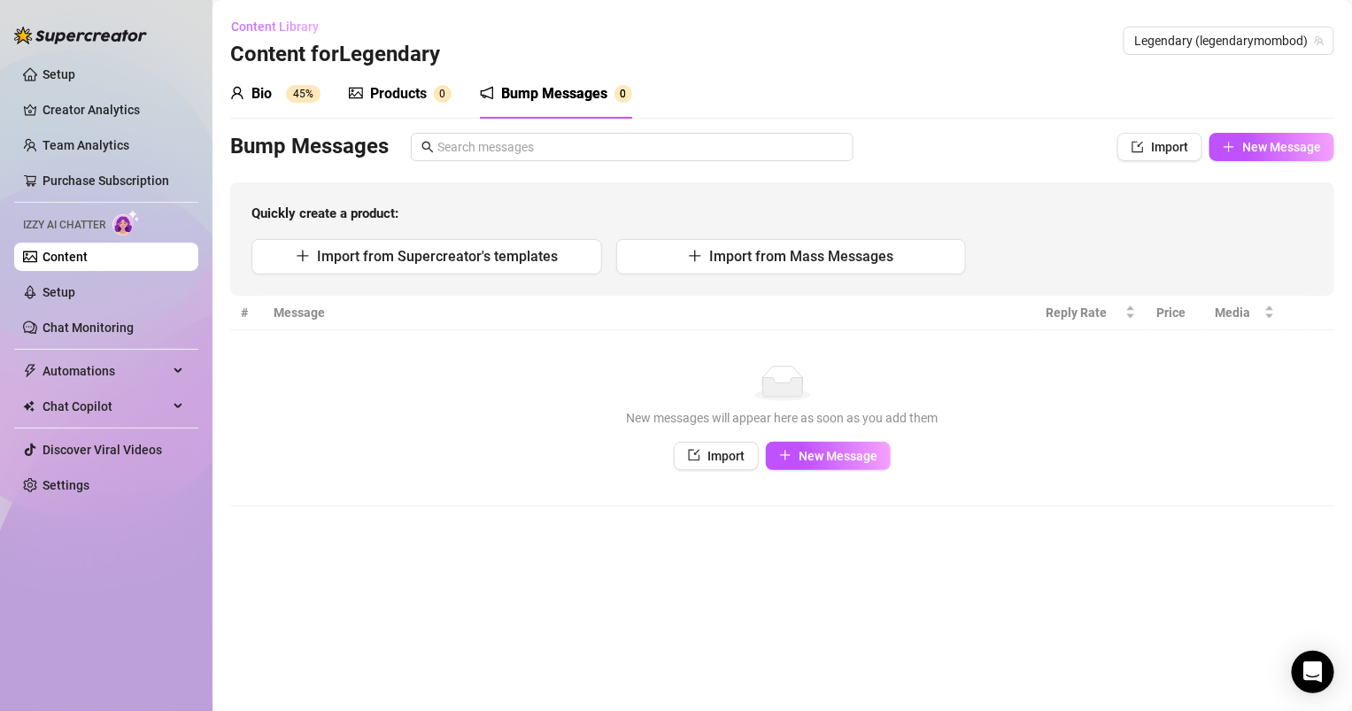
click at [280, 26] on span "Content Library" at bounding box center [275, 26] width 88 height 14
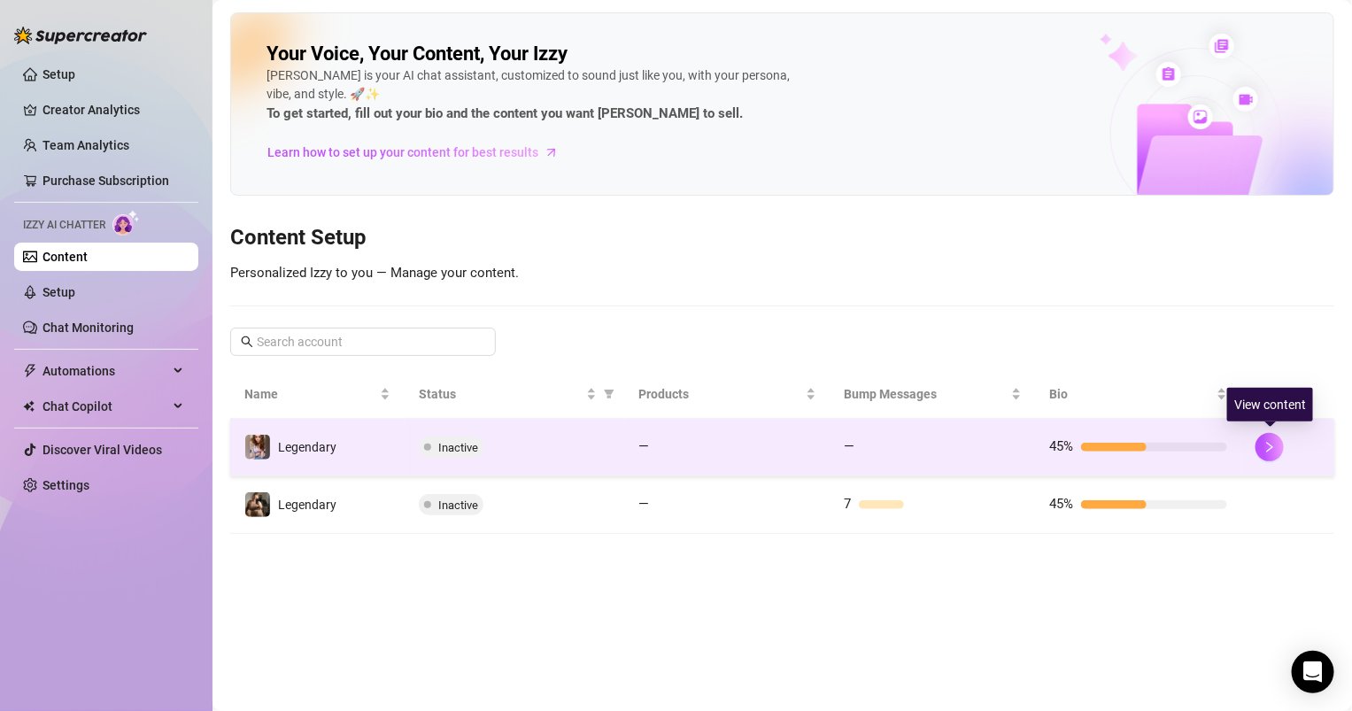
click at [1283, 440] on div at bounding box center [1288, 447] width 65 height 28
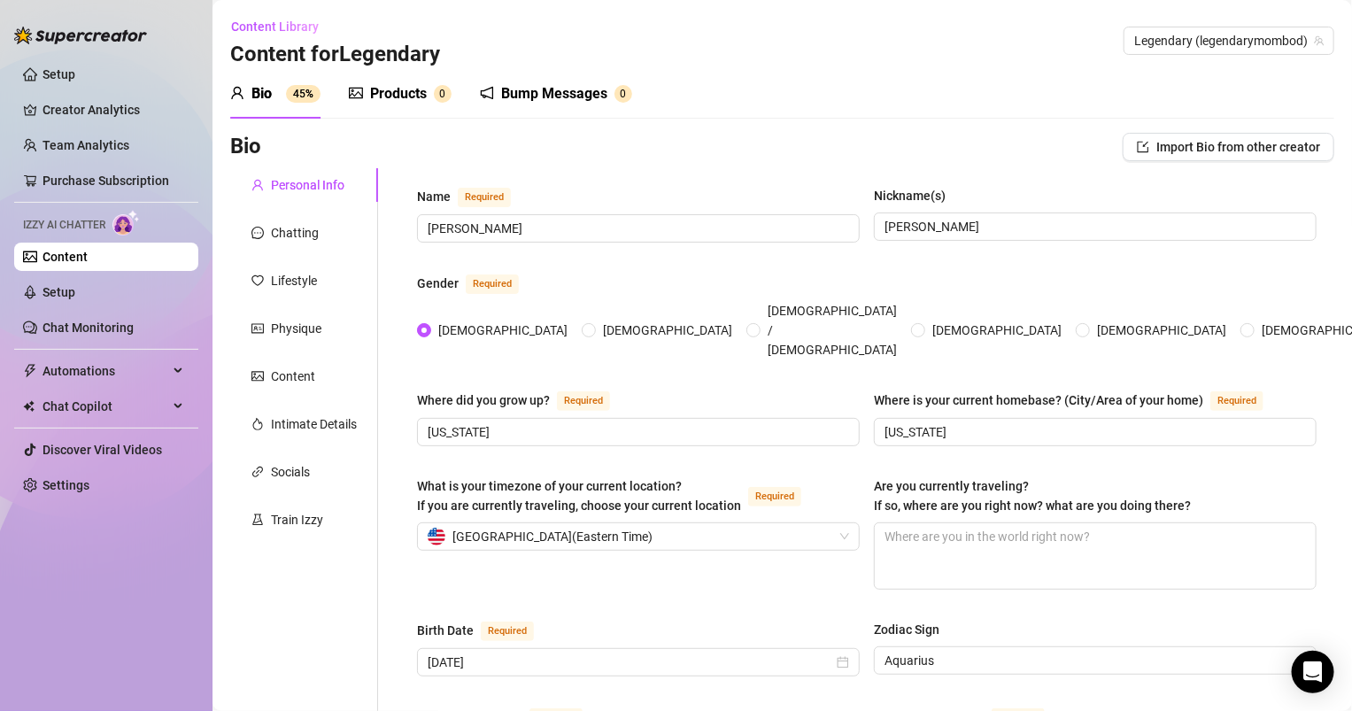
click at [277, 375] on div "Content" at bounding box center [293, 376] width 44 height 19
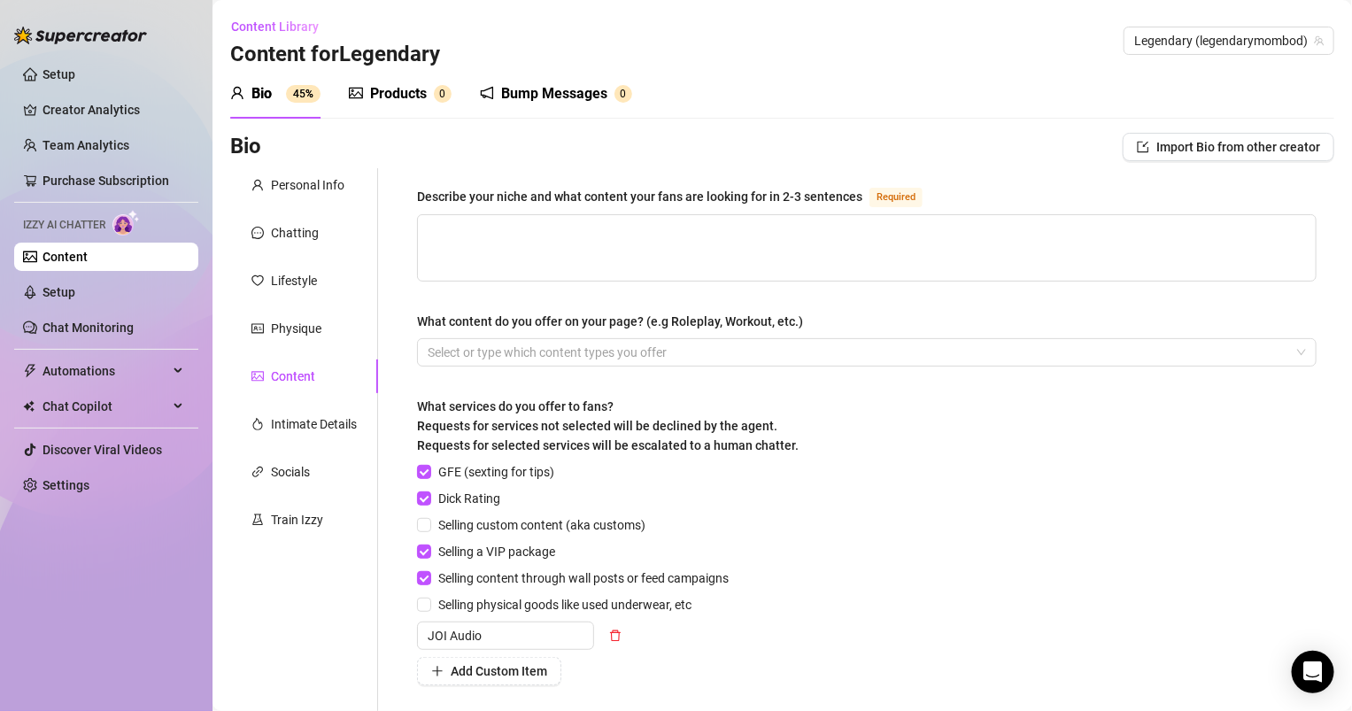
click at [426, 96] on div "Products" at bounding box center [398, 93] width 57 height 21
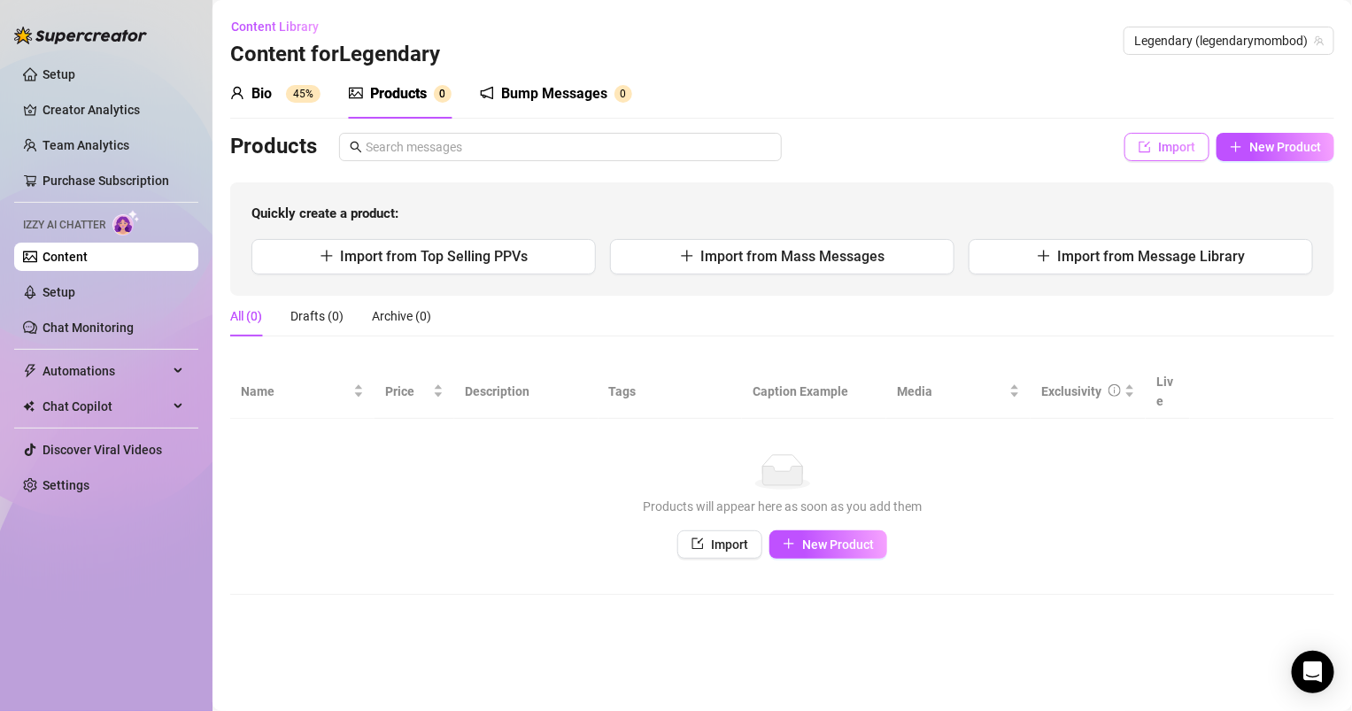
click at [1175, 144] on span "Import" at bounding box center [1177, 147] width 37 height 14
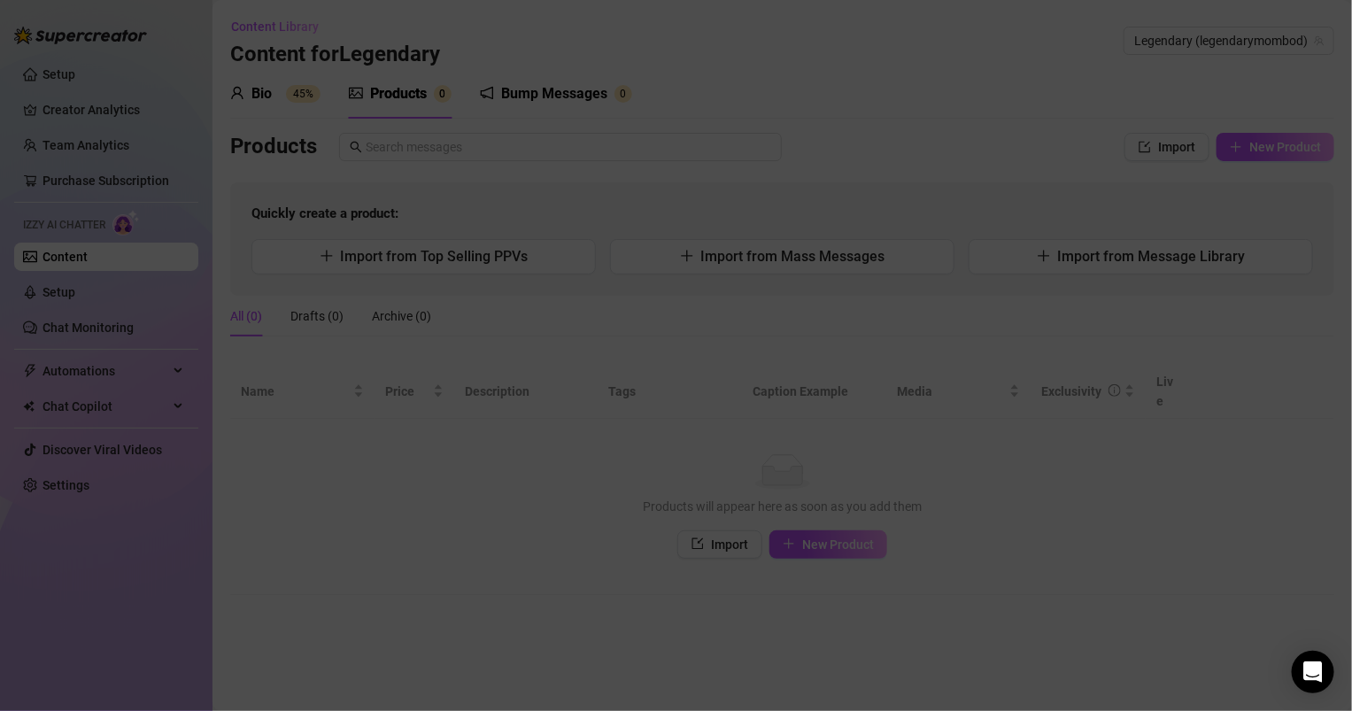
type textarea "Type your message here..."
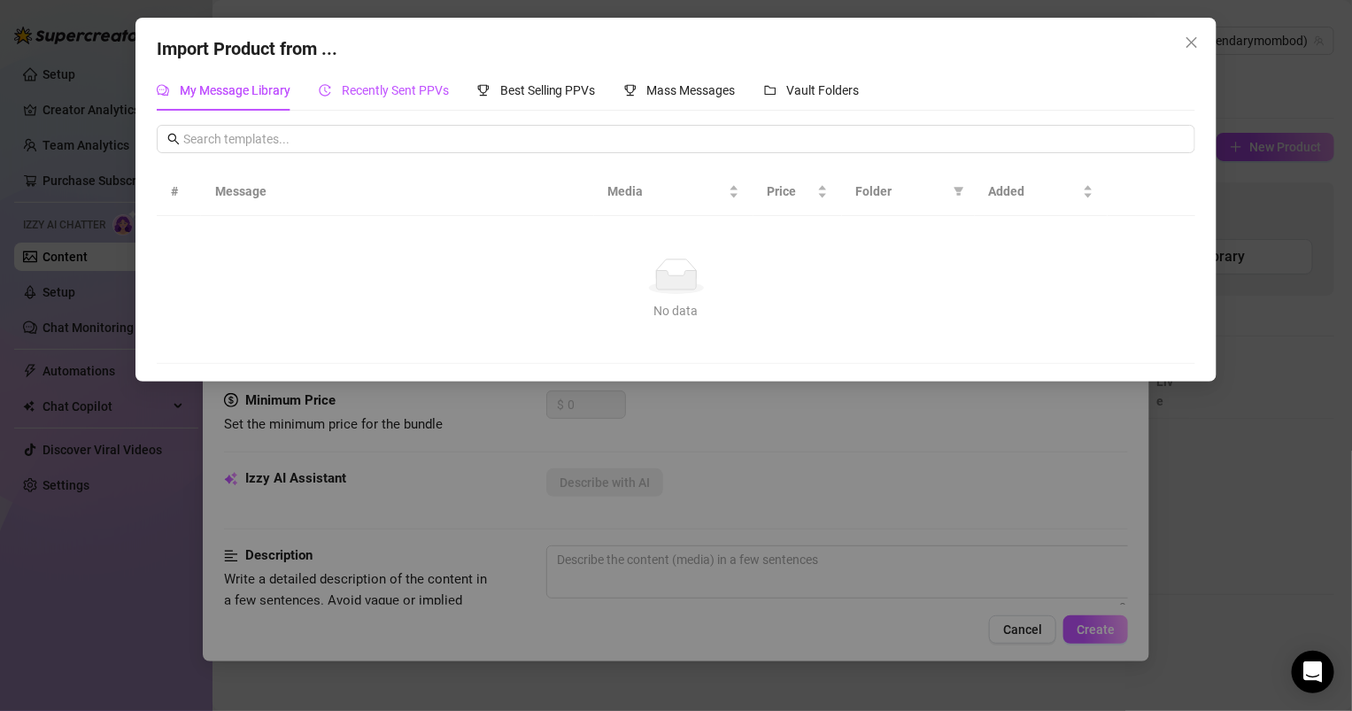
click at [360, 89] on span "Recently Sent PPVs" at bounding box center [395, 90] width 107 height 14
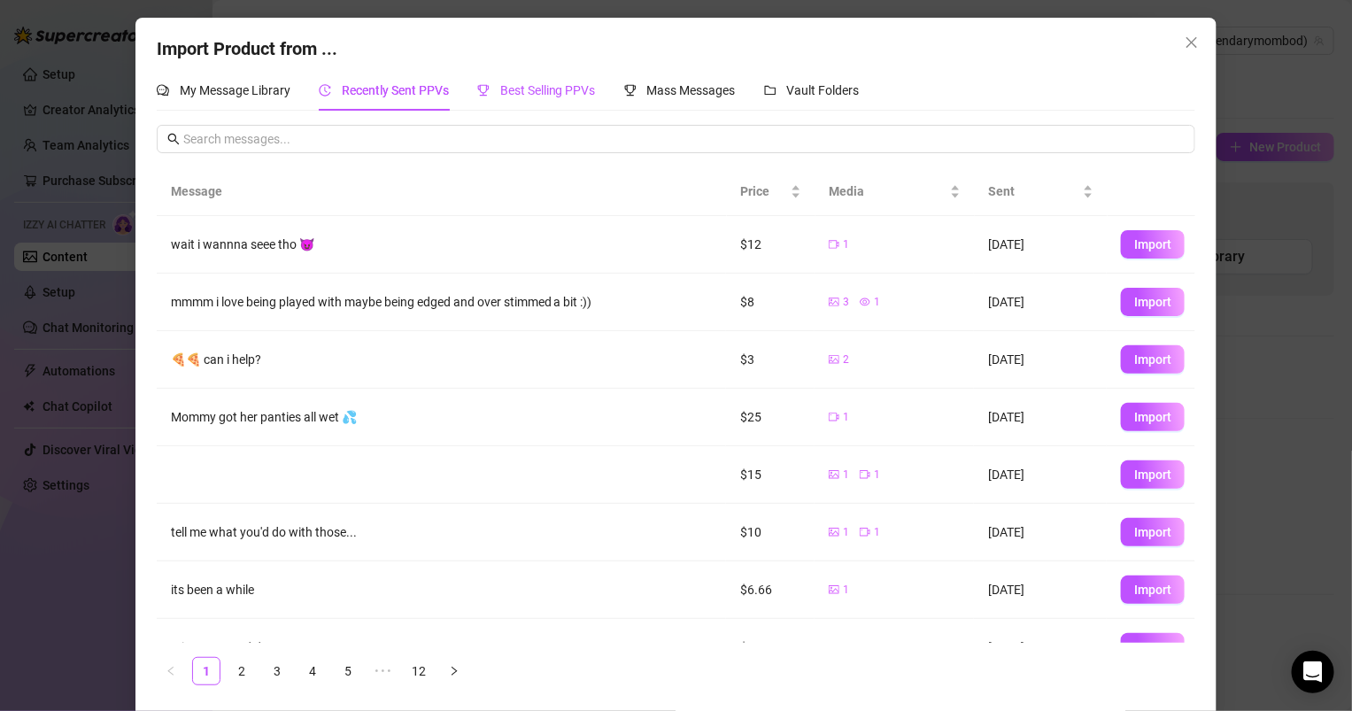
click at [568, 89] on span "Best Selling PPVs" at bounding box center [548, 90] width 96 height 14
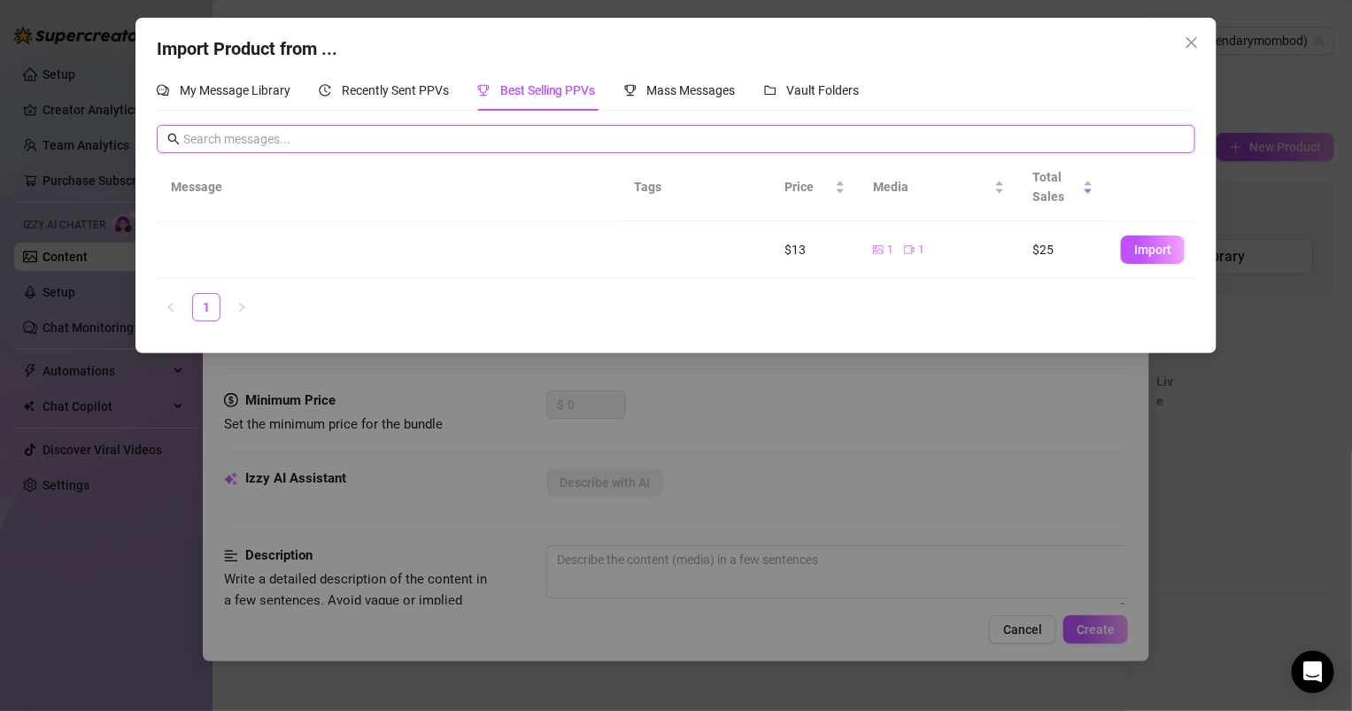
click at [627, 134] on input "text" at bounding box center [684, 138] width 1003 height 19
click at [710, 91] on span "Mass Messages" at bounding box center [691, 90] width 89 height 14
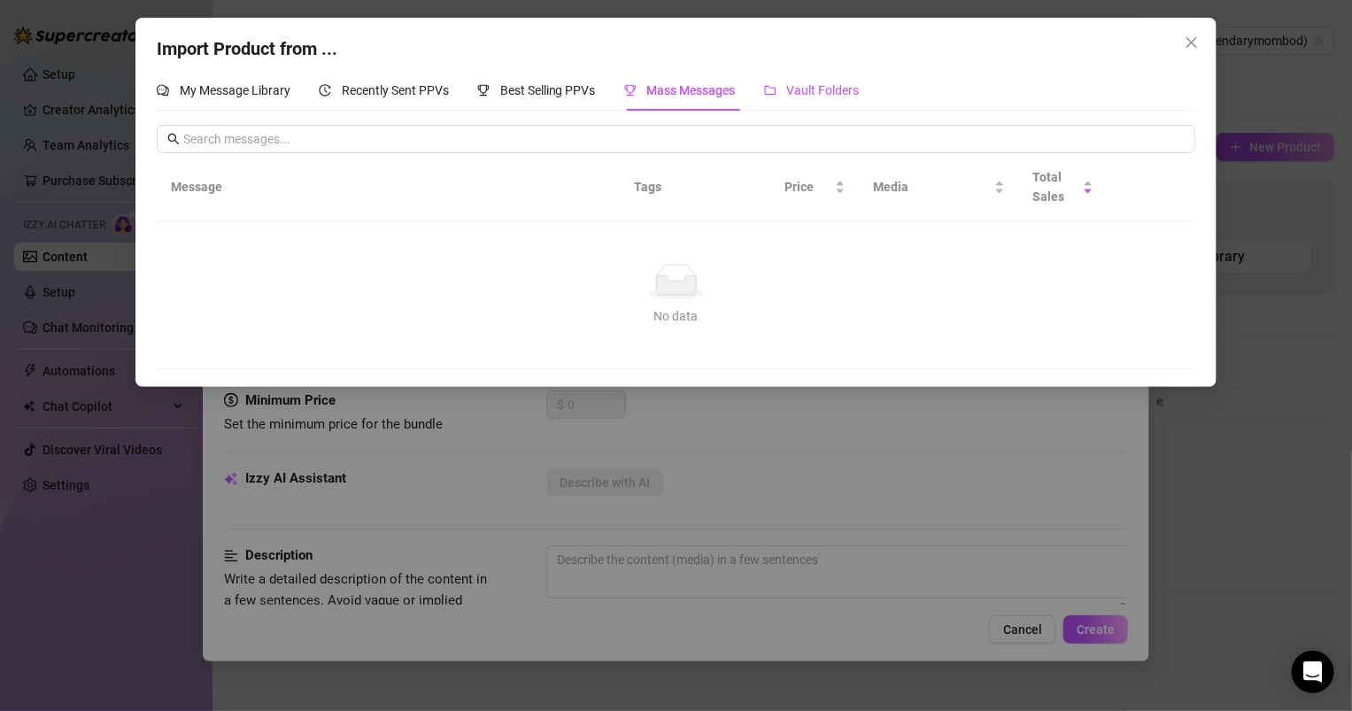
click at [810, 90] on span "Vault Folders" at bounding box center [823, 90] width 73 height 14
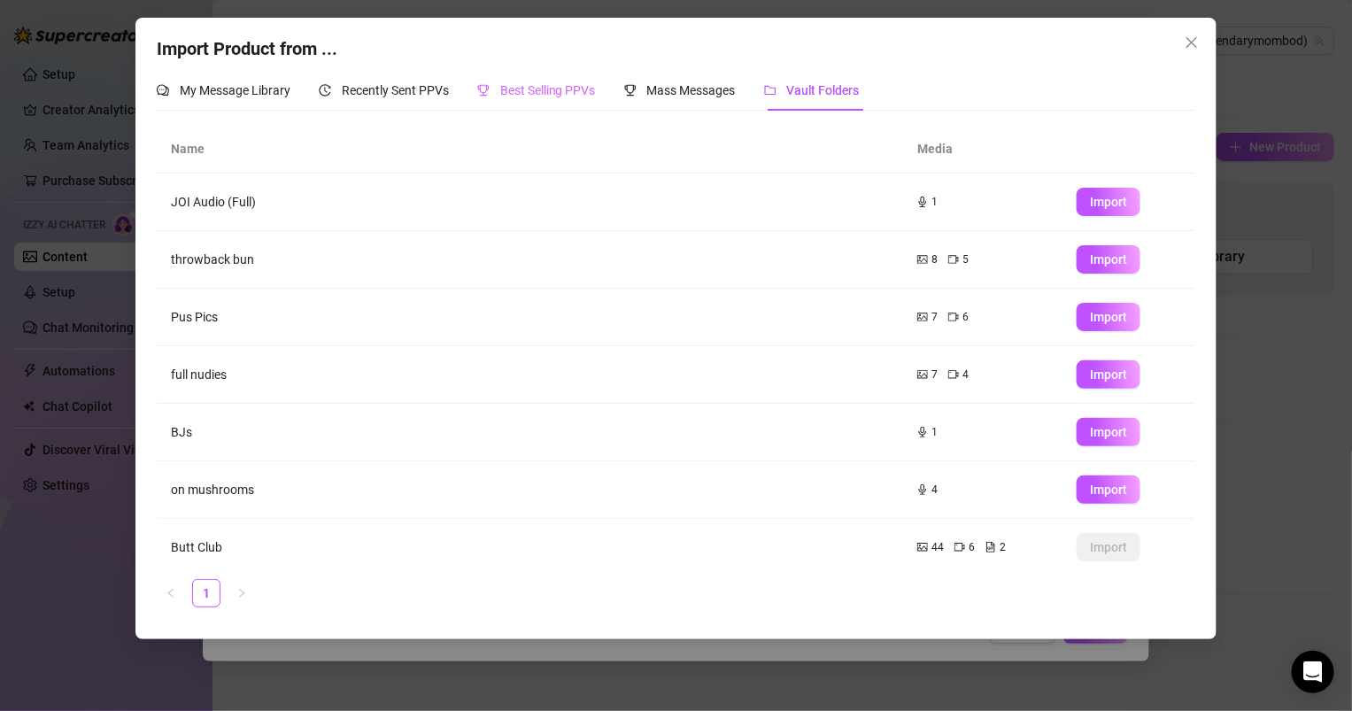
click at [553, 101] on div "Best Selling PPVs" at bounding box center [536, 90] width 119 height 41
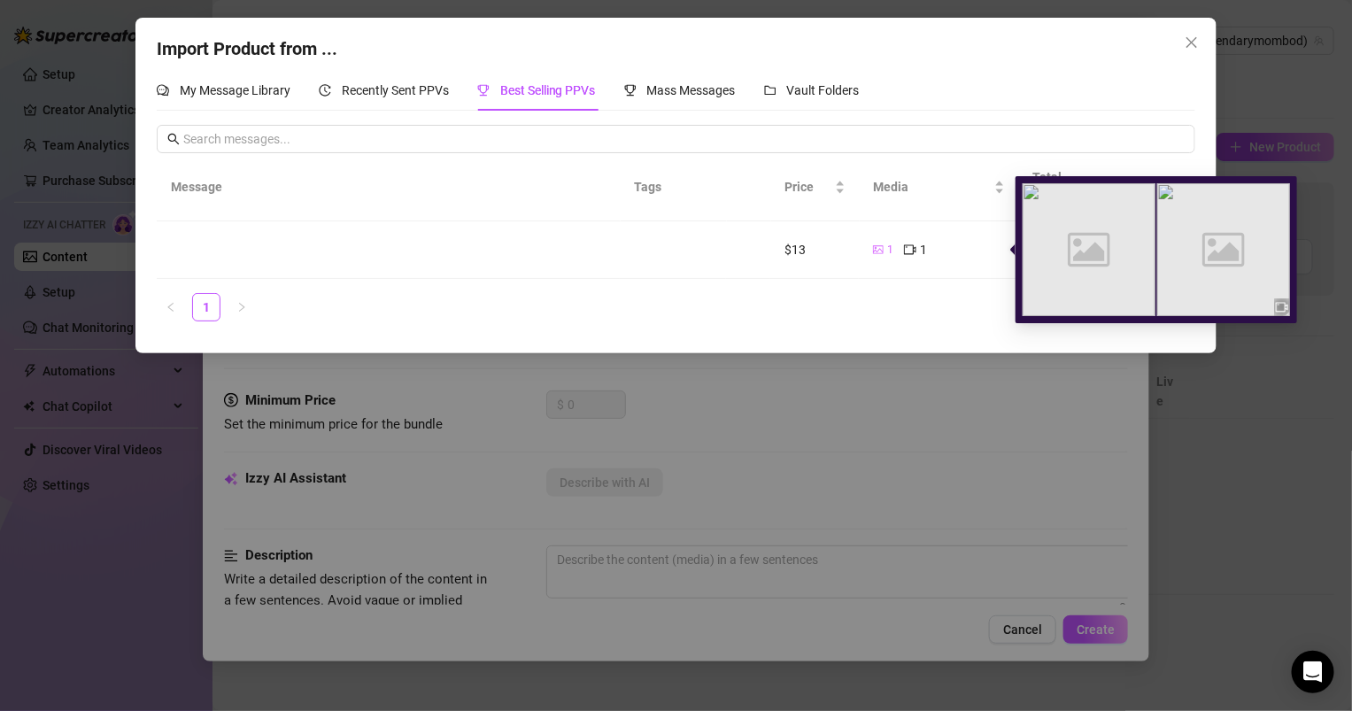
click at [877, 251] on icon "picture" at bounding box center [878, 250] width 11 height 8
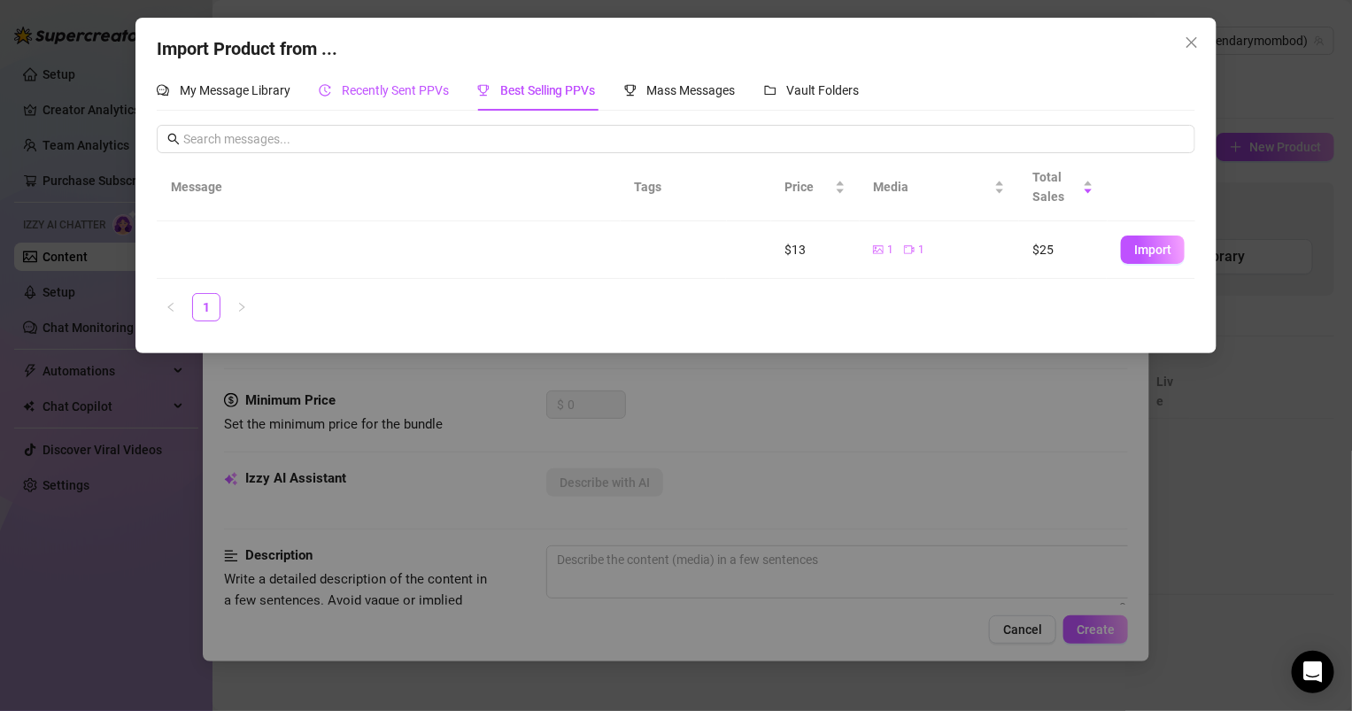
click at [408, 83] on span "Recently Sent PPVs" at bounding box center [395, 90] width 107 height 14
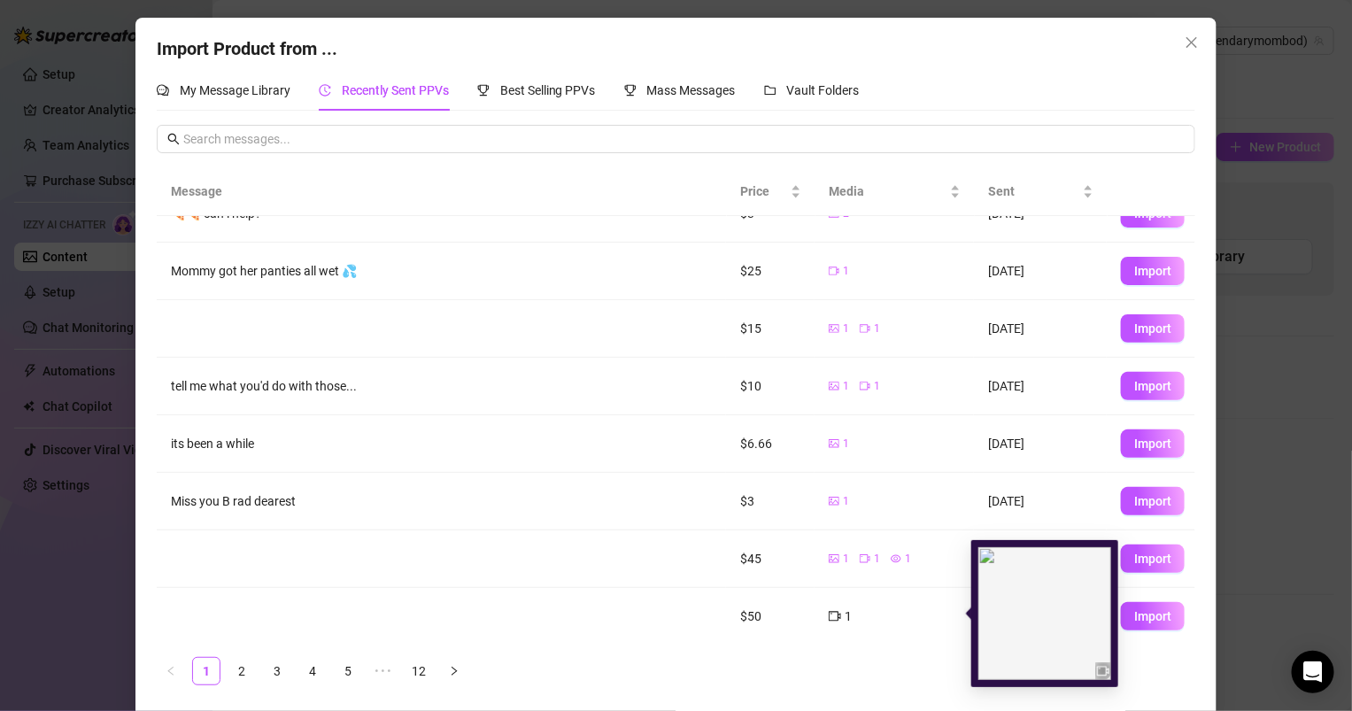
scroll to position [5, 0]
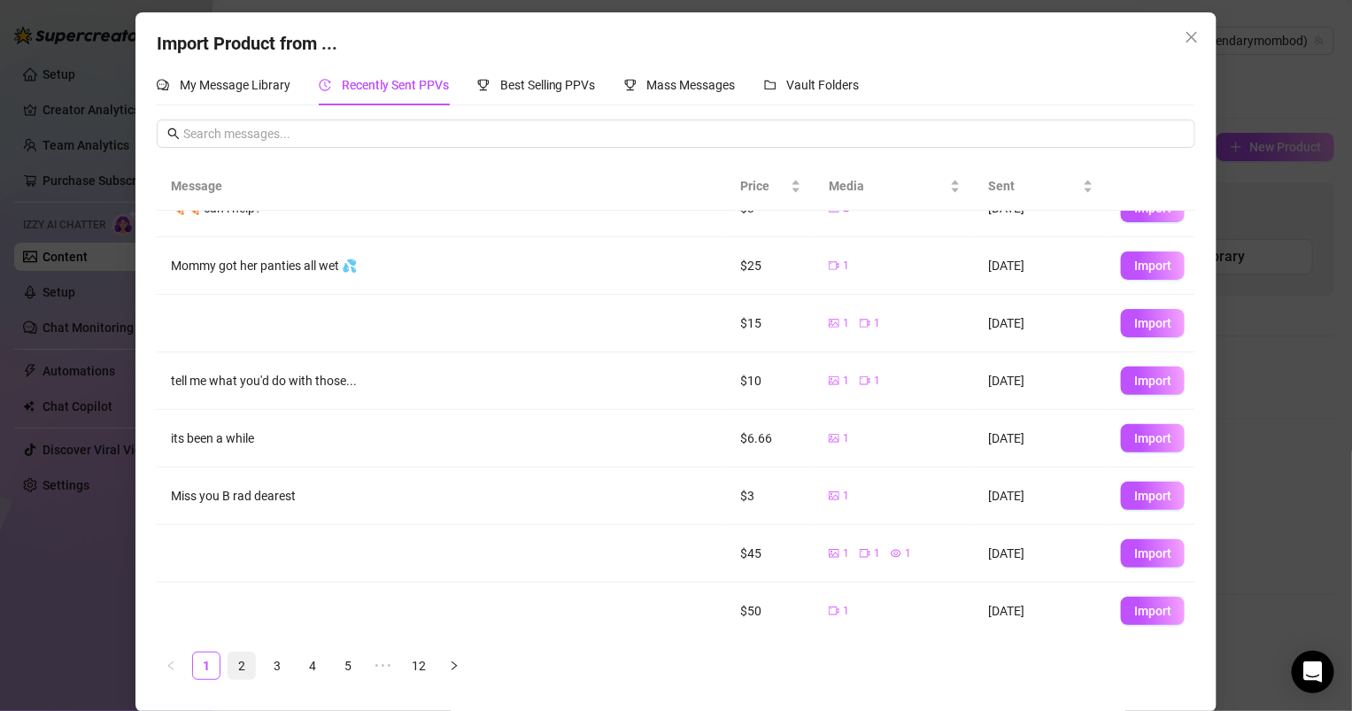
click at [249, 661] on link "2" at bounding box center [242, 666] width 27 height 27
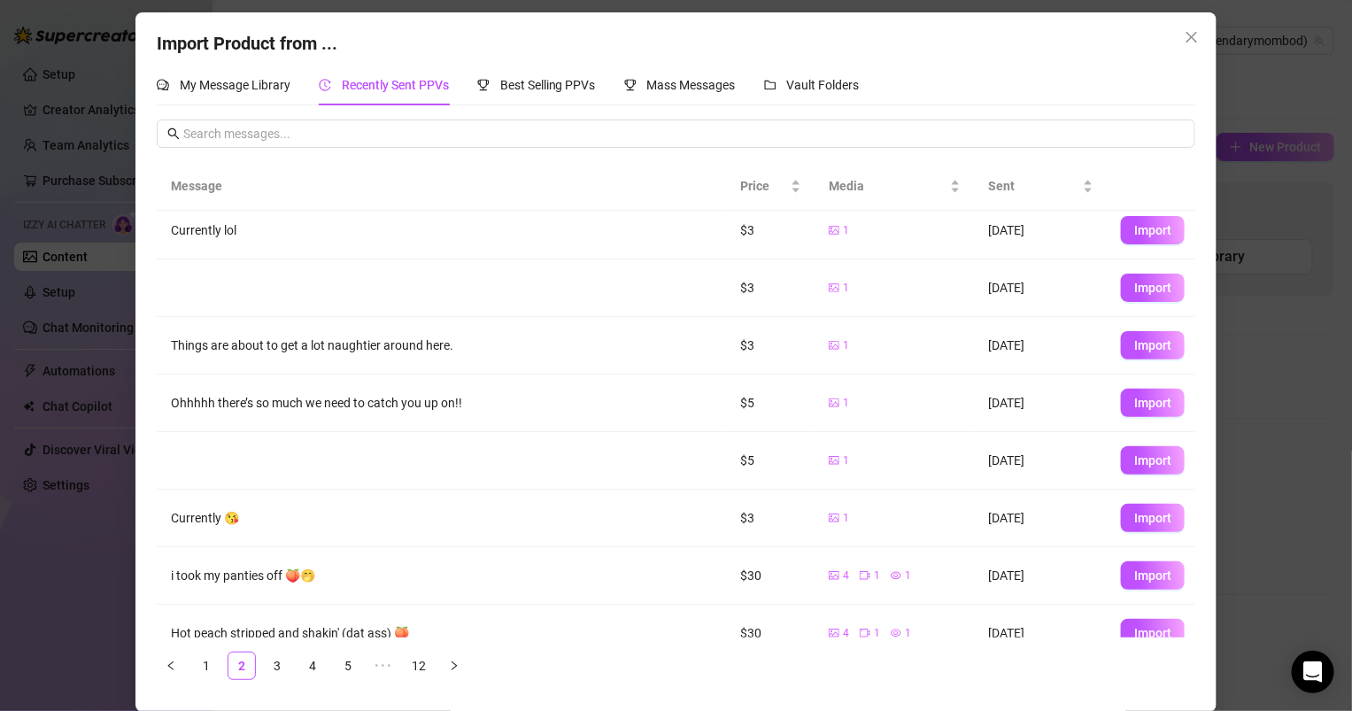
scroll to position [92, 0]
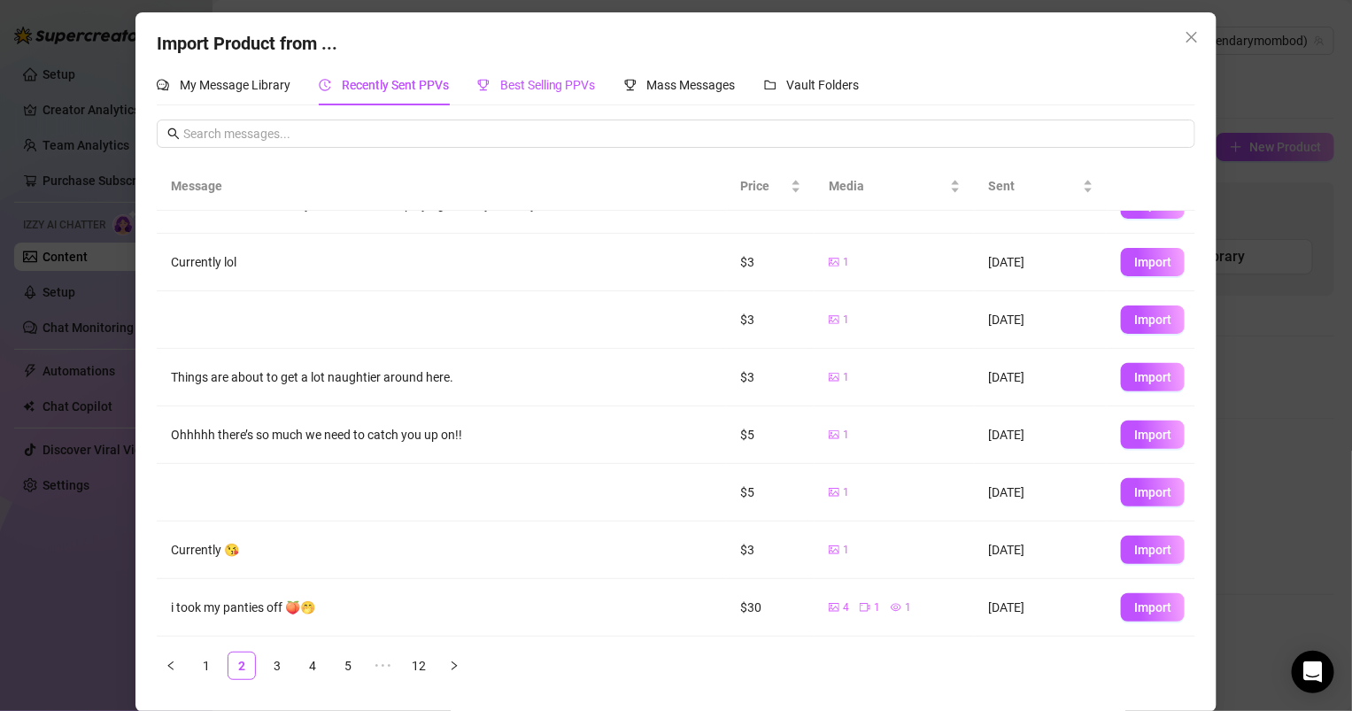
click at [510, 89] on span "Best Selling PPVs" at bounding box center [548, 85] width 96 height 14
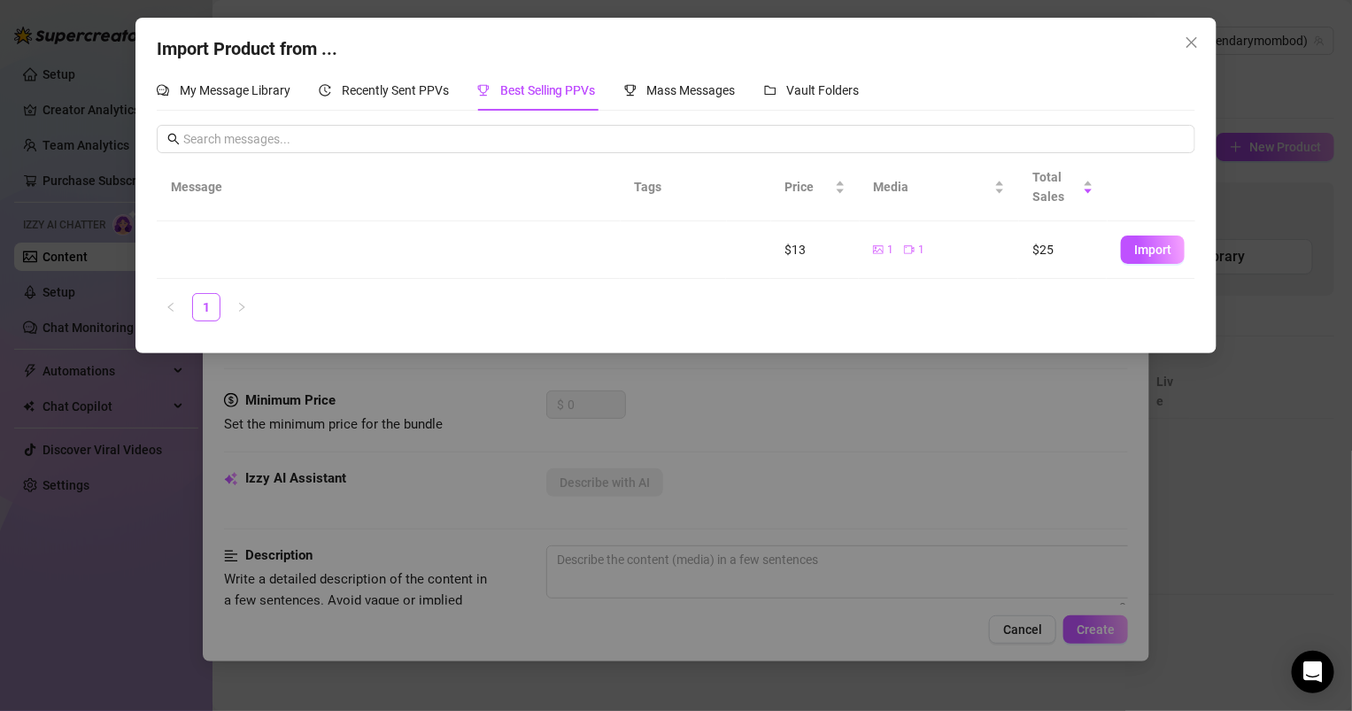
scroll to position [0, 0]
click at [501, 476] on div "Import Product from ... My Message Library Recently Sent PPVs Best Selling PPVs…" at bounding box center [676, 355] width 1352 height 711
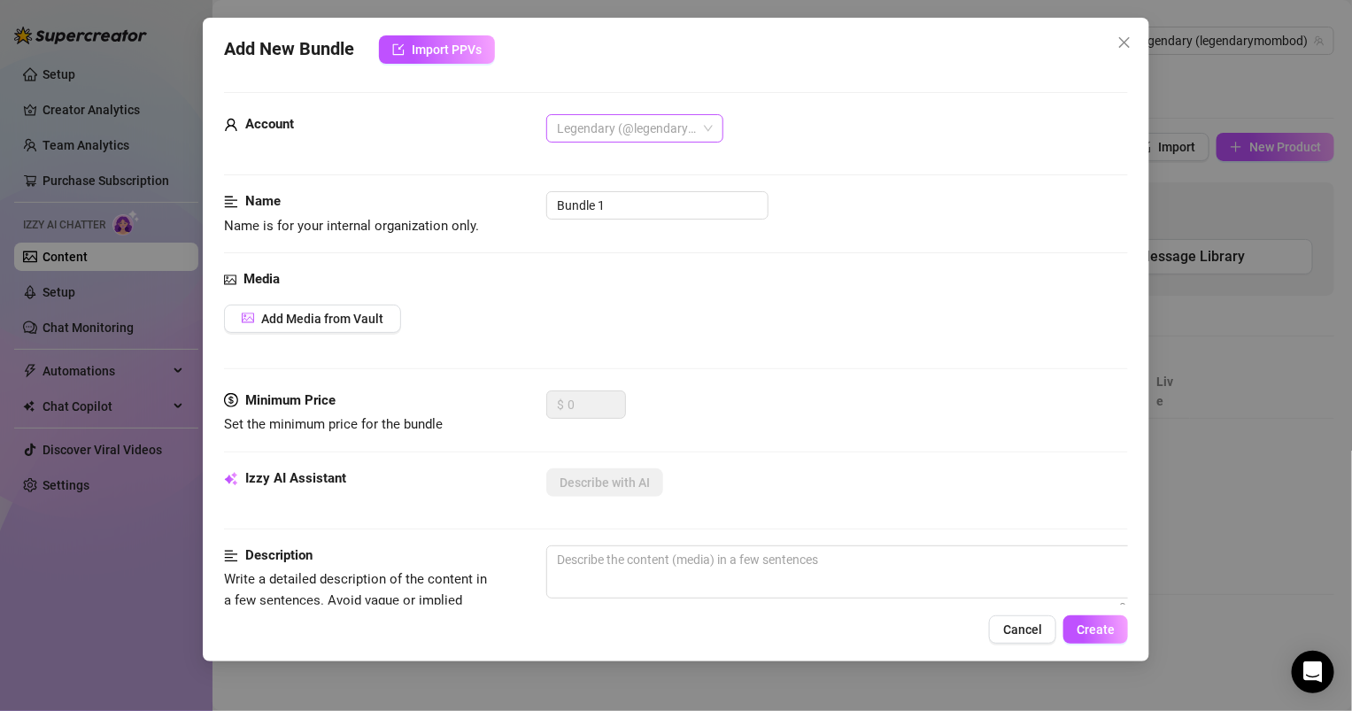
click at [669, 123] on span "Legendary (@legendarymombod)" at bounding box center [635, 128] width 156 height 27
click at [686, 184] on div "Legendary (@[DOMAIN_NAME])" at bounding box center [635, 191] width 149 height 19
click at [355, 307] on button "Add Media from Vault" at bounding box center [312, 319] width 177 height 28
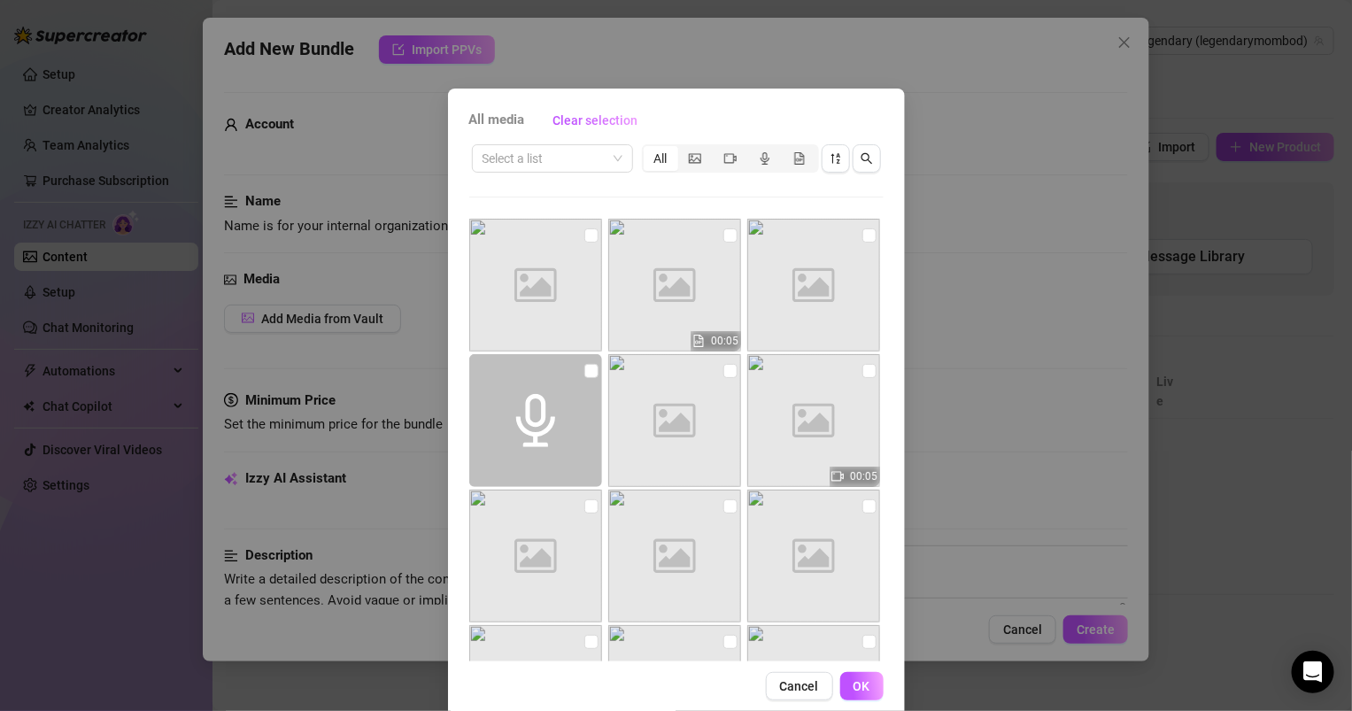
click at [801, 706] on div "All media Clear selection Select a list All Image placeholder Image placeholder…" at bounding box center [676, 404] width 457 height 630
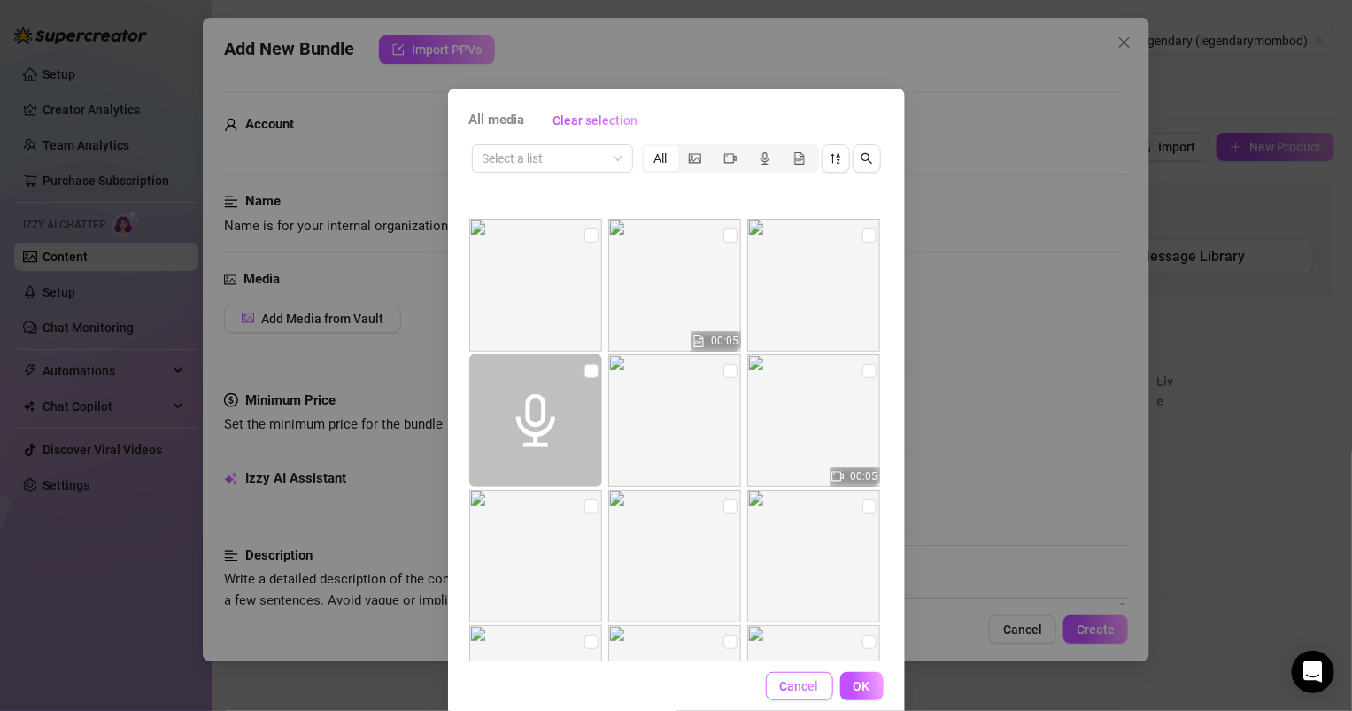
click at [802, 673] on button "Cancel" at bounding box center [799, 686] width 67 height 28
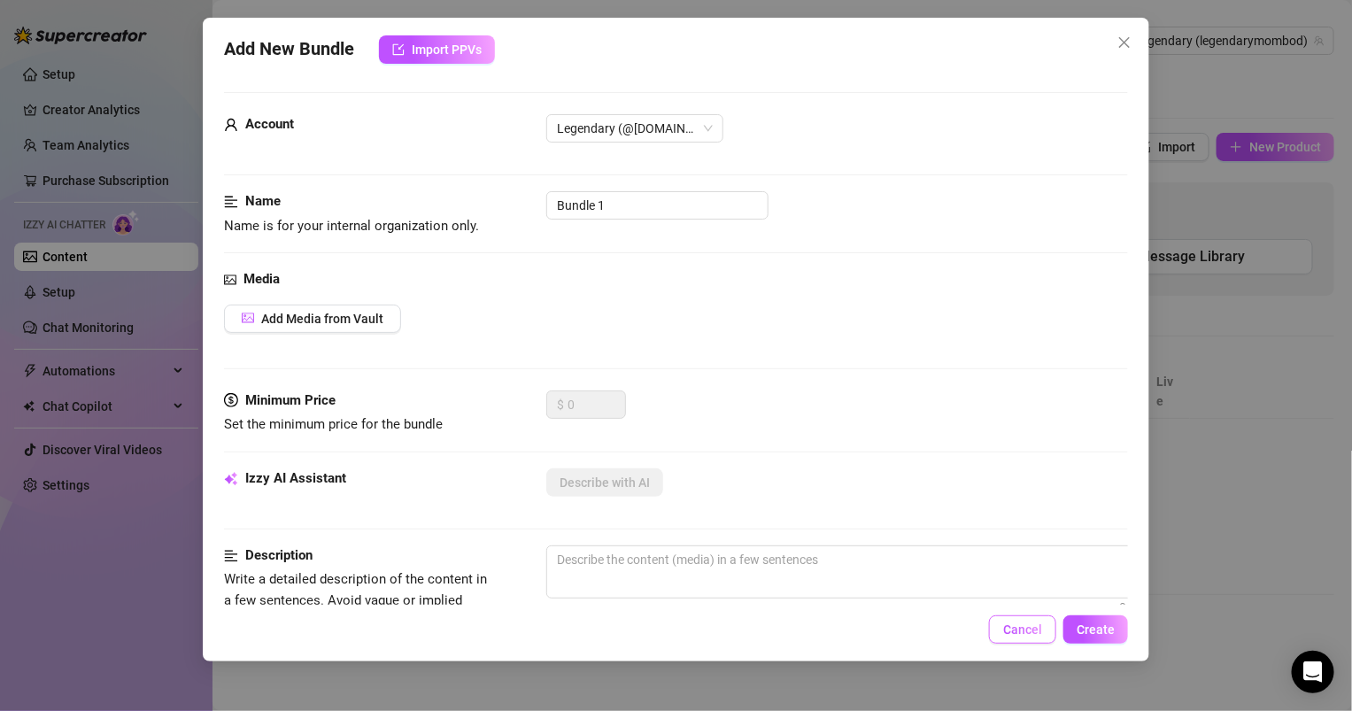
click at [1027, 624] on span "Cancel" at bounding box center [1023, 630] width 39 height 14
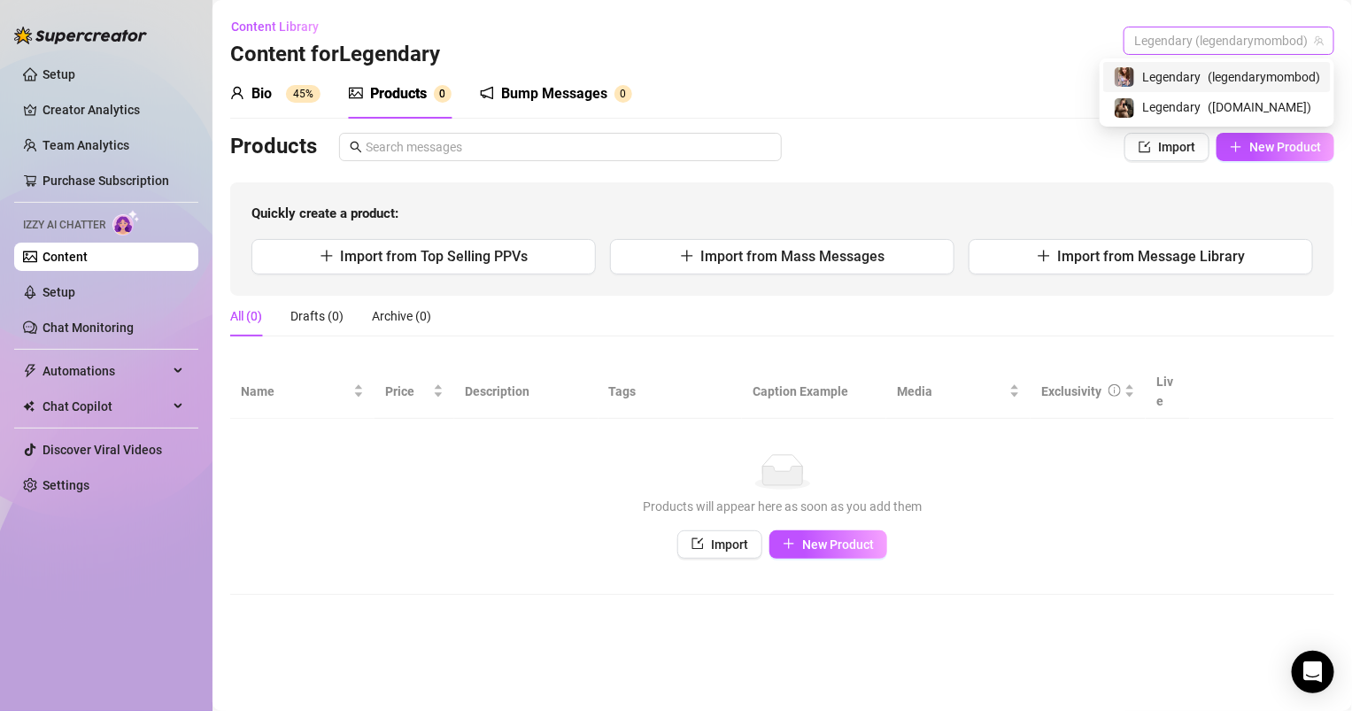
click at [1204, 52] on span "Legendary (legendarymombod)" at bounding box center [1230, 40] width 190 height 27
click at [1143, 99] on span "Legendary" at bounding box center [1172, 106] width 58 height 19
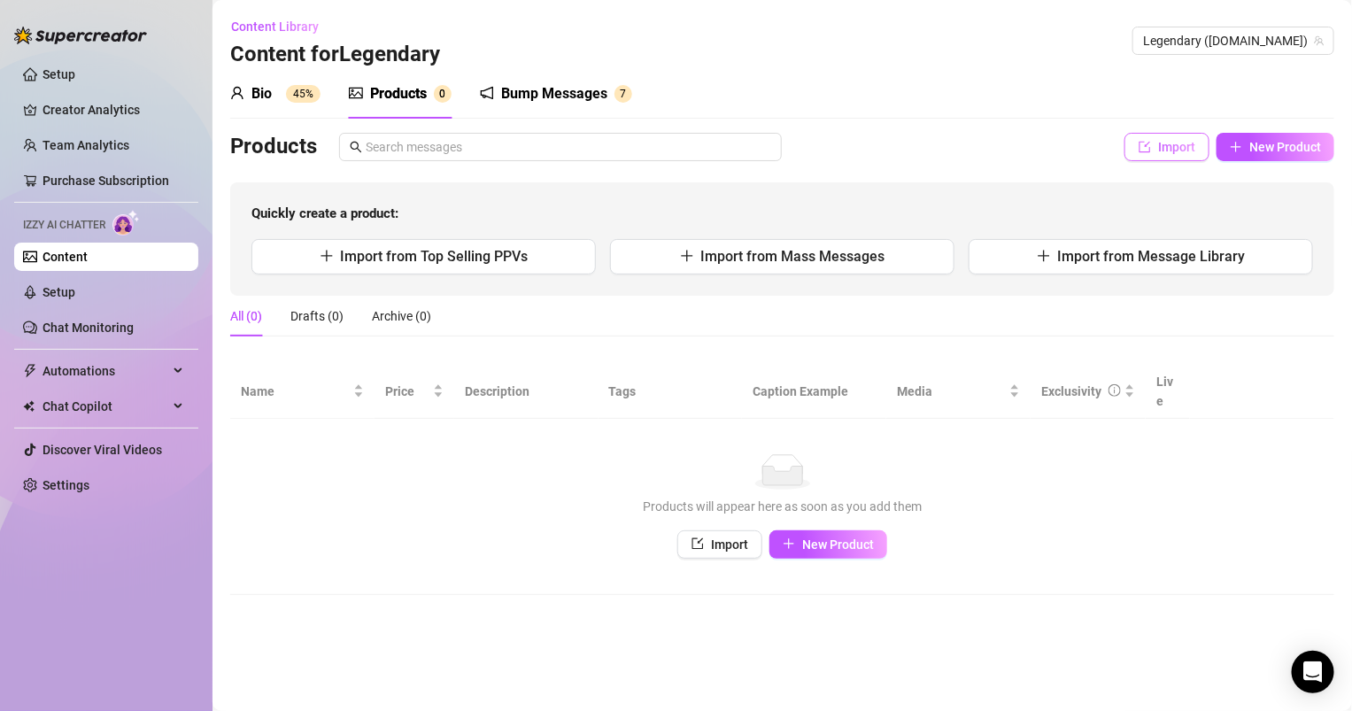
click at [1174, 152] on span "Import" at bounding box center [1177, 147] width 37 height 14
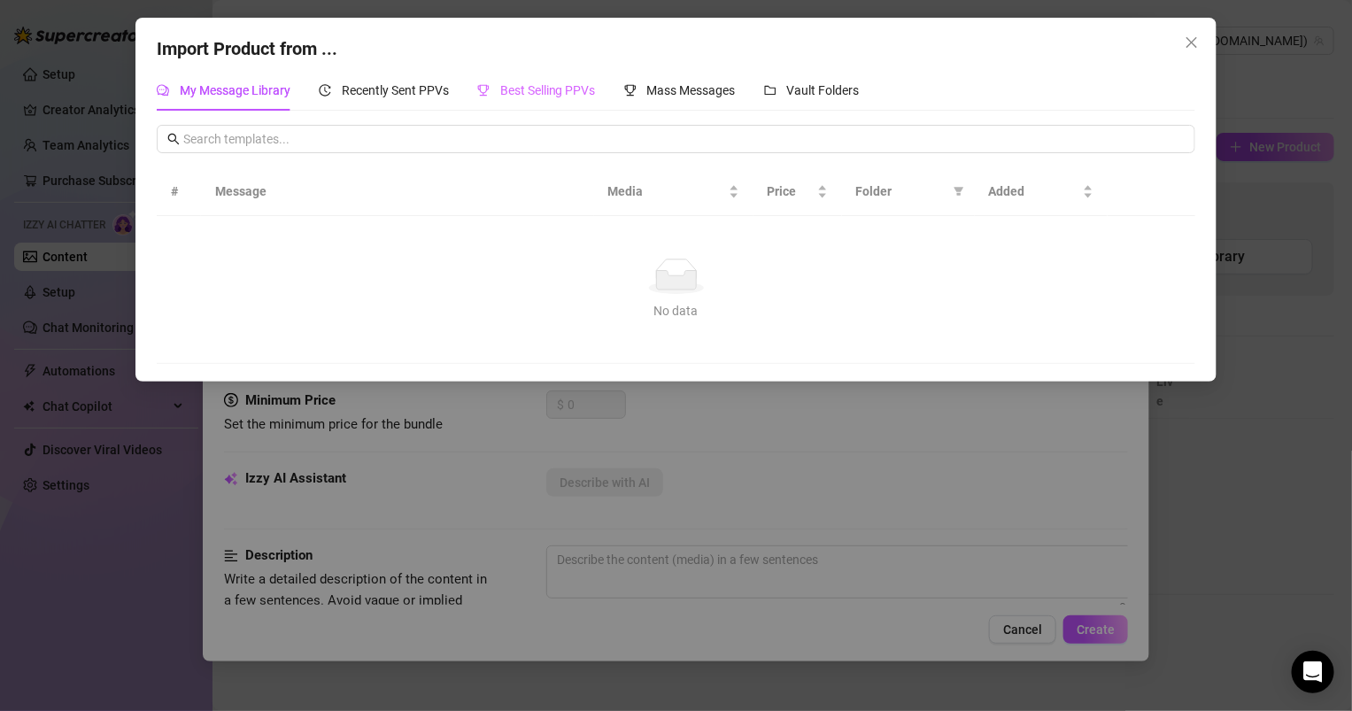
click at [577, 76] on div "Best Selling PPVs" at bounding box center [536, 90] width 119 height 41
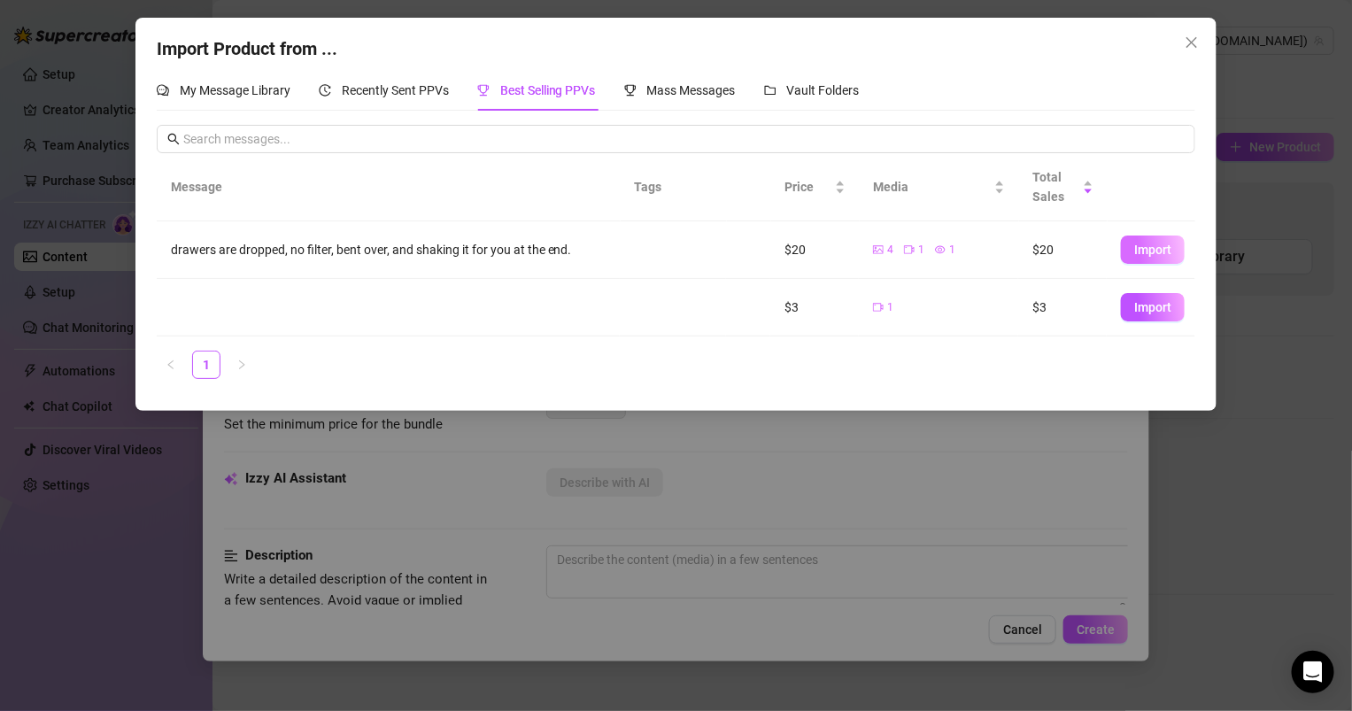
click at [1132, 259] on button "Import" at bounding box center [1153, 250] width 64 height 28
type textarea "drawers are dropped, no filter, bent over, and shaking it for you at the end."
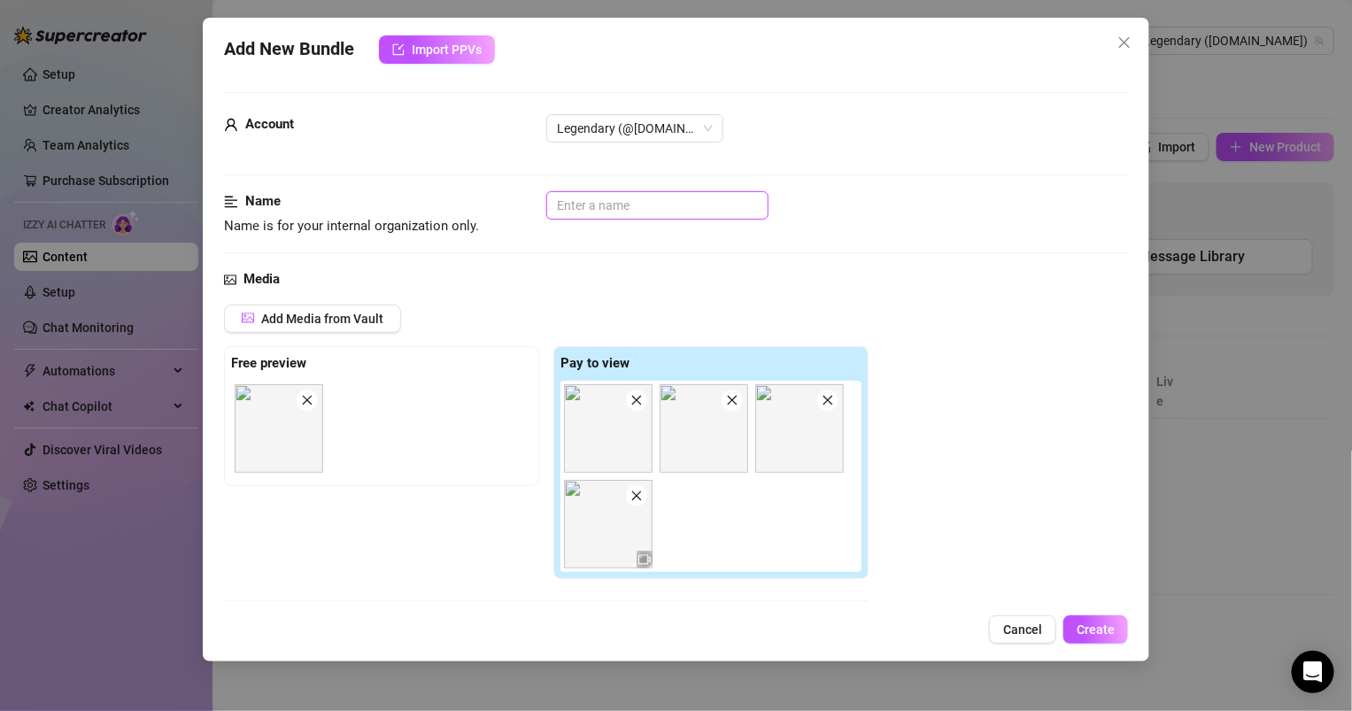
click at [632, 191] on input "text" at bounding box center [657, 205] width 222 height 28
type input "B"
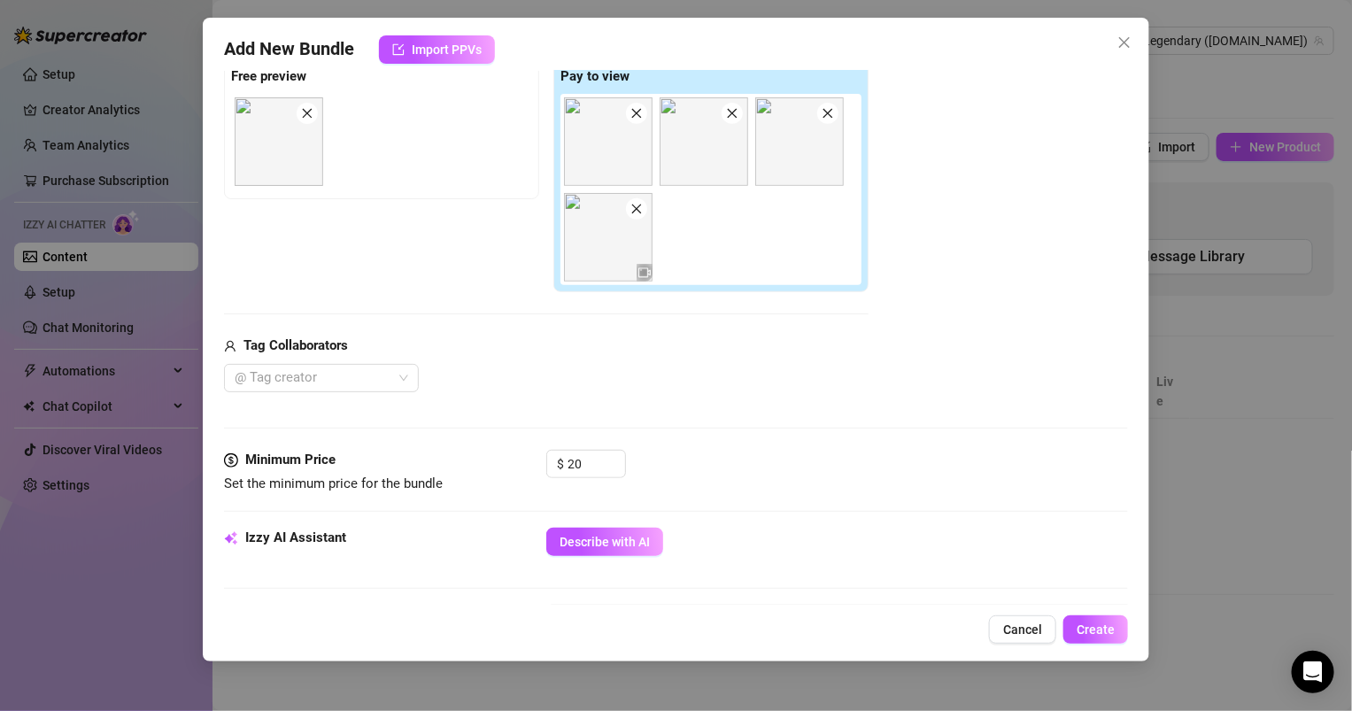
scroll to position [515, 0]
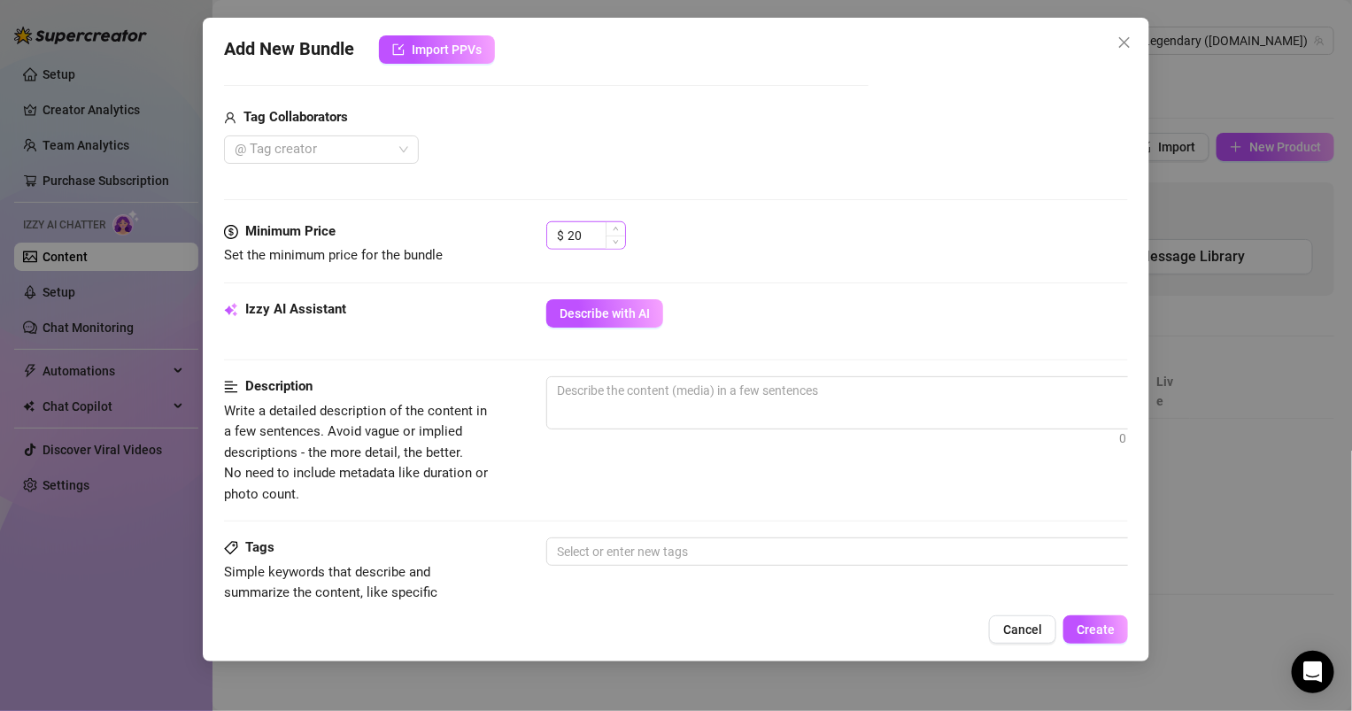
type input "Bend and Bounce"
click at [598, 238] on input "20" at bounding box center [597, 235] width 58 height 27
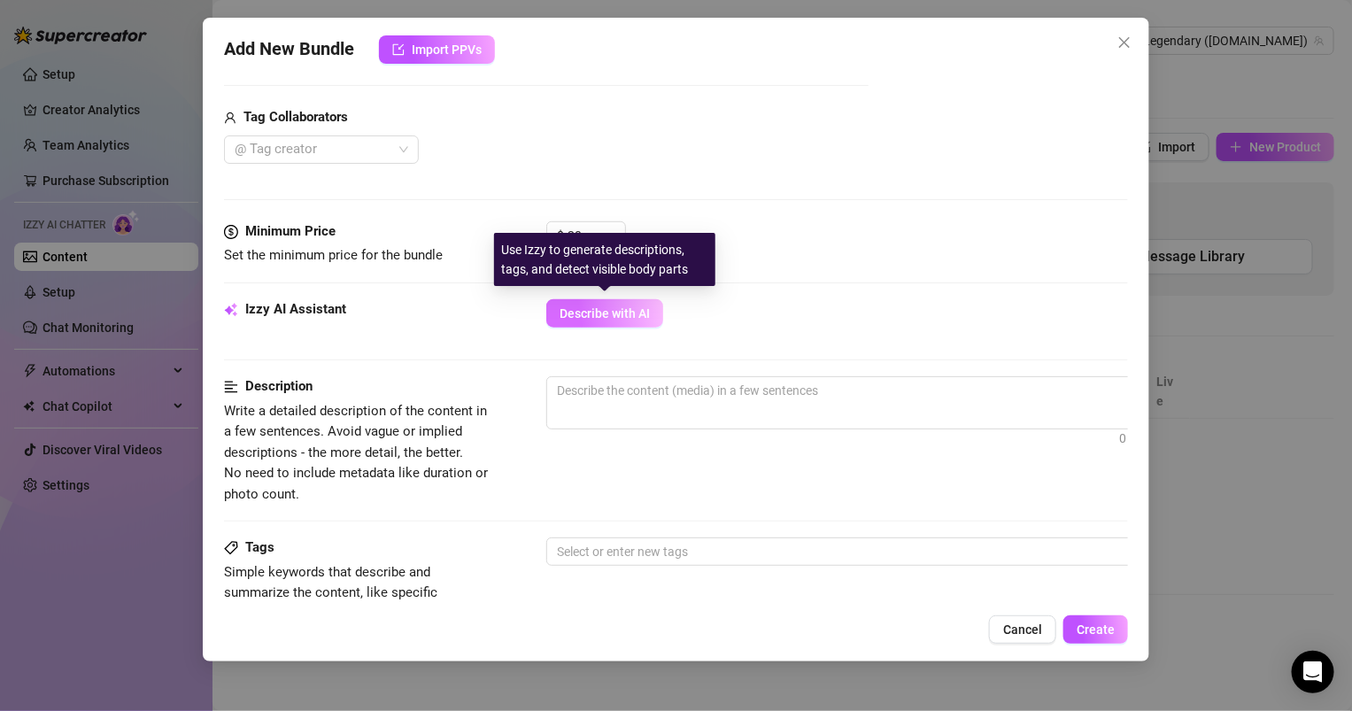
click at [596, 310] on span "Describe with AI" at bounding box center [605, 313] width 90 height 14
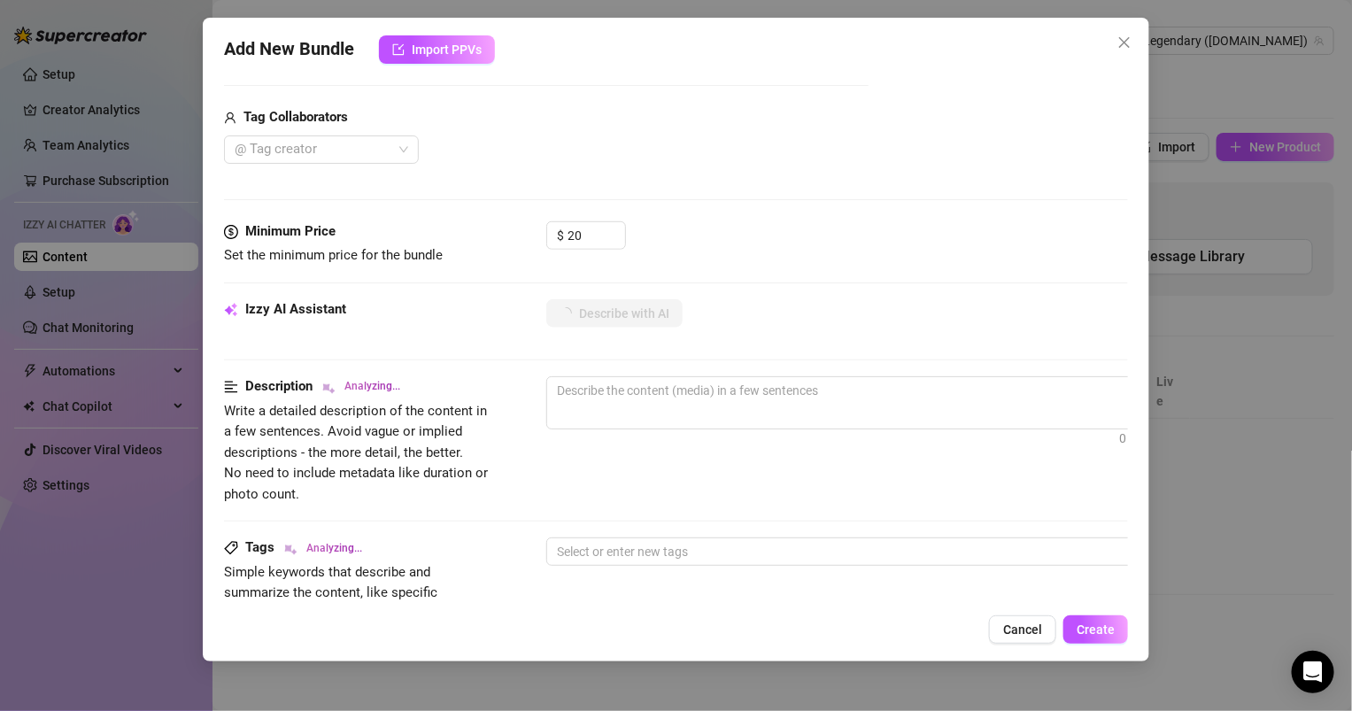
type textarea "[PERSON_NAME]"
type textarea "[PERSON_NAME] shows"
type textarea "[PERSON_NAME] shows off"
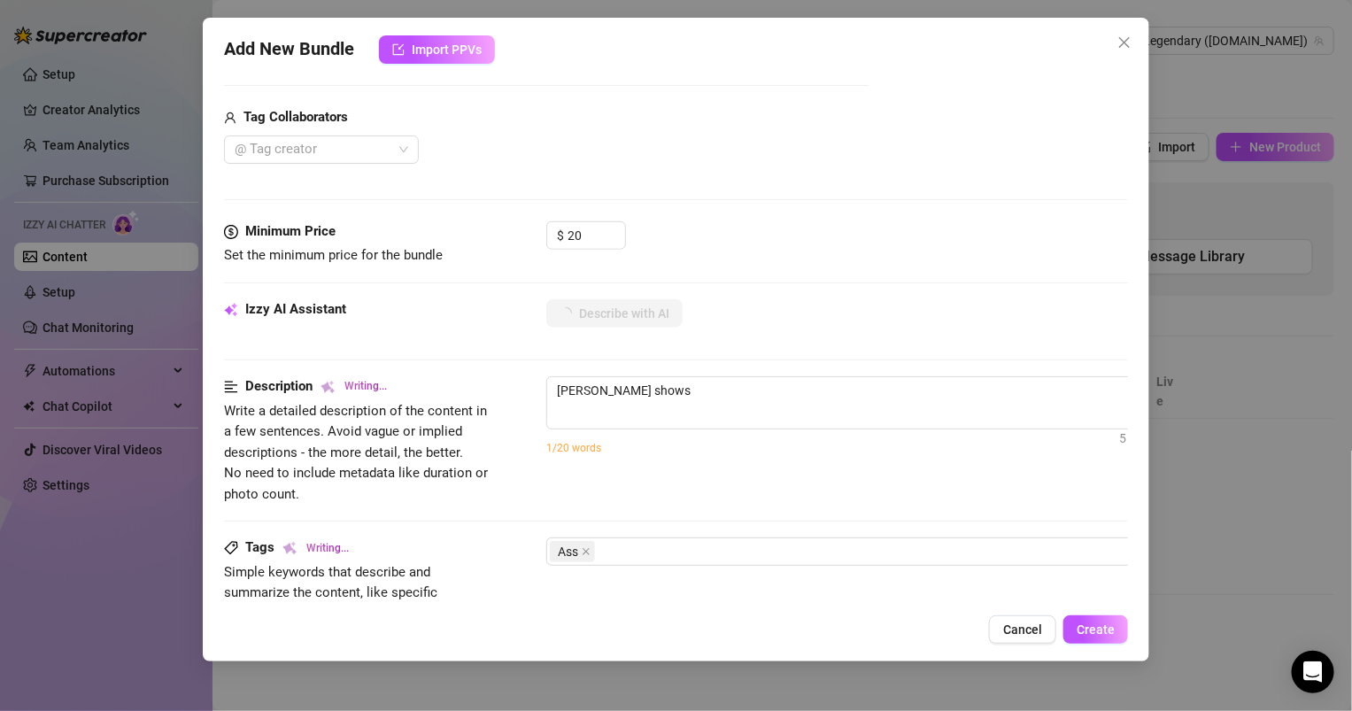
type textarea "[PERSON_NAME] shows off"
type textarea "[PERSON_NAME] shows off her"
type textarea "[PERSON_NAME] shows off her thick,"
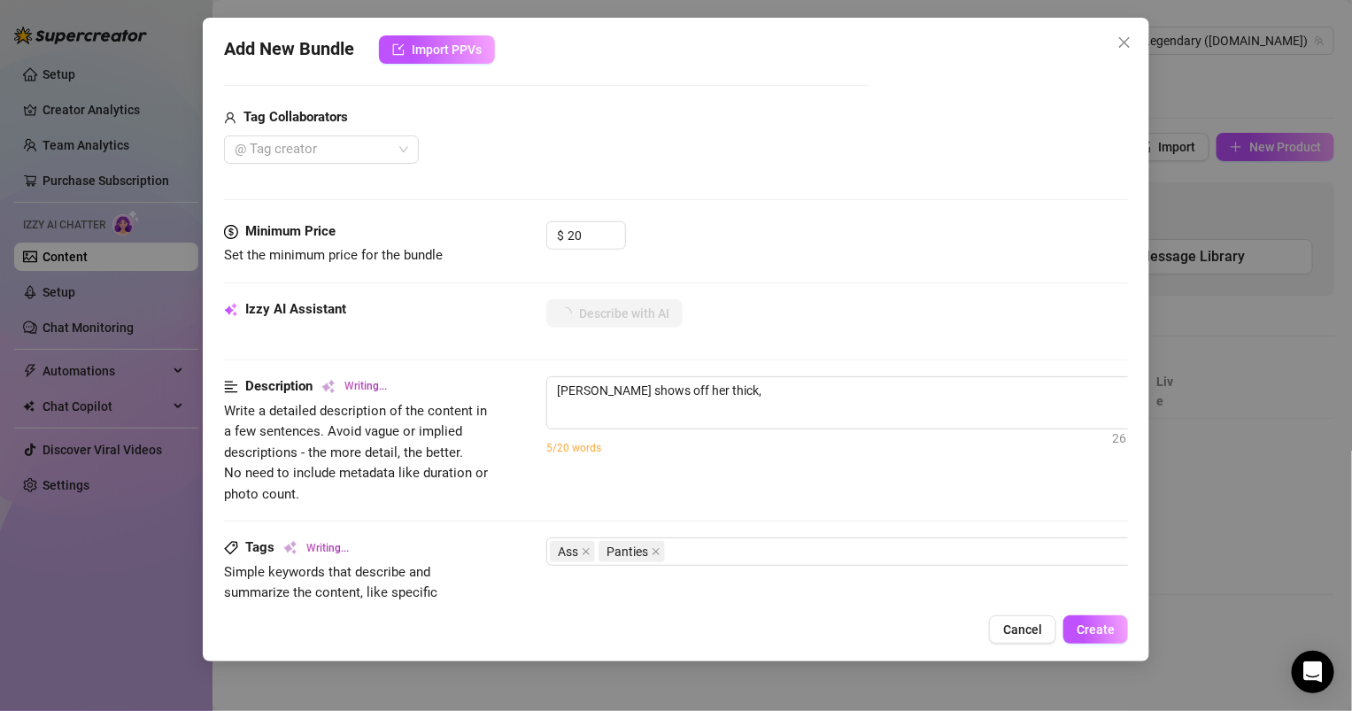
type textarea "[PERSON_NAME] shows off her thick, juicy"
type textarea "[PERSON_NAME] shows off her thick, juicy ass"
type textarea "[PERSON_NAME] shows off her thick, juicy ass in"
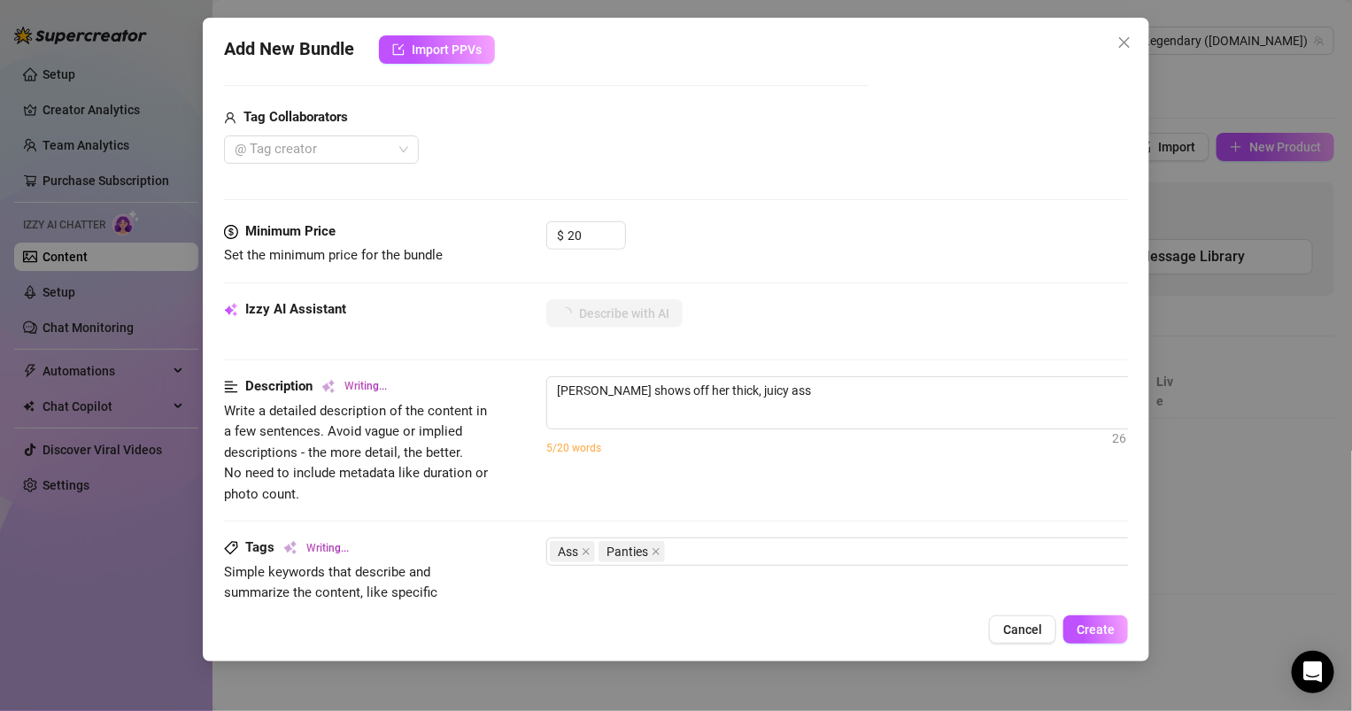
type textarea "[PERSON_NAME] shows off her thick, juicy ass in"
type textarea "[PERSON_NAME] shows off her thick, juicy ass in a"
type textarea "[PERSON_NAME] shows off her thick, juicy ass in a series"
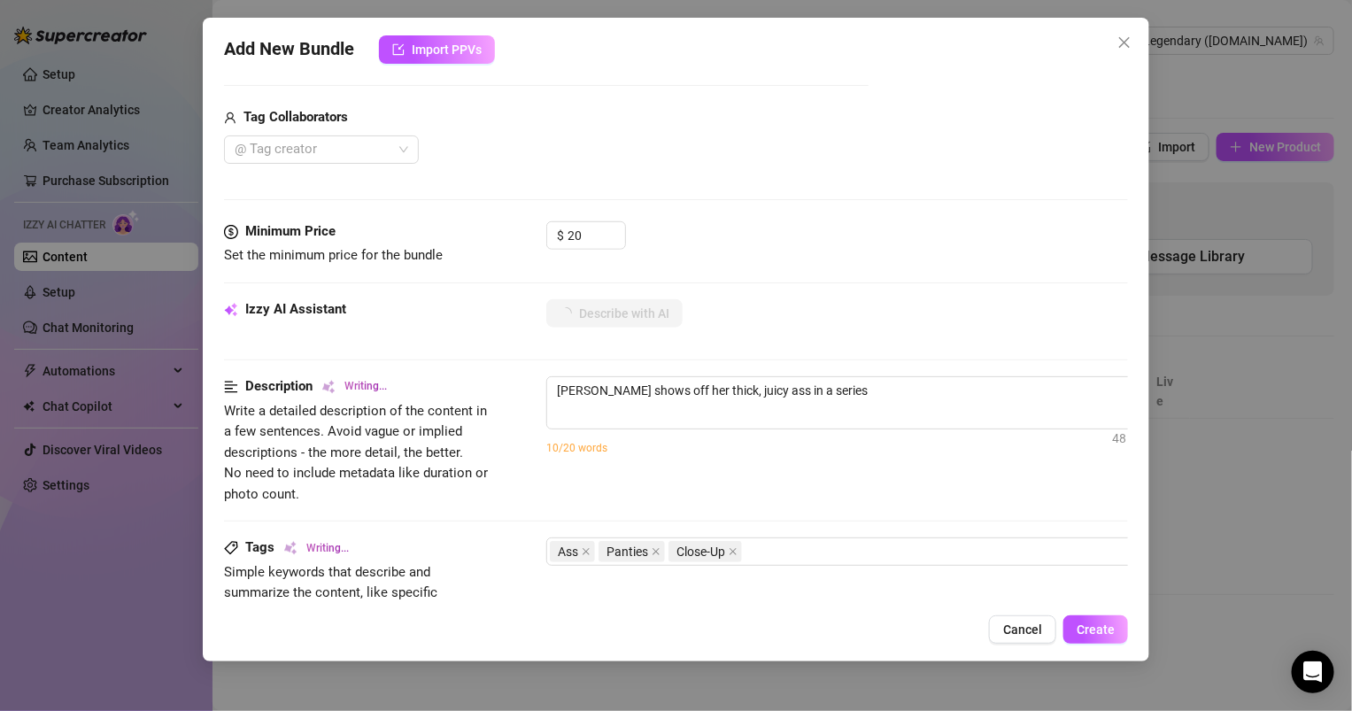
type textarea "[PERSON_NAME] shows off her thick, juicy ass in a series of"
type textarea "[PERSON_NAME] shows off her thick, juicy ass in a series of close-up"
type textarea "[PERSON_NAME] shows off her thick, juicy ass in a series of close-up shots."
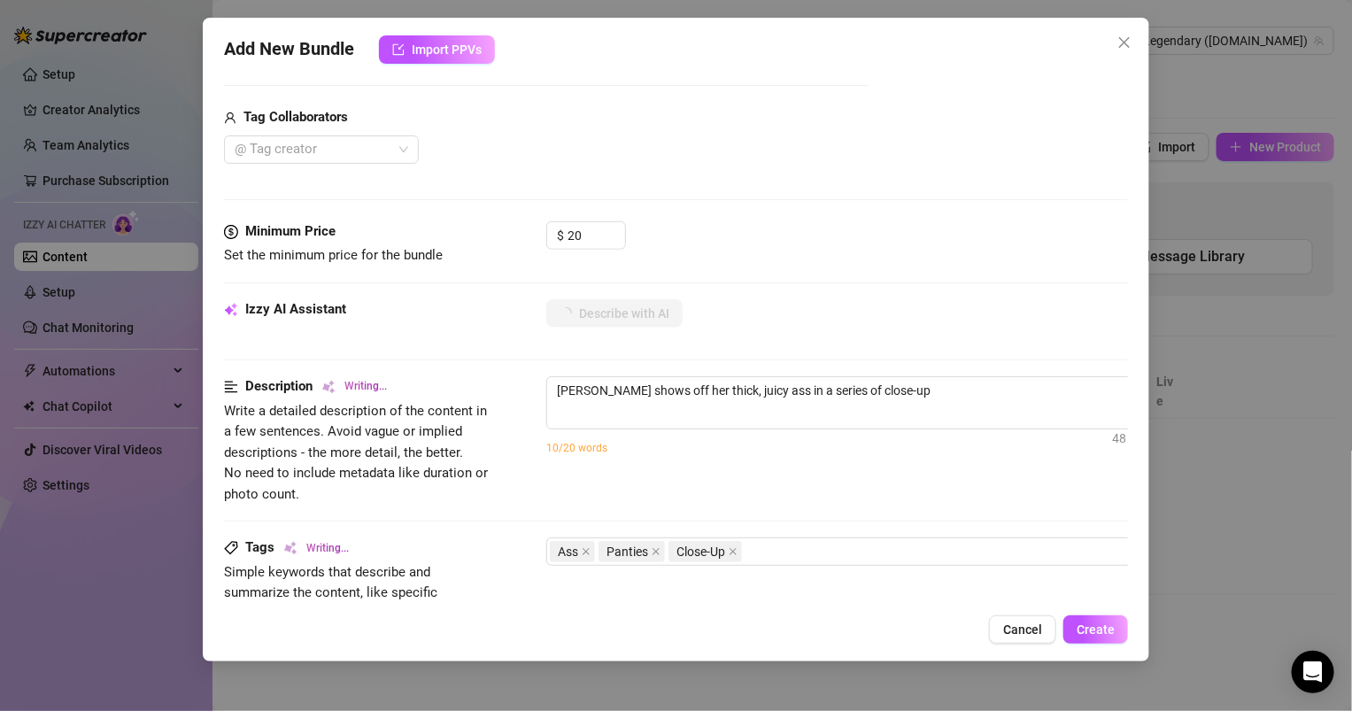
type textarea "[PERSON_NAME] shows off her thick, juicy ass in a series of close-up shots."
type textarea "[PERSON_NAME] shows off her thick, juicy ass in a series of close-up shots. She"
type textarea "[PERSON_NAME] shows off her thick, juicy ass in a series of close-up shots. She…"
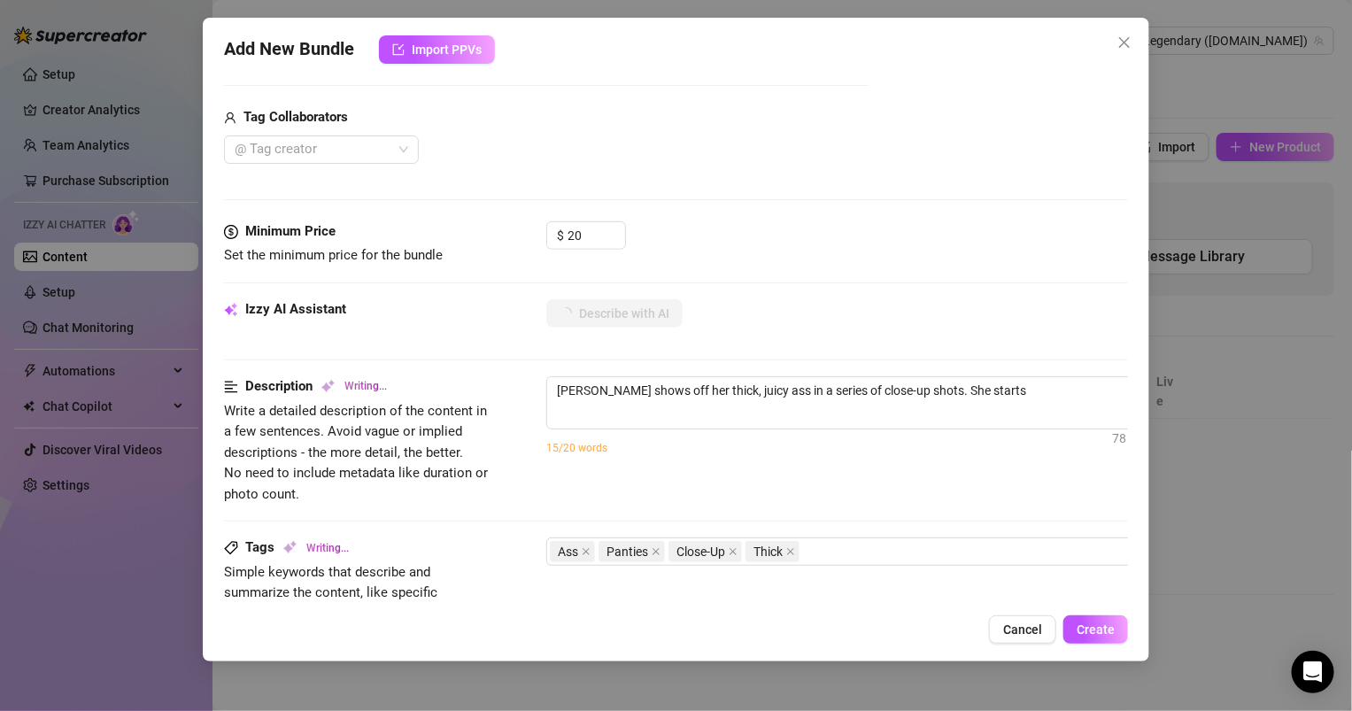
type textarea "[PERSON_NAME] shows off her thick, juicy ass in a series of close-up shots. She…"
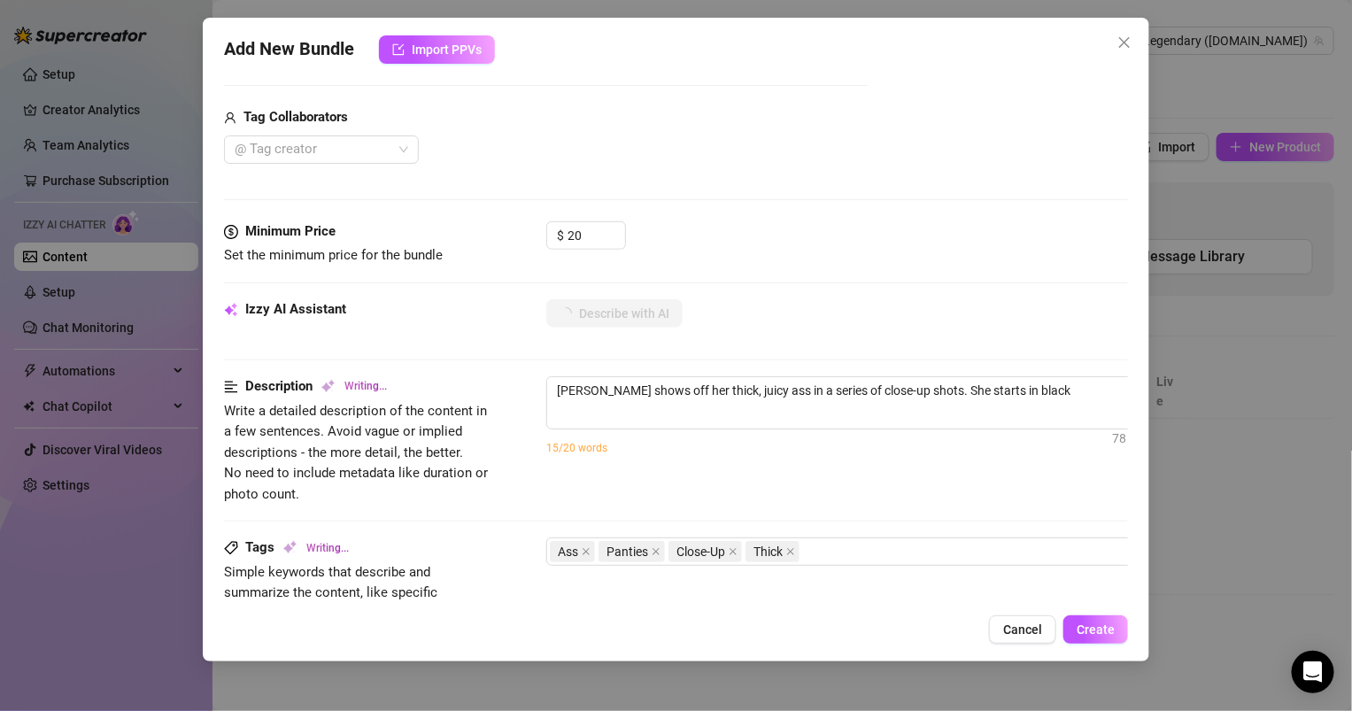
type textarea "[PERSON_NAME] shows off her thick, juicy ass in a series of close-up shots. She…"
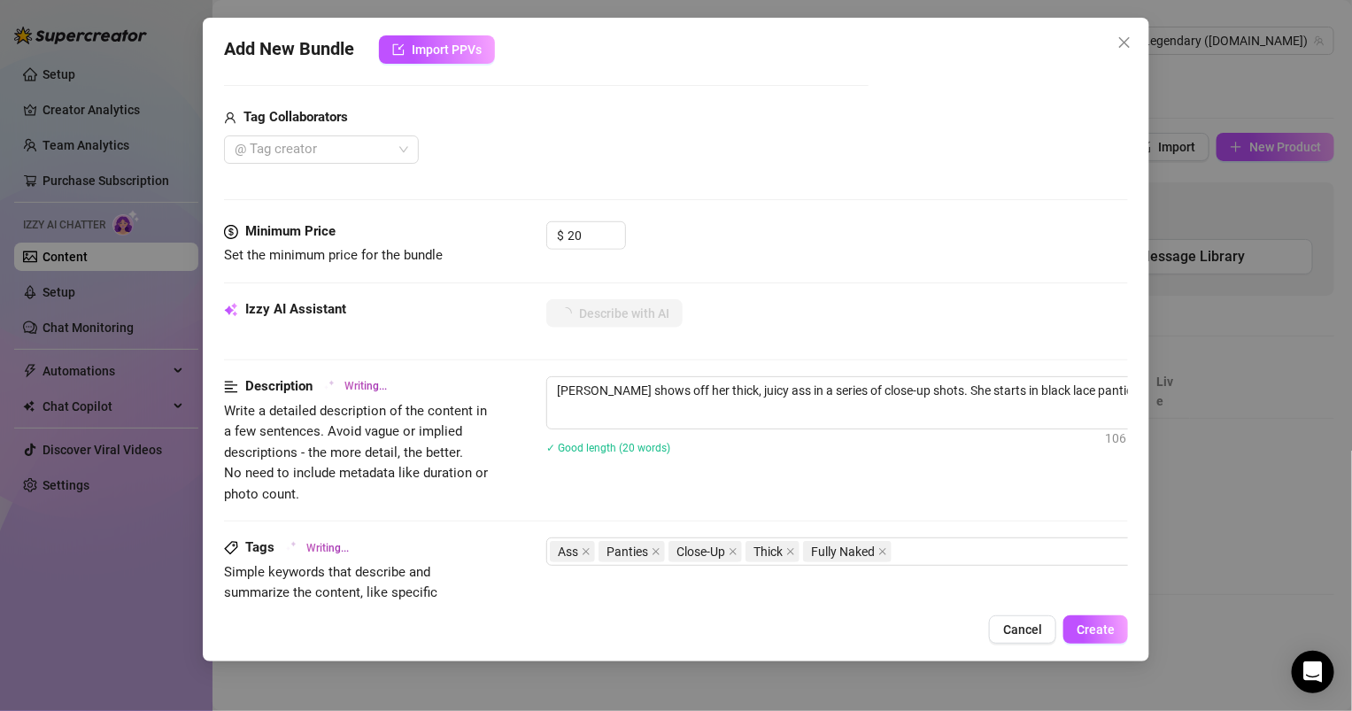
type textarea "[PERSON_NAME] shows off her thick, juicy ass in a series of close-up shots. She…"
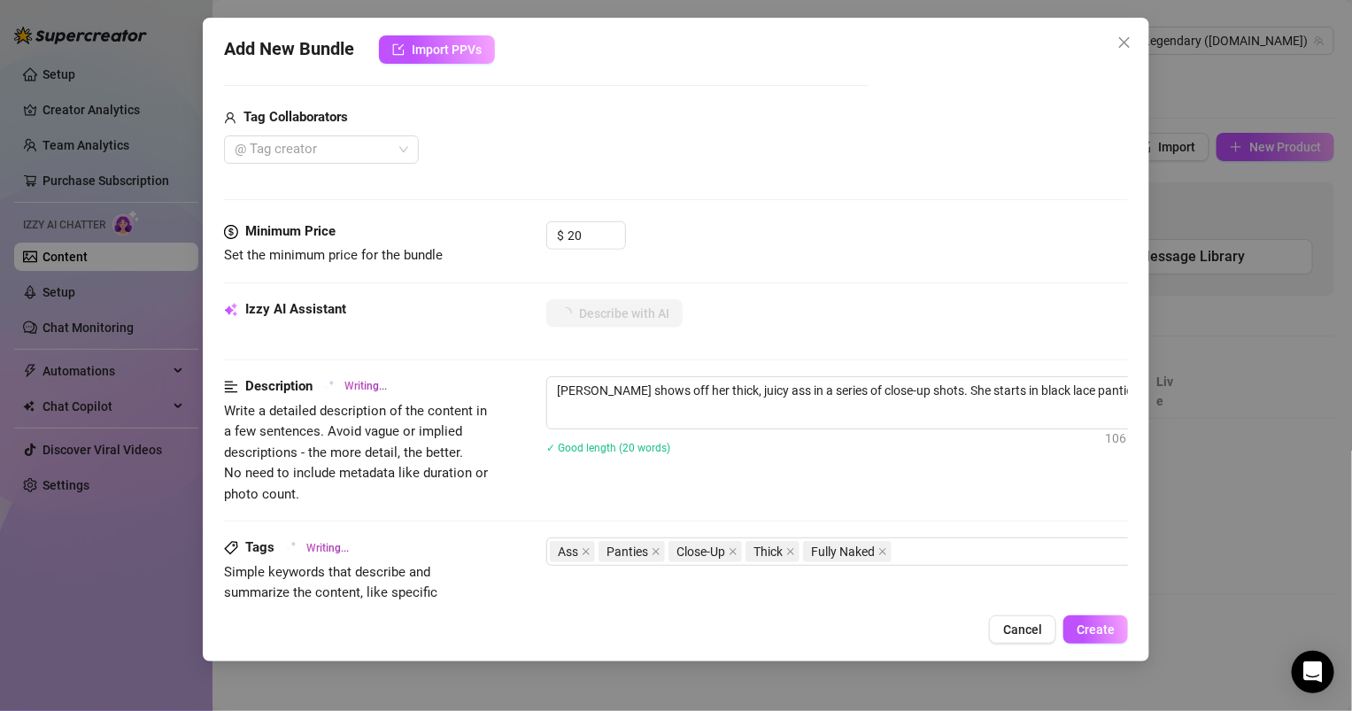
type textarea "[PERSON_NAME] shows off her thick, juicy ass in a series of close-up shots. She…"
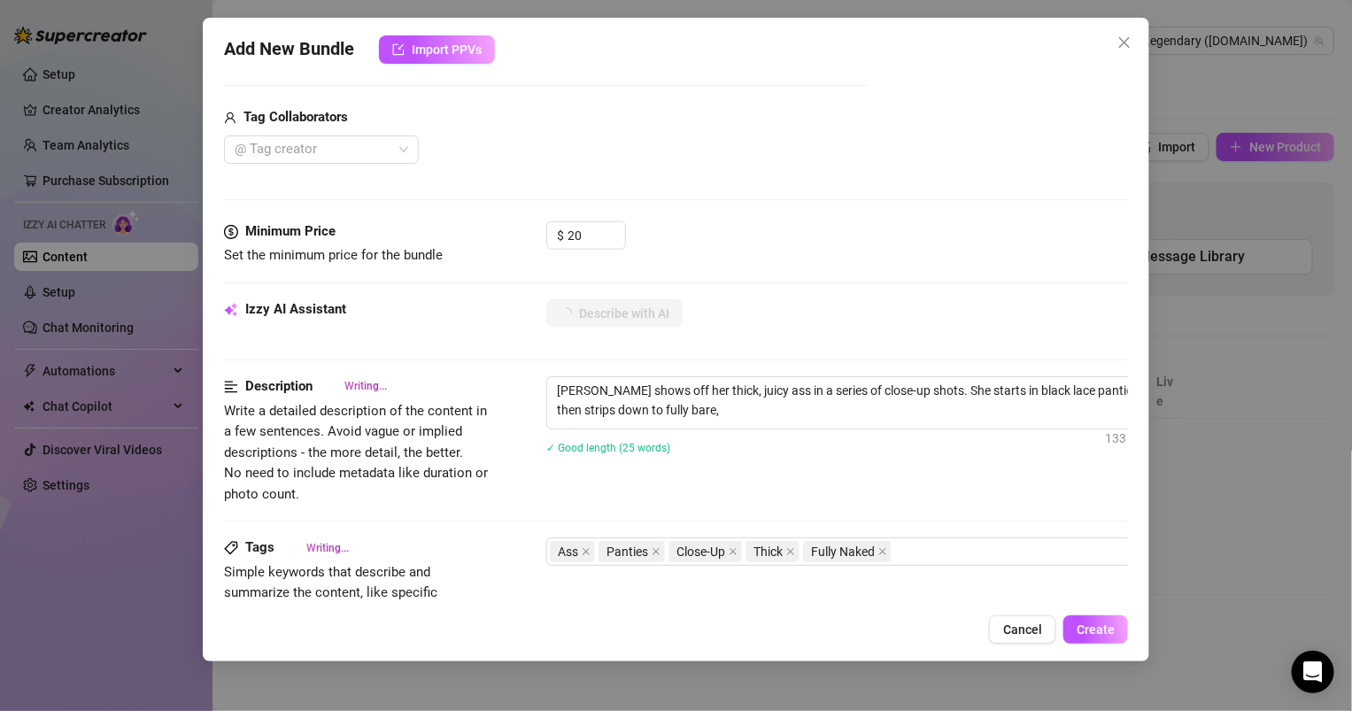
type textarea "[PERSON_NAME] shows off her thick, juicy ass in a series of close-up shots. She…"
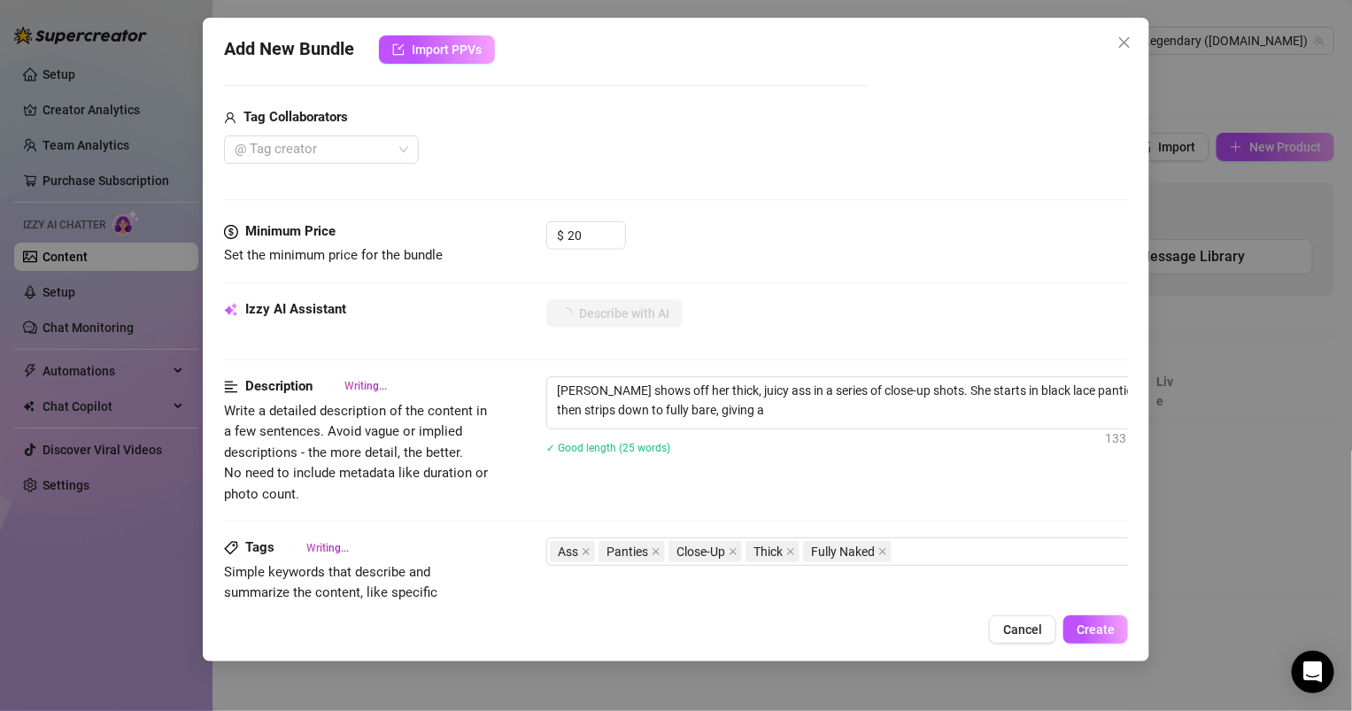
type textarea "[PERSON_NAME] shows off her thick, juicy ass in a series of close-up shots. She…"
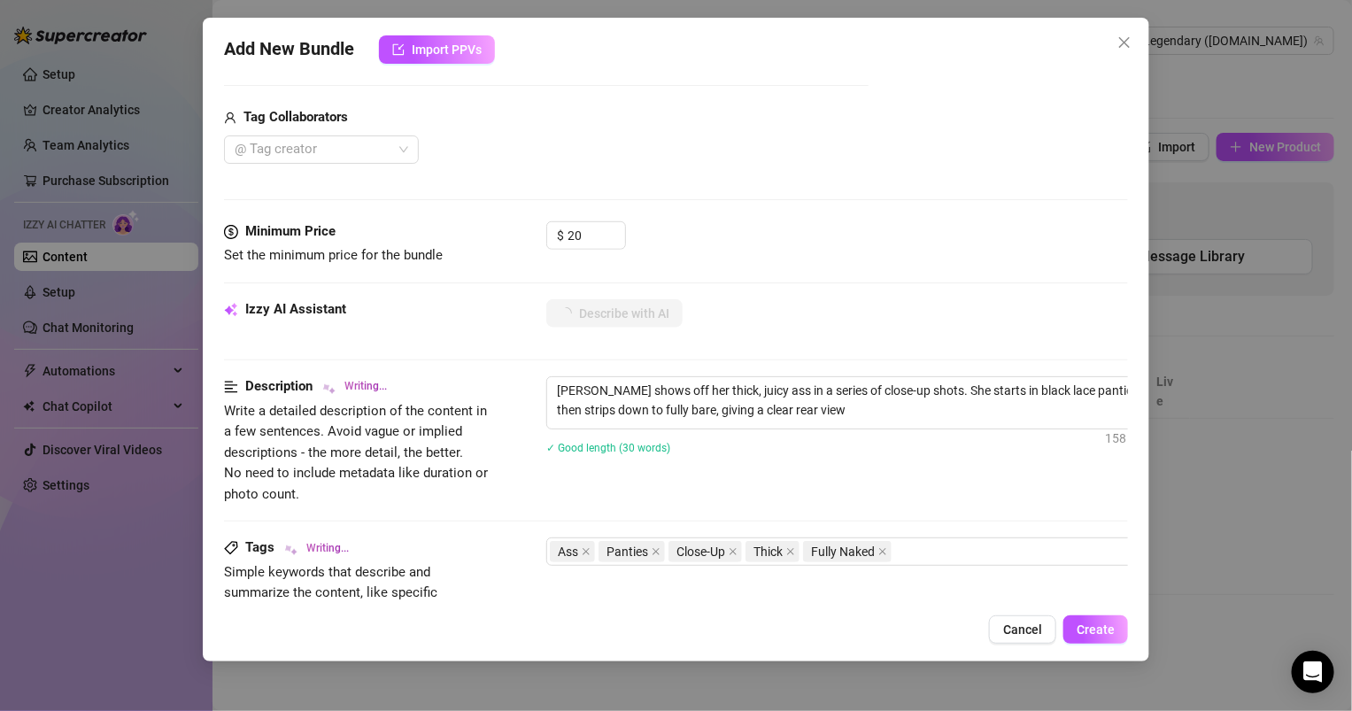
type textarea "[PERSON_NAME] shows off her thick, juicy ass in a series of close-up shots. She…"
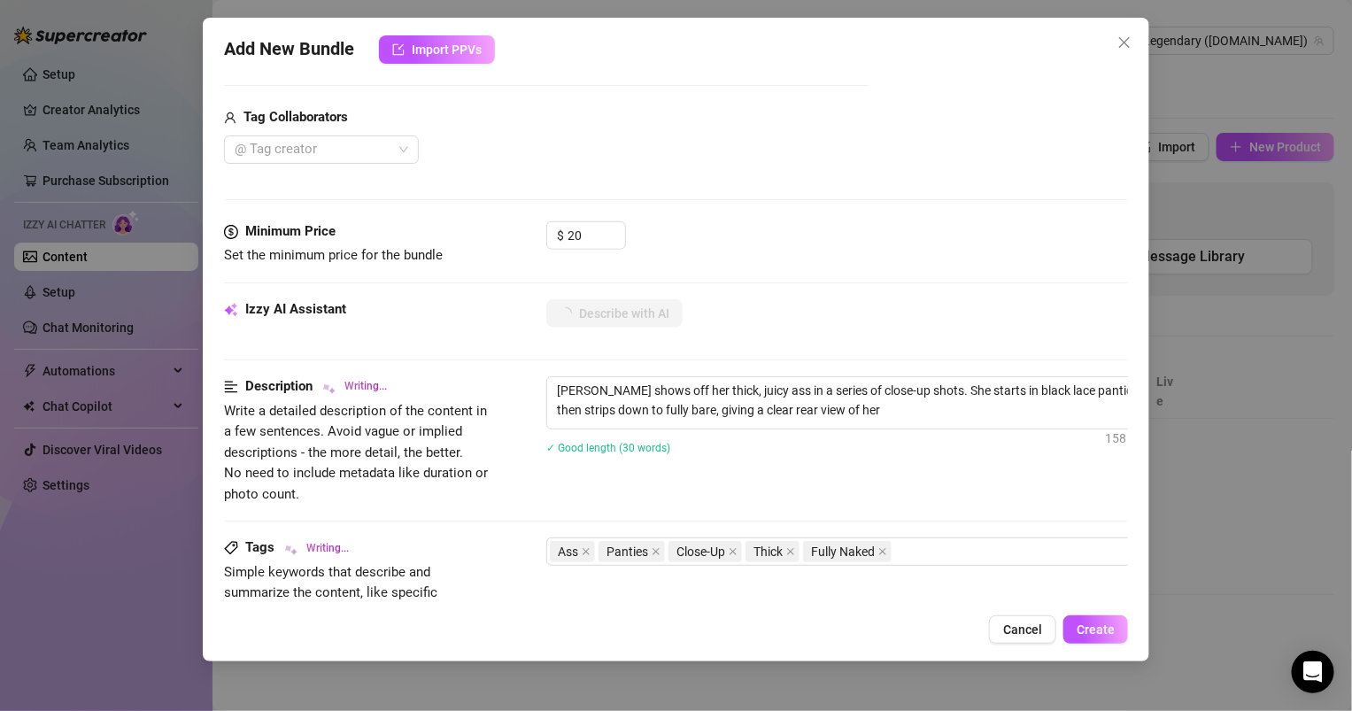
type textarea "[PERSON_NAME] shows off her thick, juicy ass in a series of close-up shots. She…"
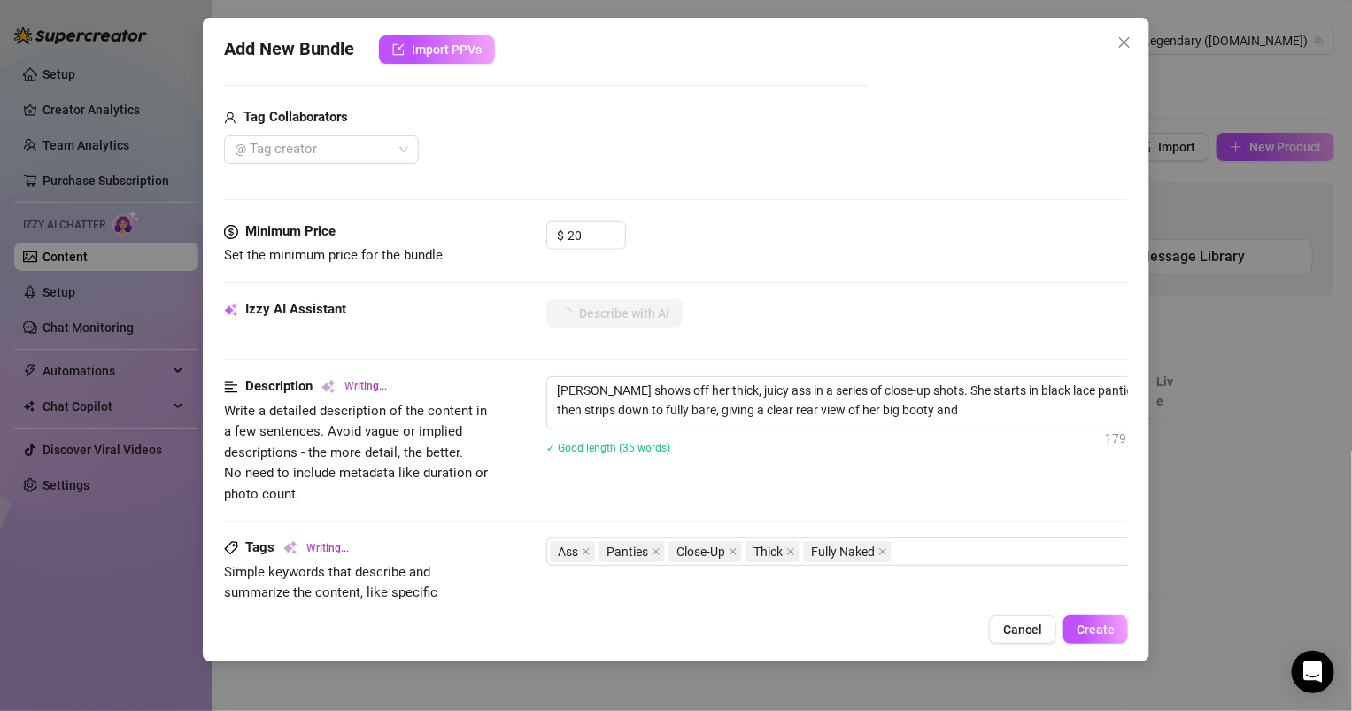
type textarea "[PERSON_NAME] shows off her thick, juicy ass in a series of close-up shots. She…"
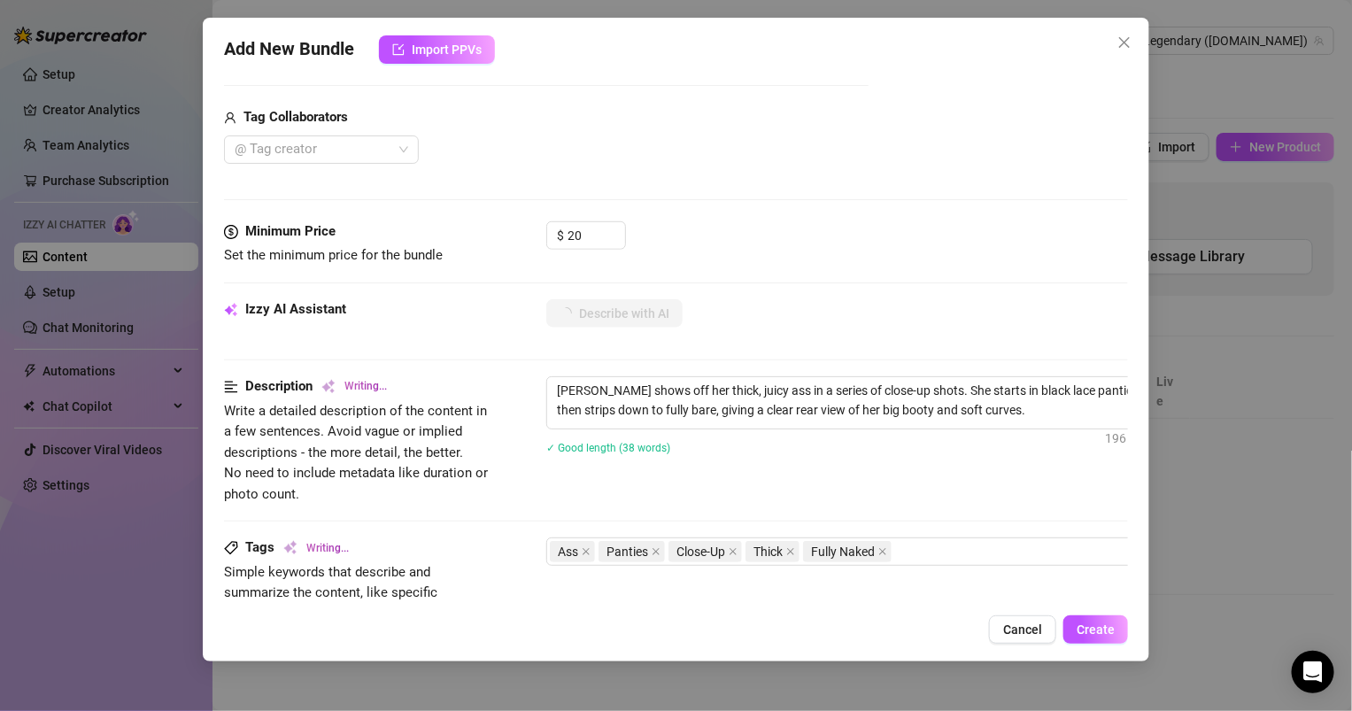
type textarea "[PERSON_NAME] shows off her thick, juicy ass in a series of close-up shots. She…"
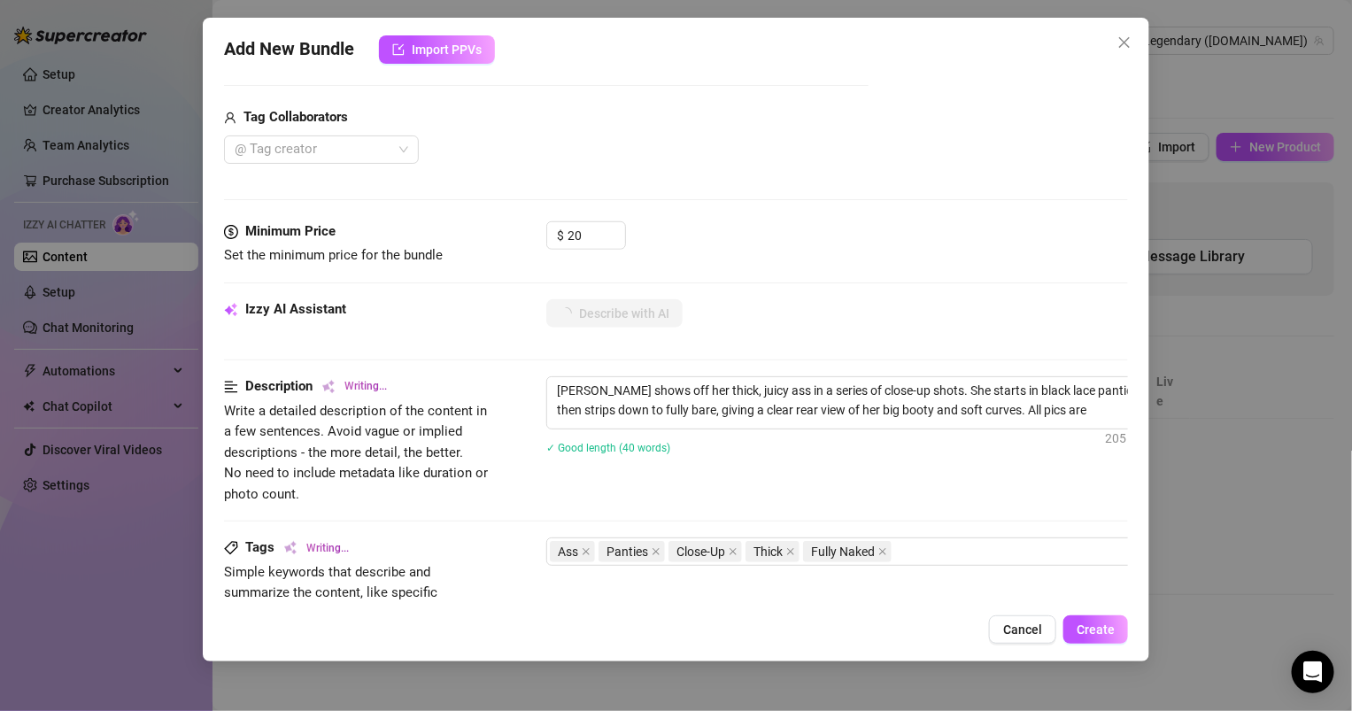
type textarea "[PERSON_NAME] shows off her thick, juicy ass in a series of close-up shots. She…"
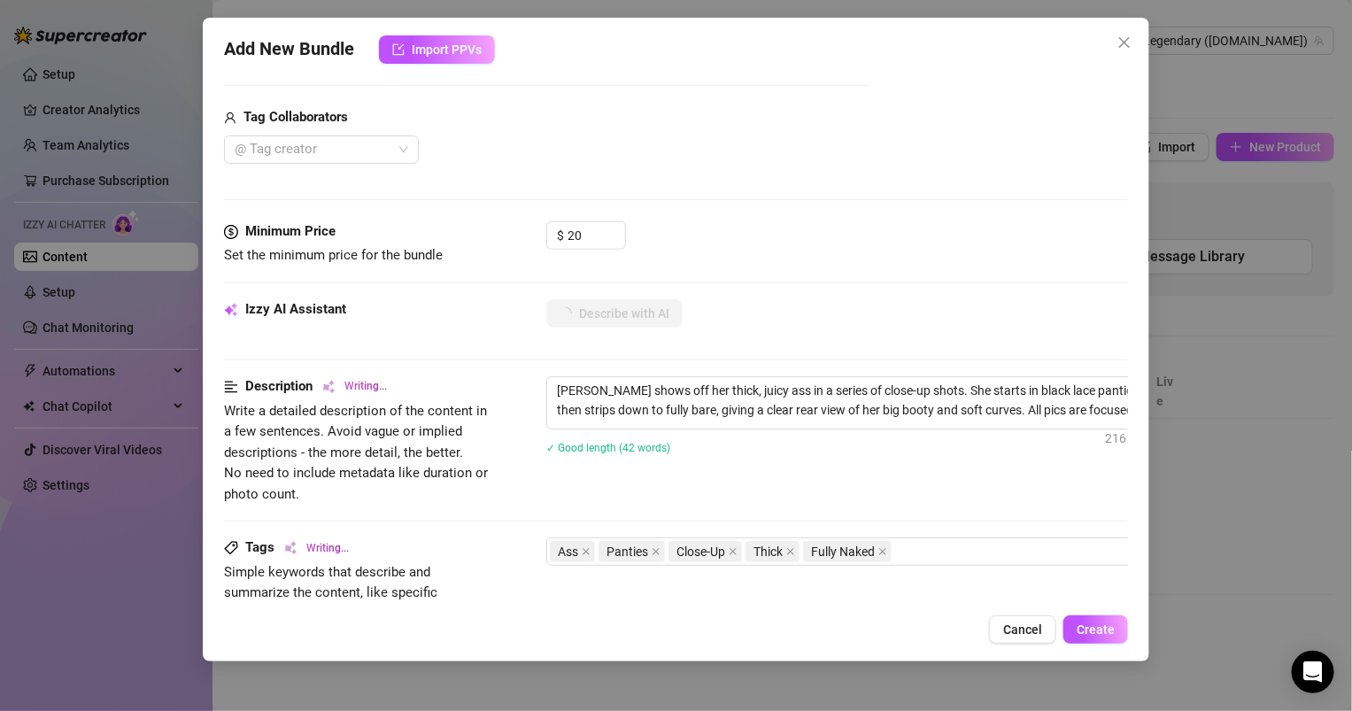
type textarea "[PERSON_NAME] shows off her thick, juicy ass in a series of close-up shots. She…"
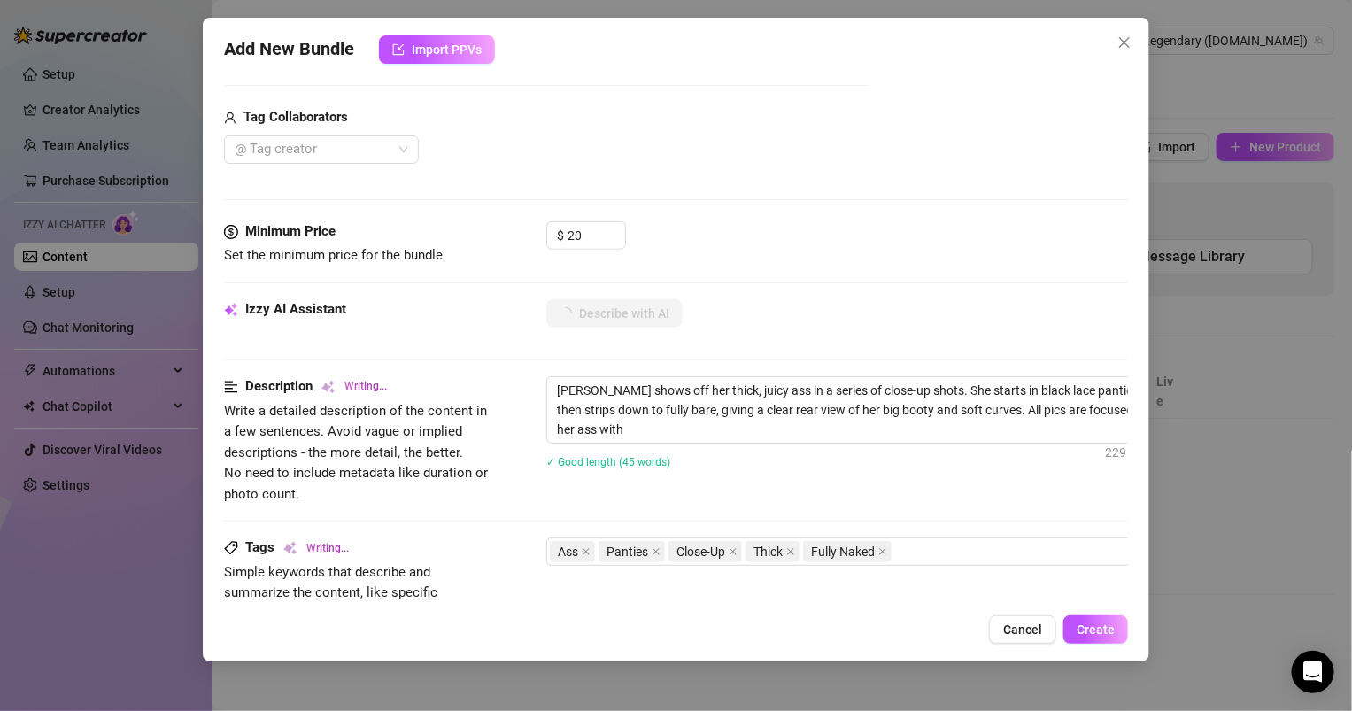
type textarea "[PERSON_NAME] shows off her thick, juicy ass in a series of close-up shots. She…"
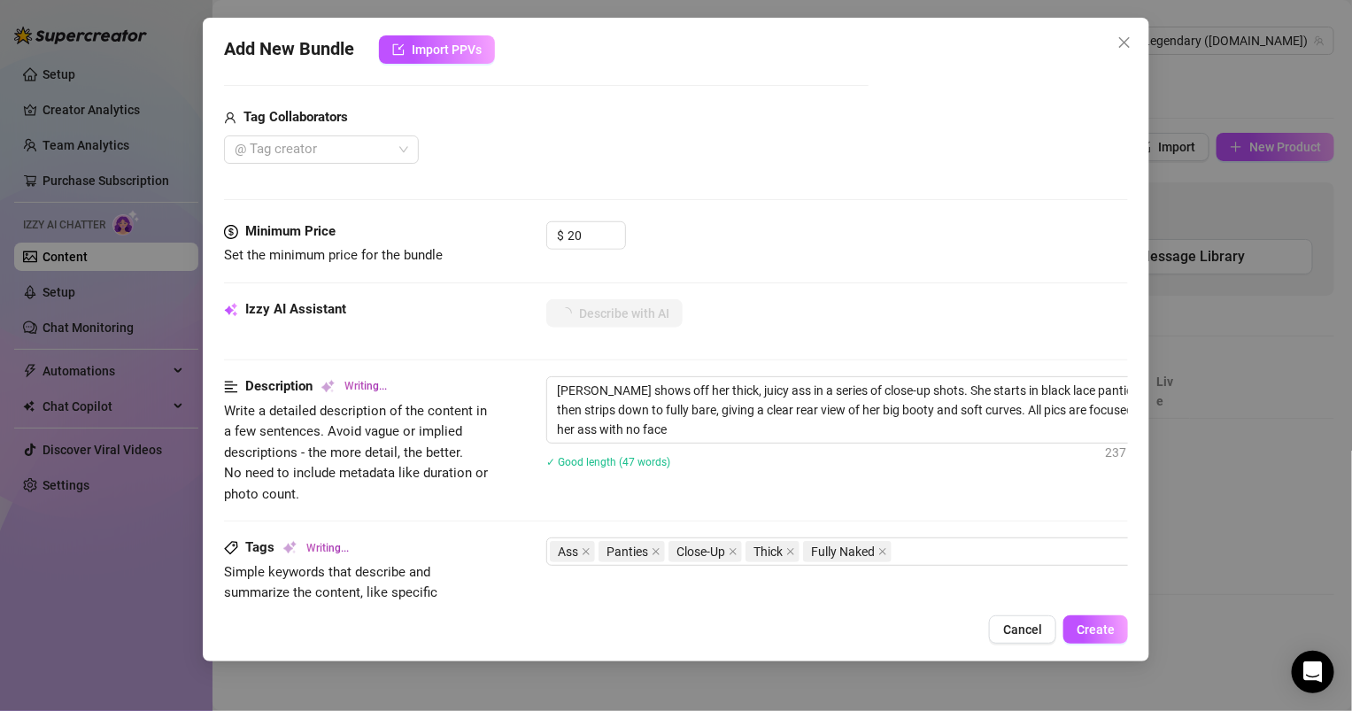
type textarea "[PERSON_NAME] shows off her thick, juicy ass in a series of close-up shots. She…"
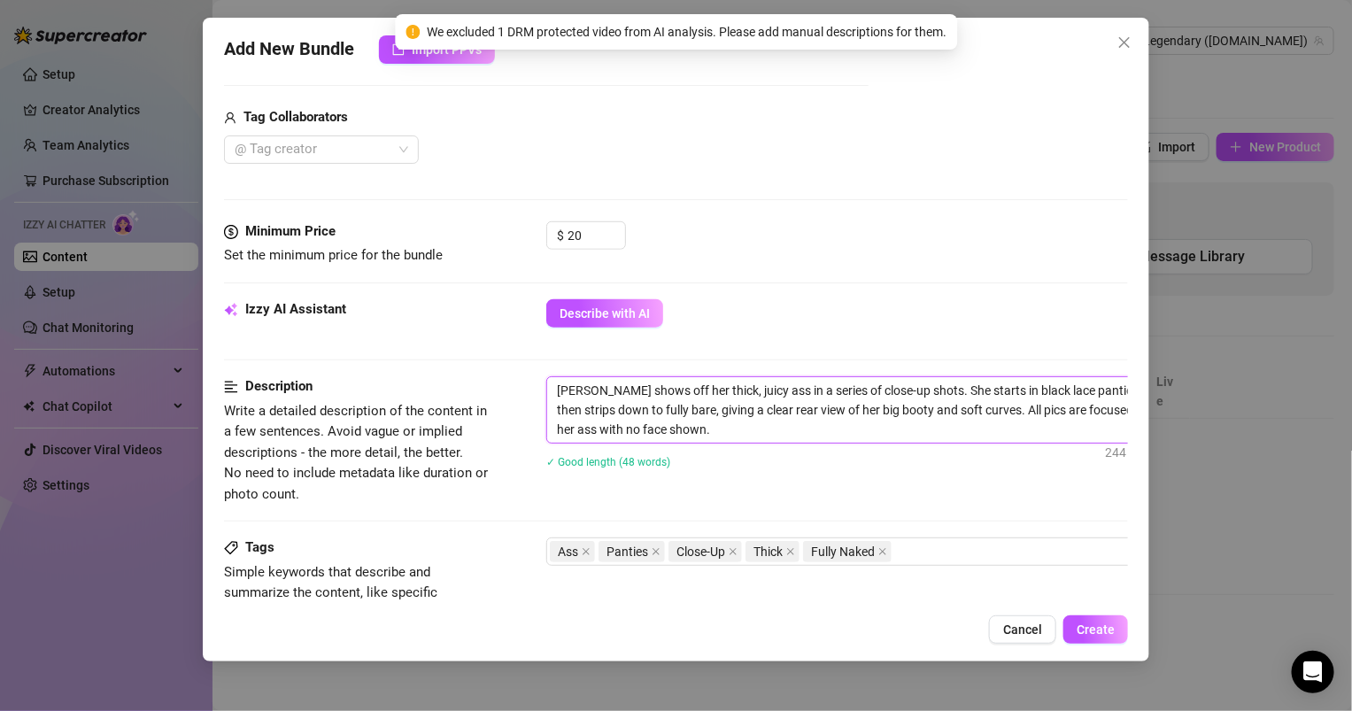
click at [686, 401] on textarea "[PERSON_NAME] shows off her thick, juicy ass in a series of close-up shots. She…" at bounding box center [856, 410] width 618 height 66
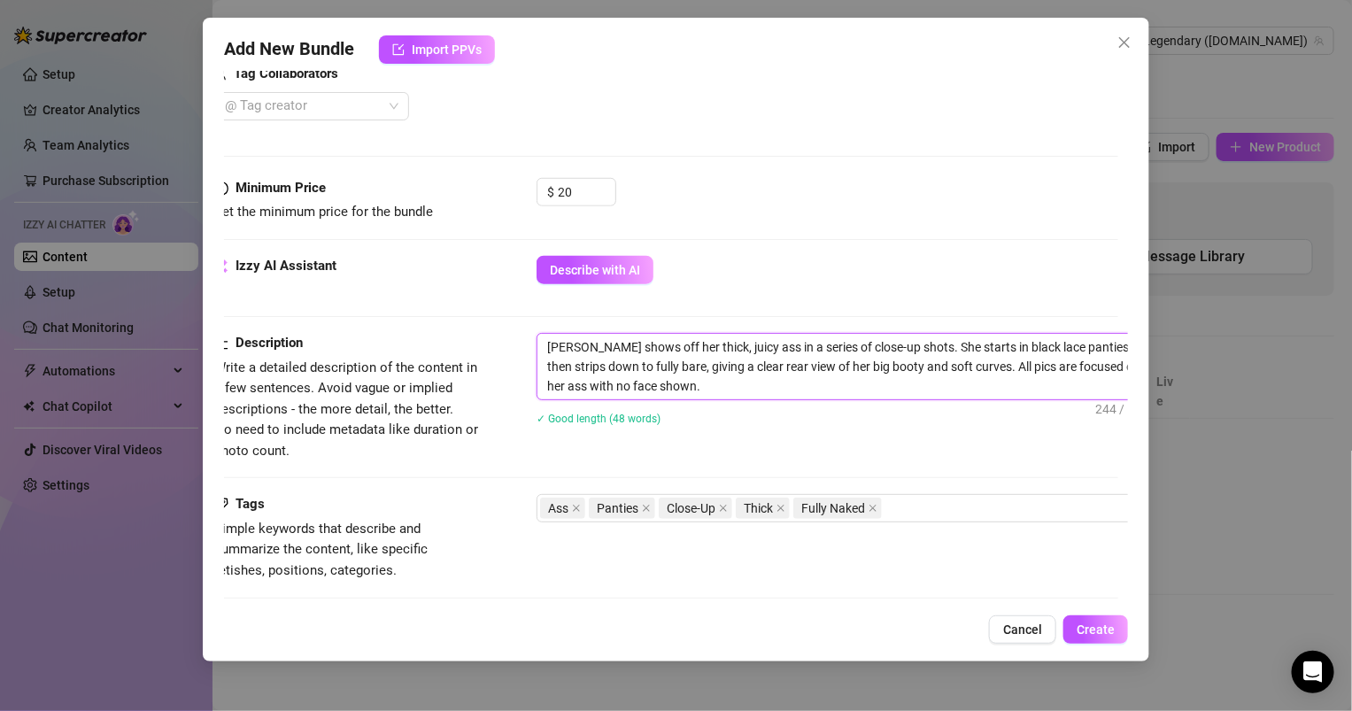
scroll to position [559, 37]
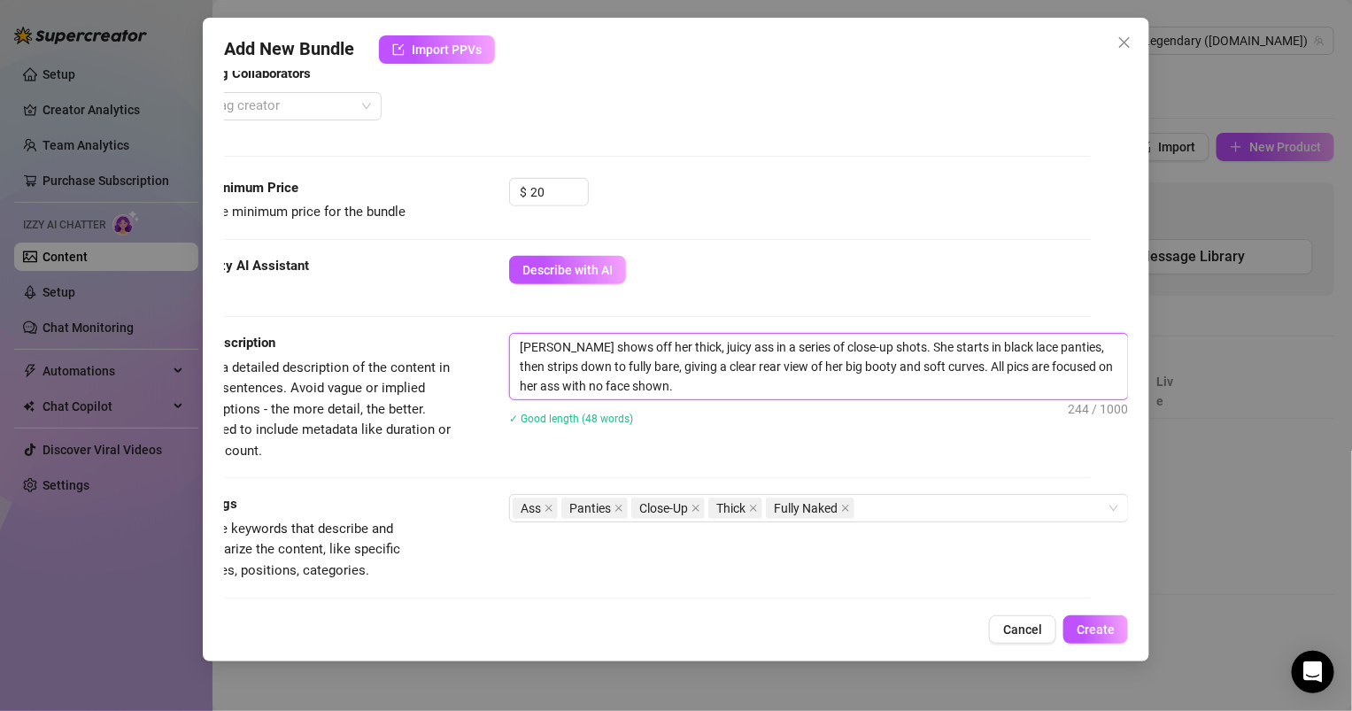
click at [623, 396] on textarea "[PERSON_NAME] shows off her thick, juicy ass in a series of close-up shots. She…" at bounding box center [819, 367] width 618 height 66
click at [678, 363] on textarea "[PERSON_NAME] shows off her thick, juicy ass in a series of close-up shots. She…" at bounding box center [819, 367] width 618 height 66
click at [762, 413] on div "✓ Good length (48 words)" at bounding box center [819, 417] width 620 height 19
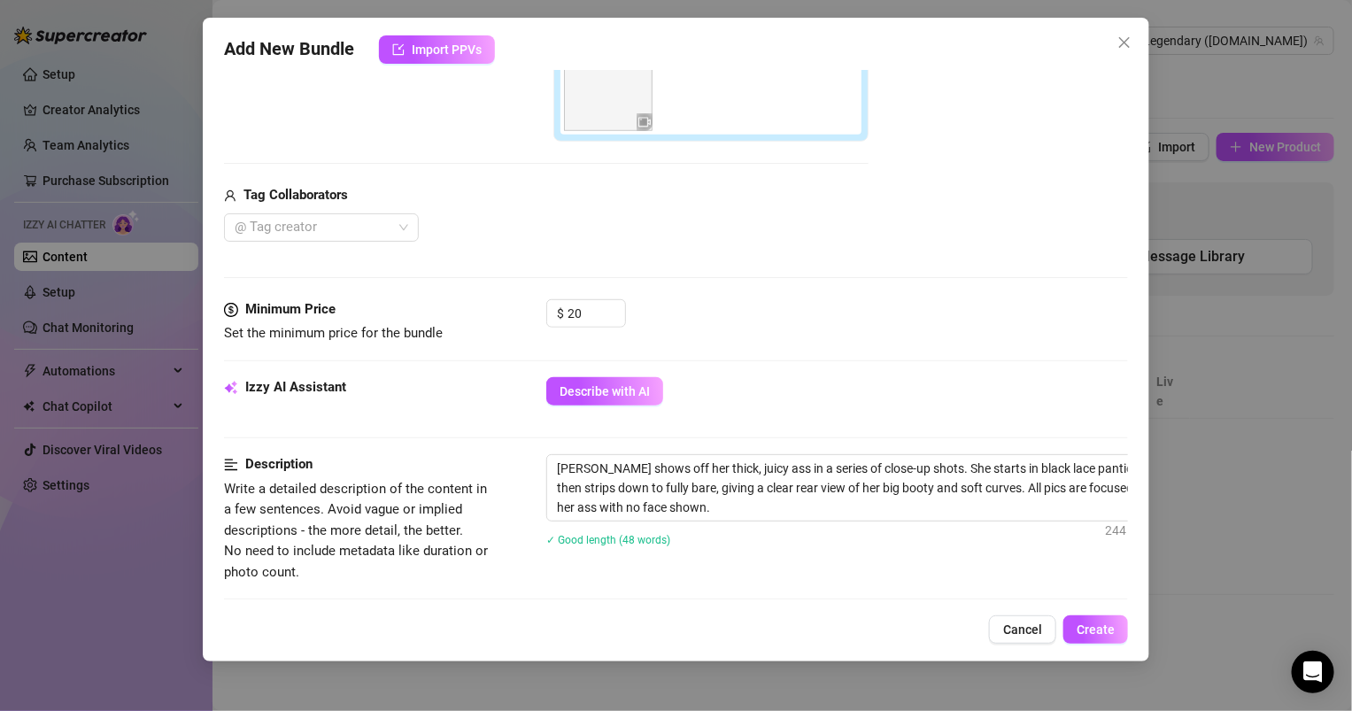
scroll to position [0, 0]
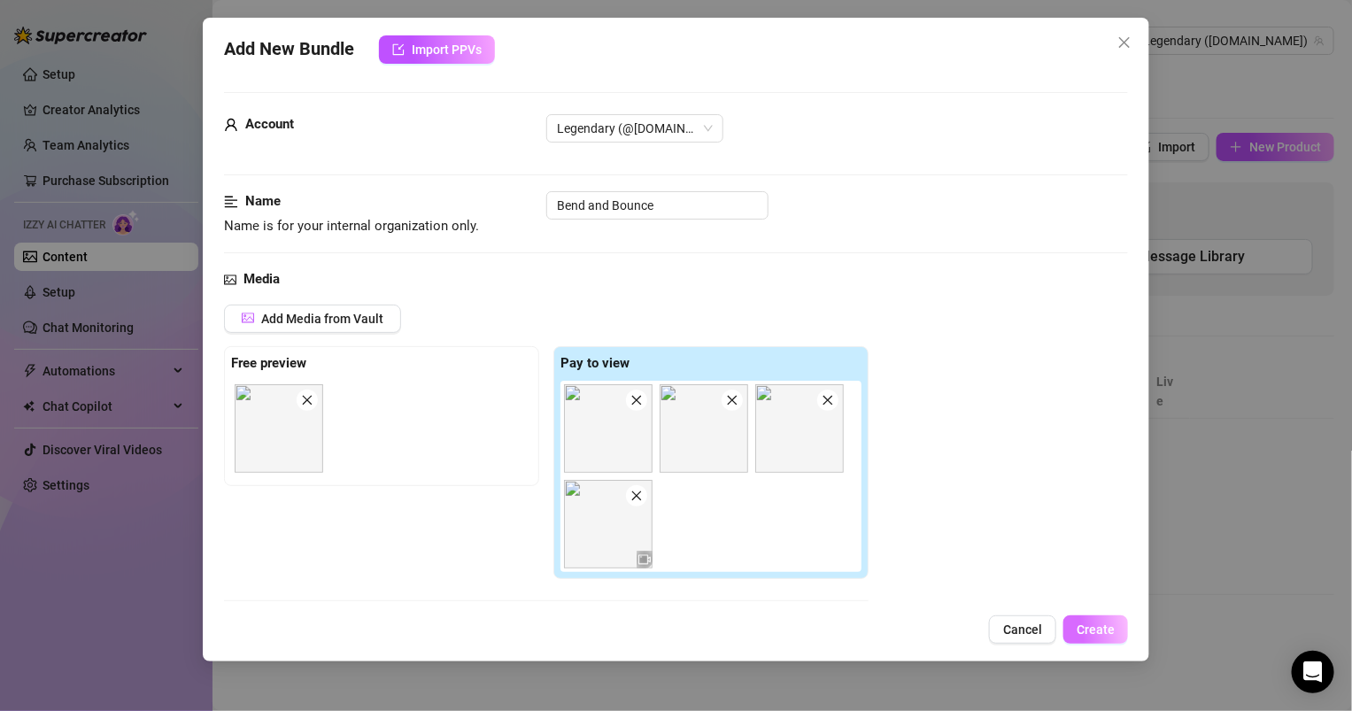
click at [1098, 631] on span "Create" at bounding box center [1096, 630] width 38 height 14
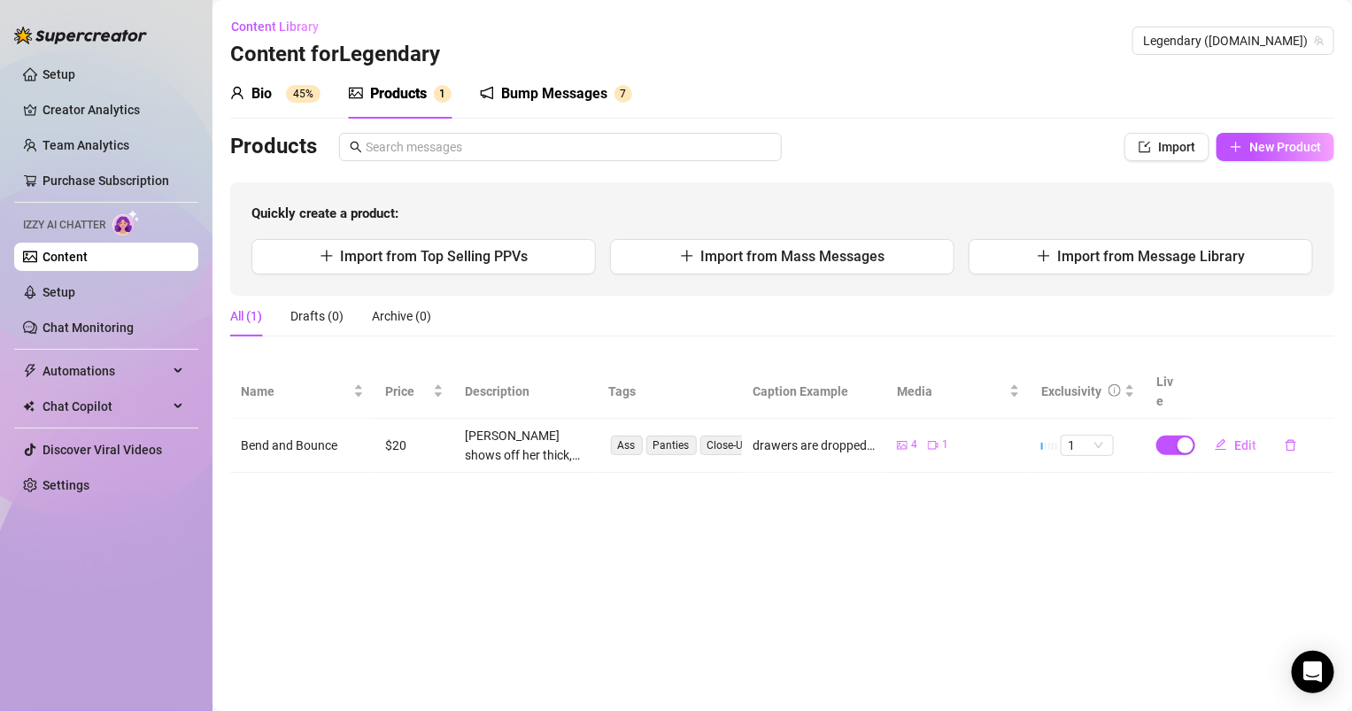
click at [1042, 443] on div at bounding box center [1043, 446] width 2 height 7
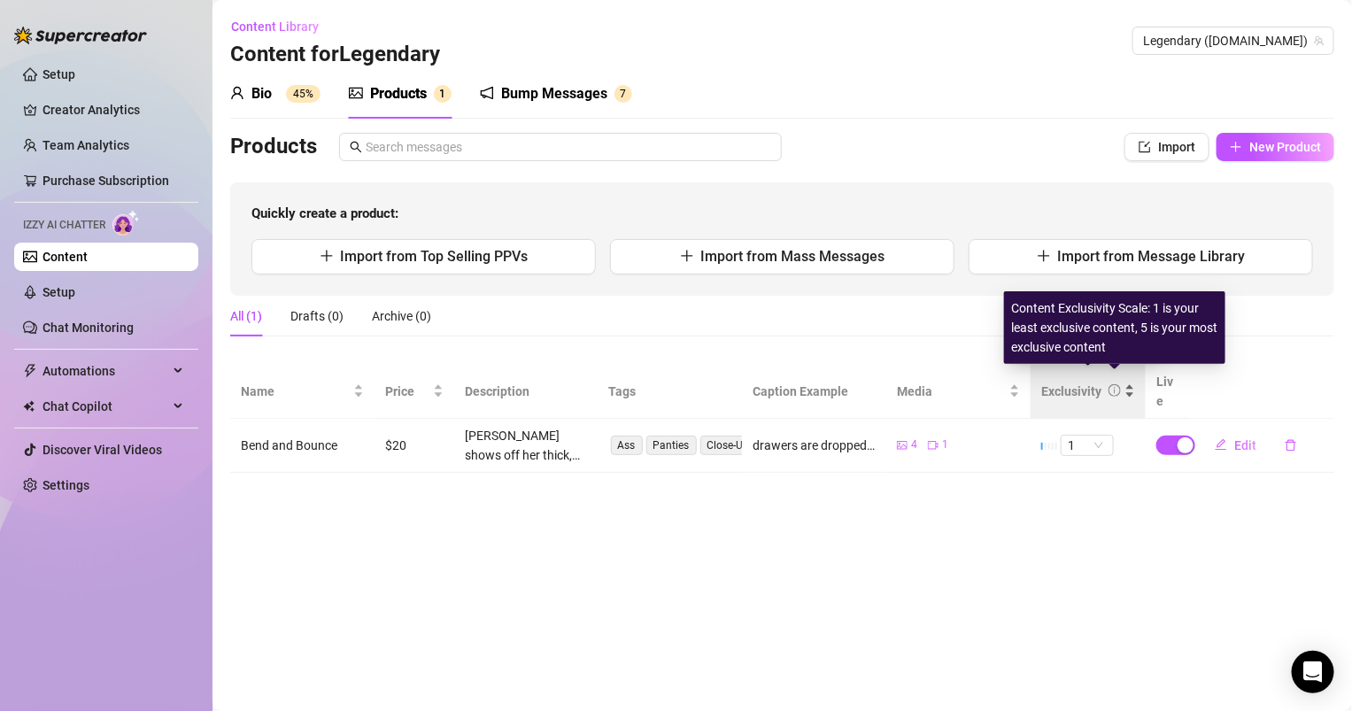
click at [1113, 384] on icon "info-circle" at bounding box center [1115, 390] width 12 height 12
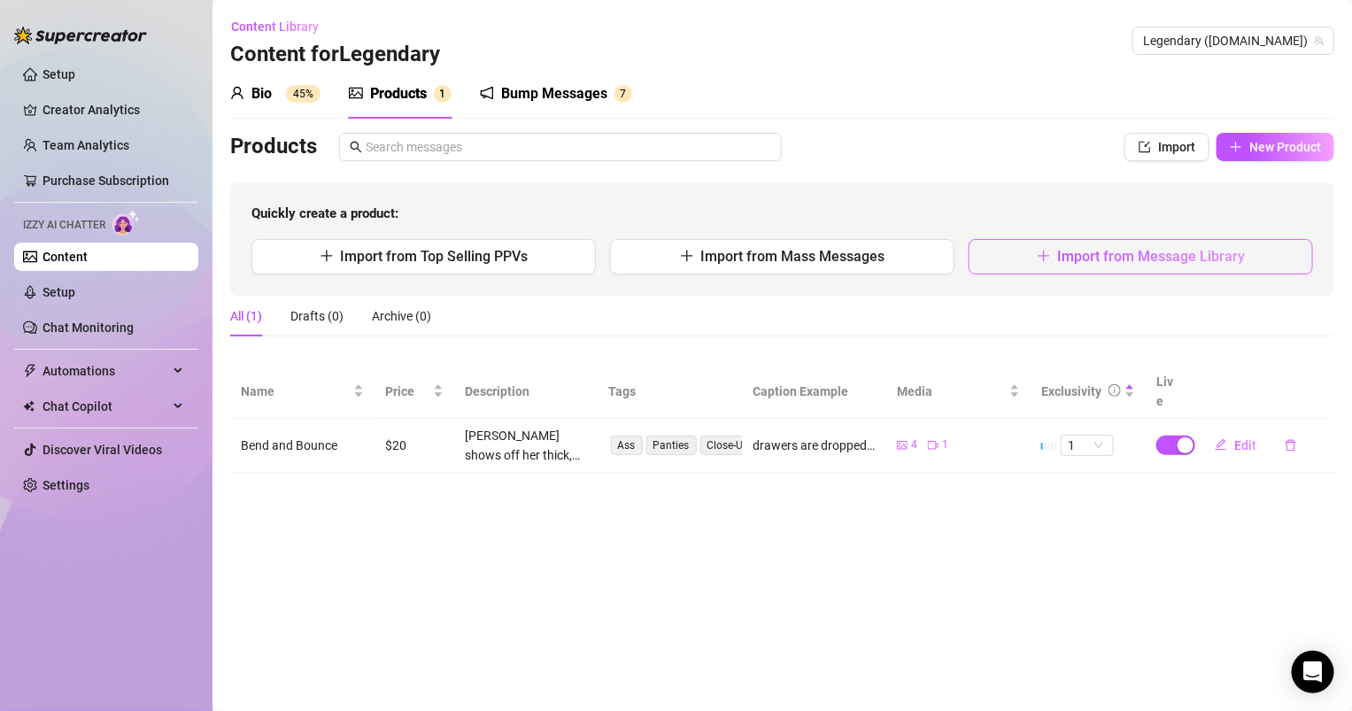
click at [1182, 250] on span "Import from Message Library" at bounding box center [1152, 256] width 188 height 17
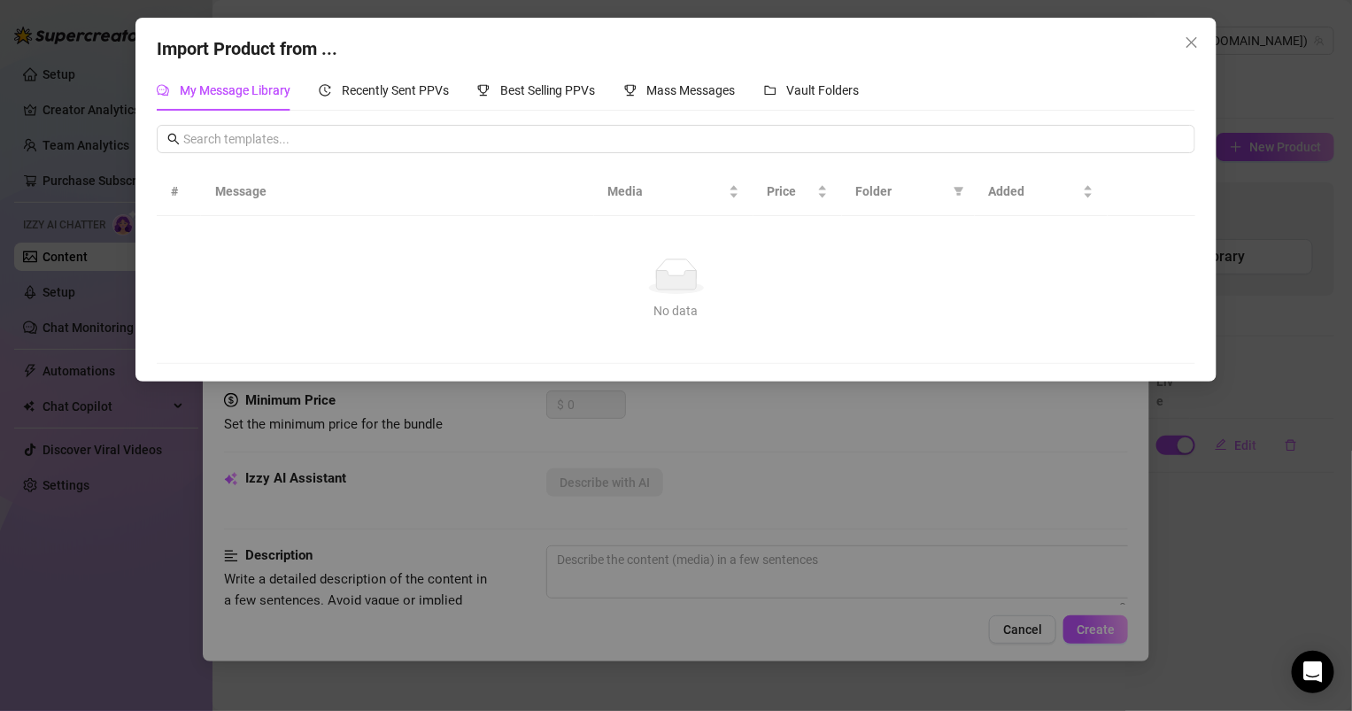
click at [447, 58] on div "Import Product from ..." at bounding box center [677, 48] width 1040 height 27
click at [399, 98] on div "Recently Sent PPVs" at bounding box center [384, 90] width 130 height 19
click at [531, 97] on div "Best Selling PPVs" at bounding box center [536, 90] width 119 height 19
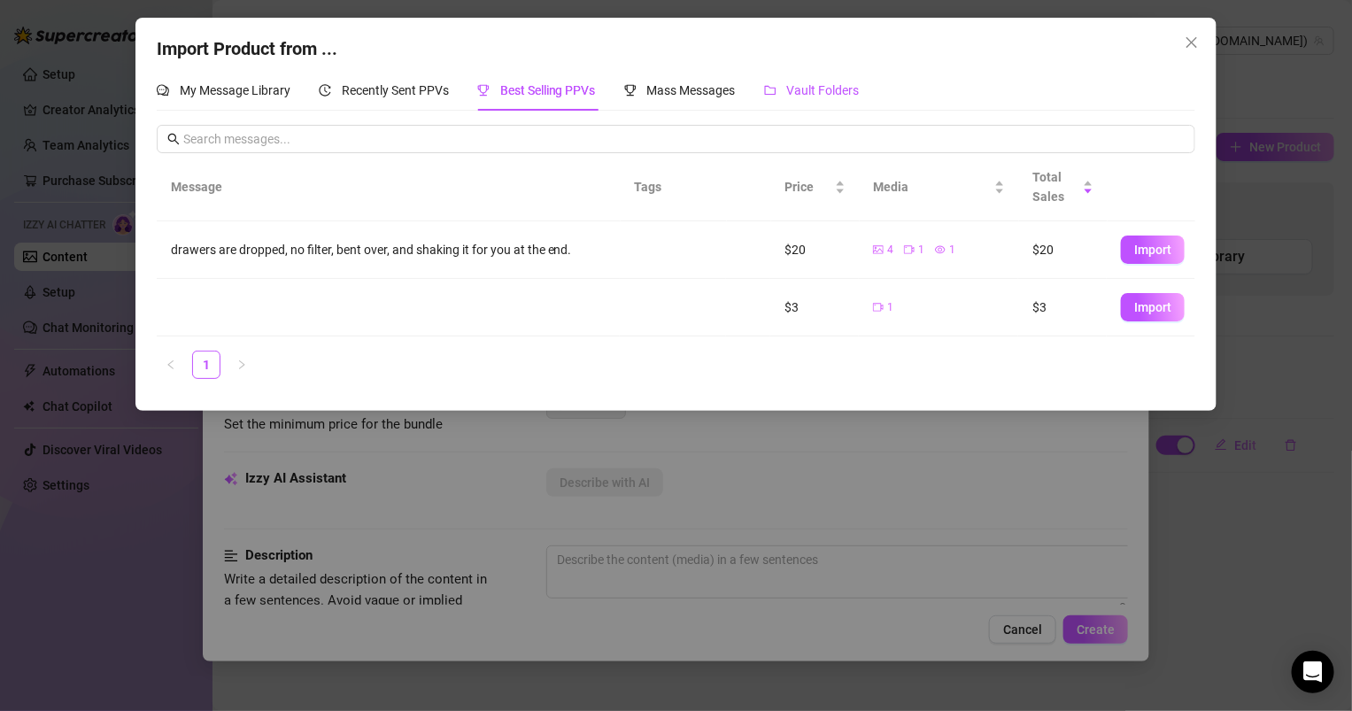
click at [841, 95] on span "Vault Folders" at bounding box center [823, 90] width 73 height 14
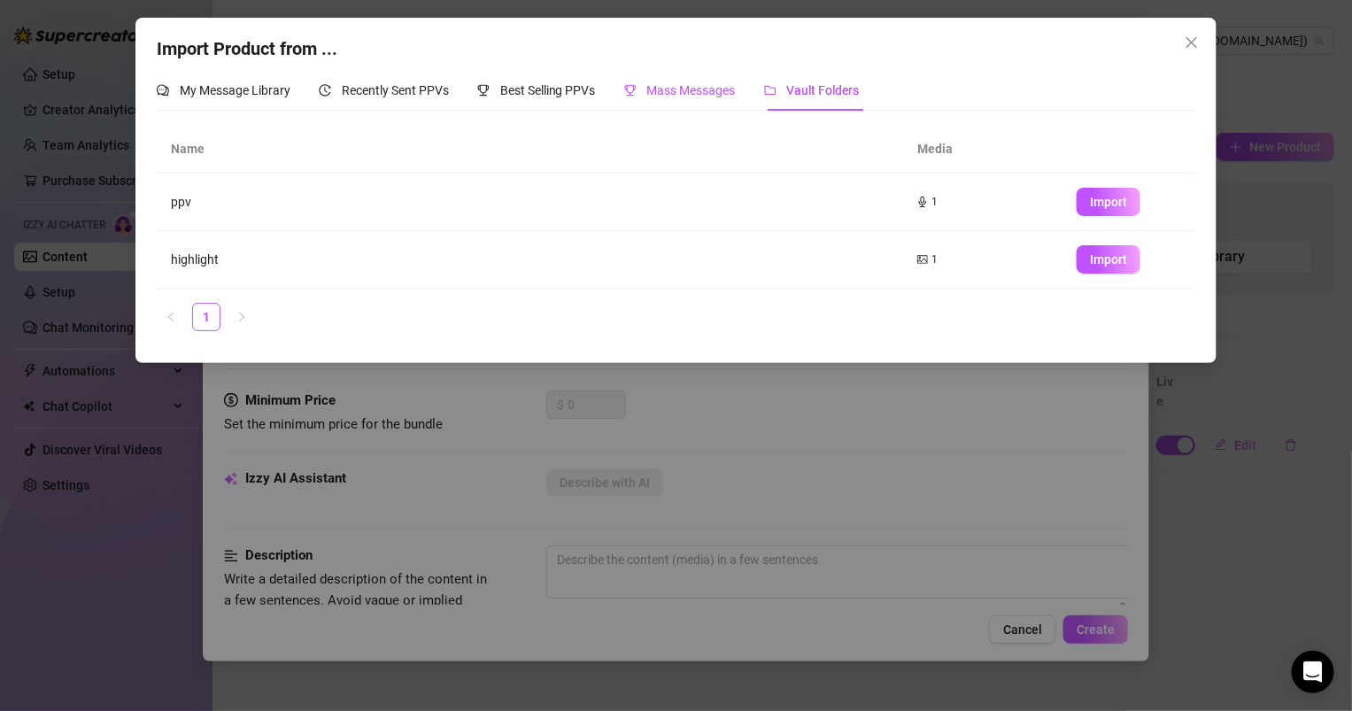
click at [712, 81] on div "Mass Messages" at bounding box center [680, 90] width 112 height 19
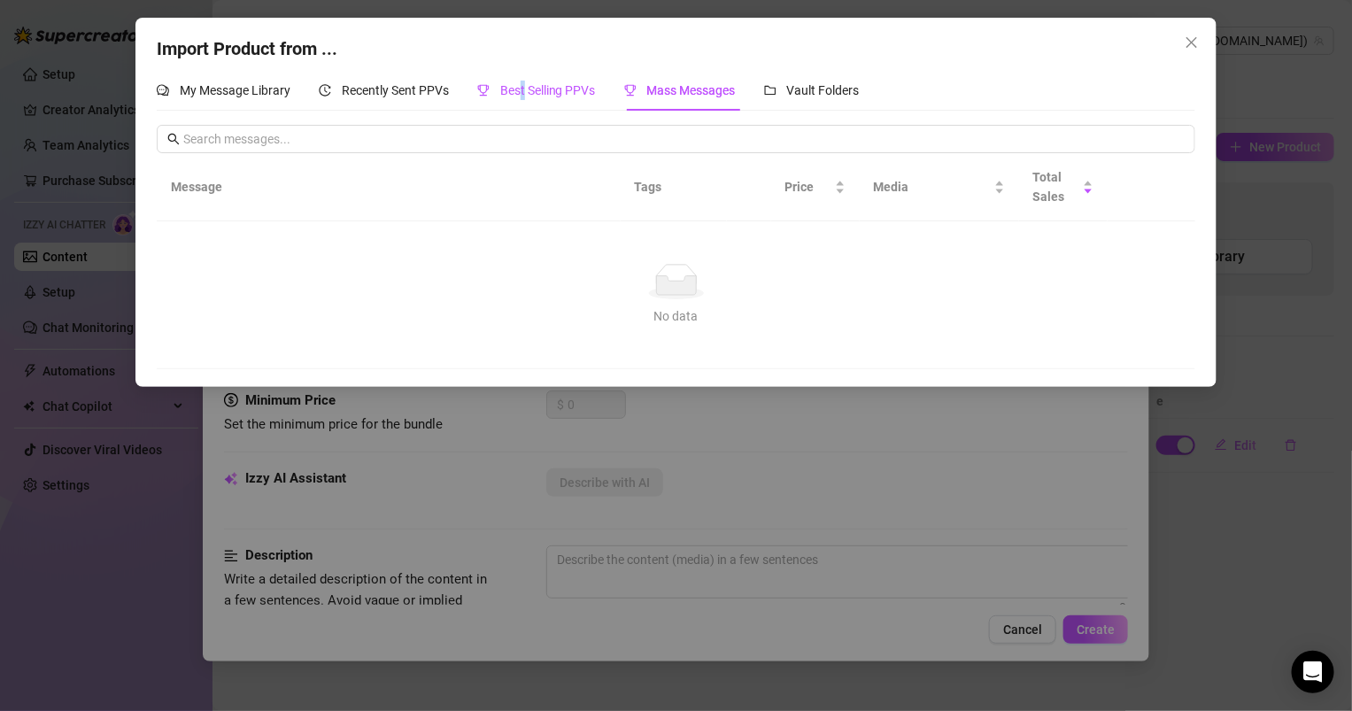
click at [524, 83] on span "Best Selling PPVs" at bounding box center [548, 90] width 96 height 14
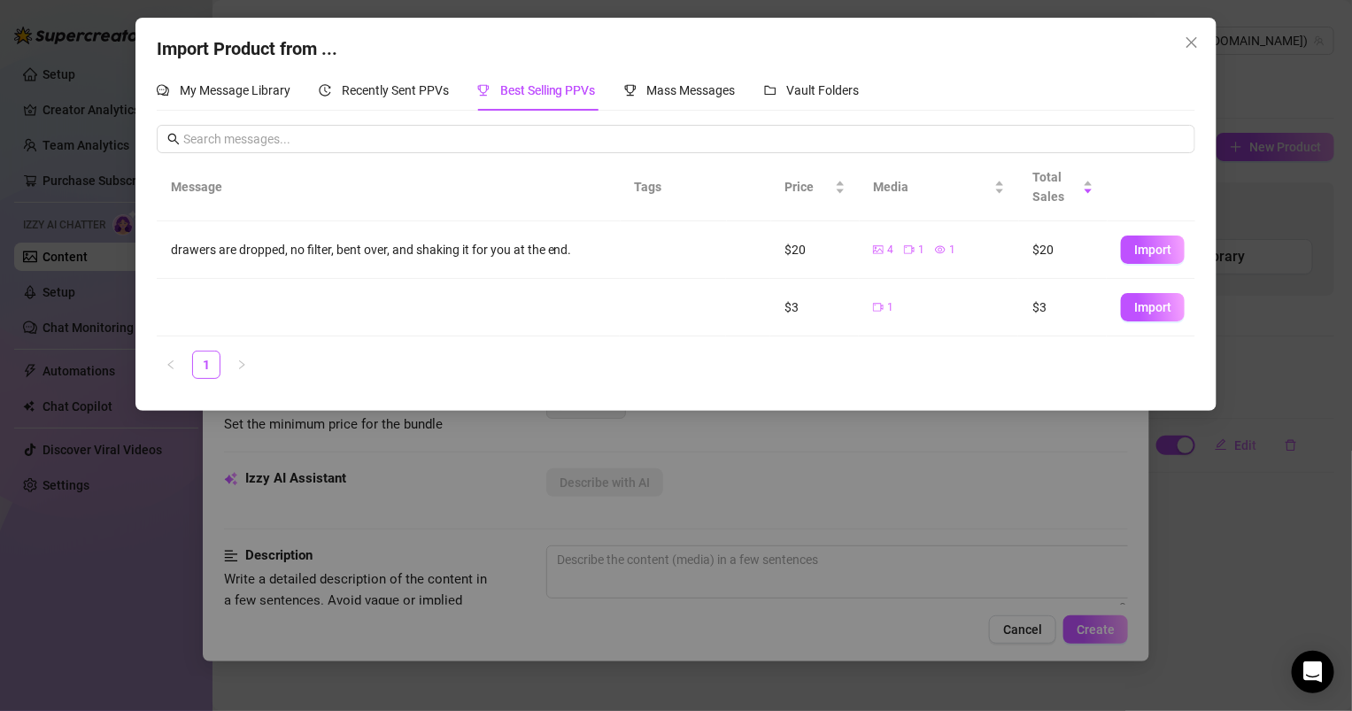
click at [470, 89] on div "My Message Library Recently Sent PPVs Best Selling PPVs Mass Messages Vault Fol…" at bounding box center [508, 90] width 703 height 41
drag, startPoint x: 422, startPoint y: 80, endPoint x: 432, endPoint y: 79, distance: 10.7
click at [421, 79] on div "Recently Sent PPVs" at bounding box center [384, 90] width 130 height 41
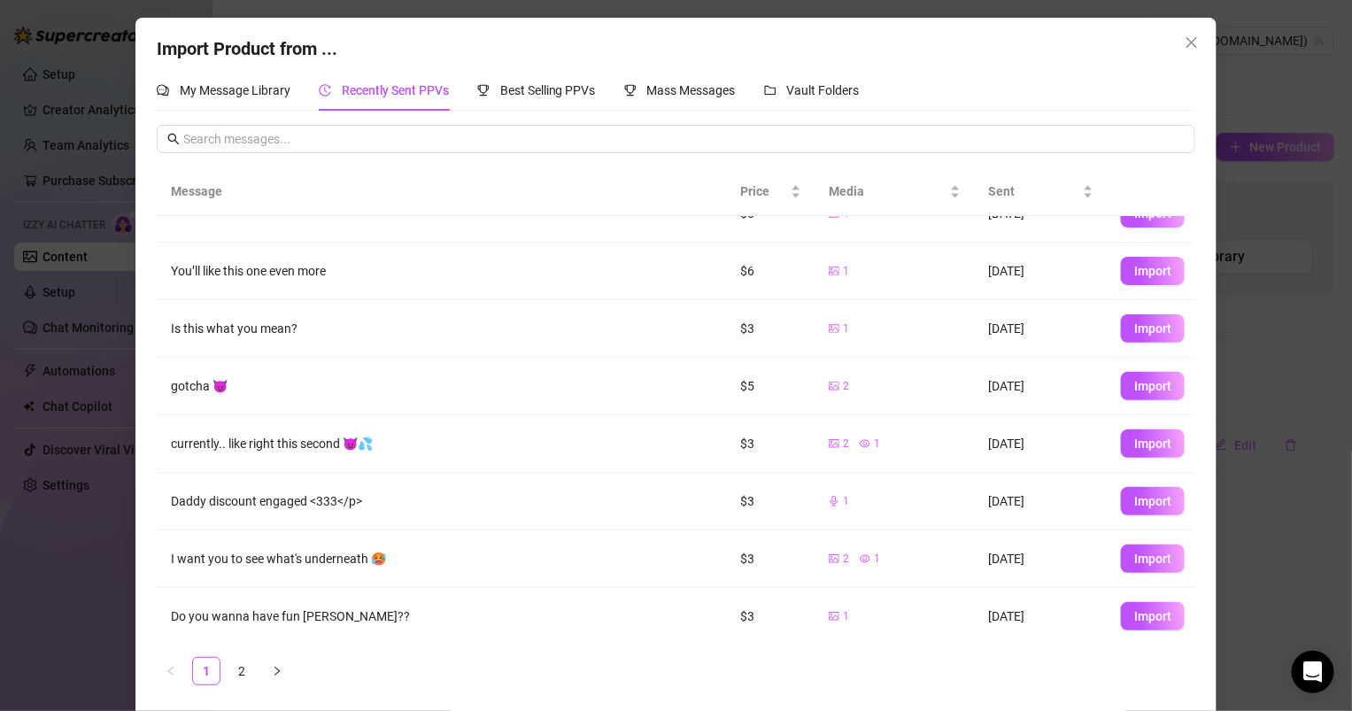
scroll to position [5, 0]
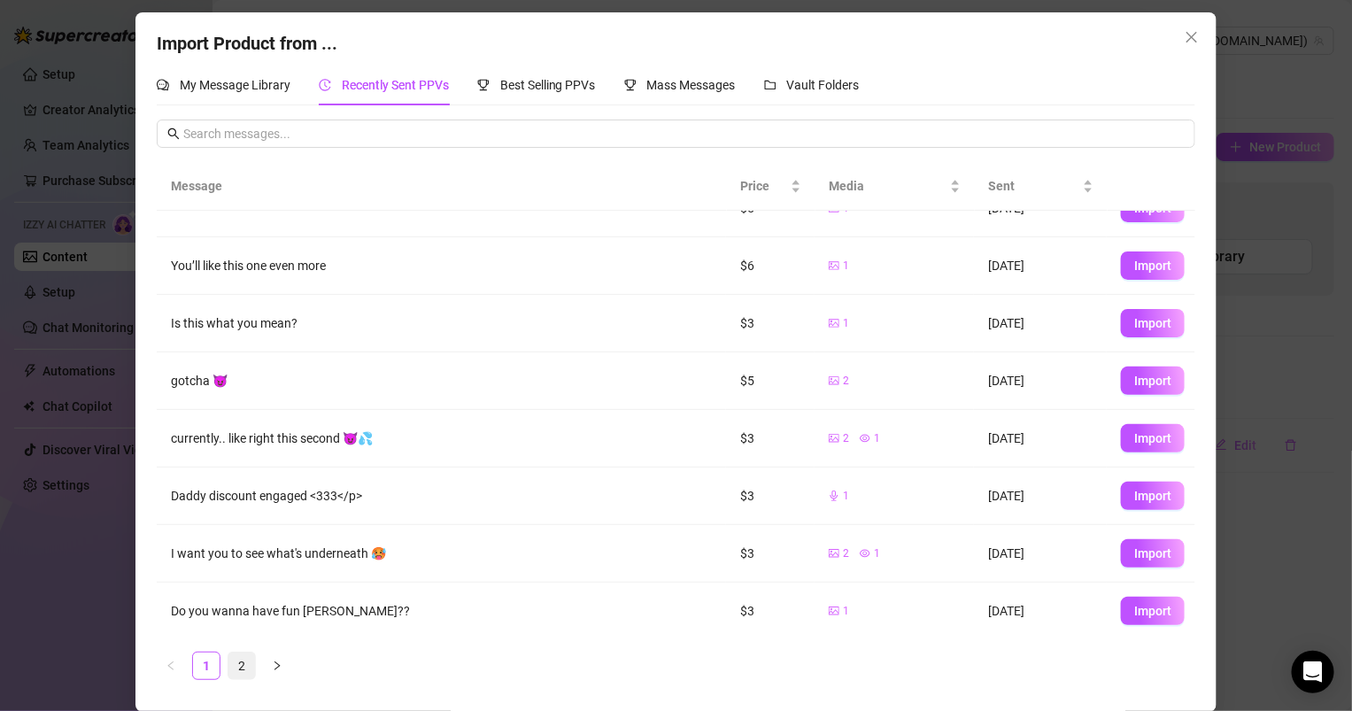
click at [236, 675] on link "2" at bounding box center [242, 666] width 27 height 27
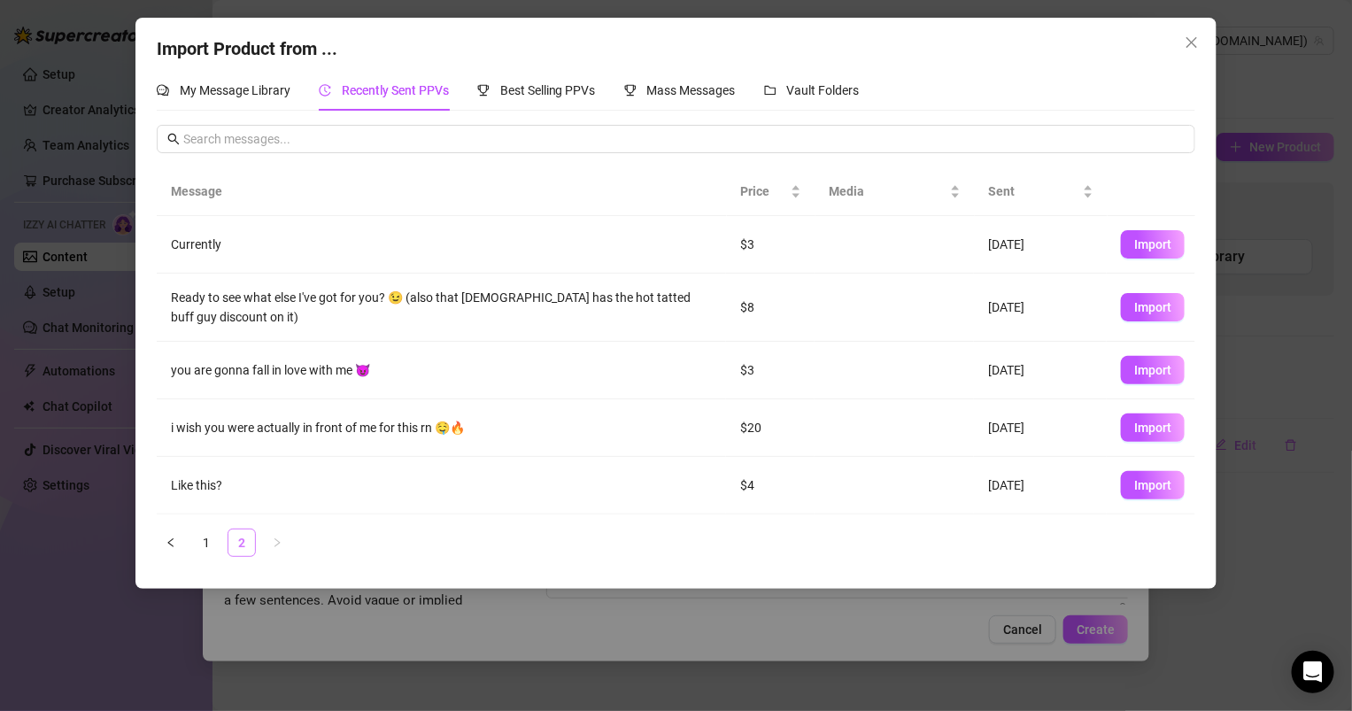
scroll to position [0, 0]
click at [1154, 429] on span "Import" at bounding box center [1153, 428] width 37 height 14
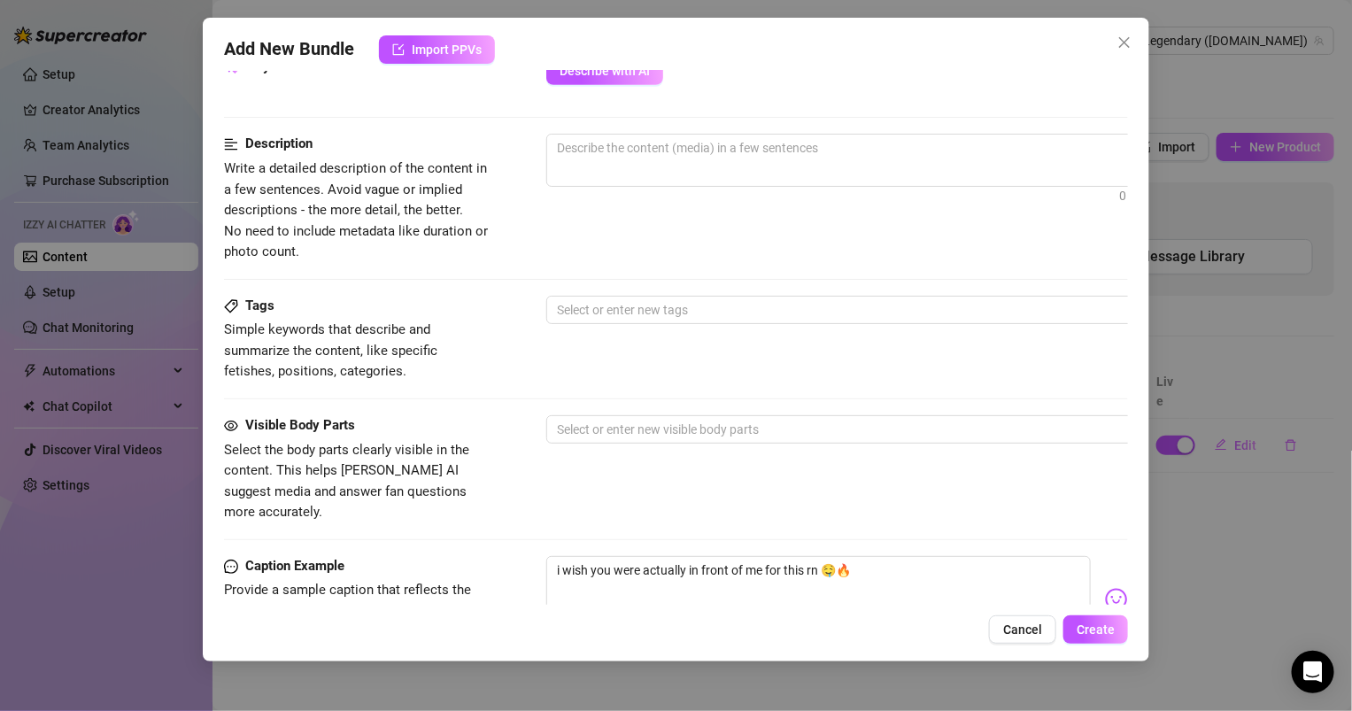
scroll to position [951, 0]
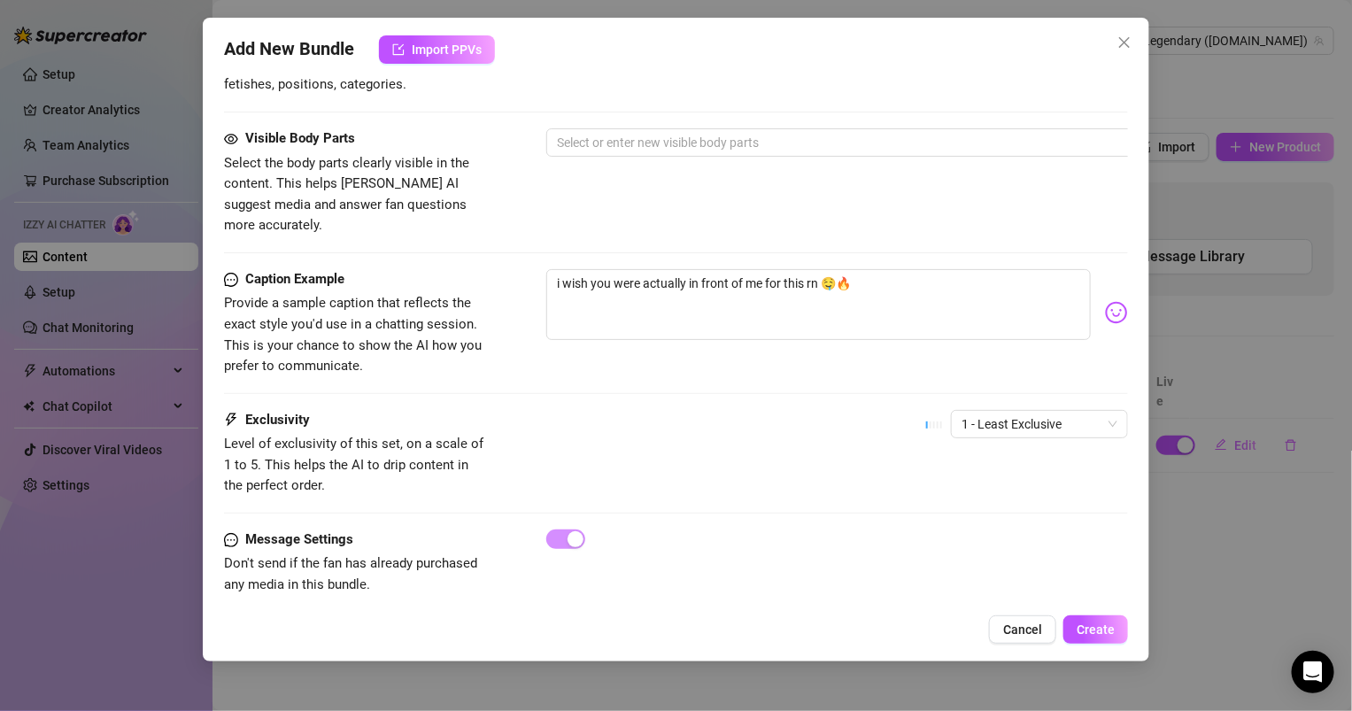
click at [748, 177] on div "Visible Body Parts Select the body parts clearly visible in the content. This h…" at bounding box center [676, 182] width 904 height 108
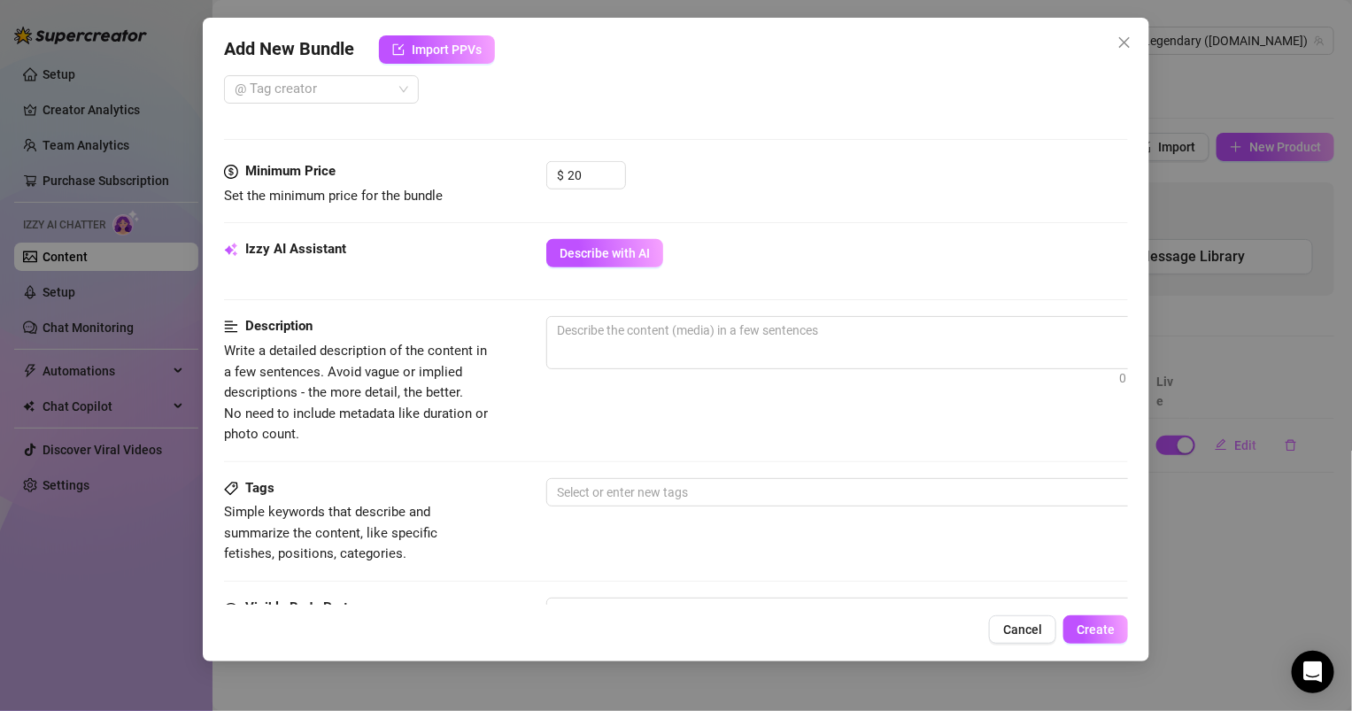
scroll to position [474, 0]
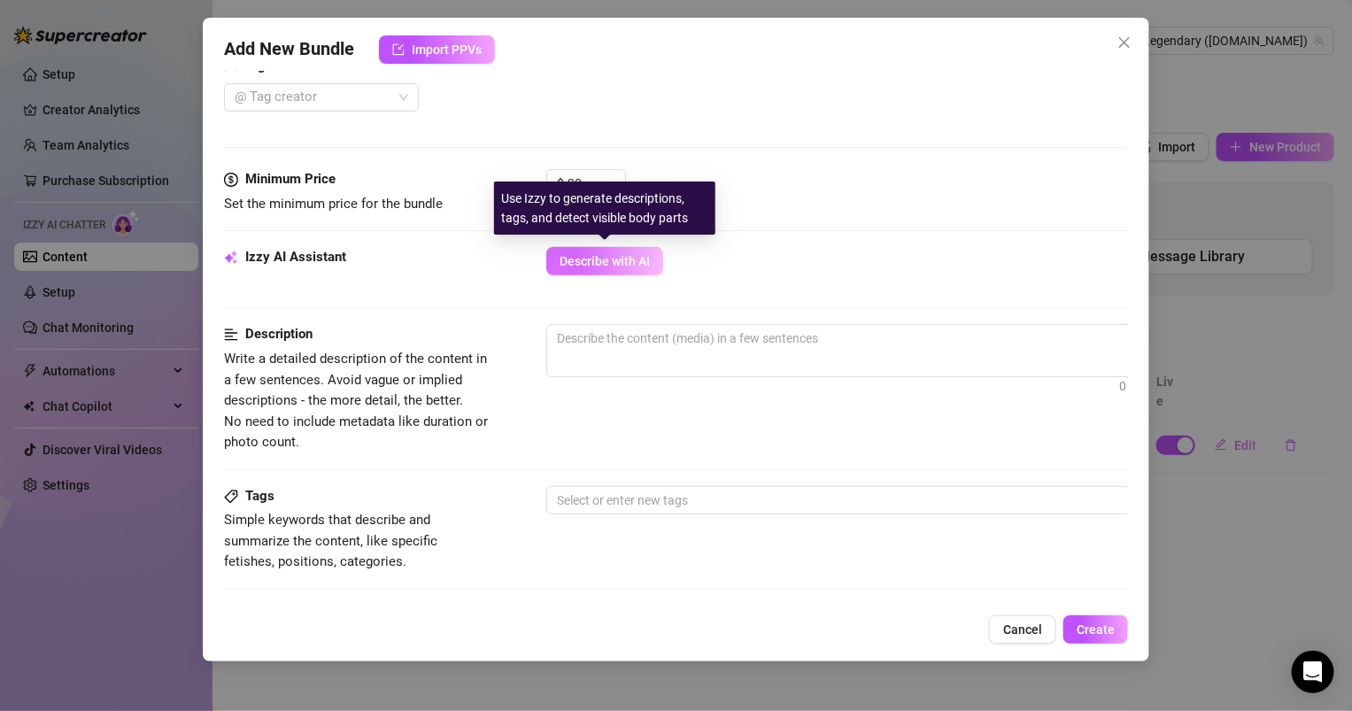
click at [635, 262] on span "Describe with AI" at bounding box center [605, 261] width 90 height 14
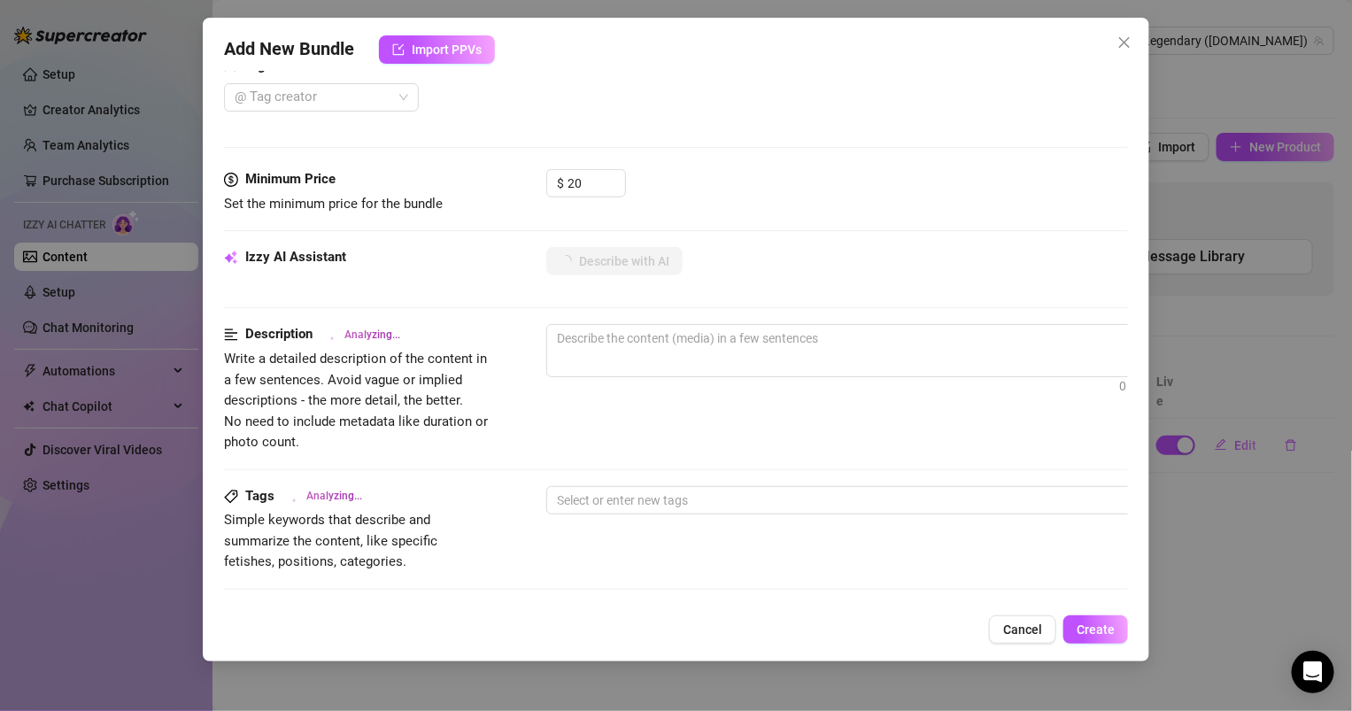
type textarea "[PERSON_NAME]"
type textarea "[PERSON_NAME] teases"
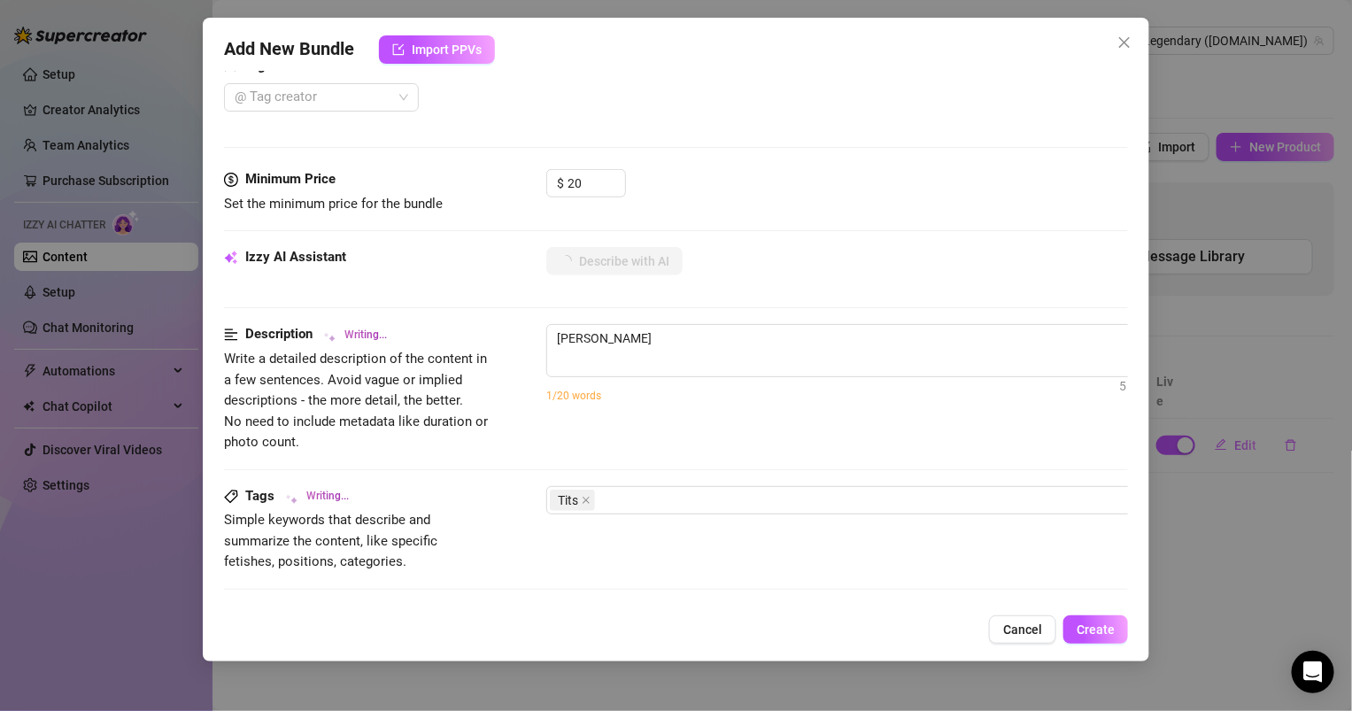
type textarea "[PERSON_NAME] teases"
type textarea "[PERSON_NAME] teases in"
type textarea "[PERSON_NAME] teases in a"
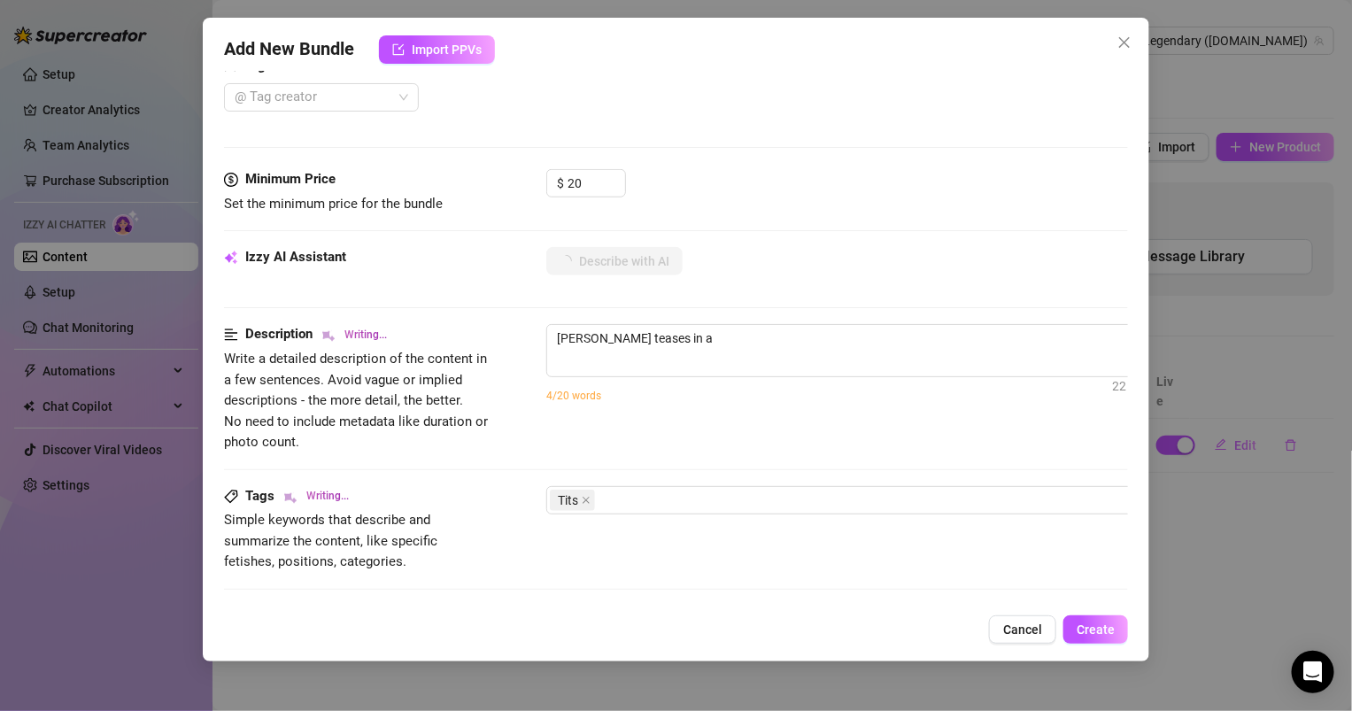
type textarea "[PERSON_NAME] teases in a striped"
type textarea "[PERSON_NAME] teases in a striped yellow"
type textarea "[PERSON_NAME] teases in a striped yellow and"
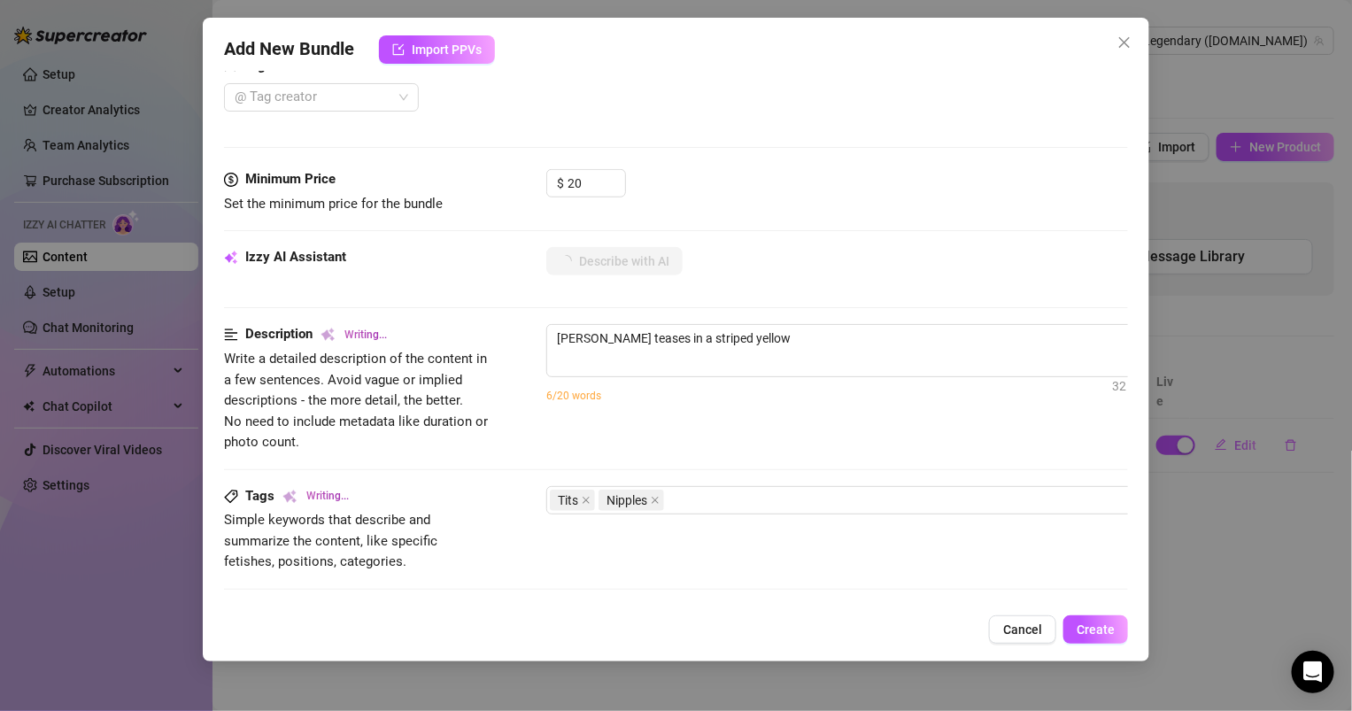
type textarea "[PERSON_NAME] teases in a striped yellow and"
type textarea "[PERSON_NAME] teases in a striped yellow and green"
type textarea "[PERSON_NAME] teases in a striped yellow and green cardigan"
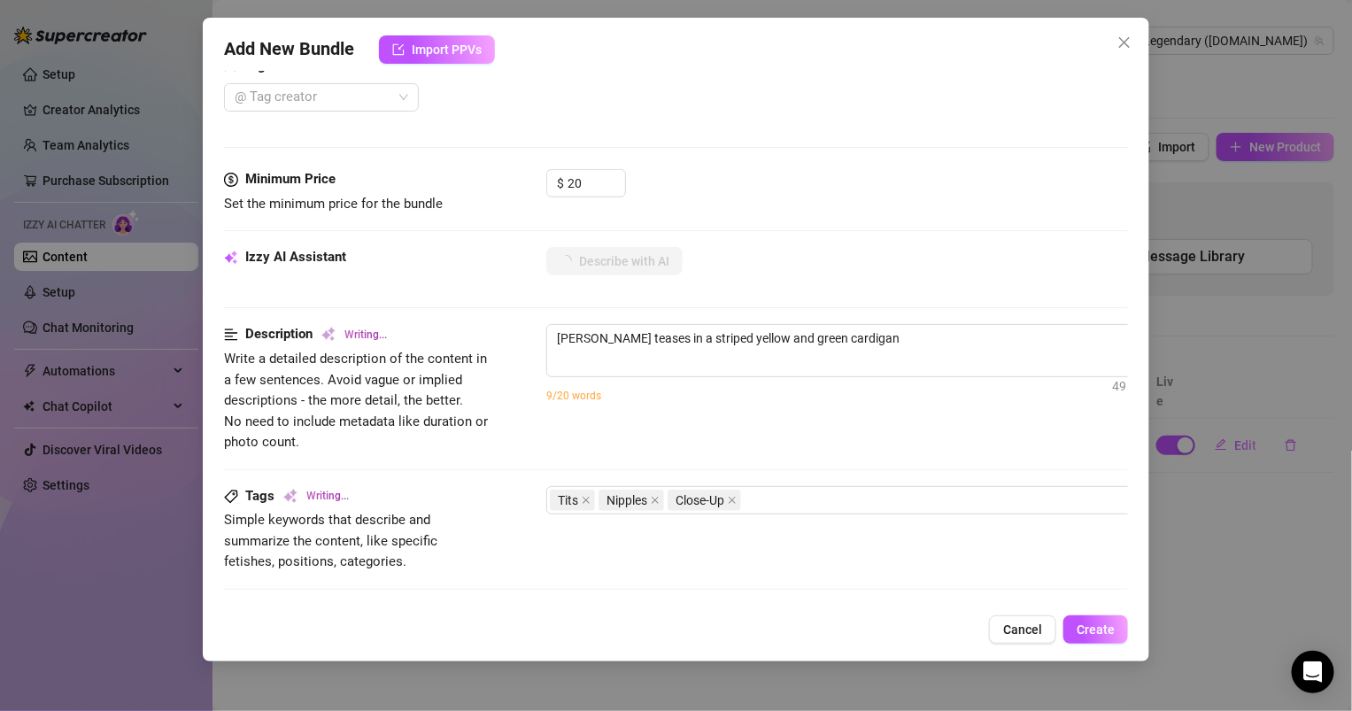
type textarea "[PERSON_NAME] teases in a striped yellow and green cardigan pulled"
type textarea "[PERSON_NAME] teases in a striped yellow and green cardigan pulled open"
type textarea "[PERSON_NAME] teases in a striped yellow and green cardigan pulled open to"
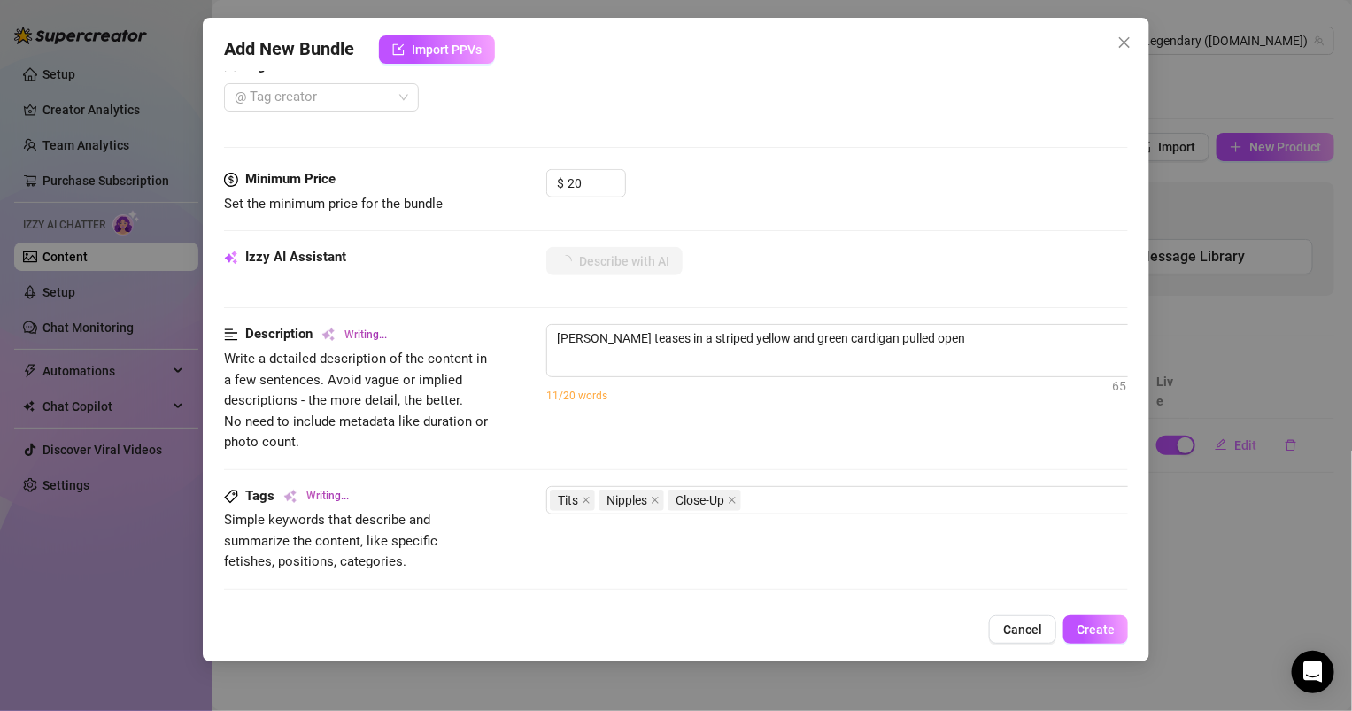
type textarea "[PERSON_NAME] teases in a striped yellow and green cardigan pulled open to"
type textarea "[PERSON_NAME] teases in a striped yellow and green cardigan pulled open to reve…"
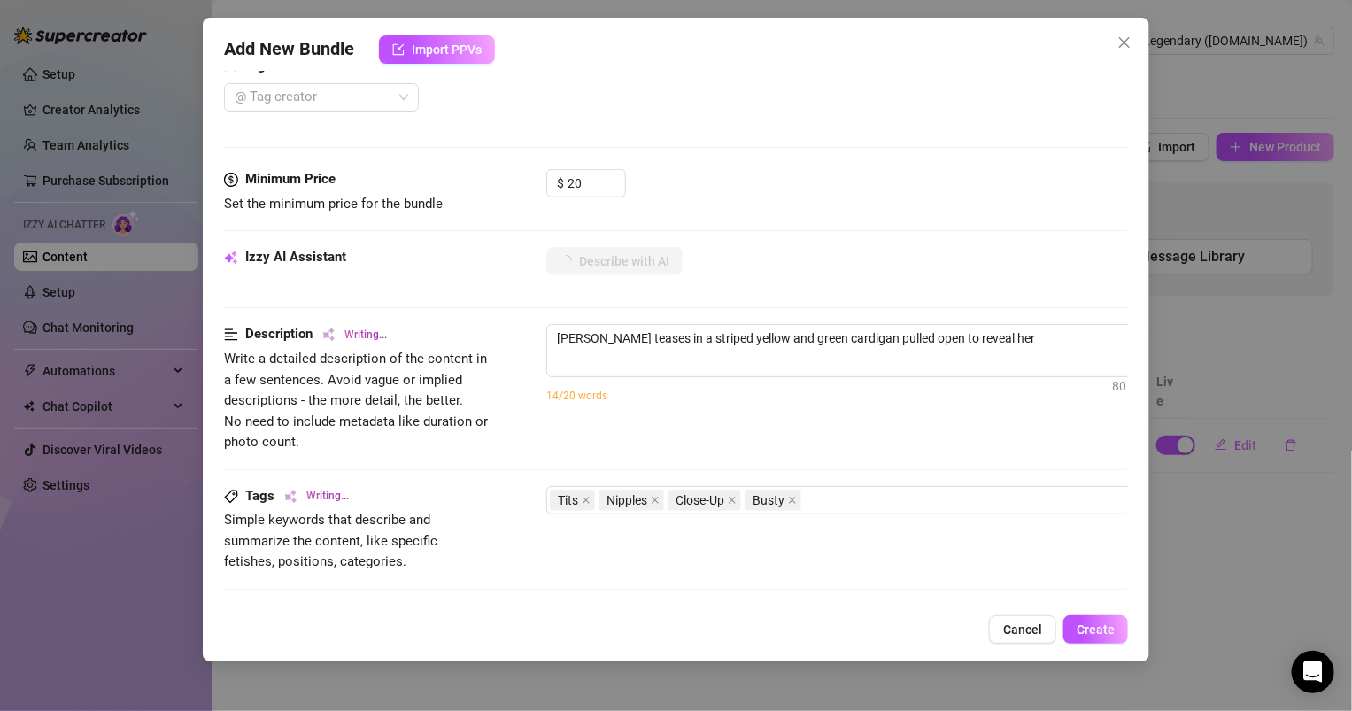
type textarea "[PERSON_NAME] teases in a striped yellow and green cardigan pulled open to reve…"
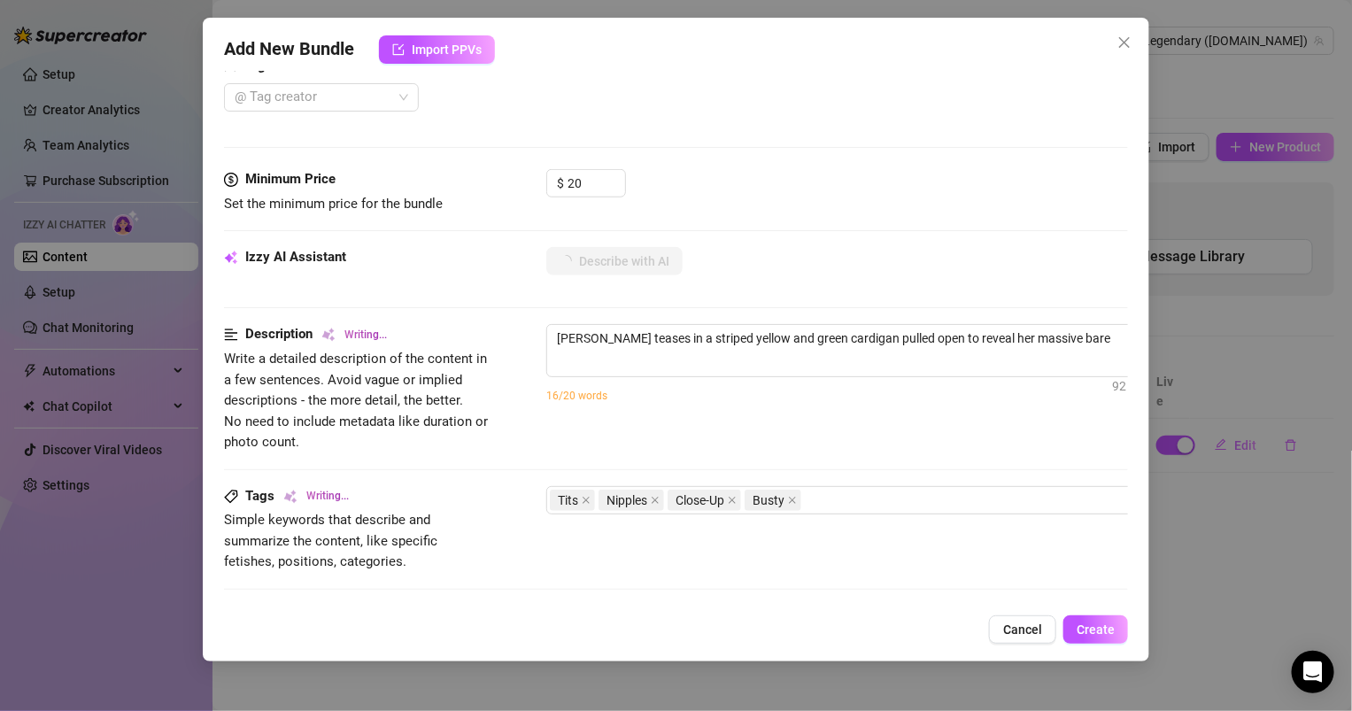
type textarea "[PERSON_NAME] teases in a striped yellow and green cardigan pulled open to reve…"
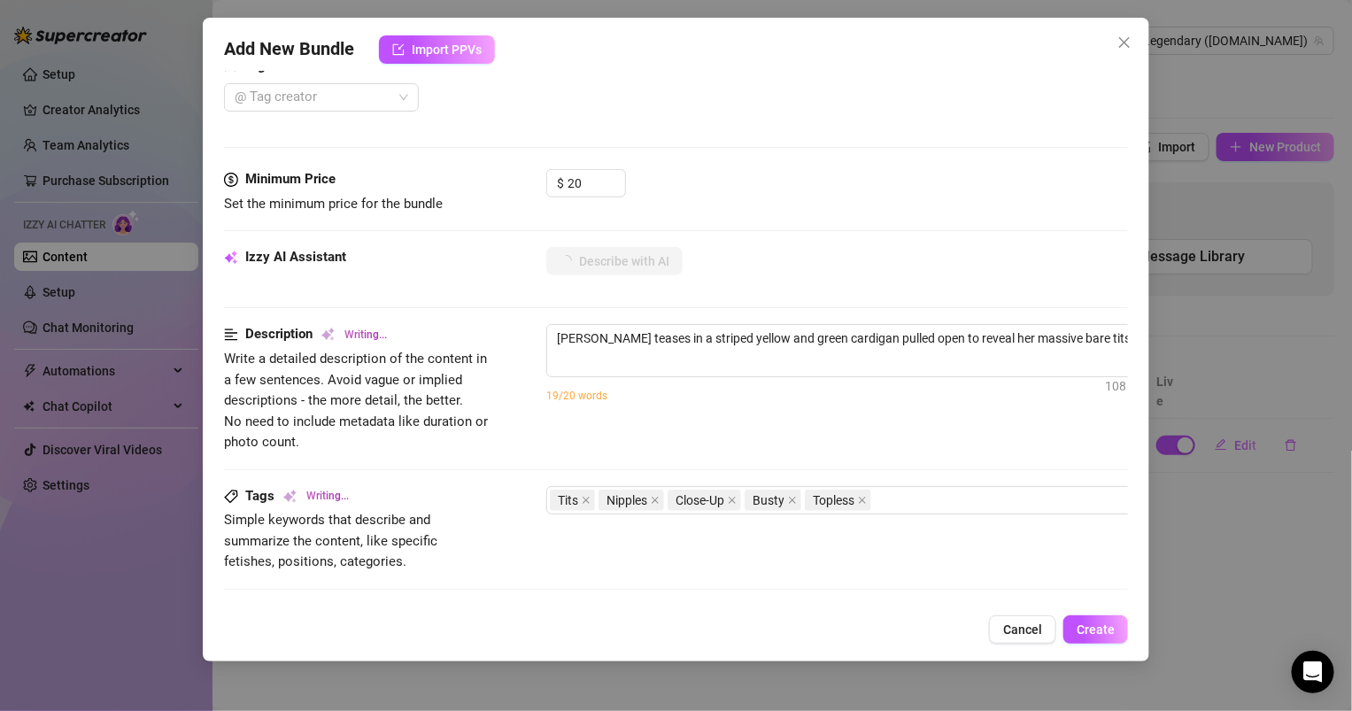
type textarea "[PERSON_NAME] teases in a striped yellow and green cardigan pulled open to reve…"
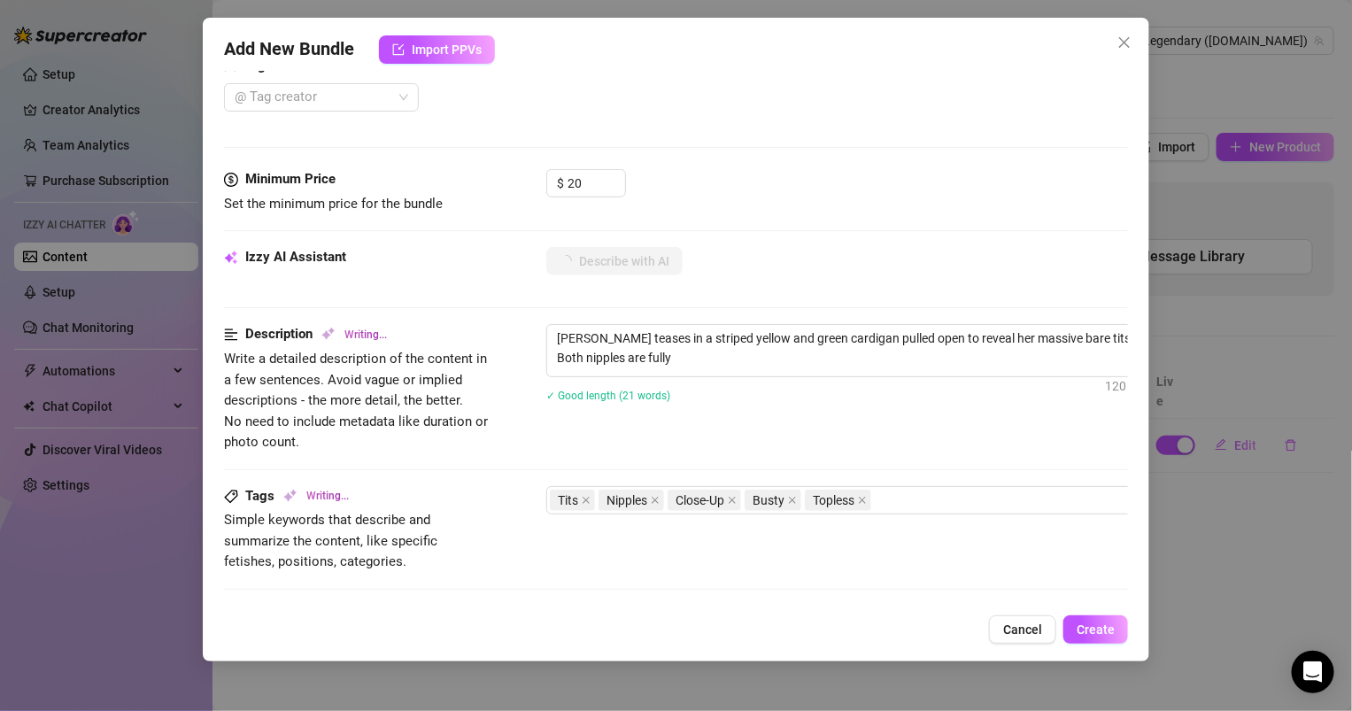
type textarea "[PERSON_NAME] teases in a striped yellow and green cardigan pulled open to reve…"
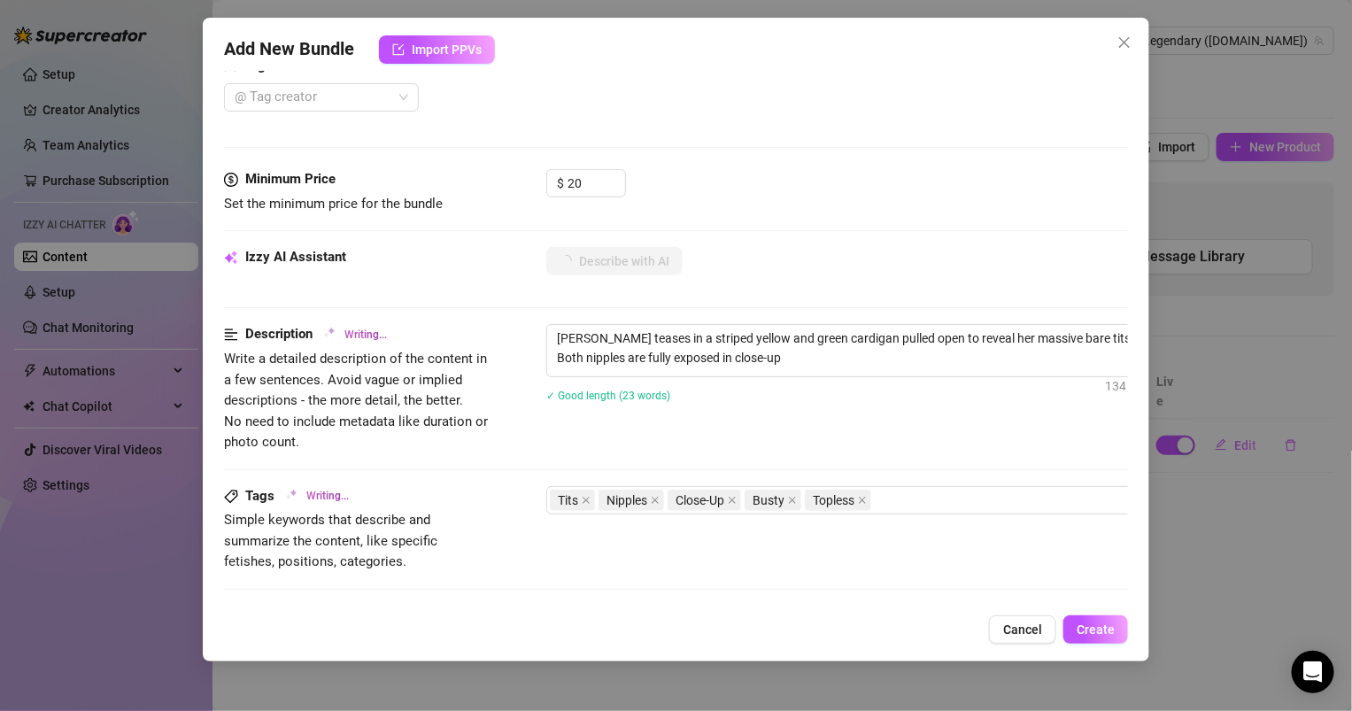
type textarea "[PERSON_NAME] teases in a striped yellow and green cardigan pulled open to reve…"
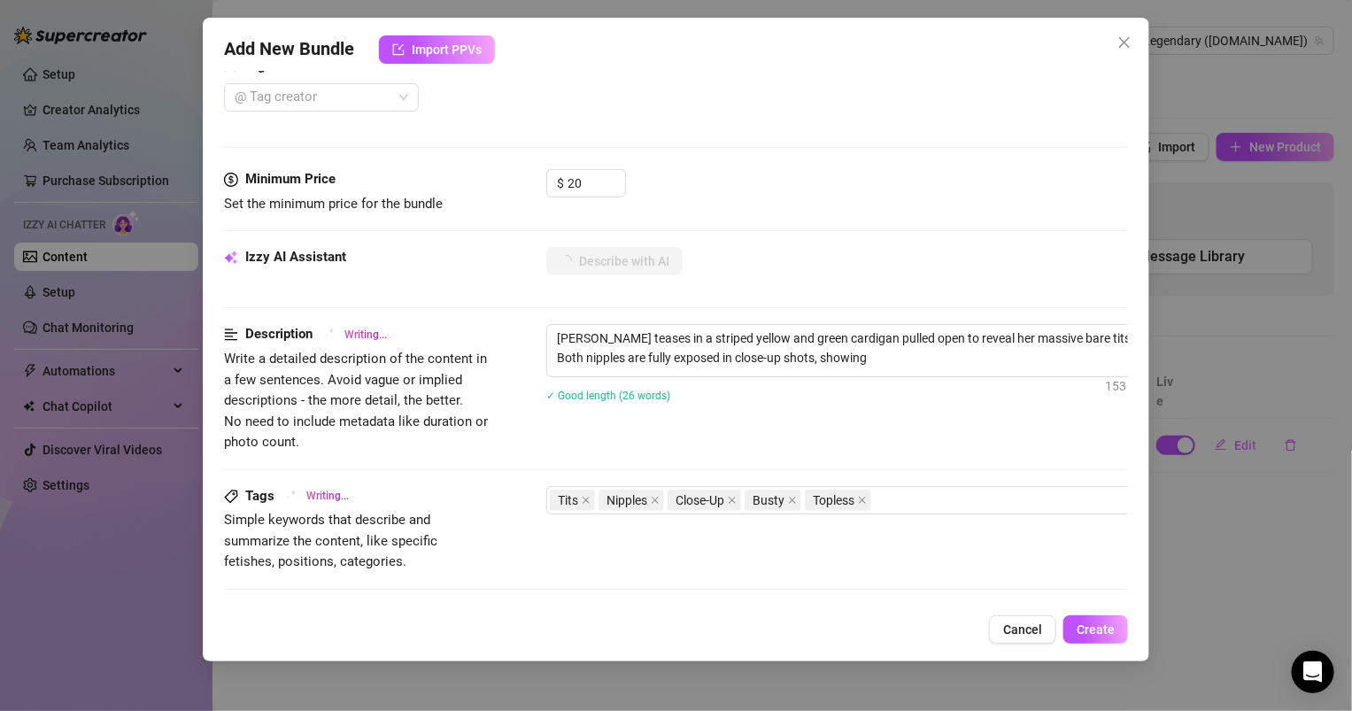
type textarea "[PERSON_NAME] teases in a striped yellow and green cardigan pulled open to reve…"
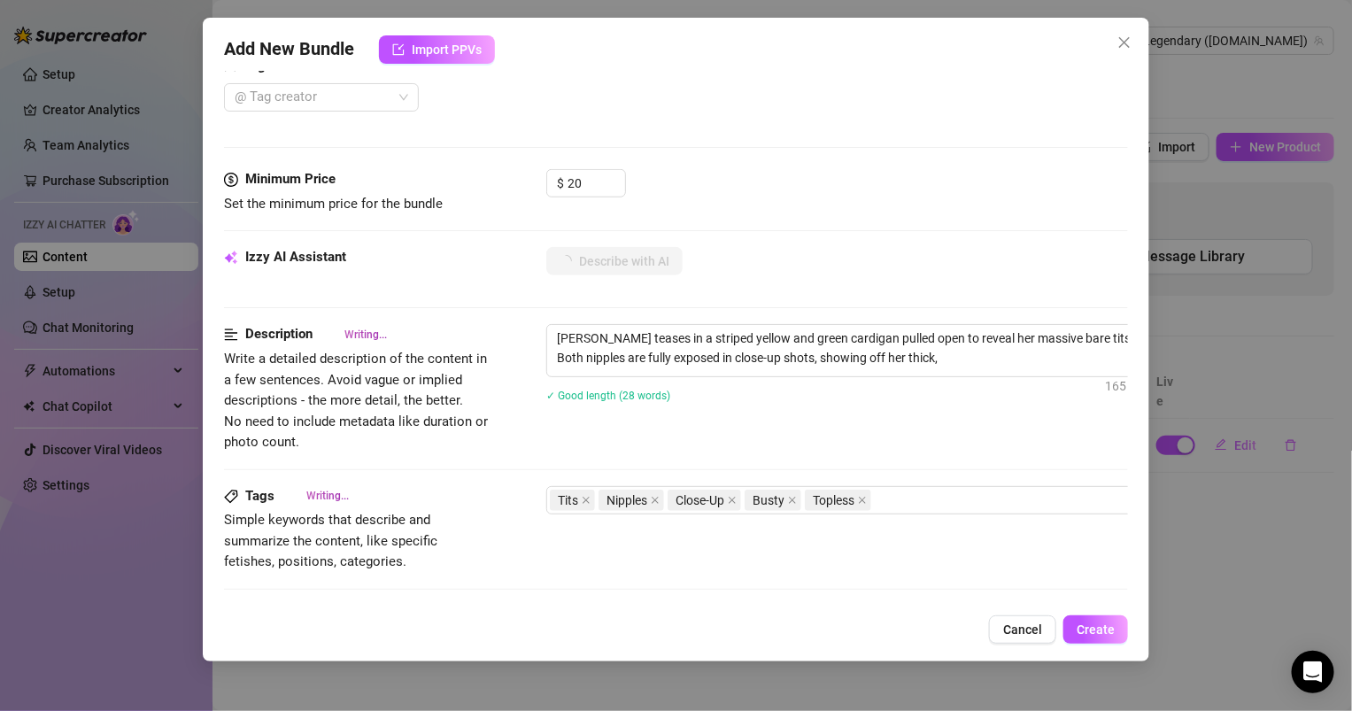
type textarea "[PERSON_NAME] teases in a striped yellow and green cardigan pulled open to reve…"
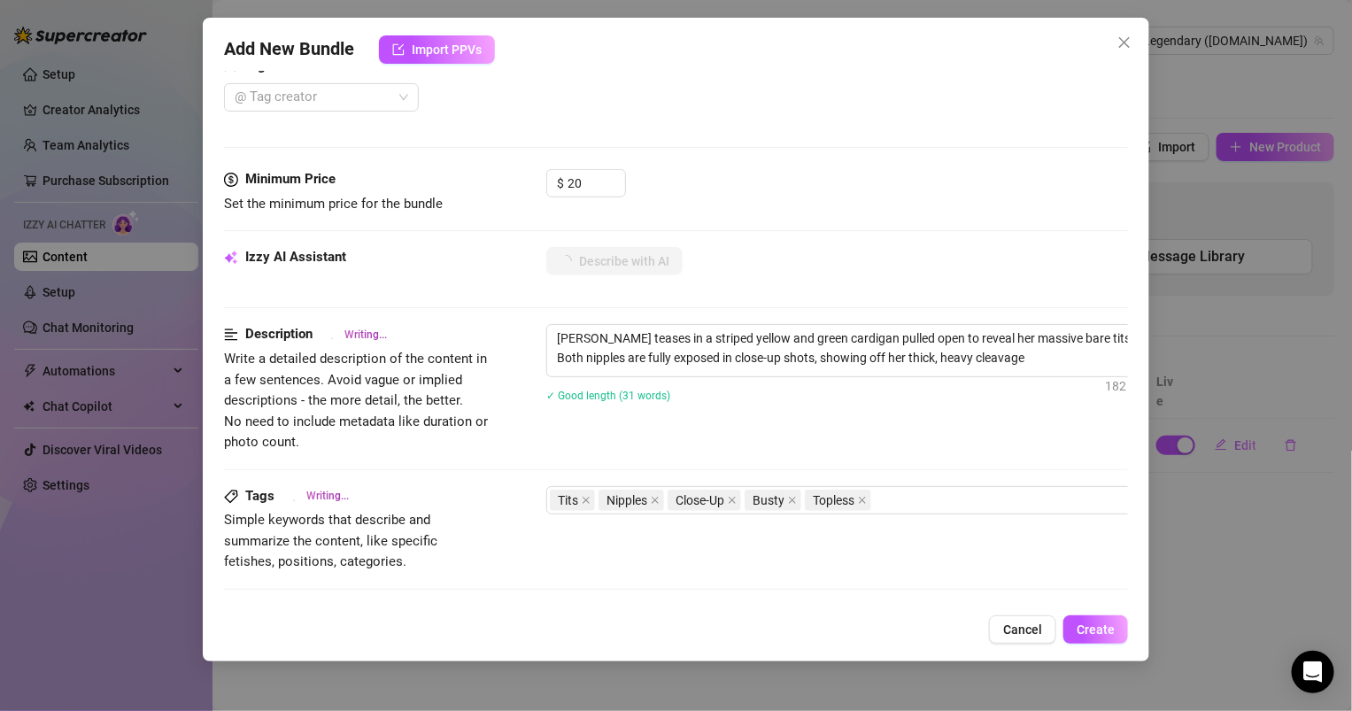
type textarea "[PERSON_NAME] teases in a striped yellow and green cardigan pulled open to reve…"
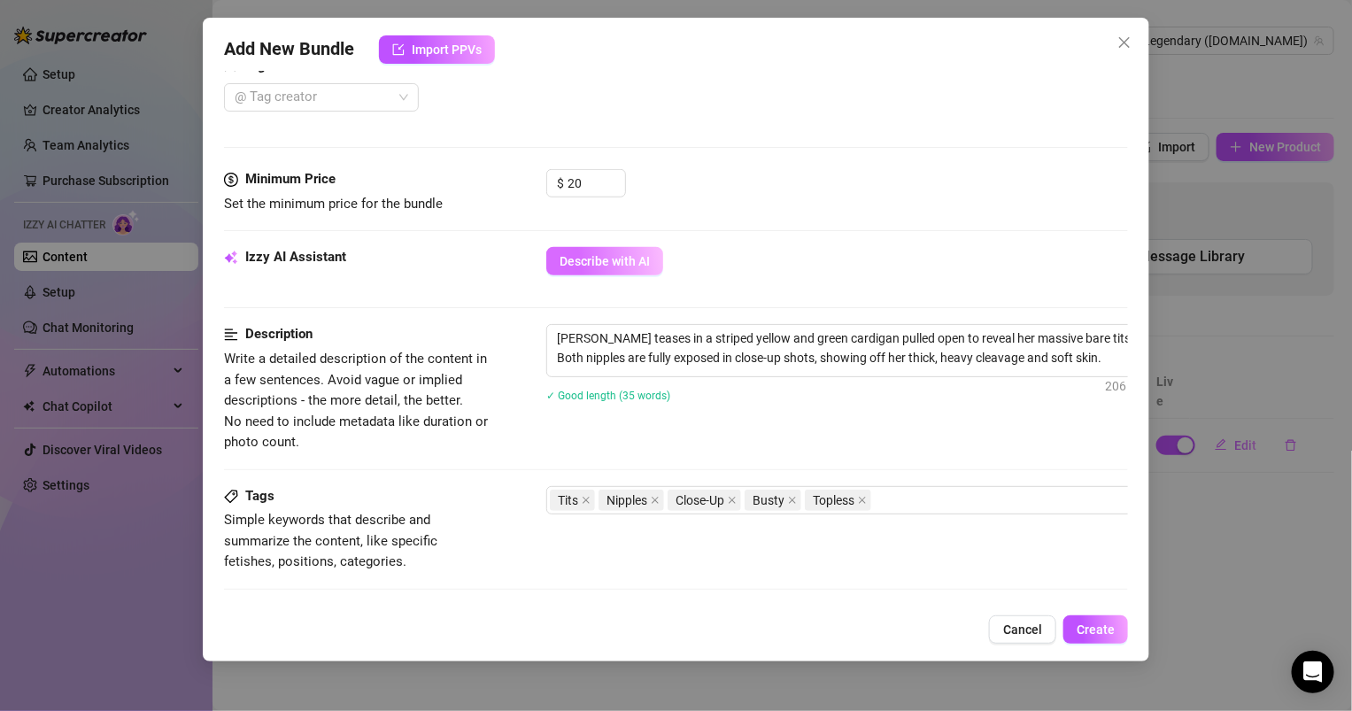
click at [641, 254] on span "Describe with AI" at bounding box center [605, 261] width 90 height 14
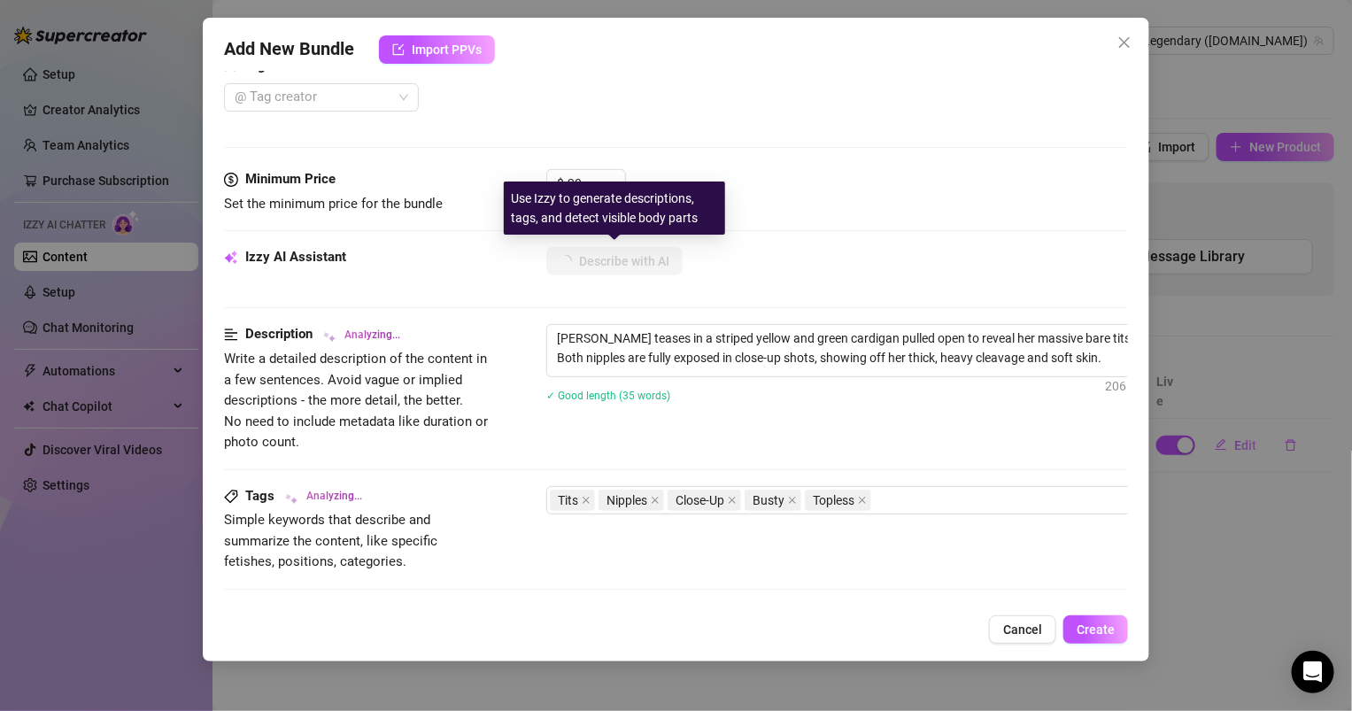
type textarea "[PERSON_NAME]"
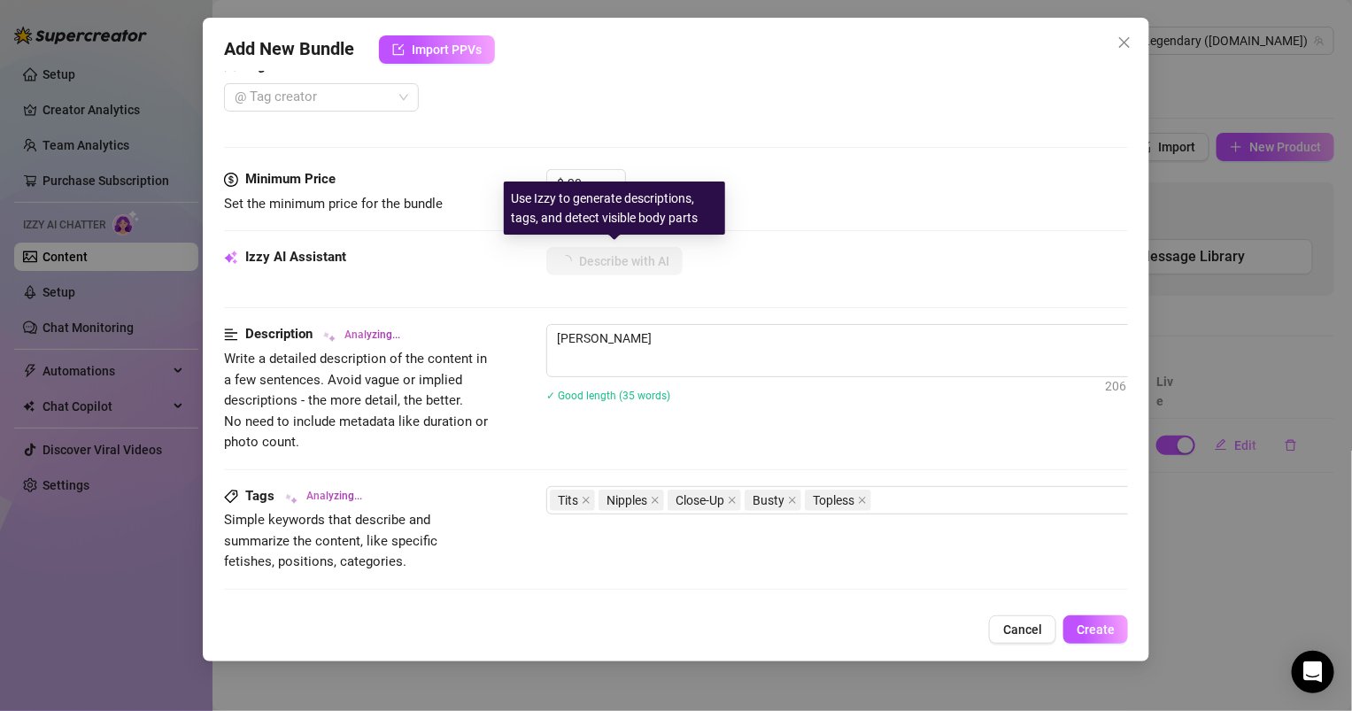
type textarea "[PERSON_NAME]"
type textarea "[PERSON_NAME] teases"
type textarea "[PERSON_NAME] teases in"
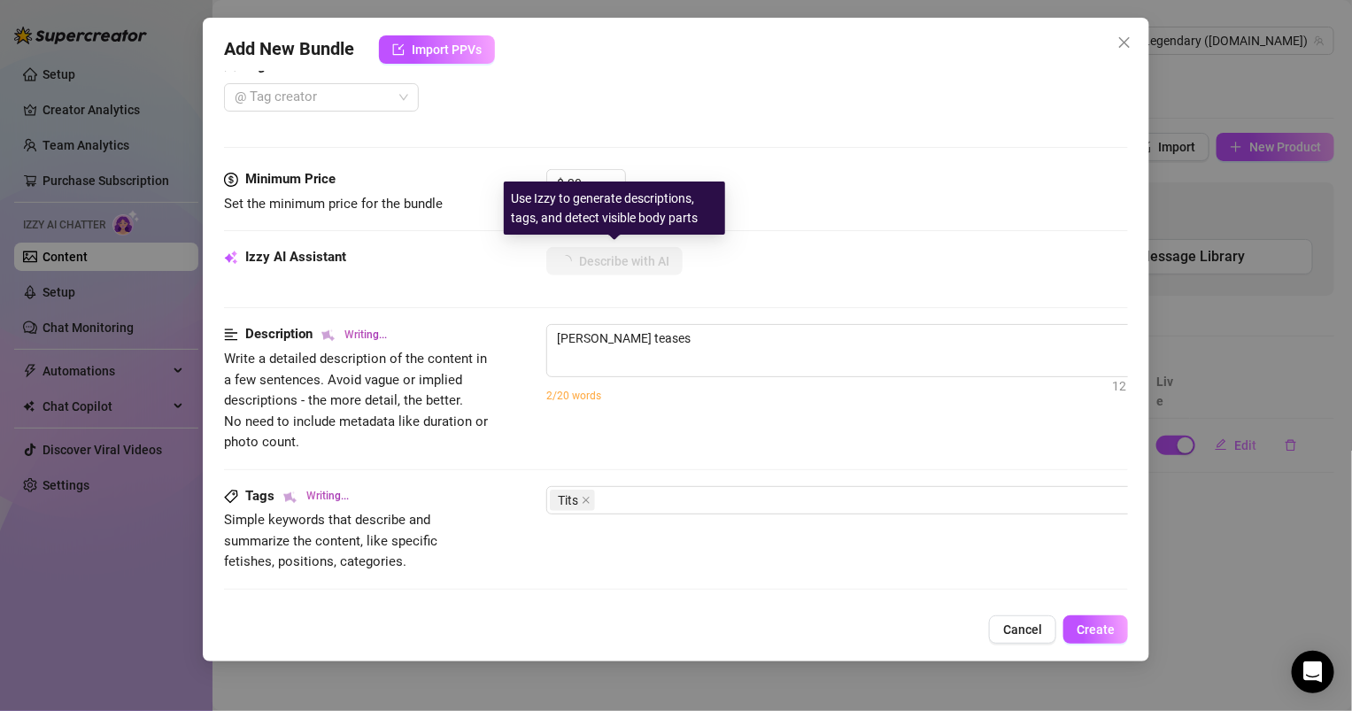
type textarea "[PERSON_NAME] teases in"
type textarea "[PERSON_NAME] teases in a"
type textarea "[PERSON_NAME] teases in a striped"
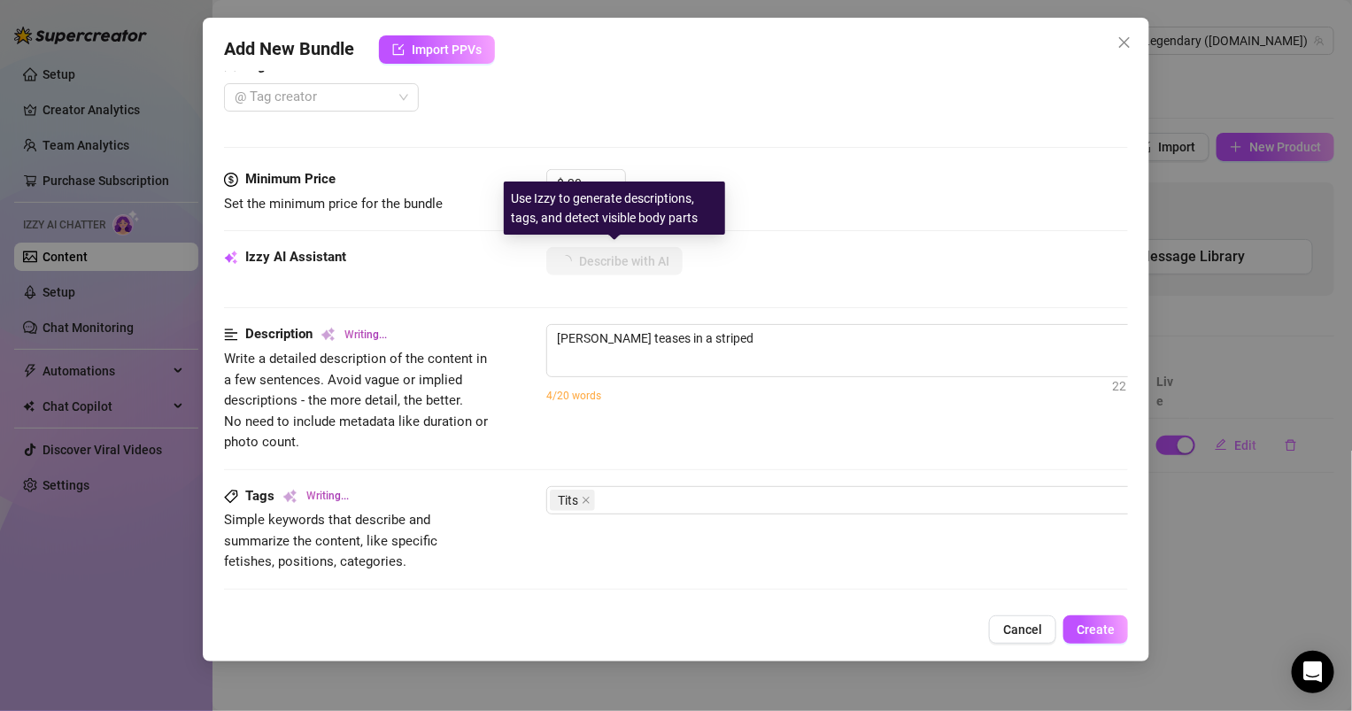
type textarea "[PERSON_NAME] teases in a striped yellow"
type textarea "[PERSON_NAME] teases in a striped yellow and"
type textarea "[PERSON_NAME] teases in a striped yellow and green"
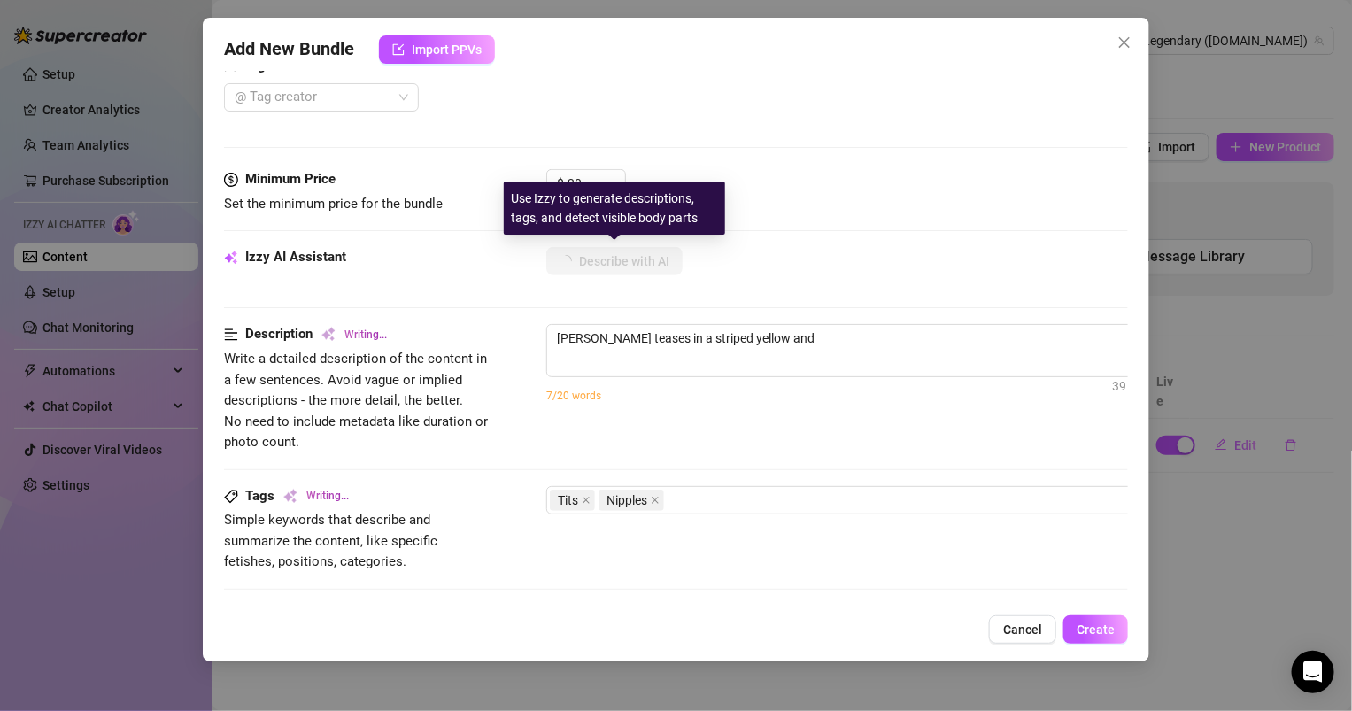
type textarea "[PERSON_NAME] teases in a striped yellow and green"
type textarea "[PERSON_NAME] teases in a striped yellow and green cardigan,"
type textarea "[PERSON_NAME] teases in a striped yellow and green cardigan, pulling"
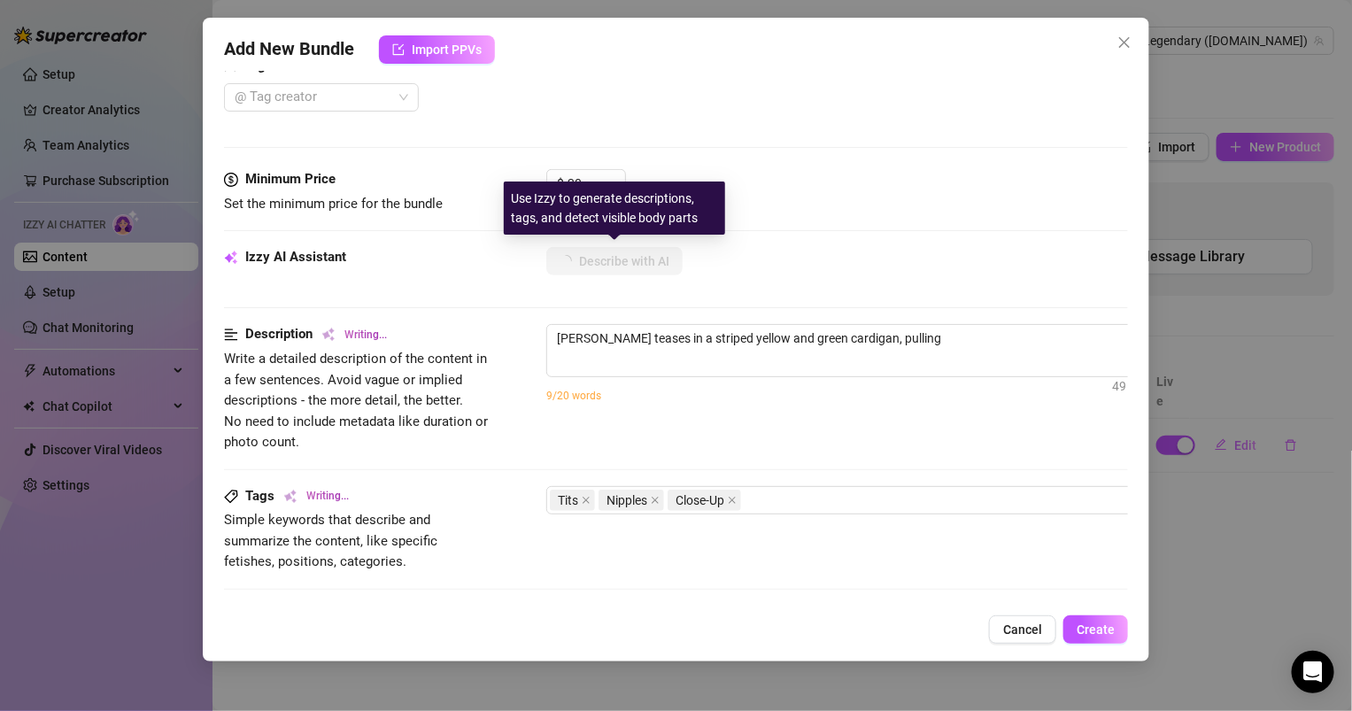
type textarea "[PERSON_NAME] teases in a striped yellow and green cardigan, pulling it"
type textarea "[PERSON_NAME] teases in a striped yellow and green cardigan, pulling it open"
